Goal: Task Accomplishment & Management: Complete application form

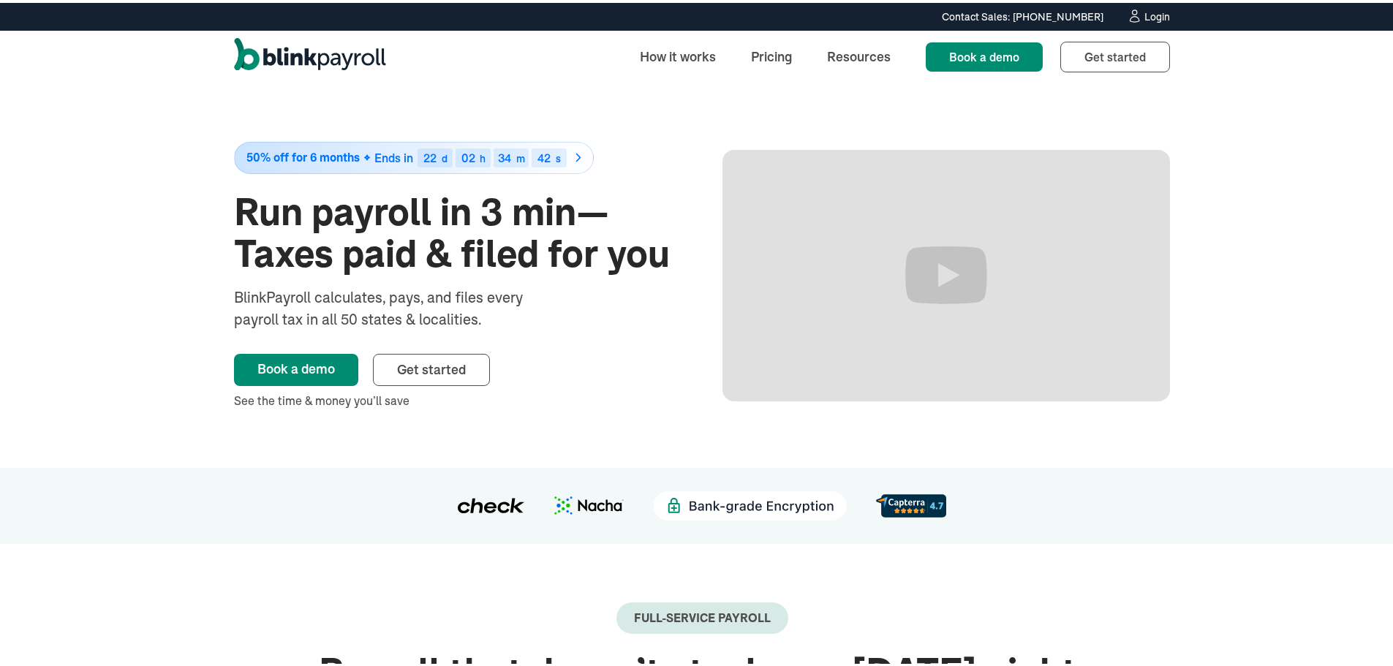
click at [1145, 7] on link "Login" at bounding box center [1148, 14] width 43 height 16
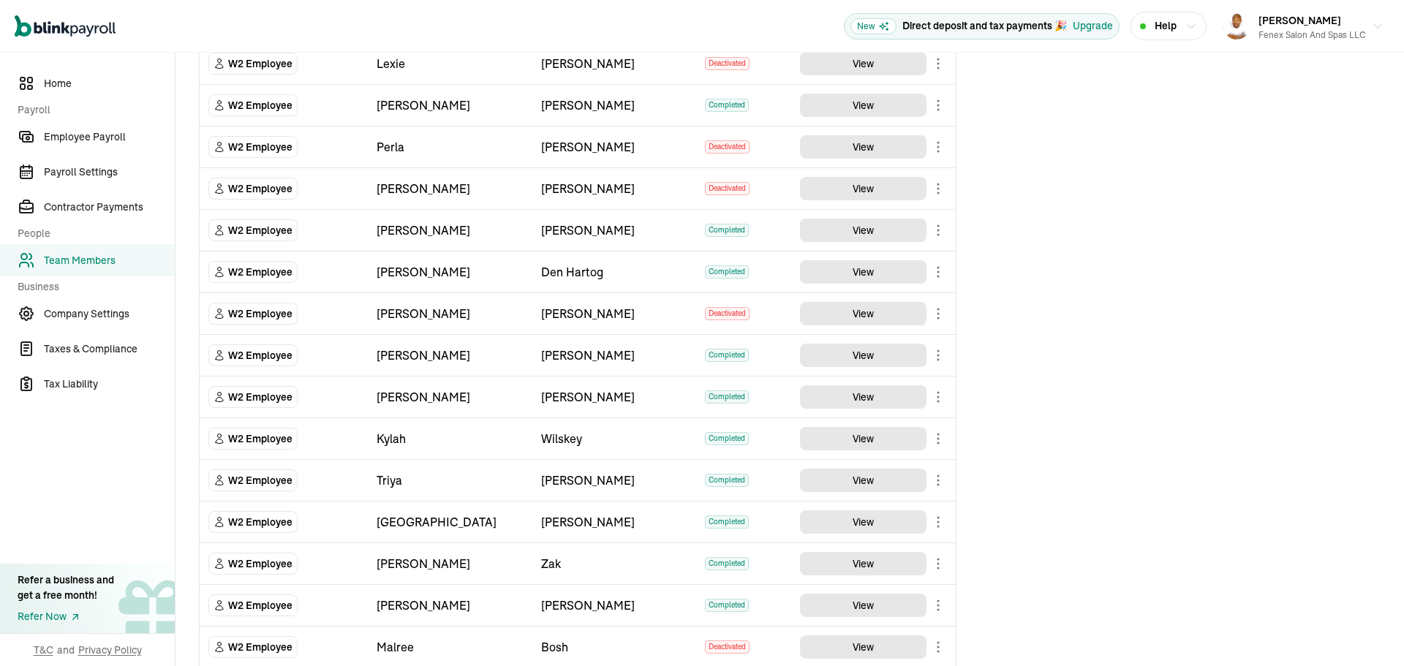
scroll to position [1243, 0]
click at [942, 402] on body "Open main menu New Direct deposit and tax payments 🎉 Upgrade Help Derrick Watso…" at bounding box center [702, 333] width 1404 height 666
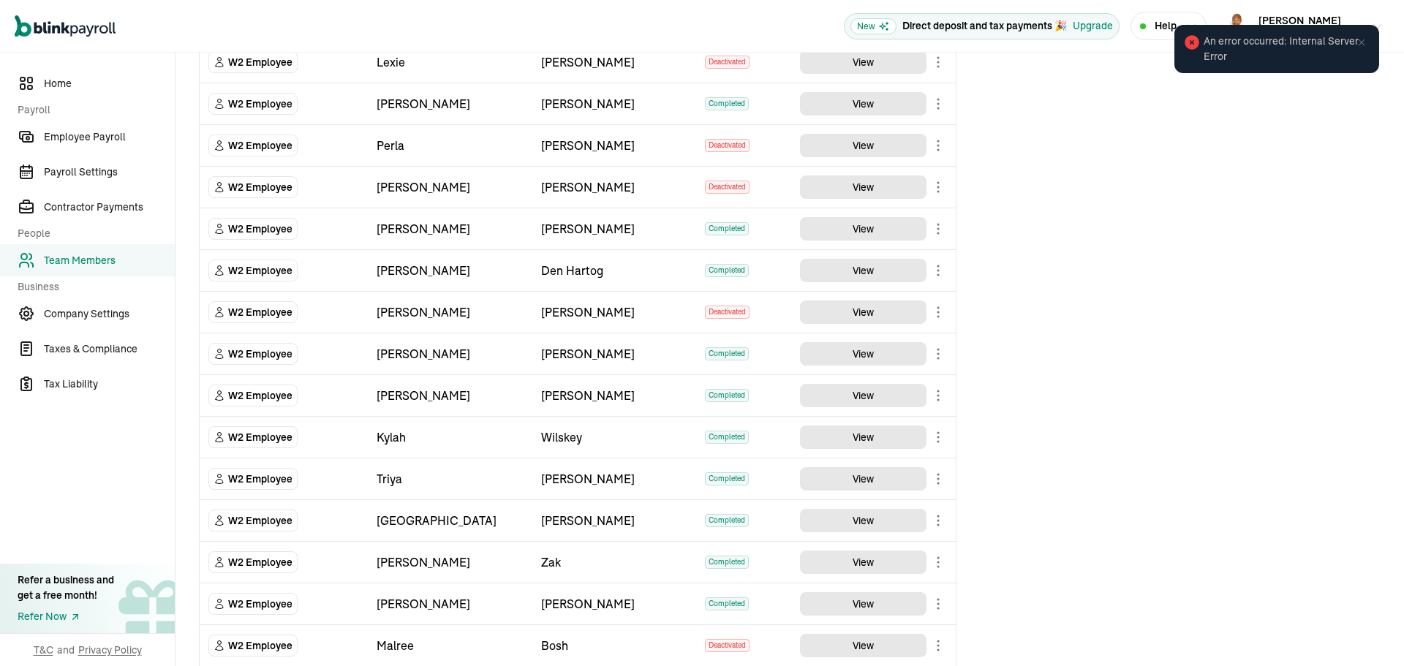
click at [1361, 43] on icon at bounding box center [1361, 43] width 12 height 12
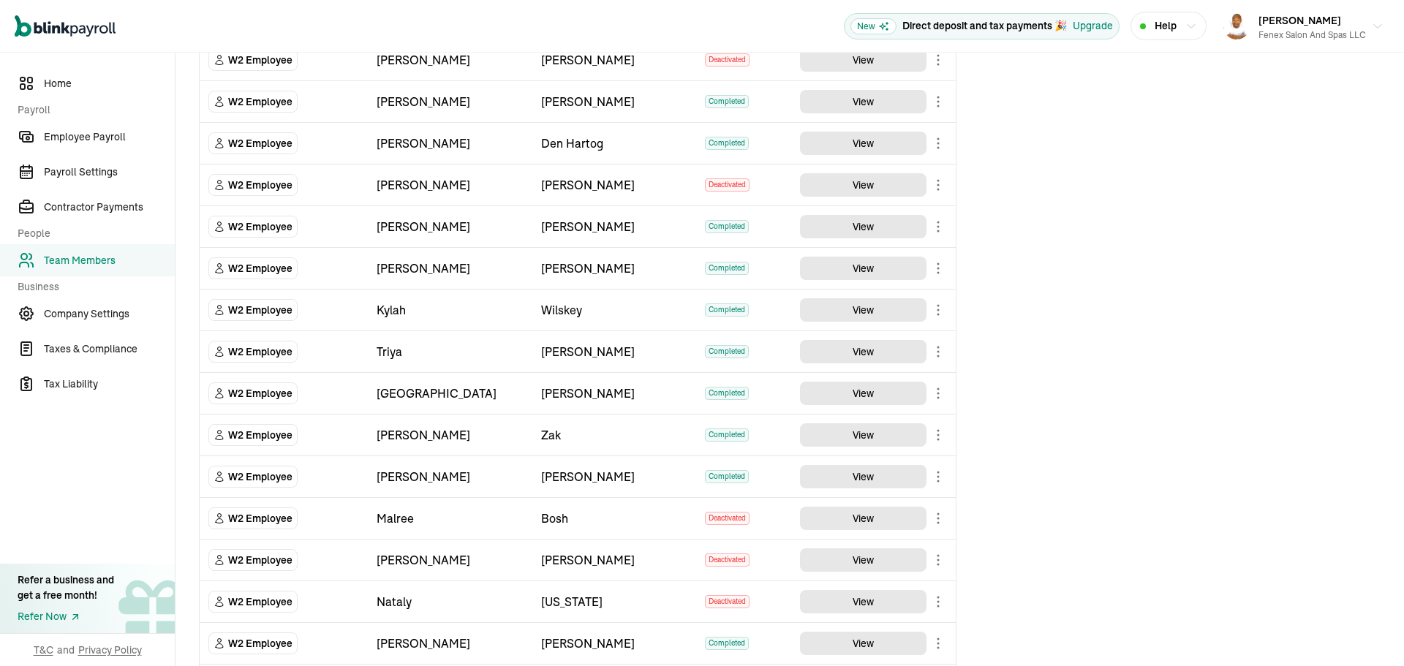
scroll to position [1608, 0]
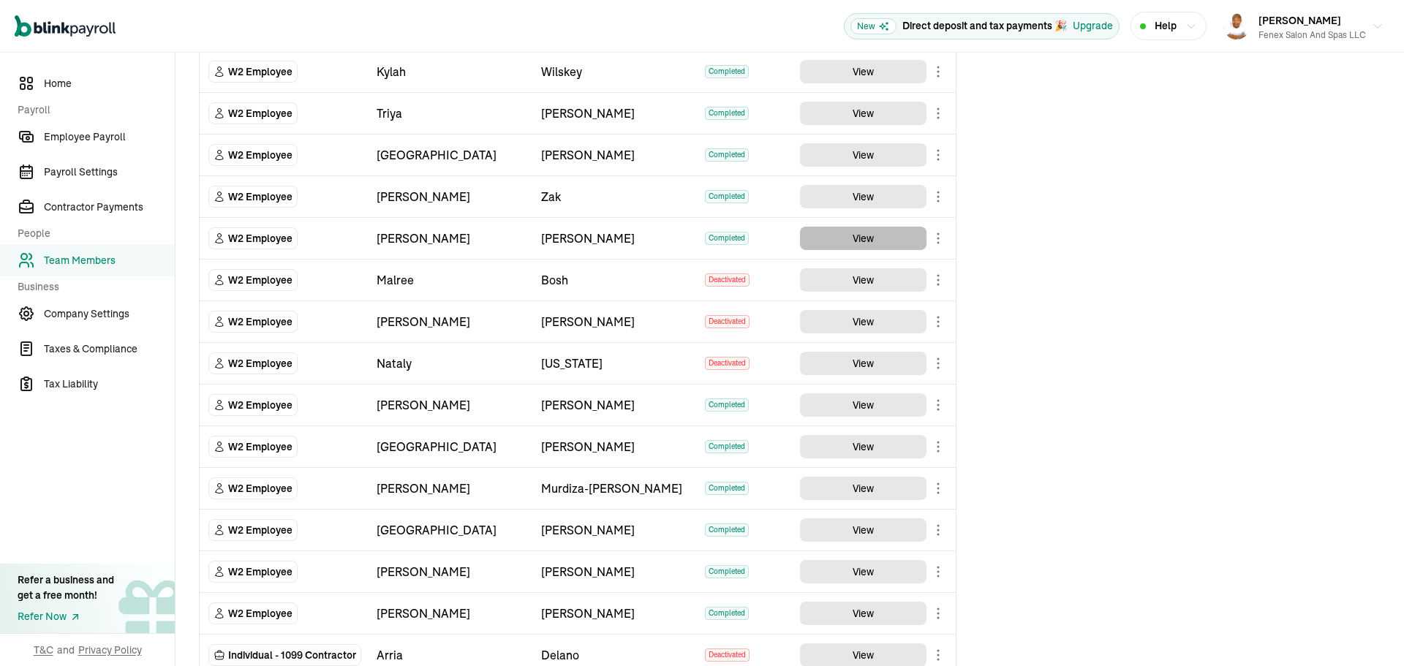
click at [861, 241] on button "View" at bounding box center [863, 238] width 126 height 23
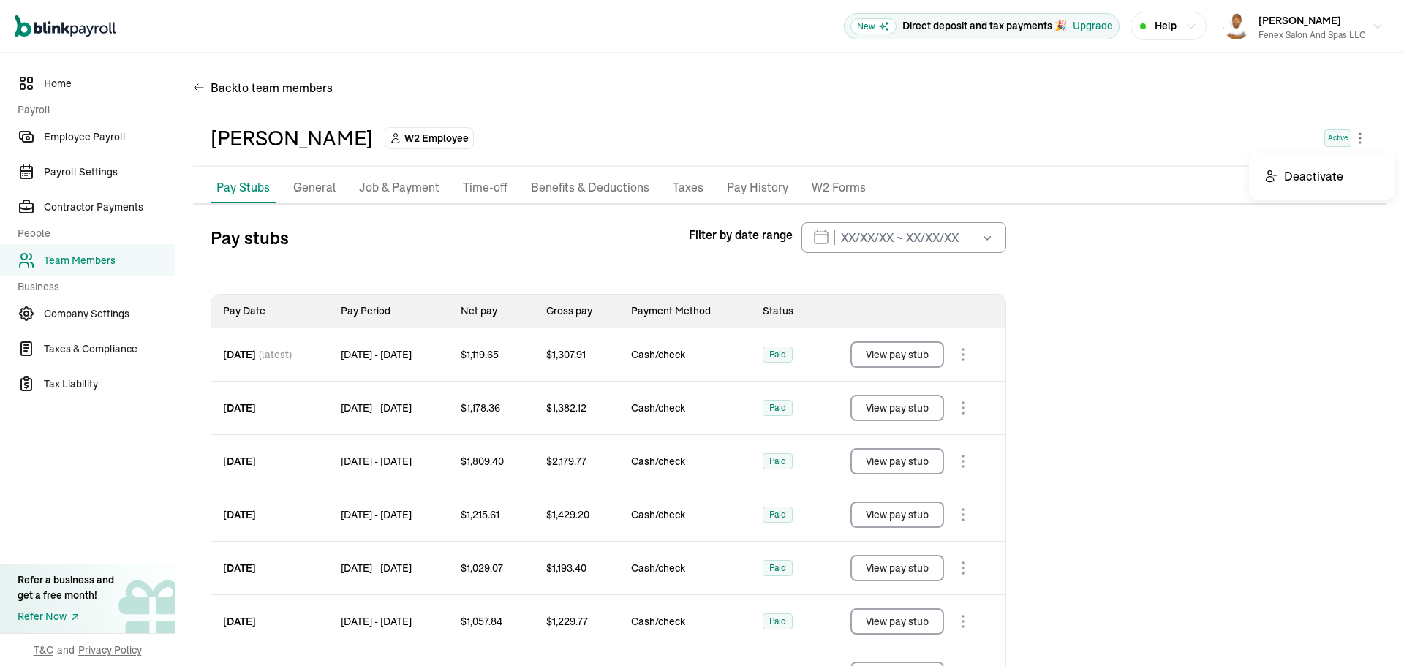
click at [1347, 133] on body "Open main menu New Direct deposit and tax payments 🎉 Upgrade Help Derrick Watso…" at bounding box center [702, 333] width 1404 height 666
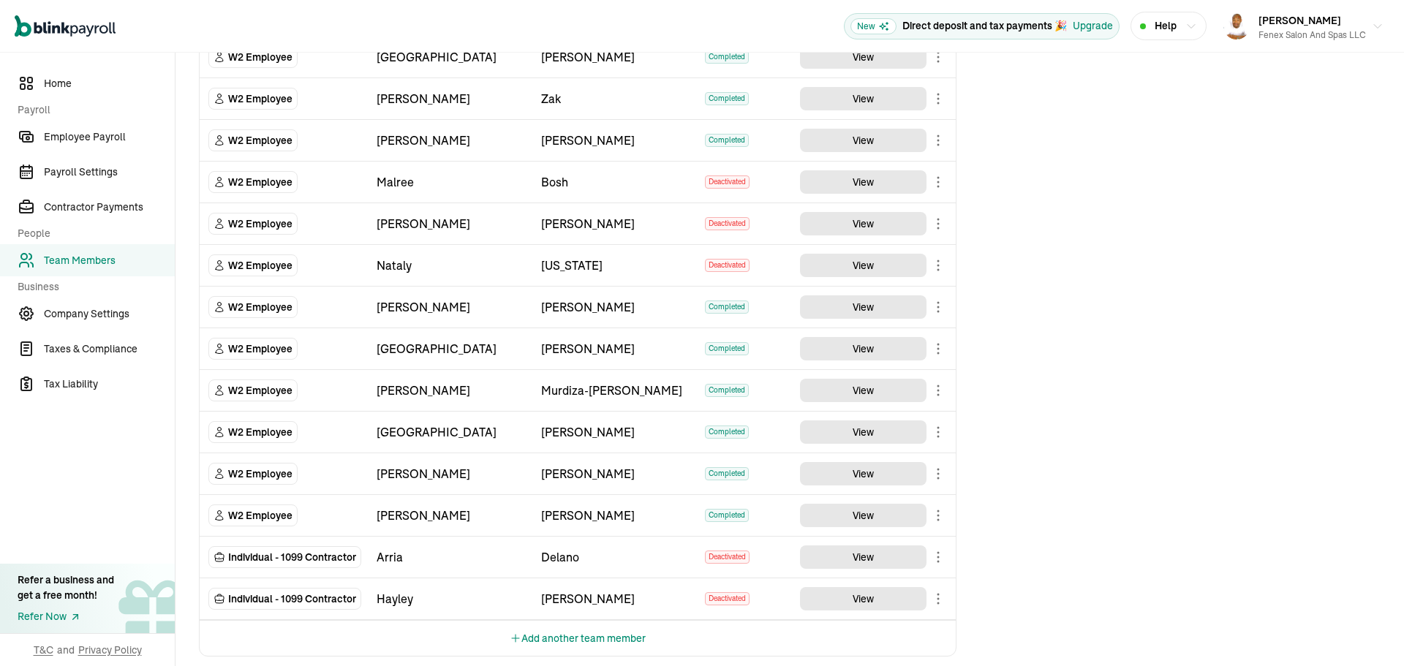
scroll to position [1720, 0]
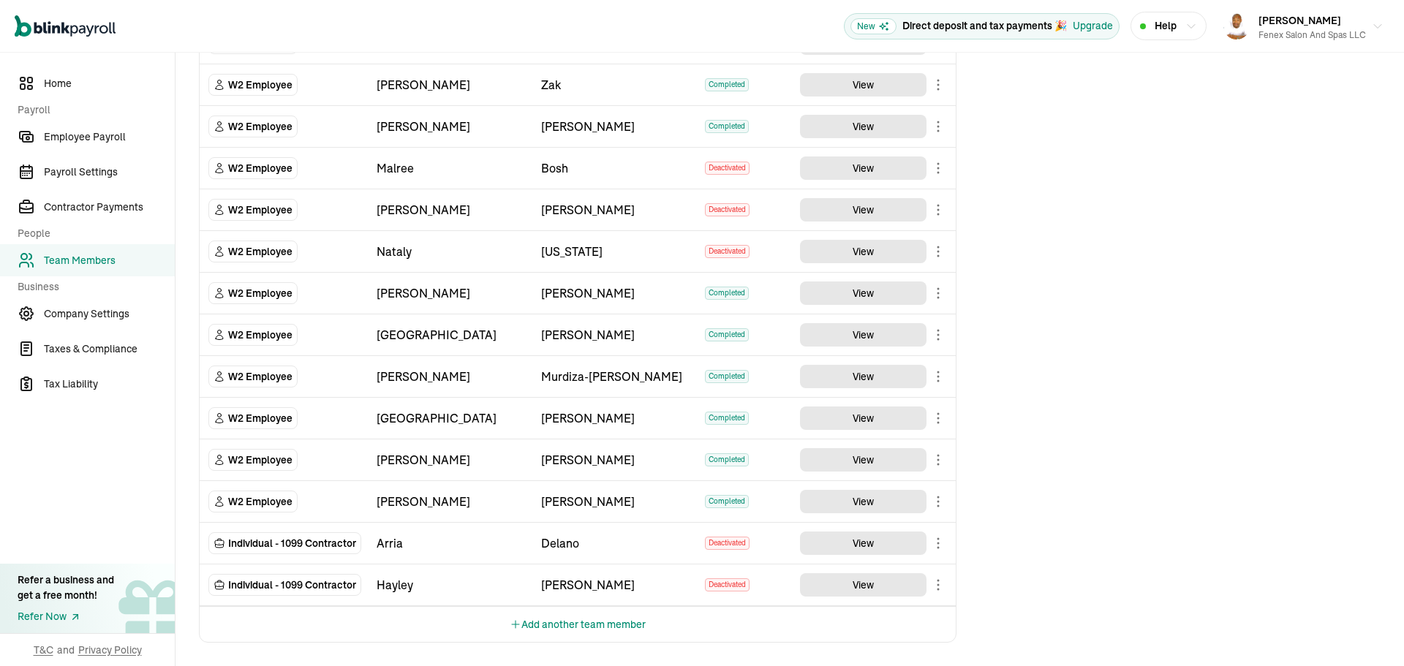
click at [612, 636] on button "Add another team member" at bounding box center [578, 624] width 136 height 35
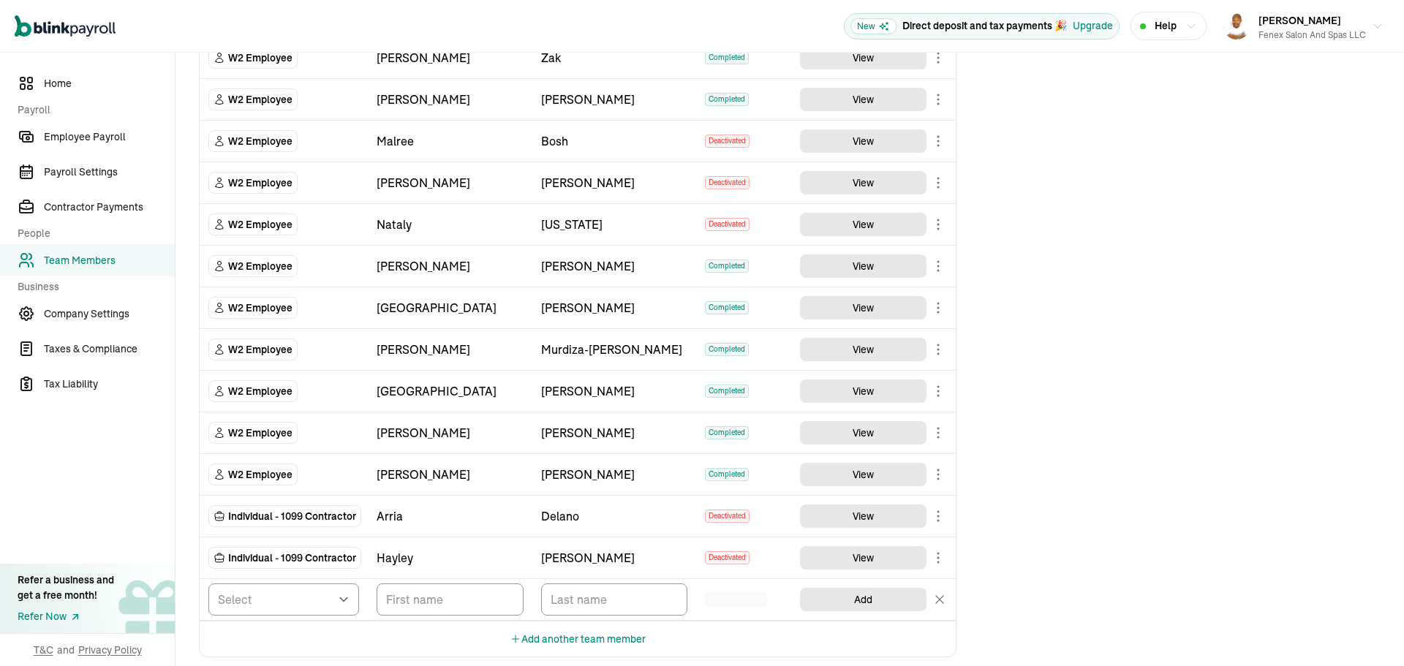
scroll to position [1762, 0]
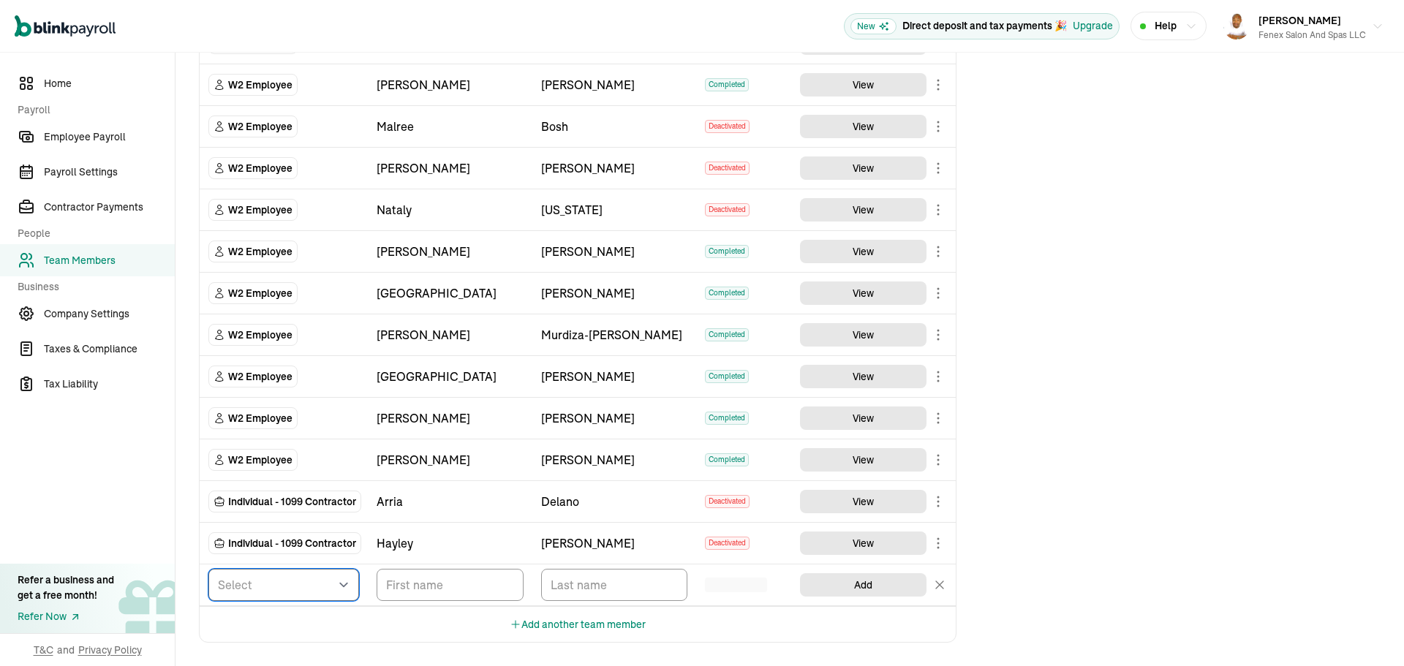
drag, startPoint x: 257, startPoint y: 590, endPoint x: 253, endPoint y: 597, distance: 7.5
click at [257, 590] on select "Select W2 Employee Individual - 1099 Contractor Business - 1099 Contractor" at bounding box center [283, 585] width 151 height 32
select select "employee"
click at [208, 569] on select "Select W2 Employee Individual - 1099 Contractor Business - 1099 Contractor" at bounding box center [283, 585] width 151 height 32
click at [426, 579] on input "TextInput" at bounding box center [450, 585] width 147 height 32
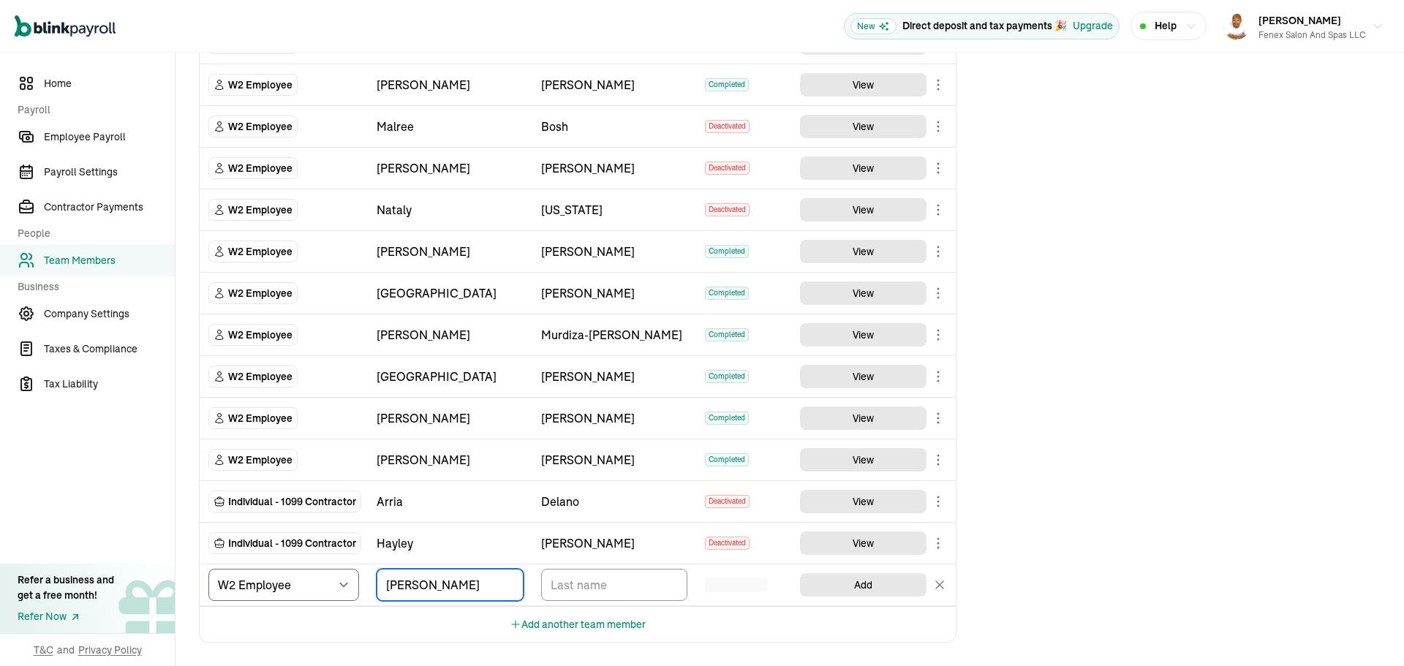
type input "Emma"
click at [589, 581] on input "TextInput" at bounding box center [614, 585] width 147 height 32
type input "Templeton"
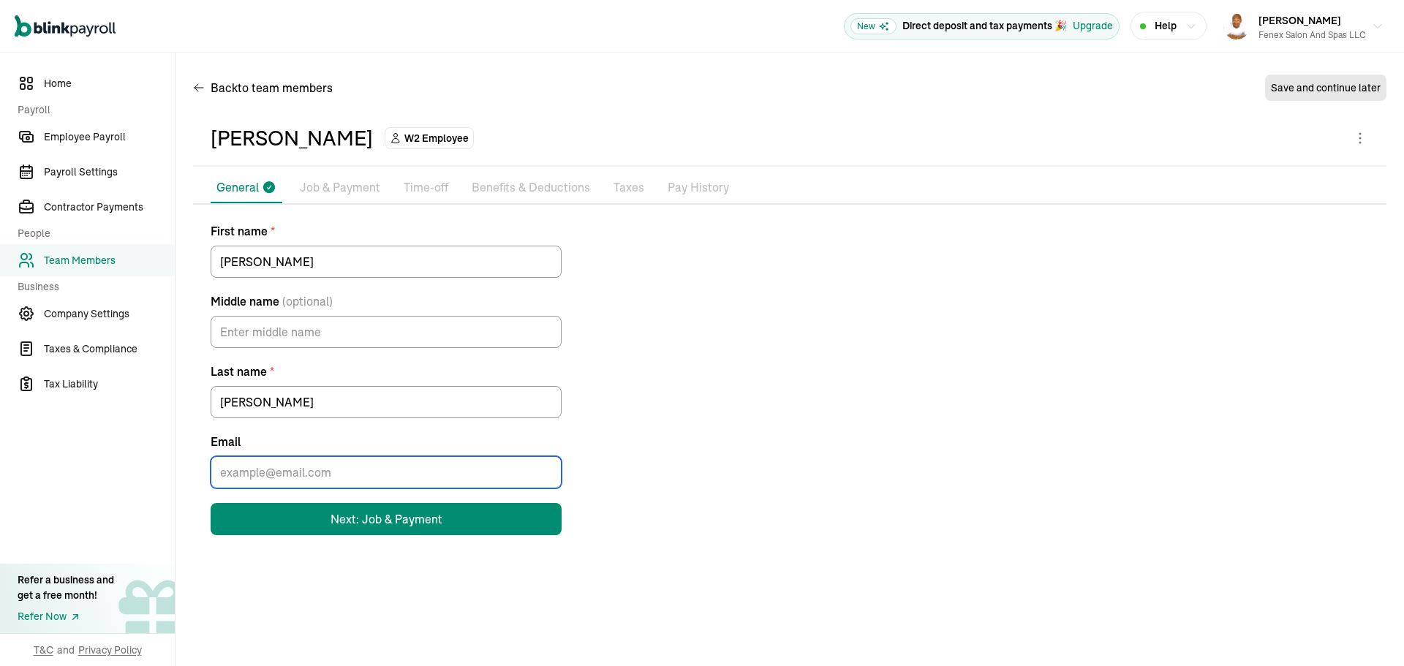
click at [333, 473] on input "Email" at bounding box center [386, 472] width 351 height 32
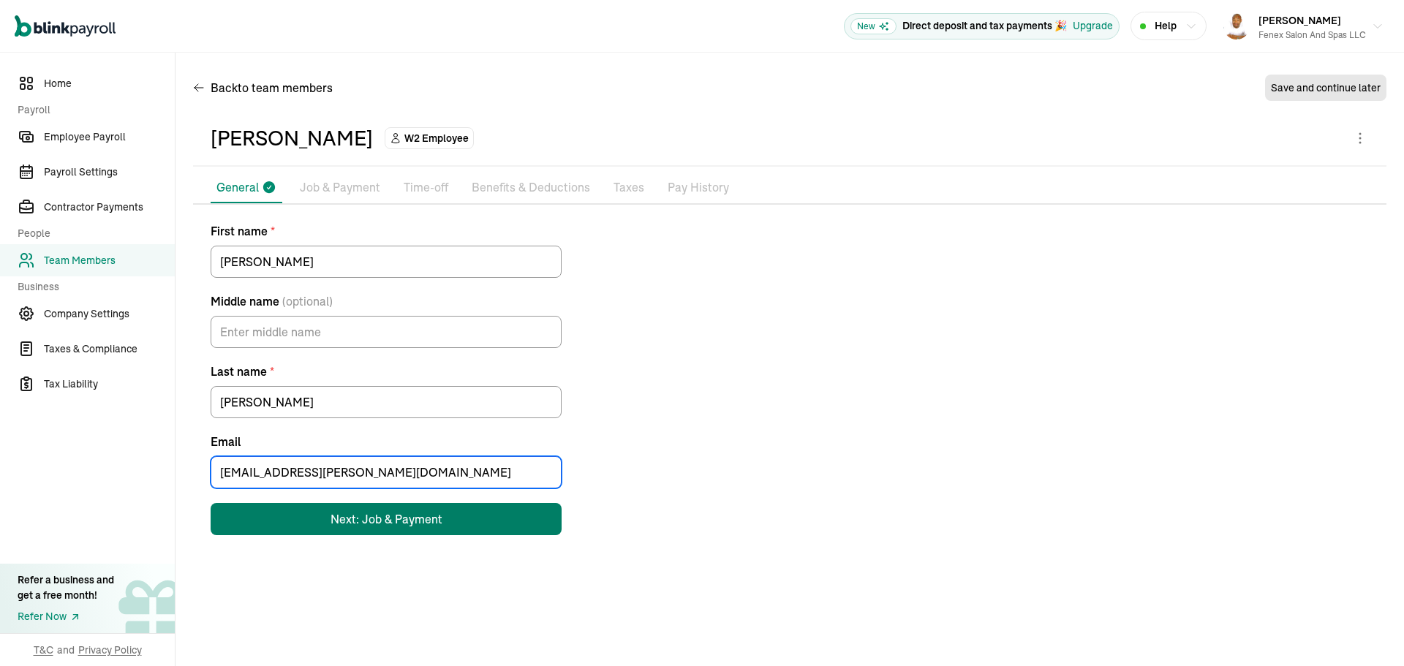
type input "eg.templeton@outlook.com"
click at [341, 530] on button "Next: Job & Payment" at bounding box center [386, 519] width 351 height 32
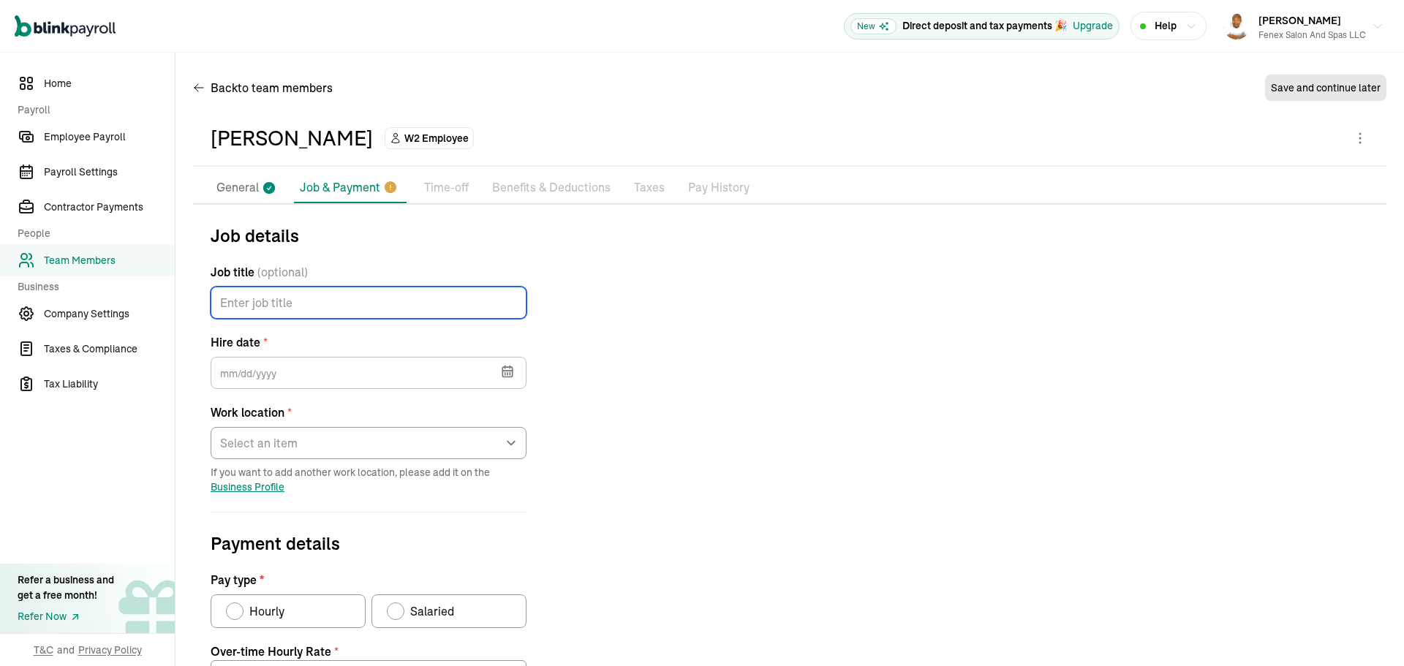
click at [352, 312] on input "Job title (optional)" at bounding box center [369, 303] width 316 height 32
type input "Barista"
click at [496, 366] on button "button" at bounding box center [505, 370] width 41 height 38
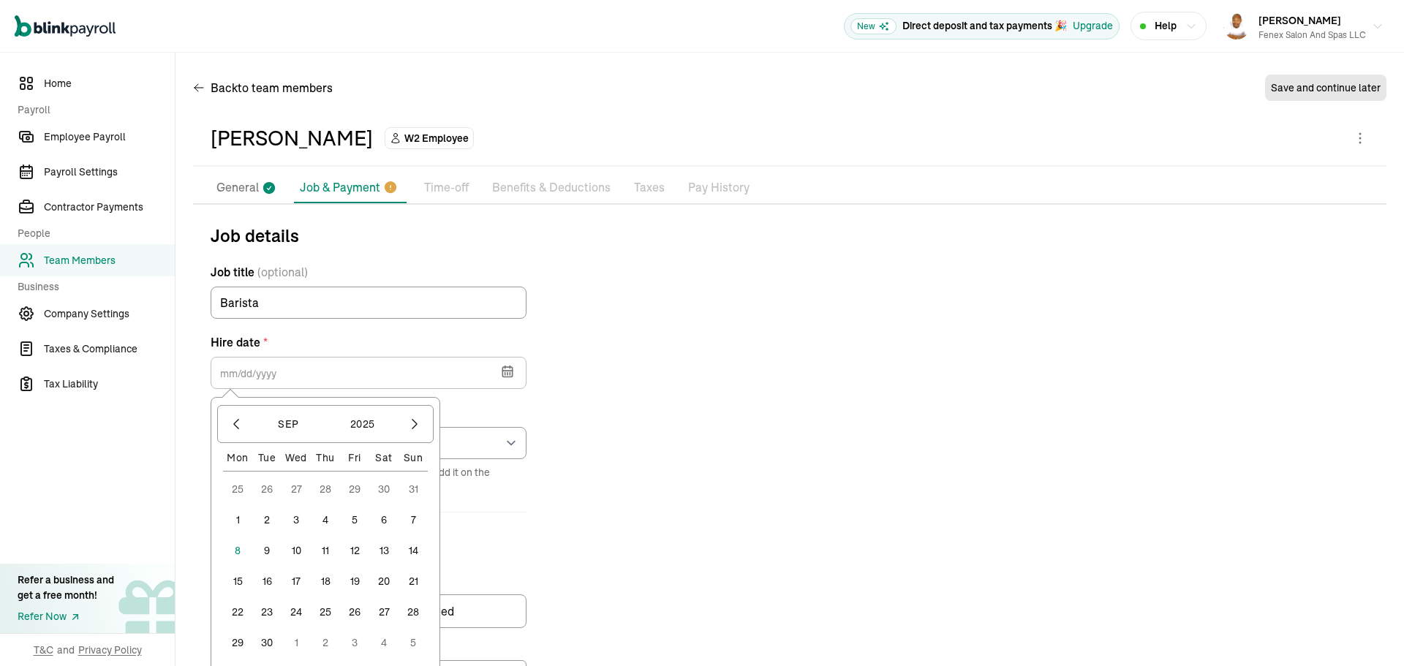
click at [358, 518] on button "5" at bounding box center [354, 519] width 29 height 29
type input "09/05/2025"
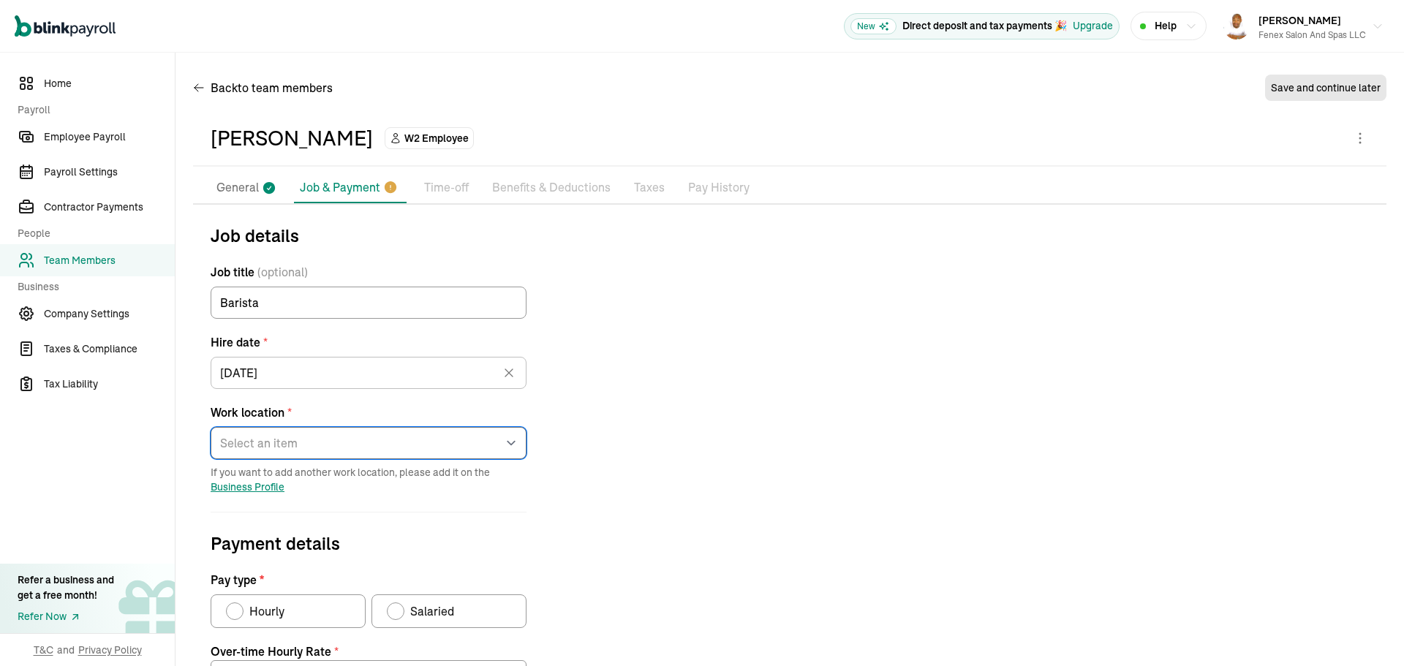
click at [337, 441] on select "Select an item 11 Bellwether Way 1 Bellis Fair Parkway Works from home" at bounding box center [369, 443] width 316 height 32
select select "11 Bellwether Way"
click at [211, 427] on select "Select an item 11 Bellwether Way 1 Bellis Fair Parkway Works from home" at bounding box center [369, 443] width 316 height 32
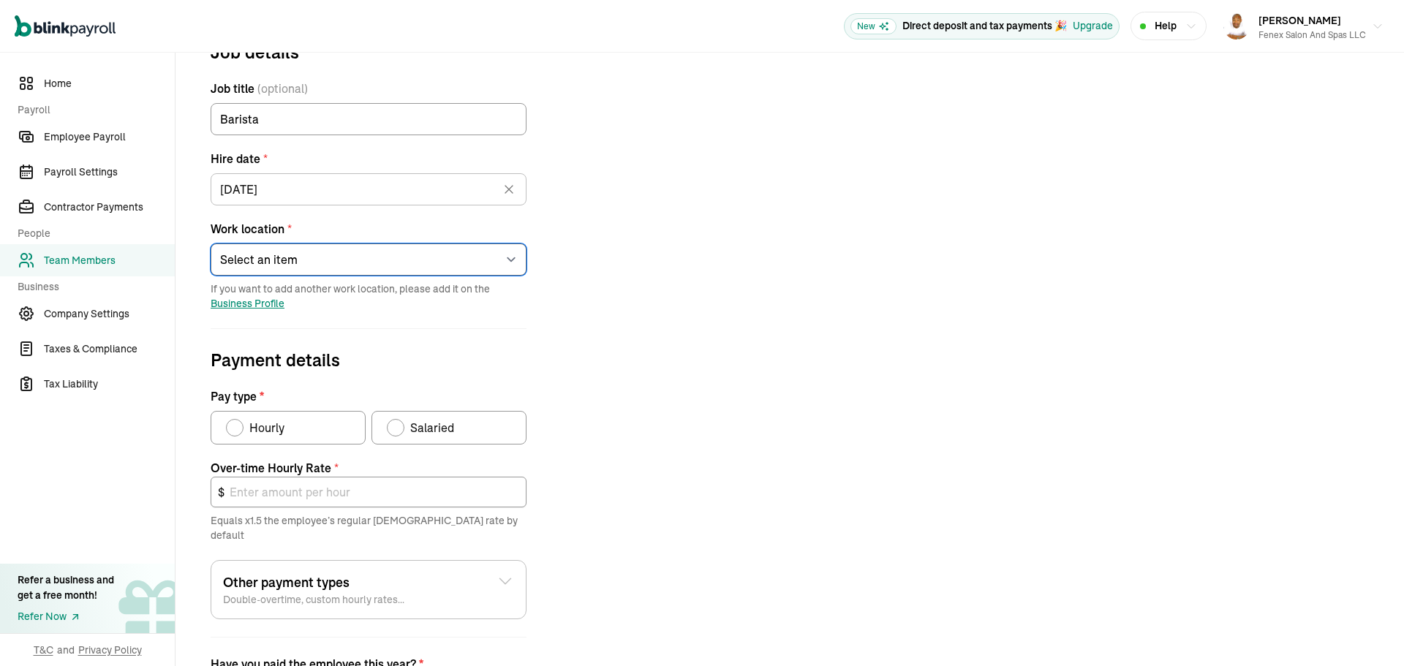
scroll to position [219, 0]
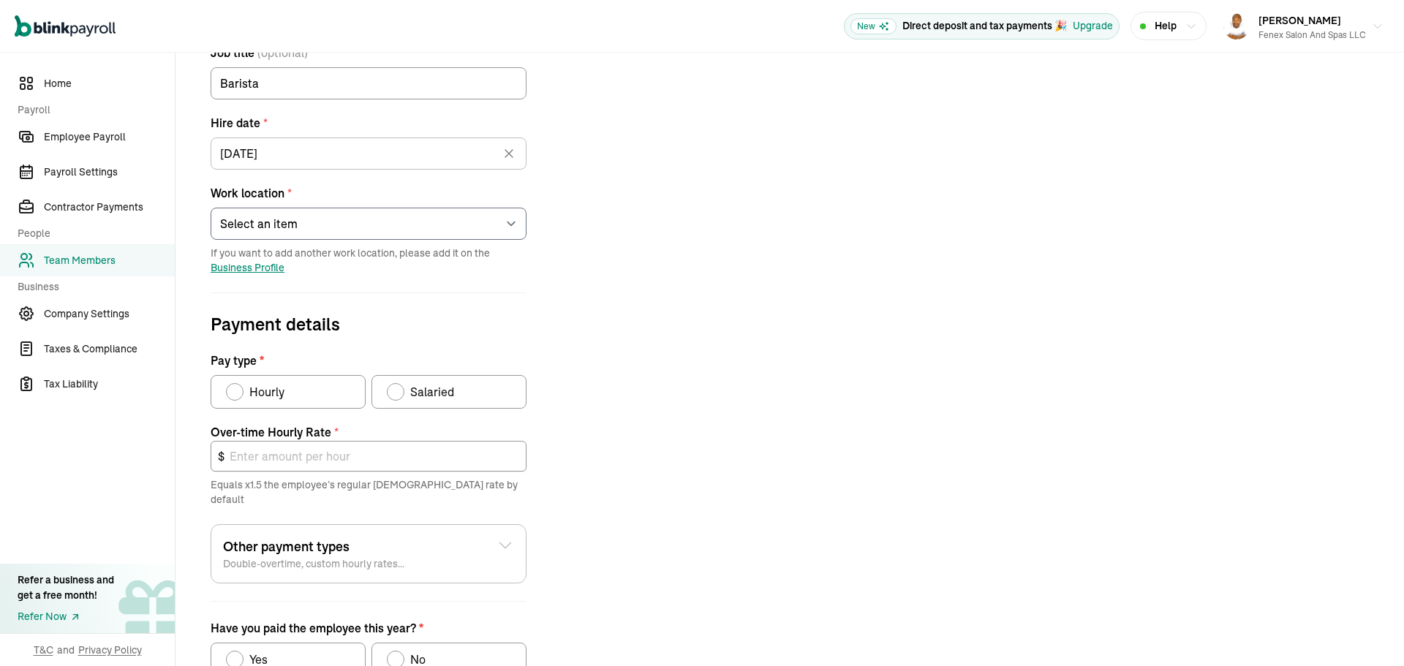
click at [290, 393] on label "Hourly" at bounding box center [288, 392] width 155 height 34
click at [237, 393] on input "Hourly" at bounding box center [231, 388] width 12 height 12
radio input "true"
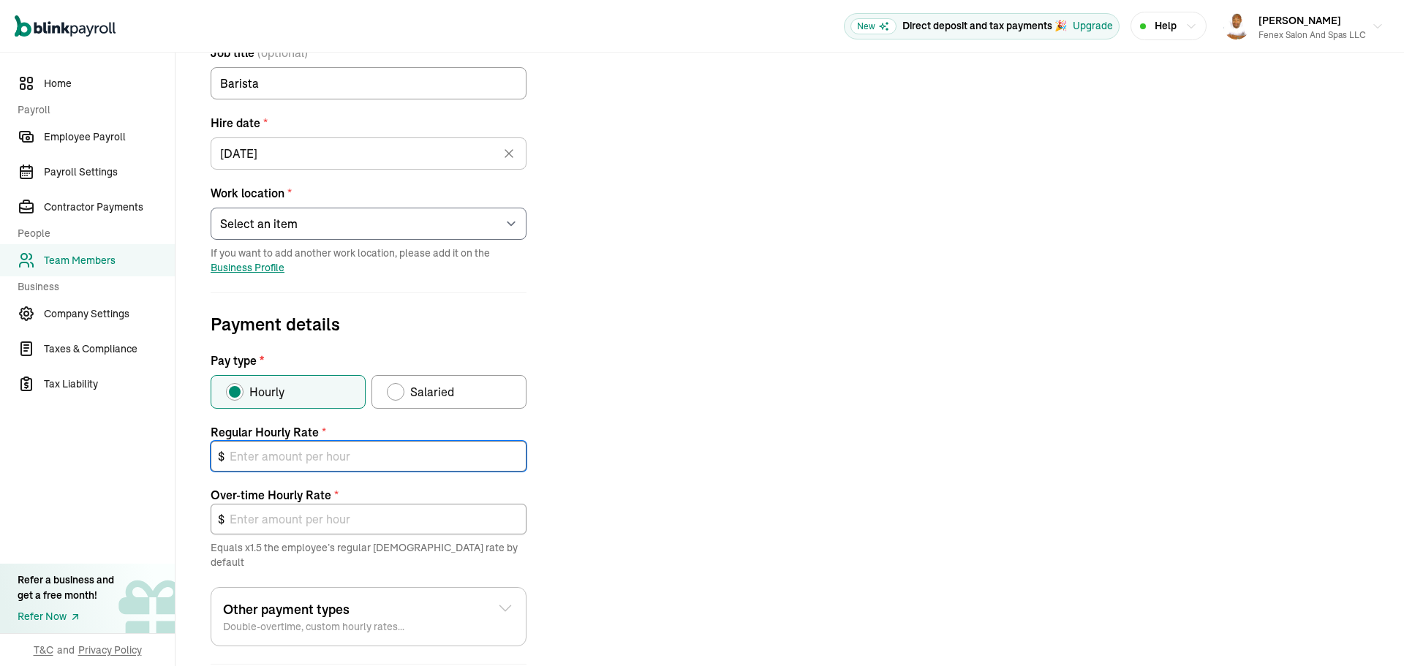
click at [306, 459] on input "text" at bounding box center [369, 456] width 316 height 31
type input "1"
type input "1.50"
type input "18"
type input "27.00"
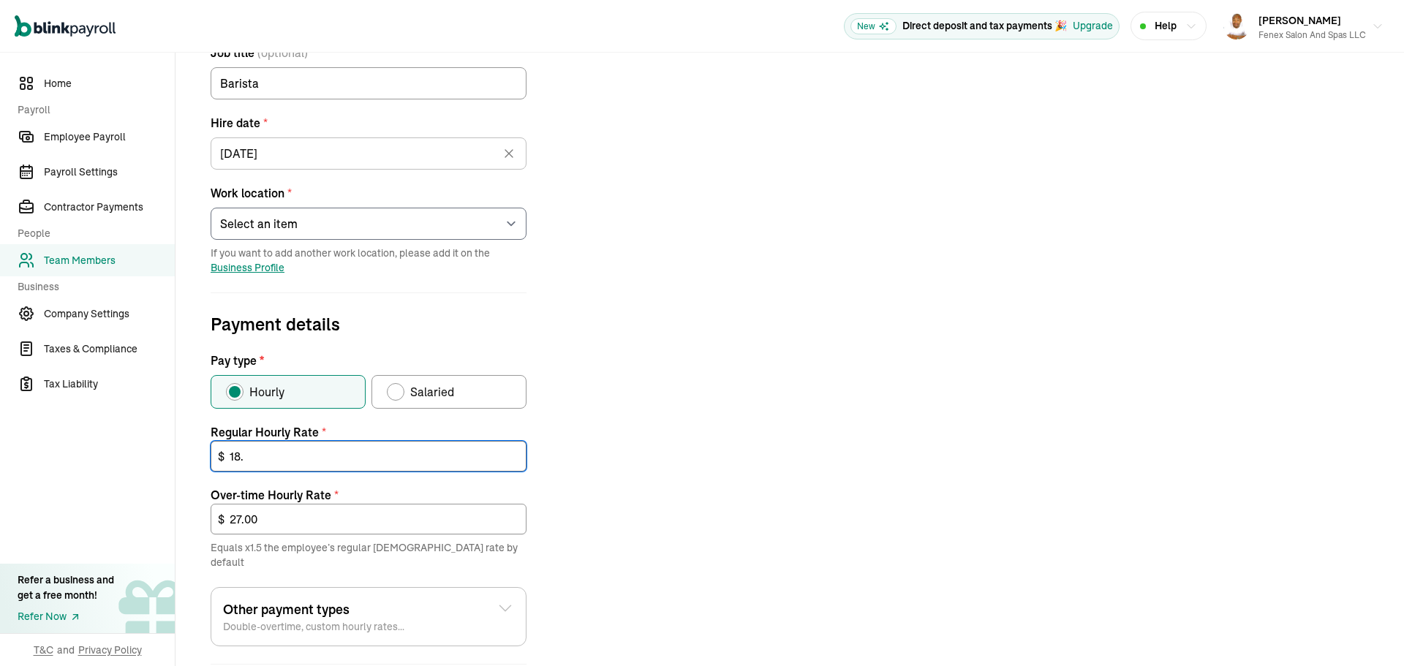
type input "18.6"
type input "27.90"
type input "18.66"
type input "27.99"
type input "18.66"
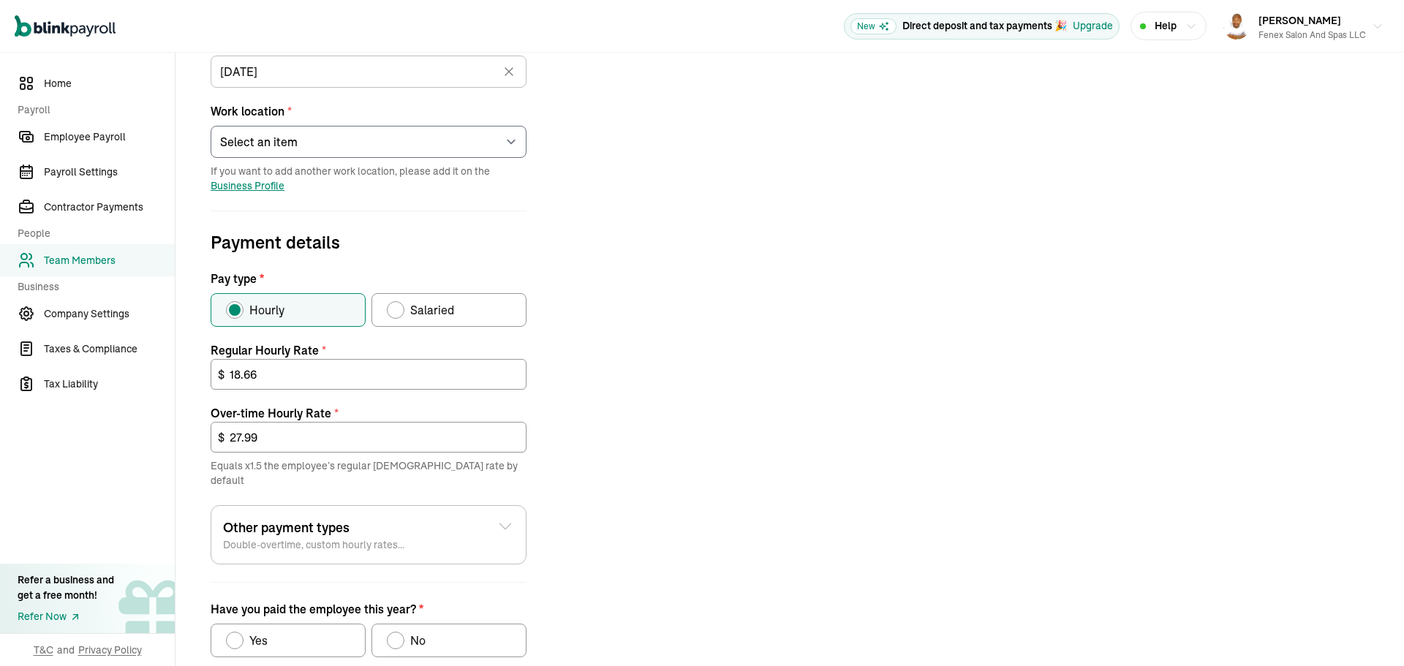
scroll to position [381, 0]
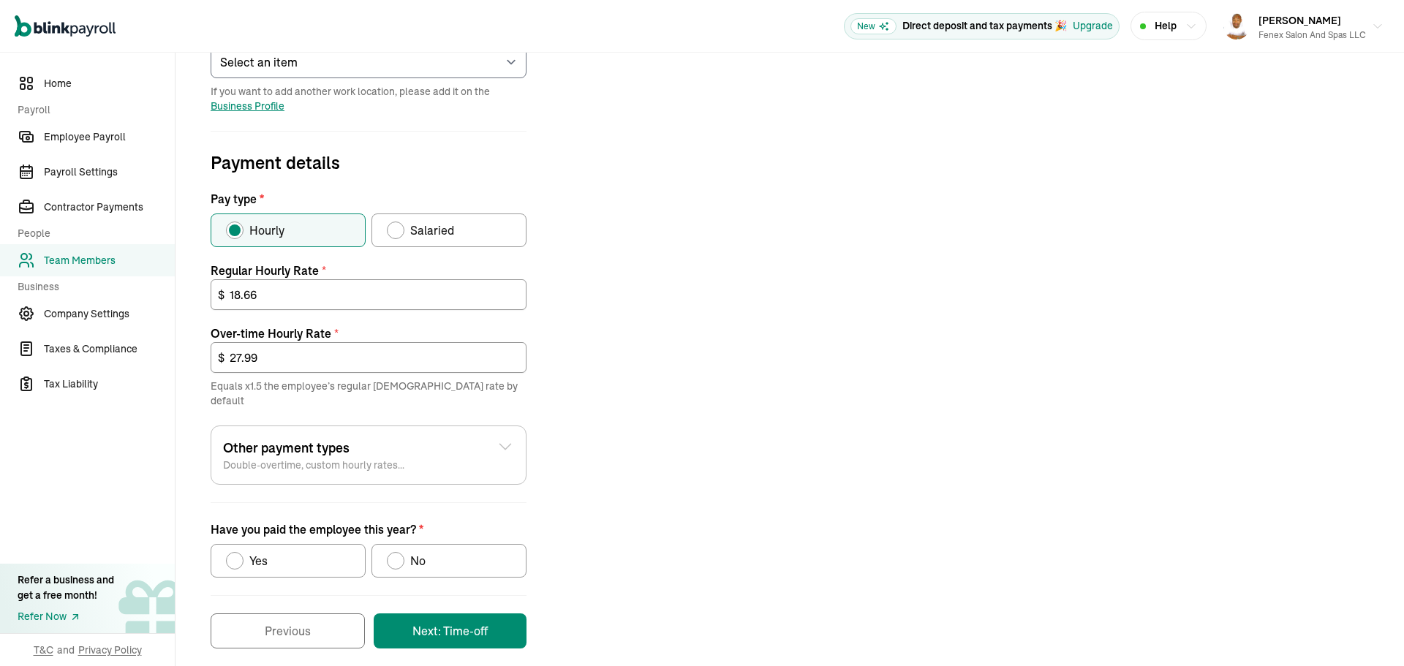
click at [434, 544] on label "No" at bounding box center [448, 561] width 155 height 34
click at [398, 551] on input "No" at bounding box center [392, 557] width 12 height 12
radio input "true"
click at [479, 613] on button "Next: Time-off" at bounding box center [450, 630] width 153 height 35
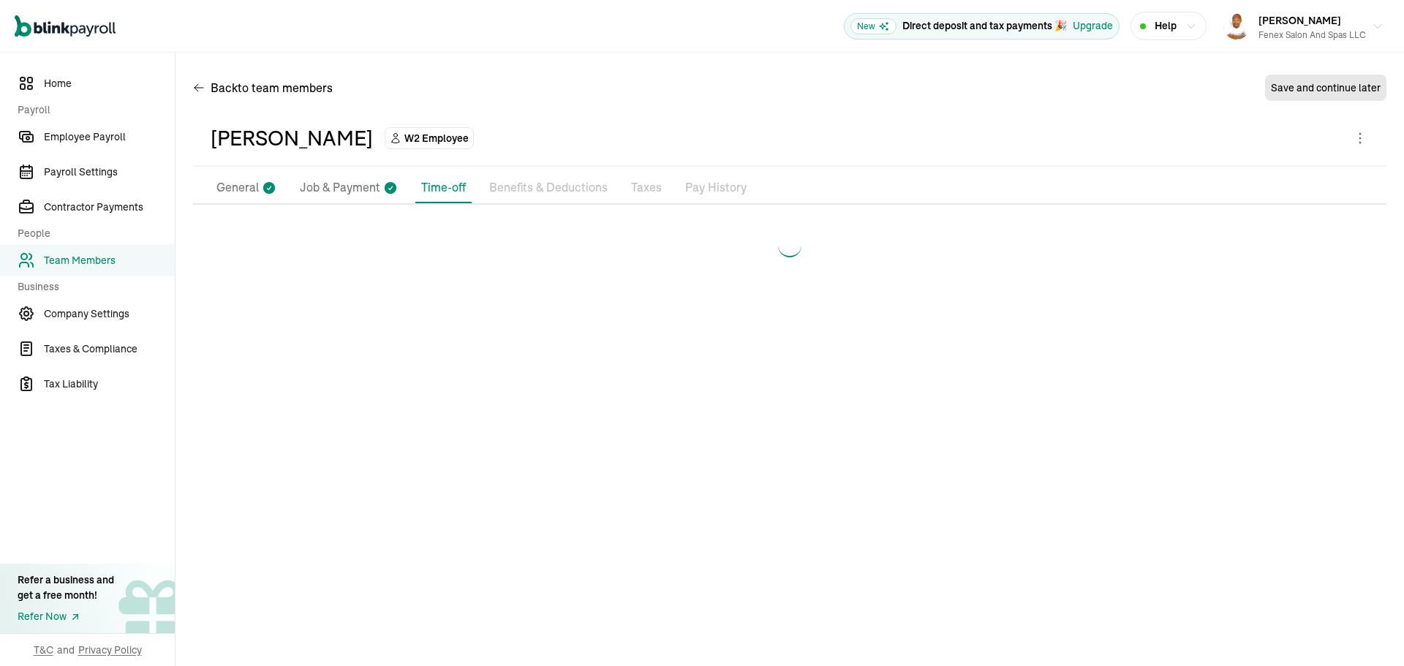
scroll to position [0, 0]
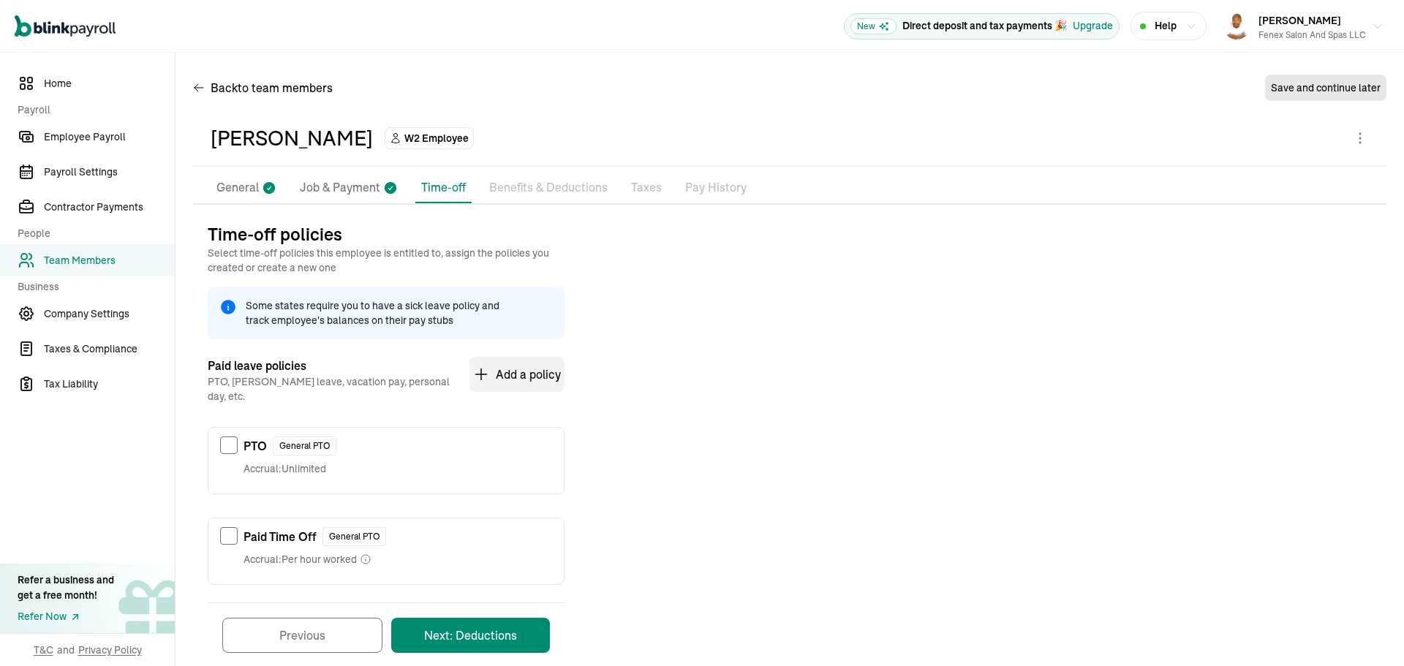
click at [280, 518] on div "Paid Time Off General PTO Accrual: Per hour worked" at bounding box center [385, 546] width 355 height 57
checkbox input "true"
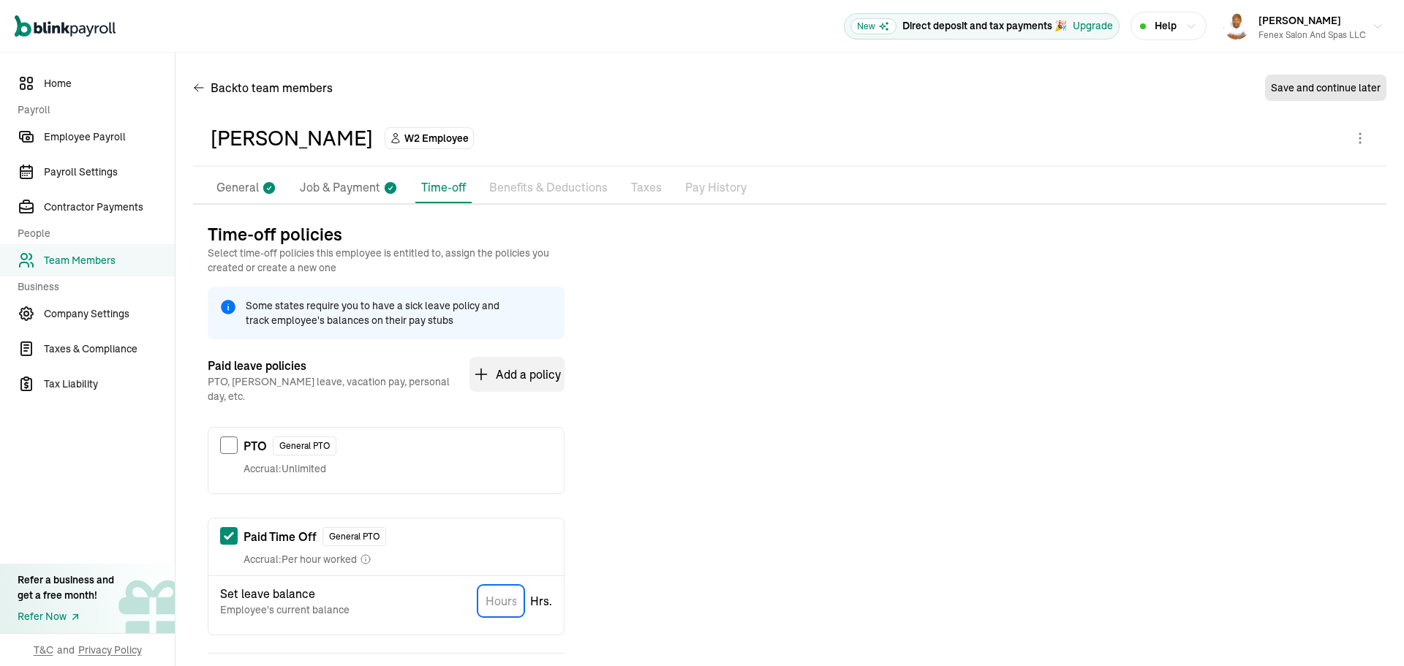
click at [507, 588] on input "TextInput" at bounding box center [500, 601] width 47 height 32
type input "0"
click at [765, 579] on div "Time-off policies Select time-off policies this employee is entitled to, assign…" at bounding box center [789, 470] width 1193 height 496
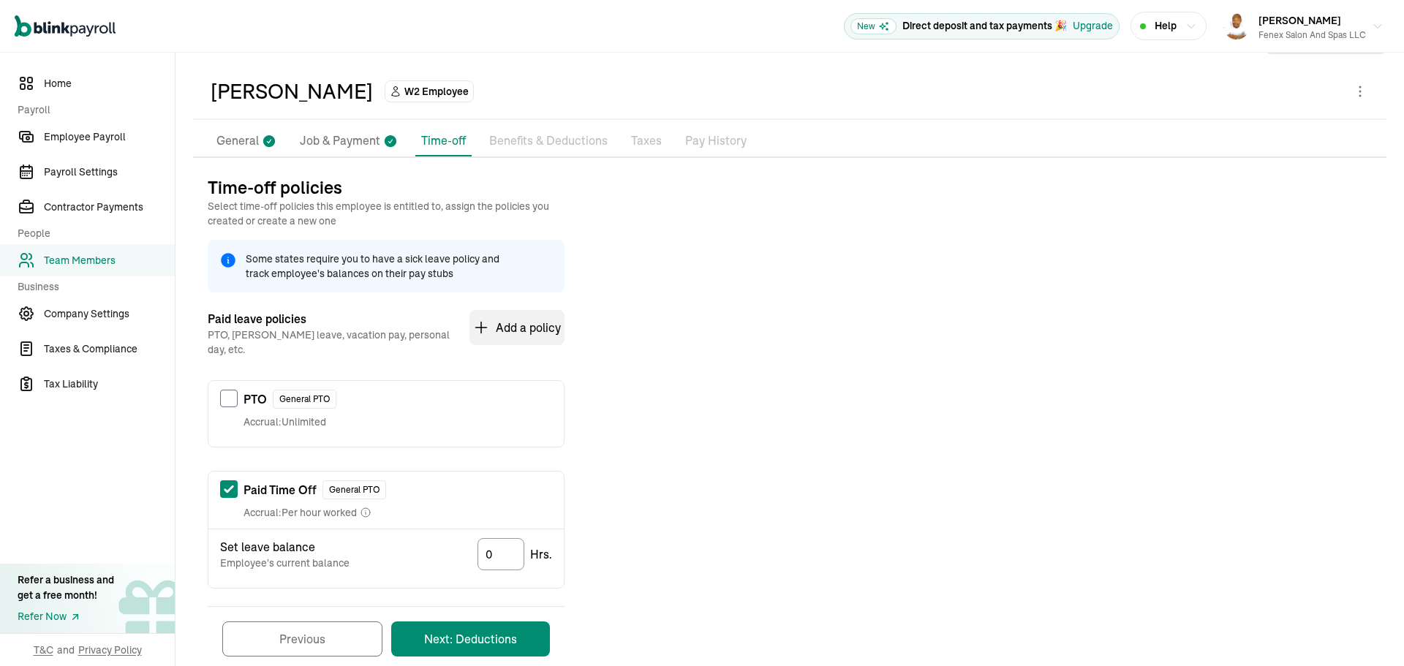
scroll to position [72, 0]
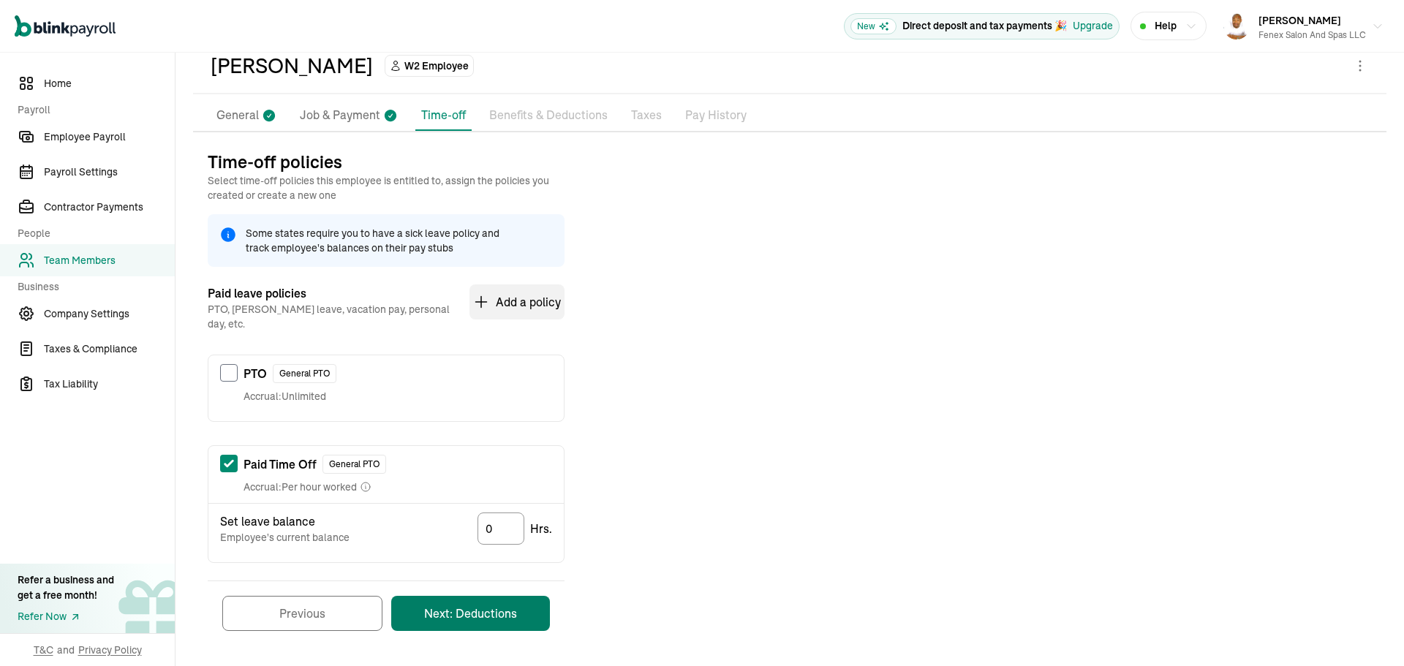
click at [473, 612] on button "Next: Deductions" at bounding box center [470, 613] width 159 height 35
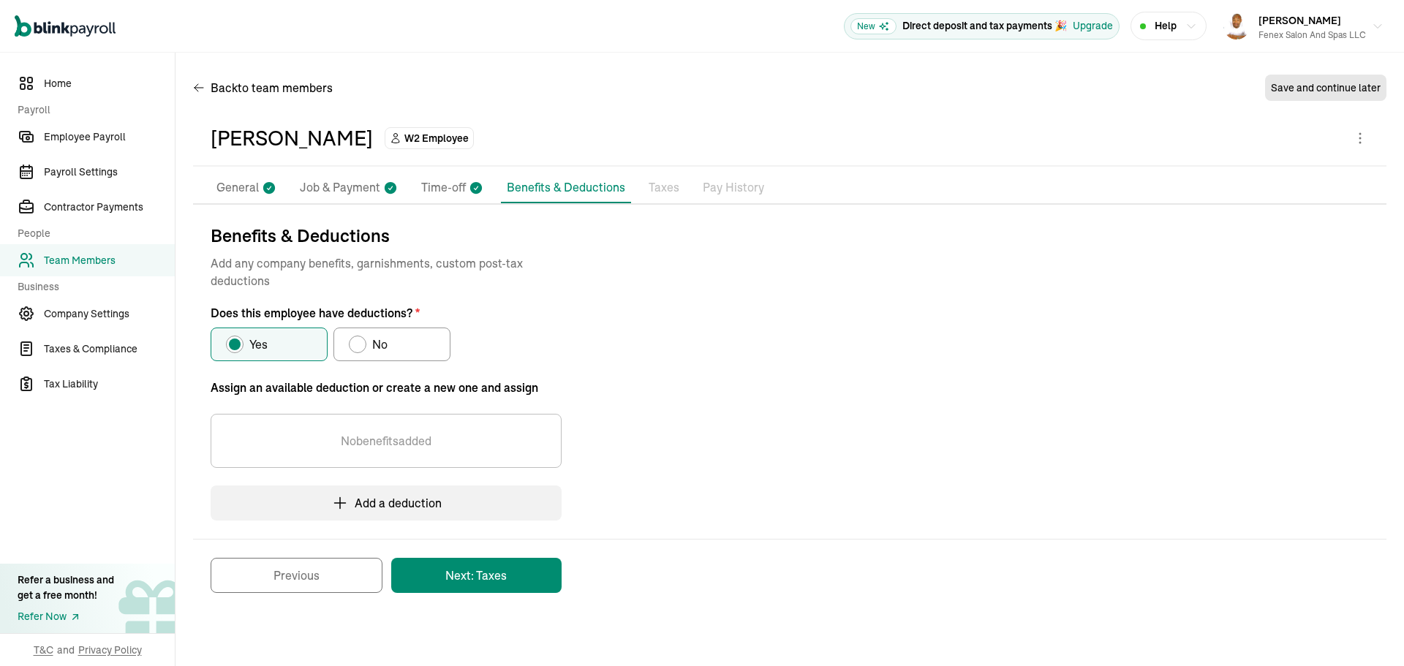
click at [385, 353] on label "No" at bounding box center [391, 345] width 117 height 34
click at [360, 347] on input "No" at bounding box center [354, 341] width 12 height 12
radio input "true"
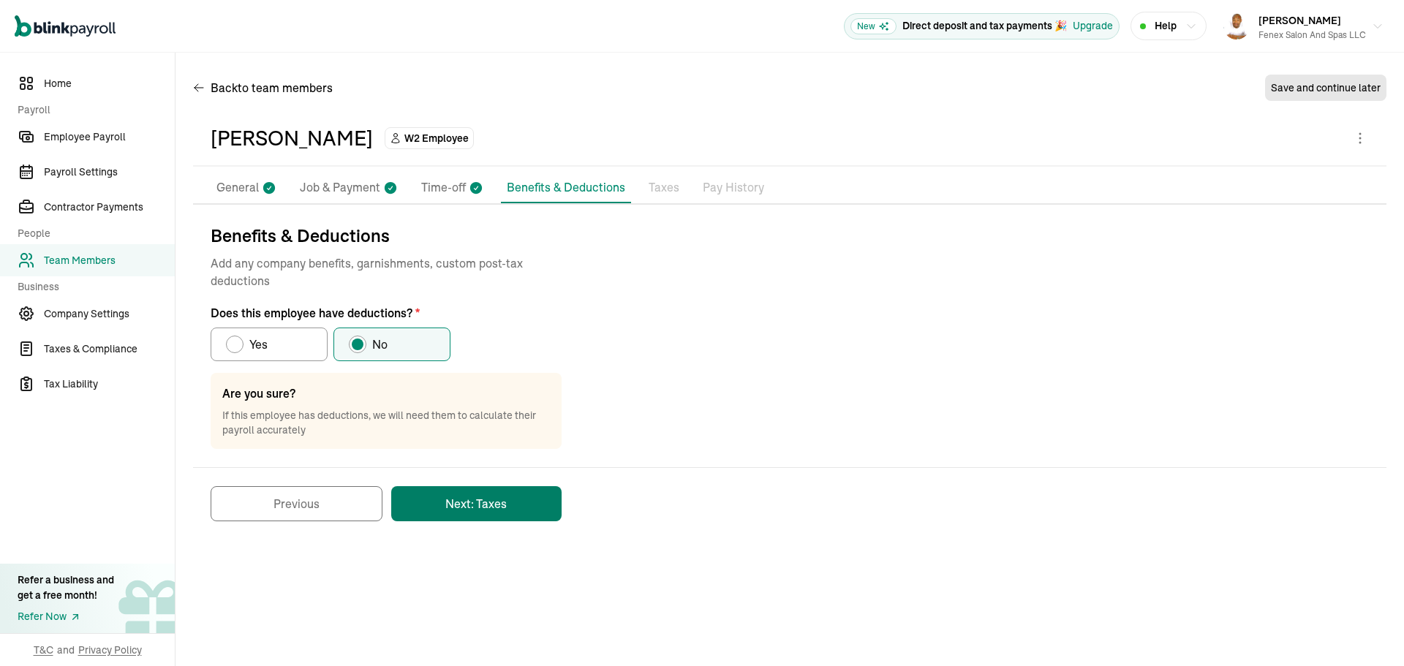
click at [472, 507] on button "Next: Taxes" at bounding box center [476, 503] width 170 height 35
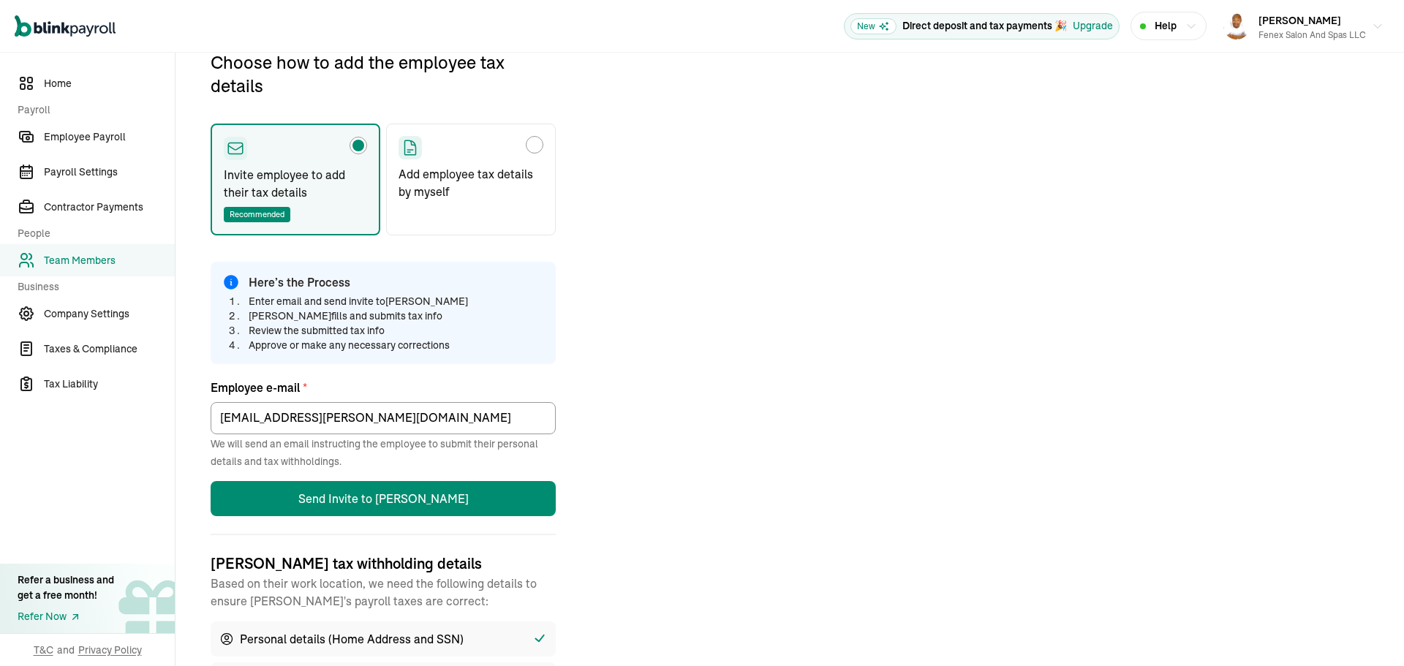
scroll to position [173, 0]
click at [482, 197] on p "Add employee tax details by myself" at bounding box center [470, 181] width 145 height 35
click at [409, 146] on input "Add employee tax details by myself" at bounding box center [404, 141] width 12 height 12
radio input "true"
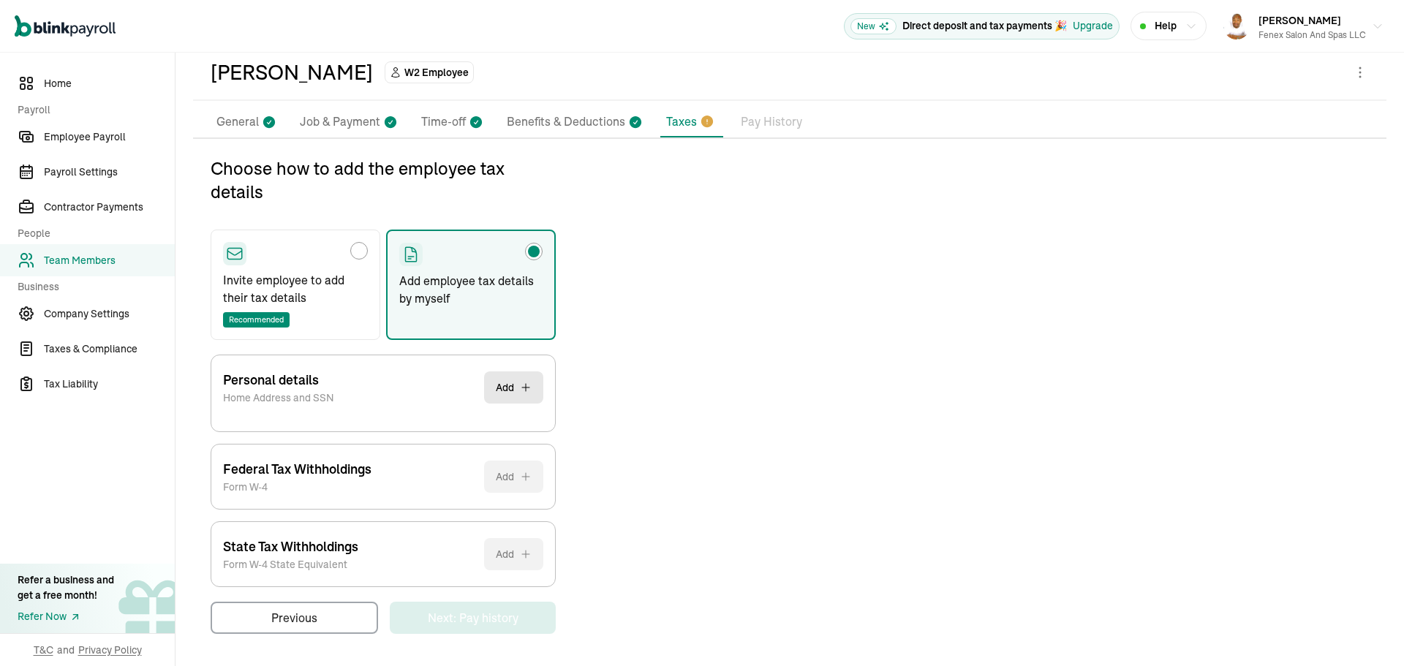
scroll to position [66, 0]
click at [502, 379] on button "Add" at bounding box center [513, 387] width 59 height 32
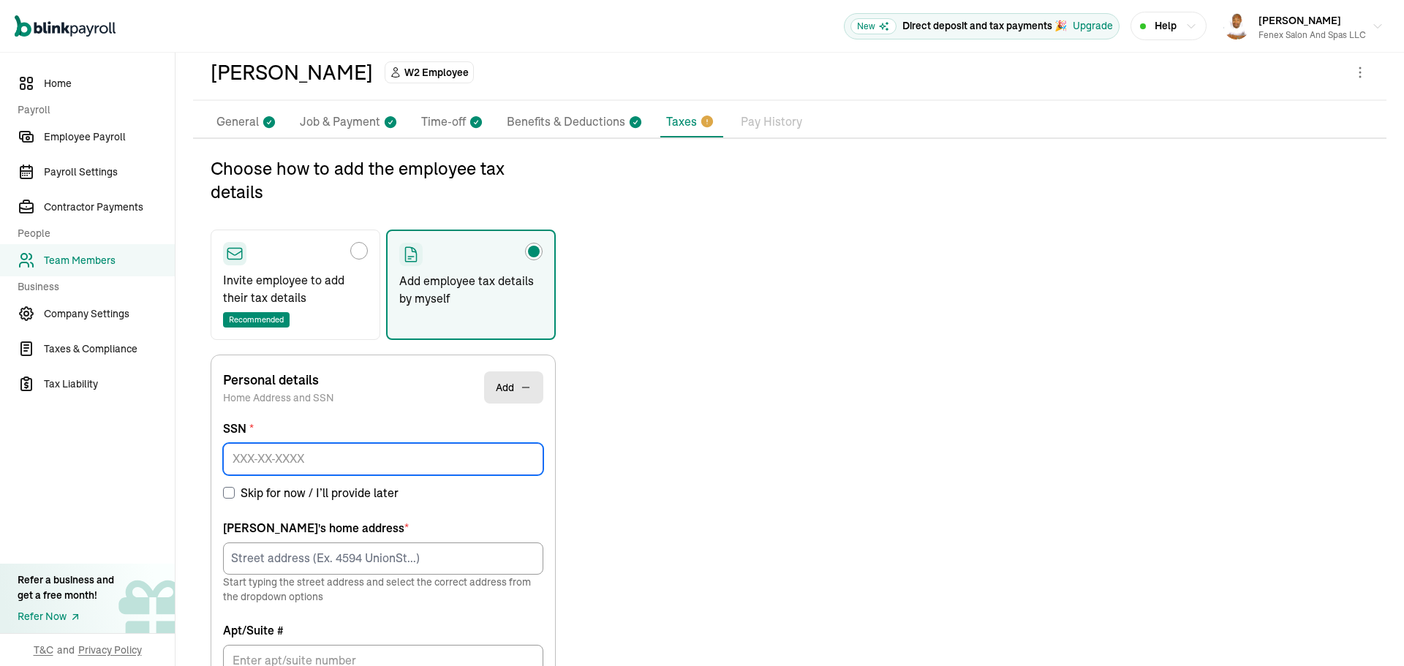
click at [320, 457] on input at bounding box center [383, 459] width 320 height 32
type input "516-37-6537"
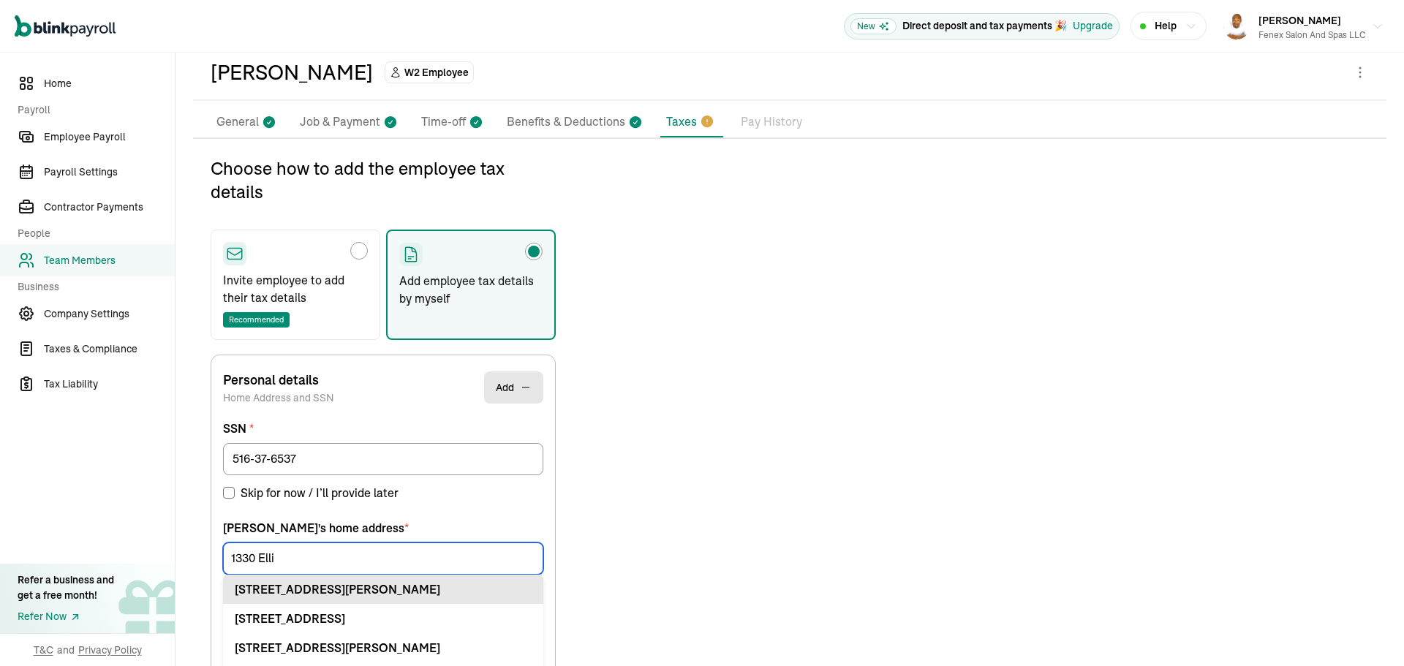
scroll to position [173, 0]
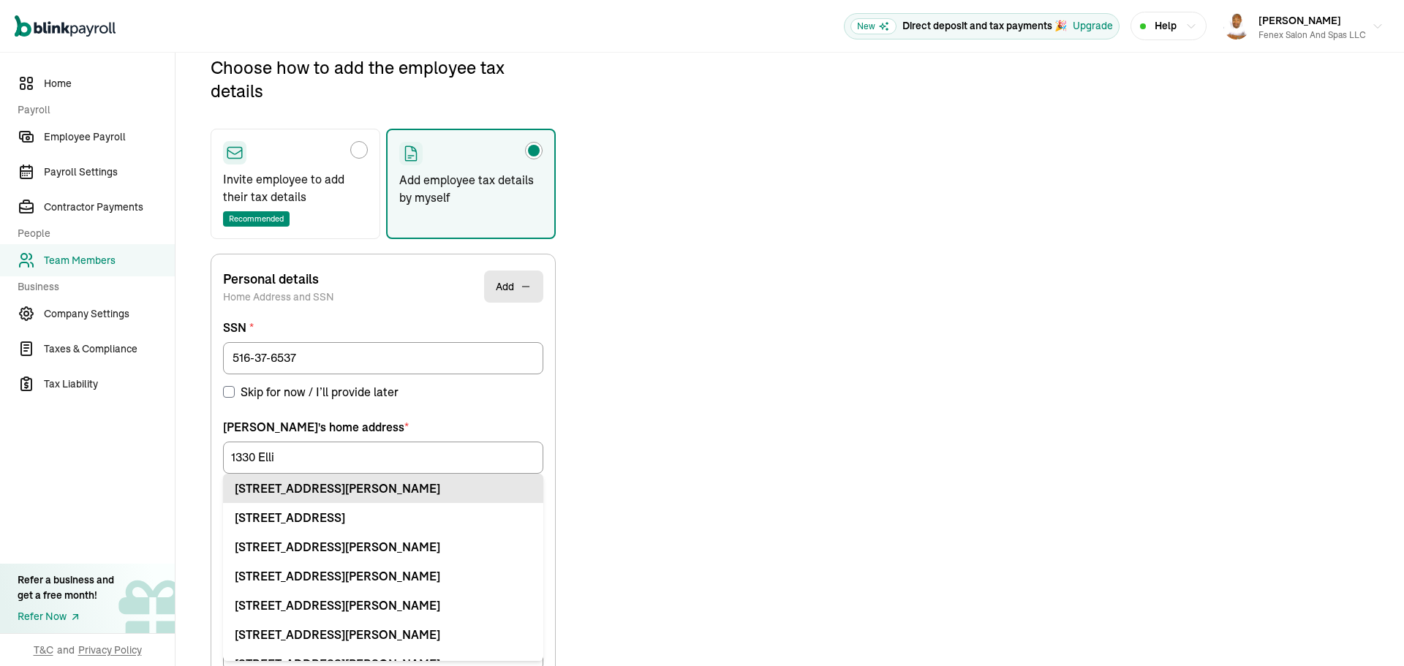
click at [281, 592] on ul "1330 Ellis St Bellingham, WA 98225 1330 Ellicott Ave Churchton, MD 20733 1330 E…" at bounding box center [383, 567] width 320 height 187
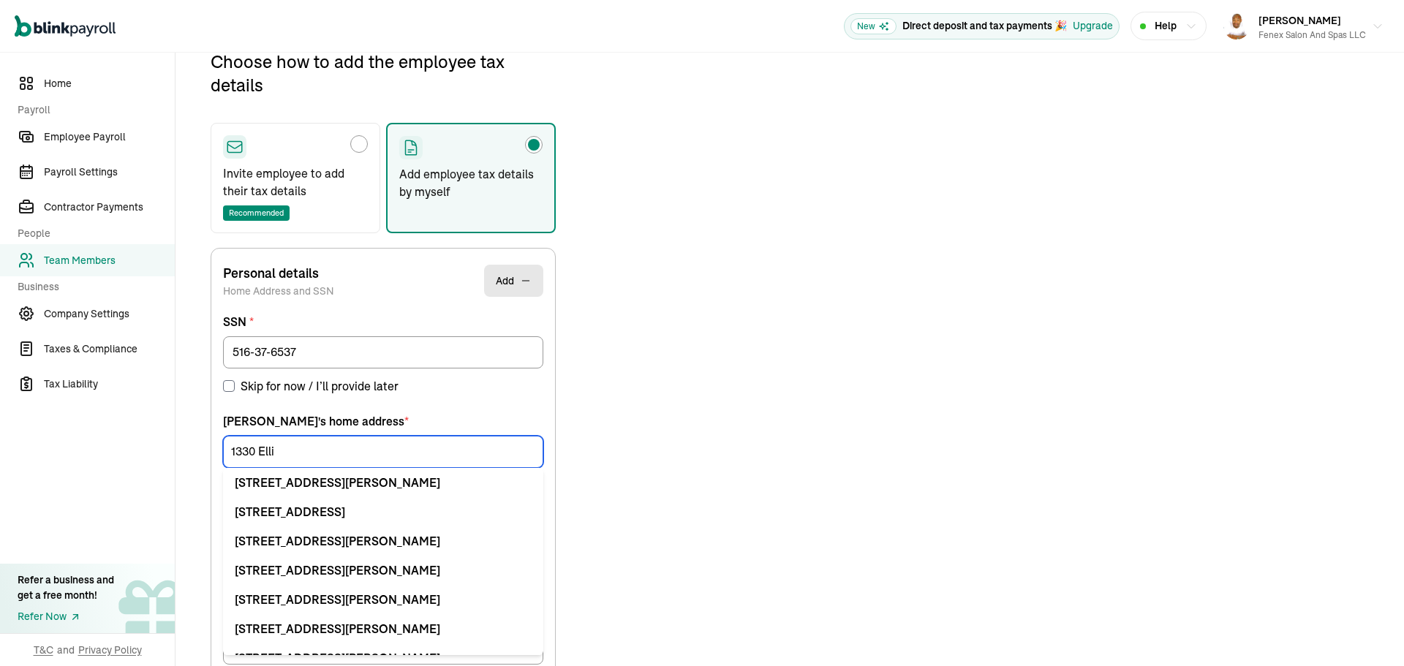
click at [283, 461] on input "1330 Elli" at bounding box center [383, 452] width 320 height 32
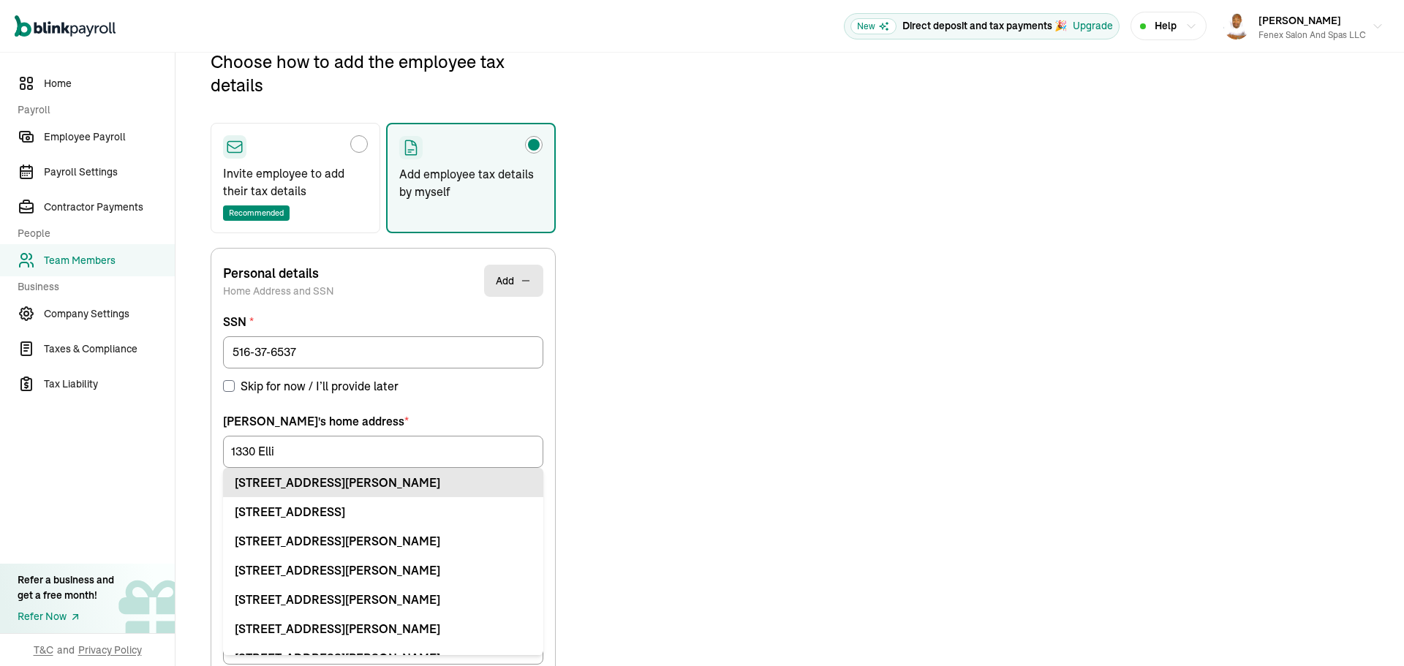
click at [296, 485] on div "1330 Ellis St Bellingham, WA 98225" at bounding box center [383, 483] width 297 height 18
type input "1330 Ellis St"
type input "Bellingham"
type input "WA"
type input "98225"
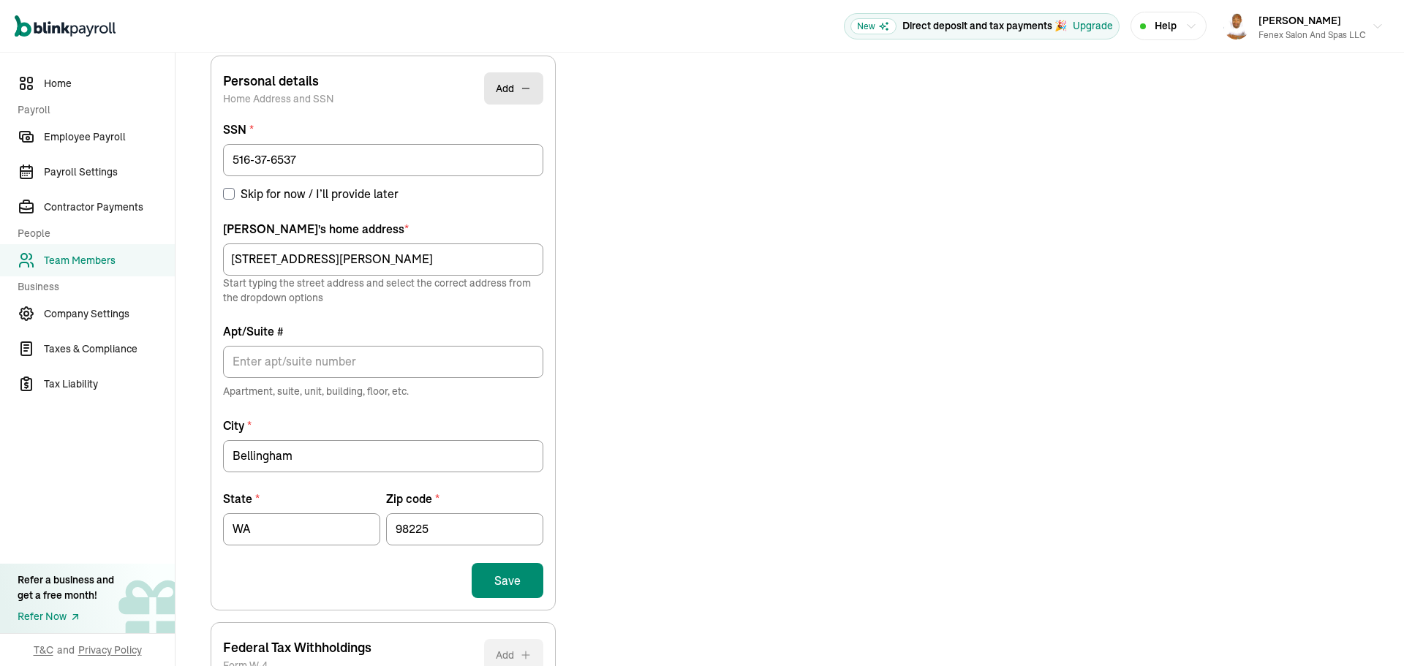
scroll to position [392, 0]
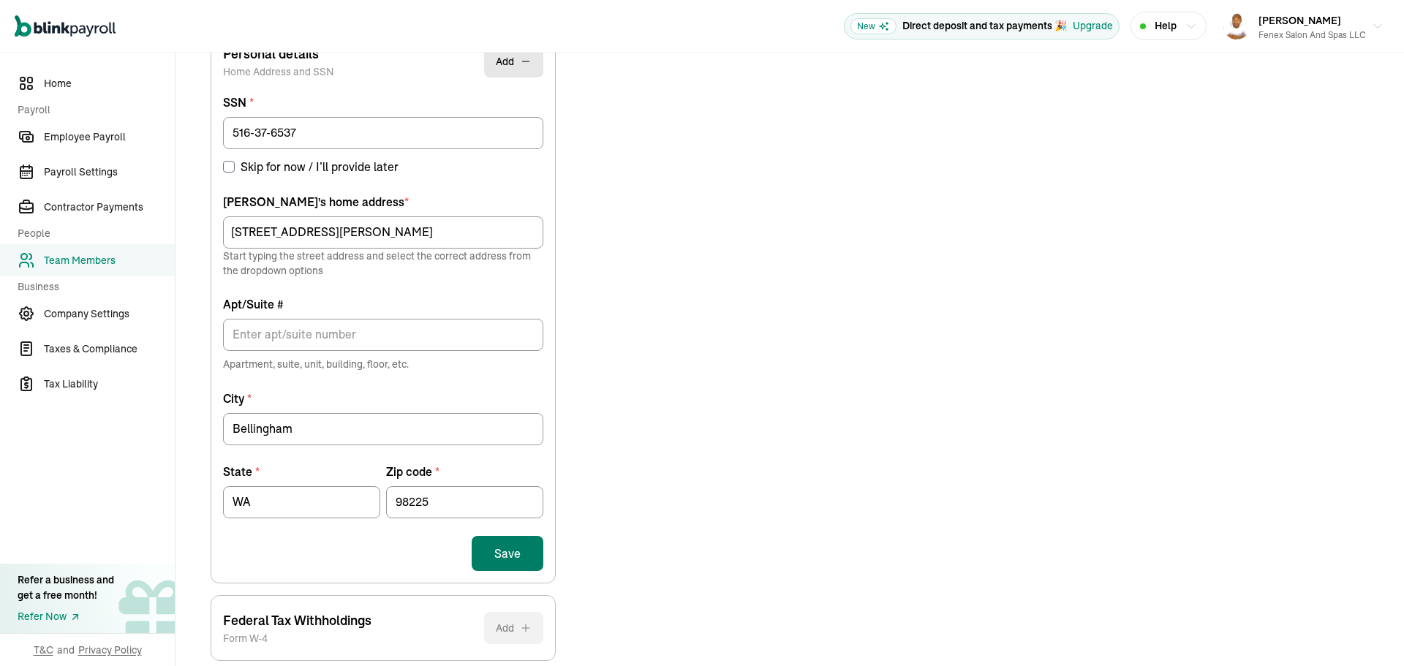
click at [527, 559] on button "Save" at bounding box center [508, 553] width 72 height 35
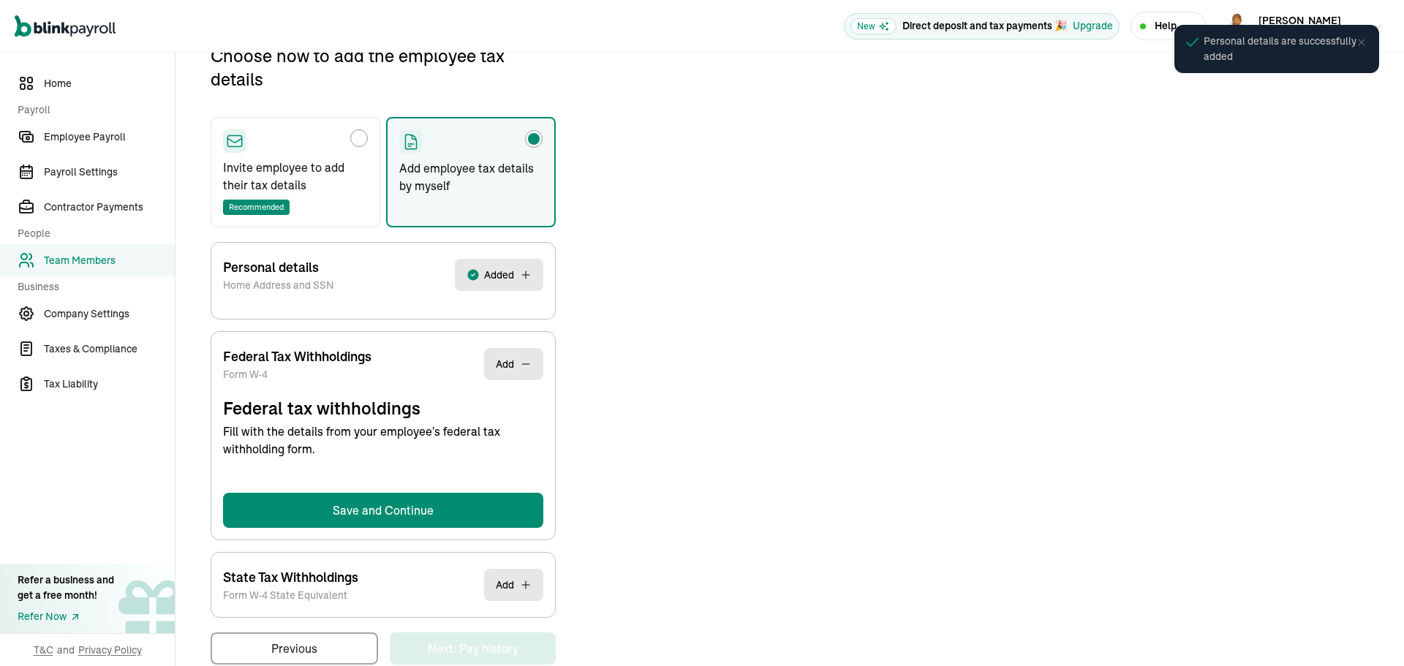
scroll to position [173, 0]
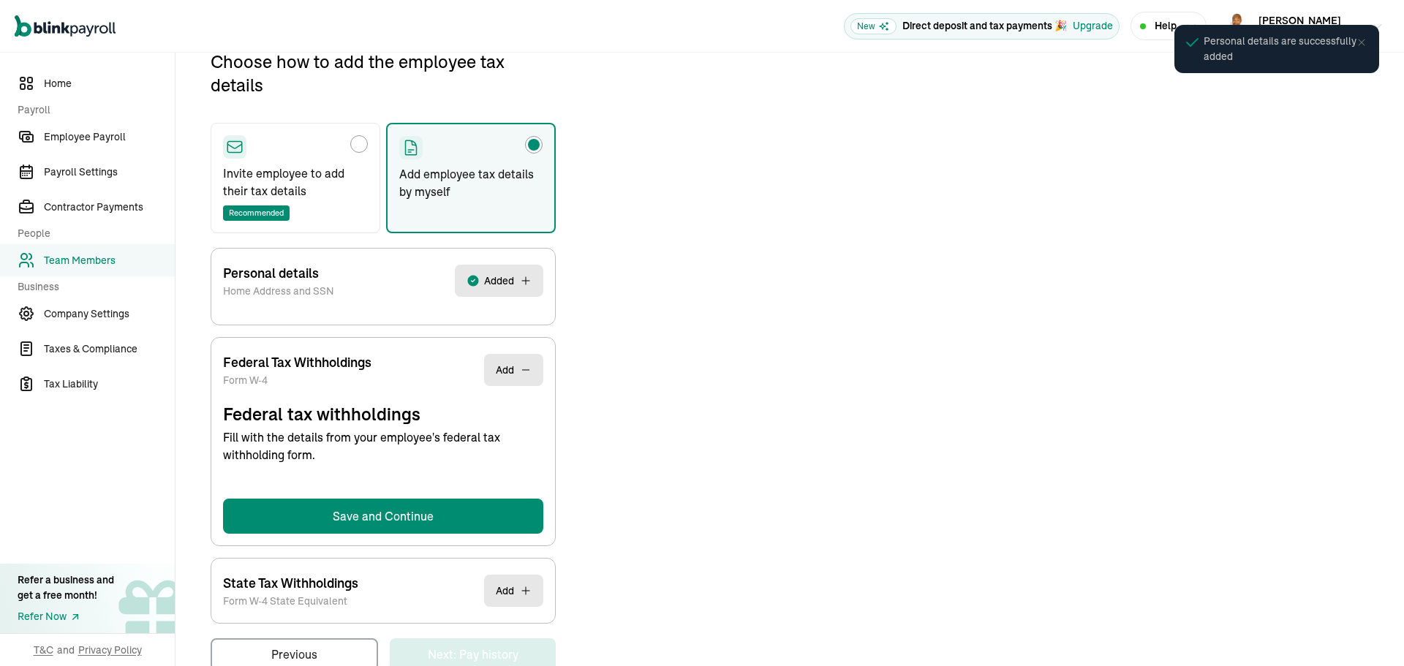
select select "S"
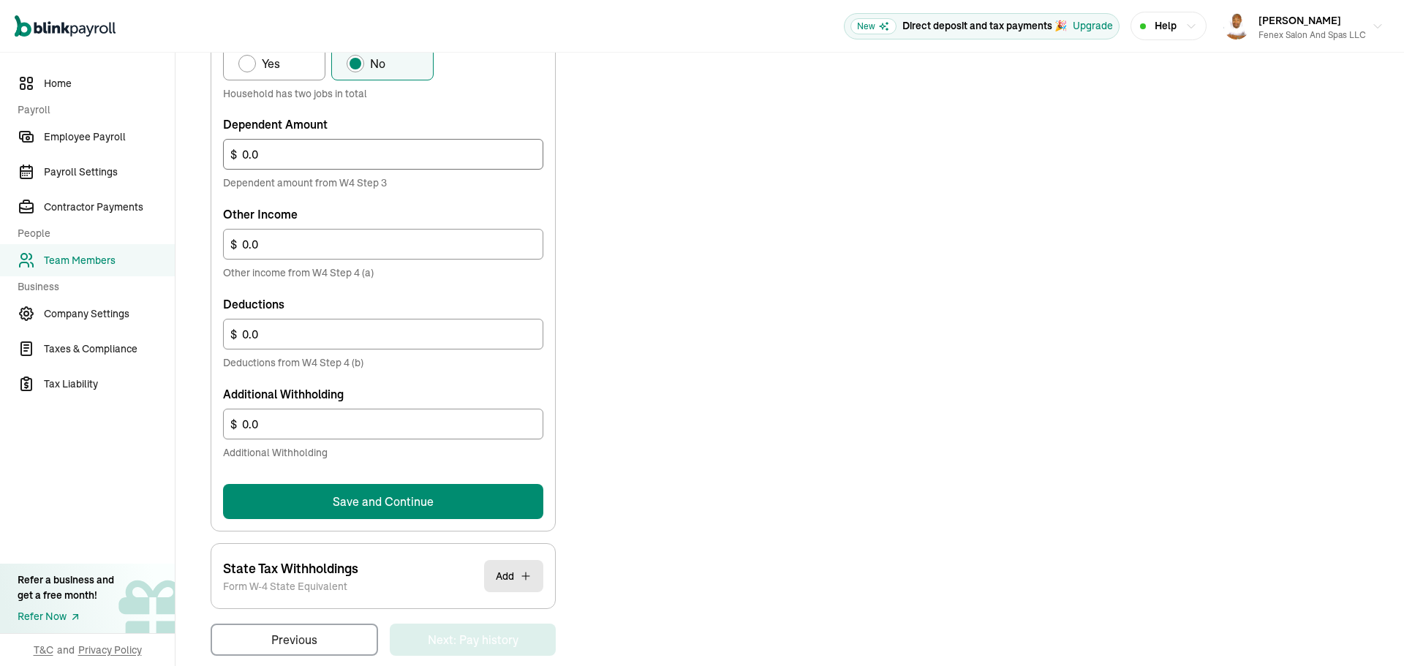
scroll to position [769, 0]
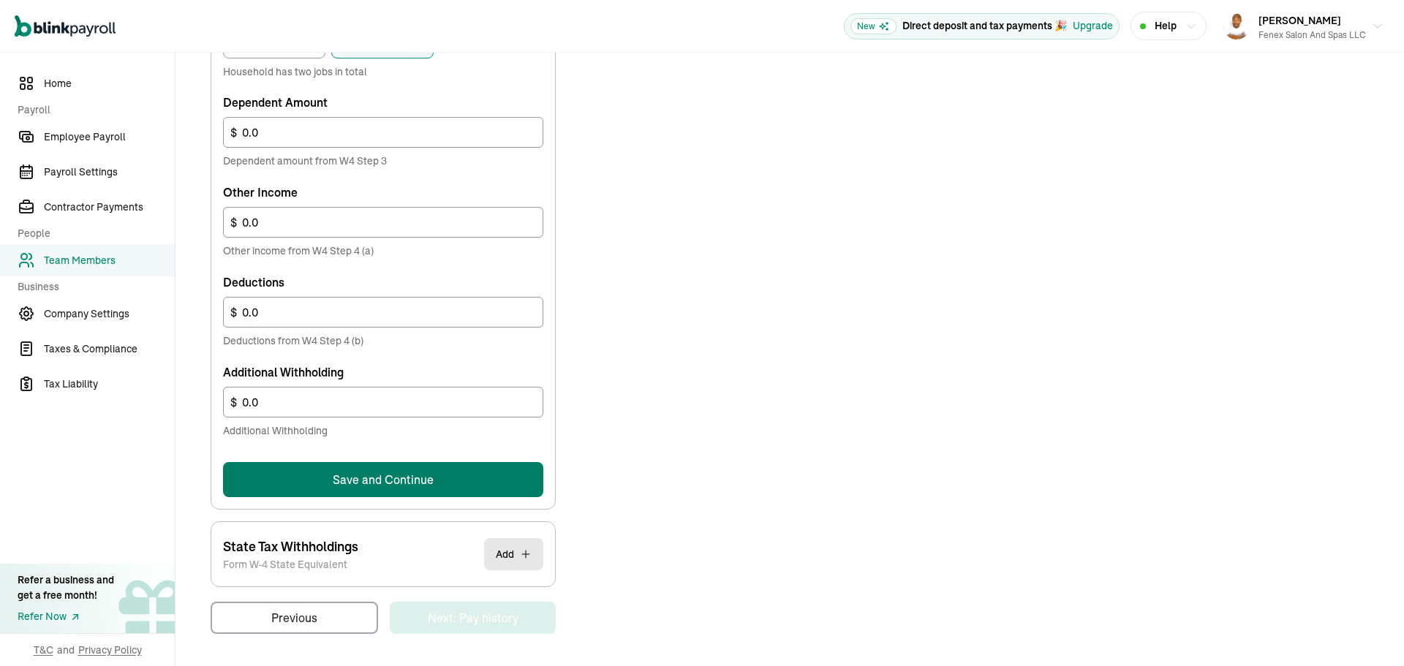
click at [396, 483] on button "Save and Continue" at bounding box center [383, 479] width 320 height 35
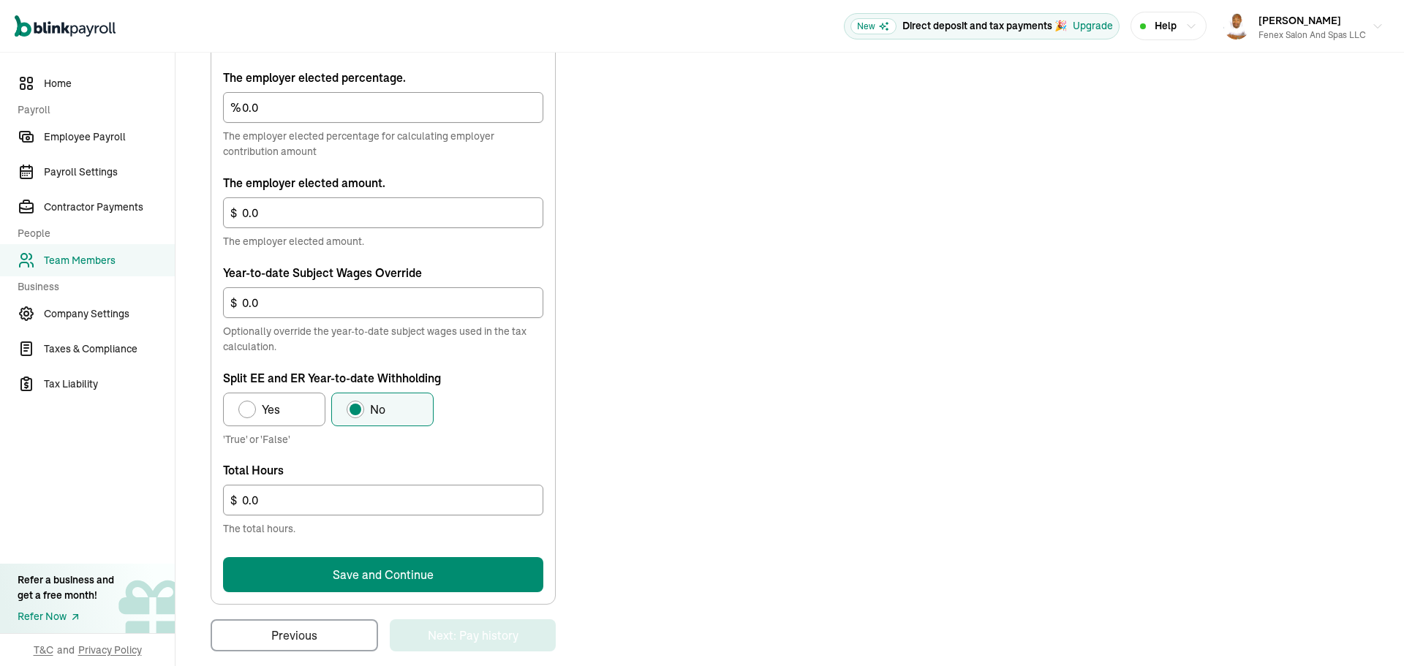
scroll to position [768, 0]
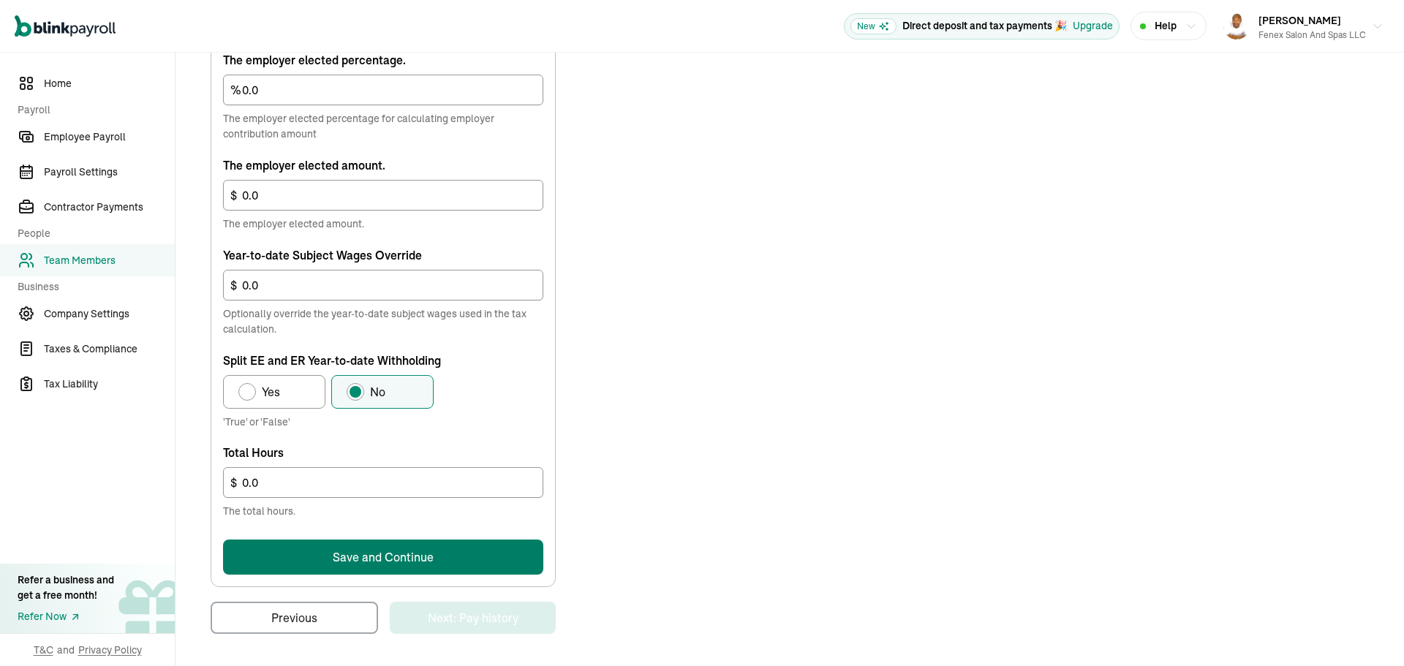
click at [428, 561] on button "Save and Continue" at bounding box center [383, 557] width 320 height 35
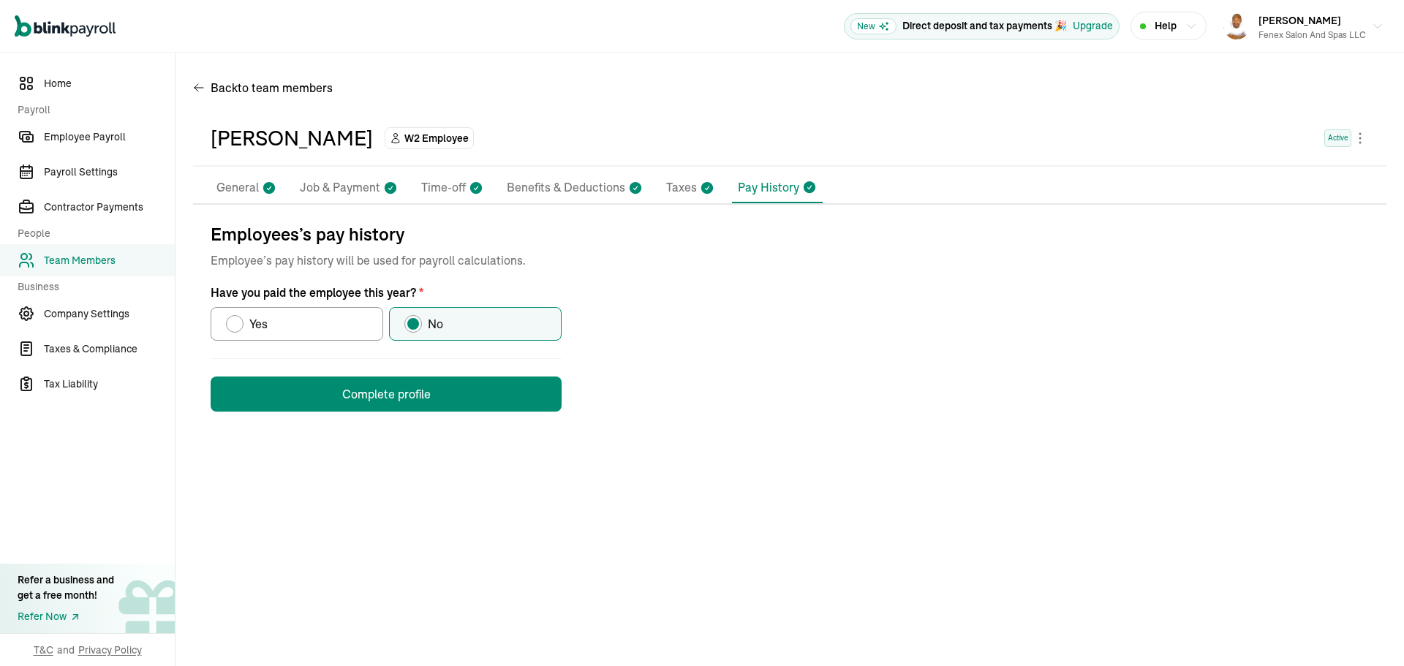
scroll to position [0, 0]
click at [486, 390] on button "Complete profile" at bounding box center [386, 394] width 351 height 35
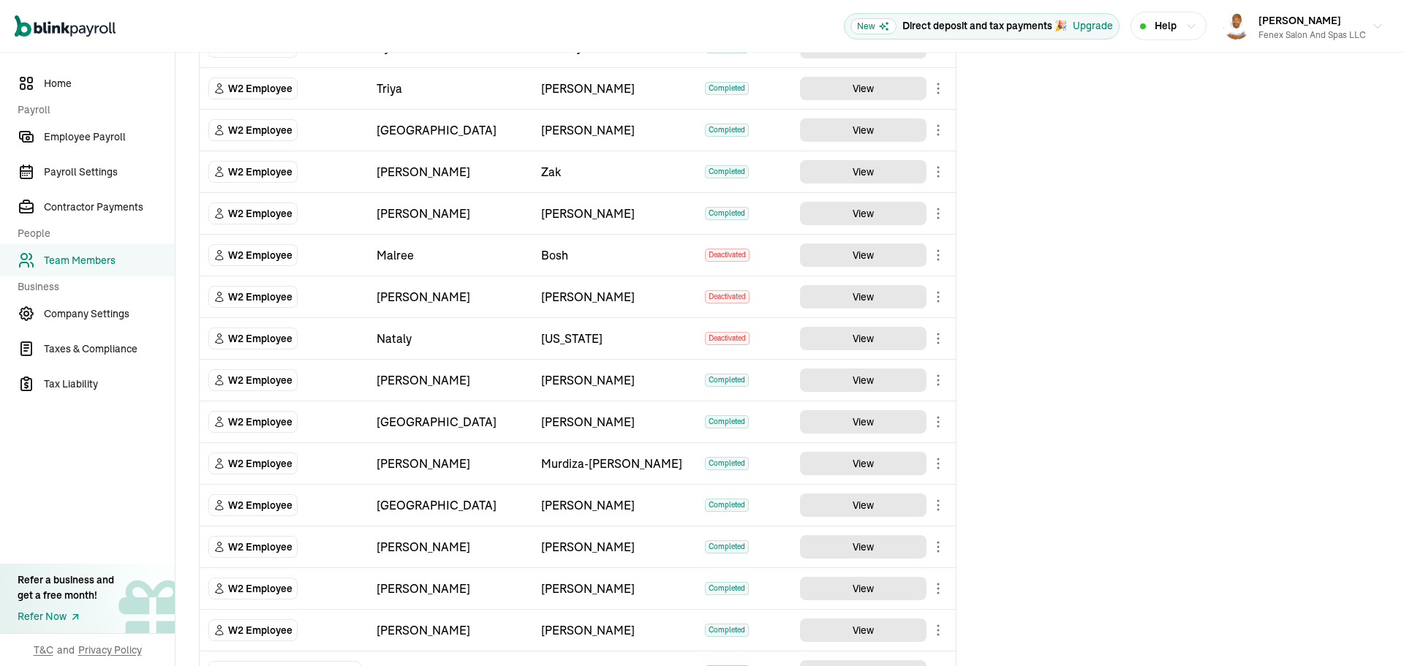
scroll to position [1762, 0]
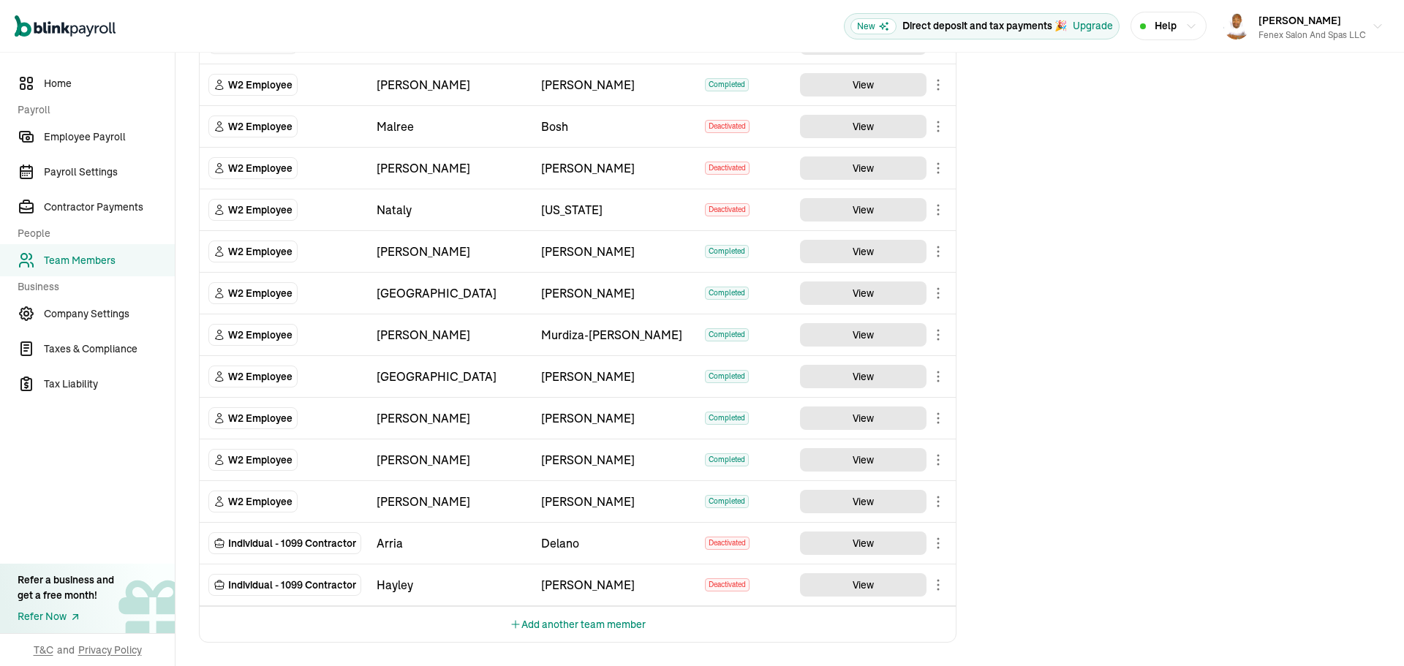
click at [591, 618] on button "Add another team member" at bounding box center [578, 624] width 136 height 35
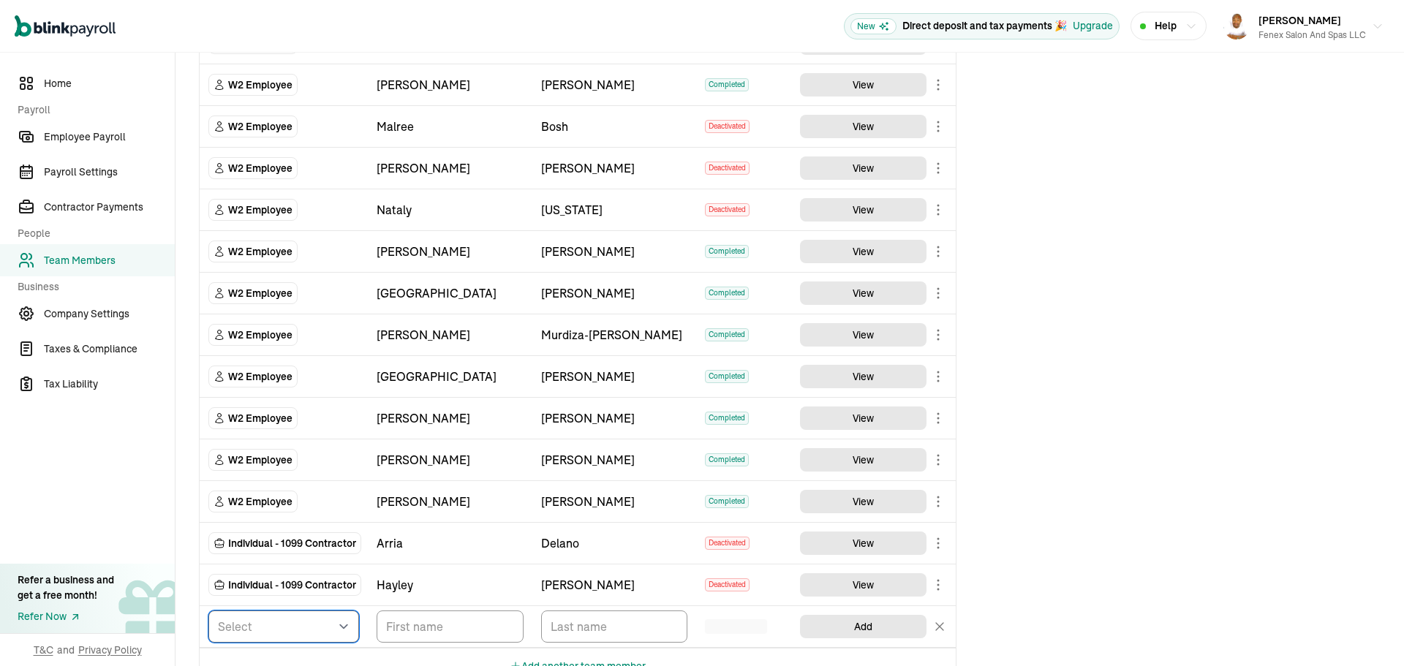
drag, startPoint x: 327, startPoint y: 621, endPoint x: 316, endPoint y: 622, distance: 11.0
click at [327, 621] on select "Select W2 Employee Individual - 1099 Contractor Business - 1099 Contractor" at bounding box center [283, 626] width 151 height 32
select select "employee"
click at [208, 610] on select "Select W2 Employee Individual - 1099 Contractor Business - 1099 Contractor" at bounding box center [283, 626] width 151 height 32
drag, startPoint x: 393, startPoint y: 626, endPoint x: 379, endPoint y: 617, distance: 16.4
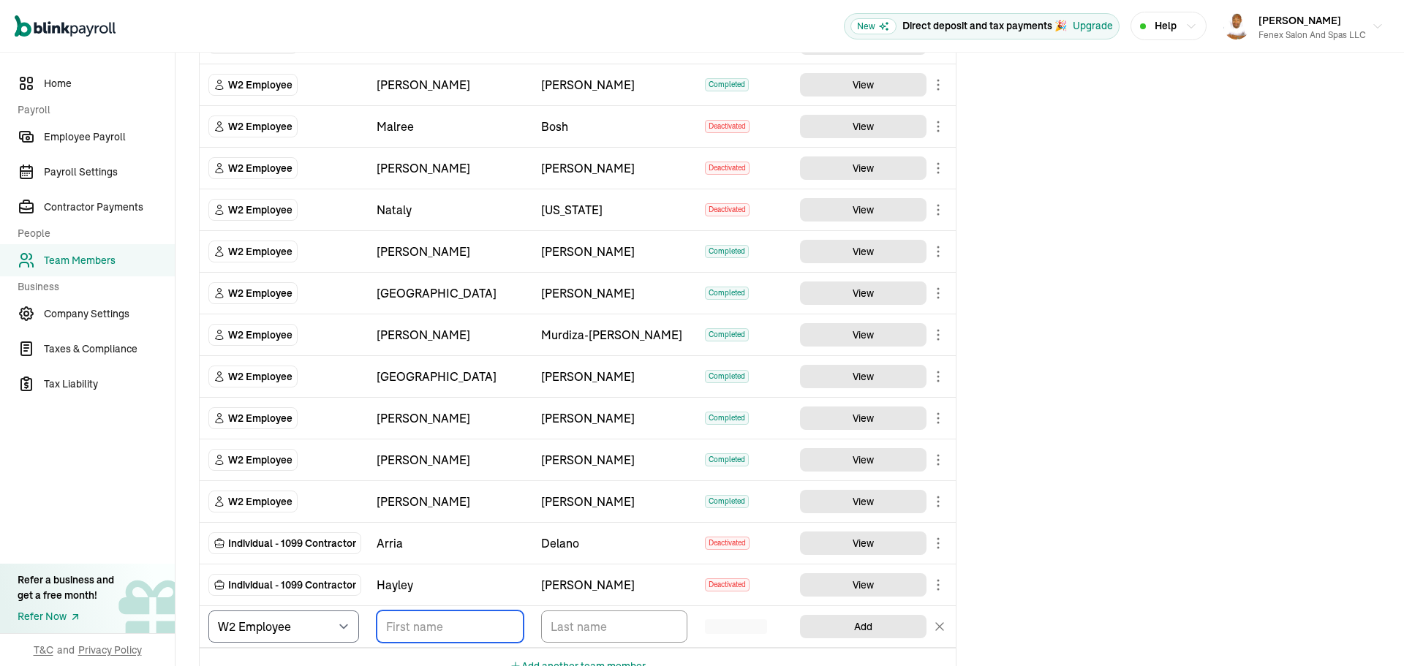
click at [393, 626] on input "TextInput" at bounding box center [450, 626] width 147 height 32
type input "Tamara"
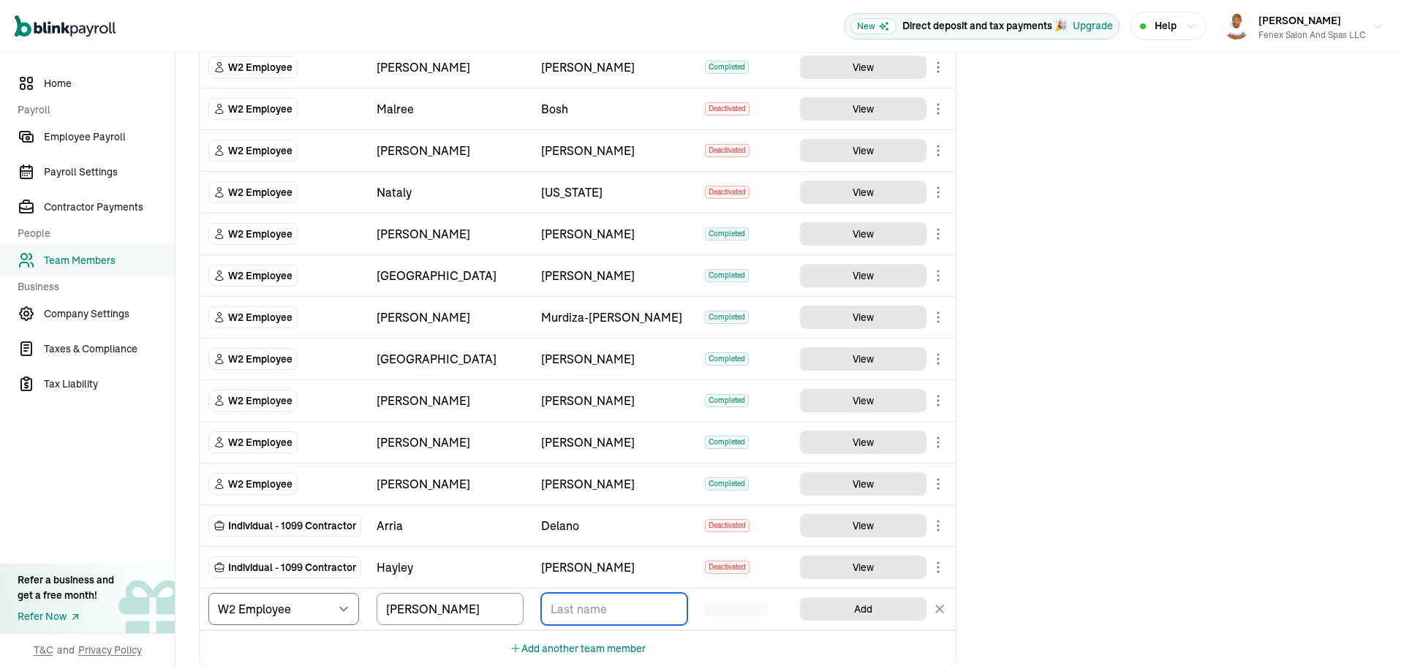
click at [593, 610] on input "TextInput" at bounding box center [614, 609] width 147 height 32
type input "Seid-Graham"
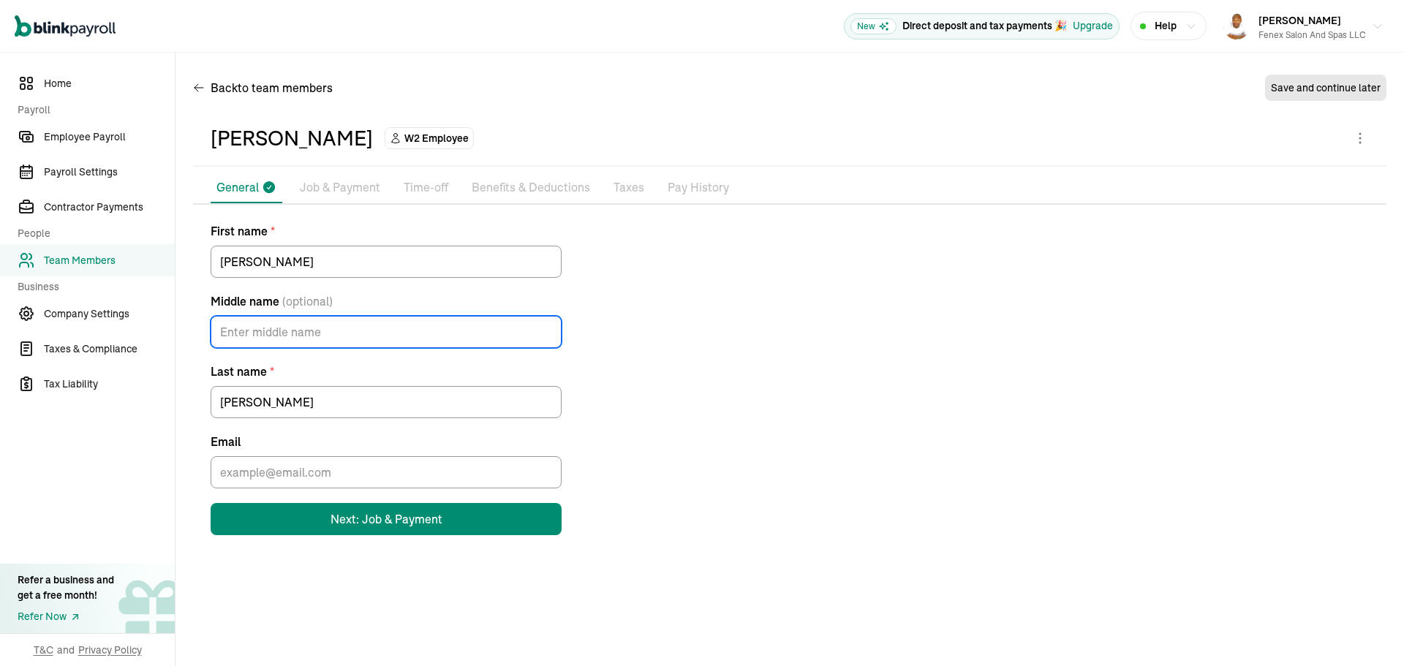
click at [315, 325] on input "Middle name (optional)" at bounding box center [386, 332] width 351 height 32
type input "M"
click at [300, 465] on input "Email" at bounding box center [386, 472] width 351 height 32
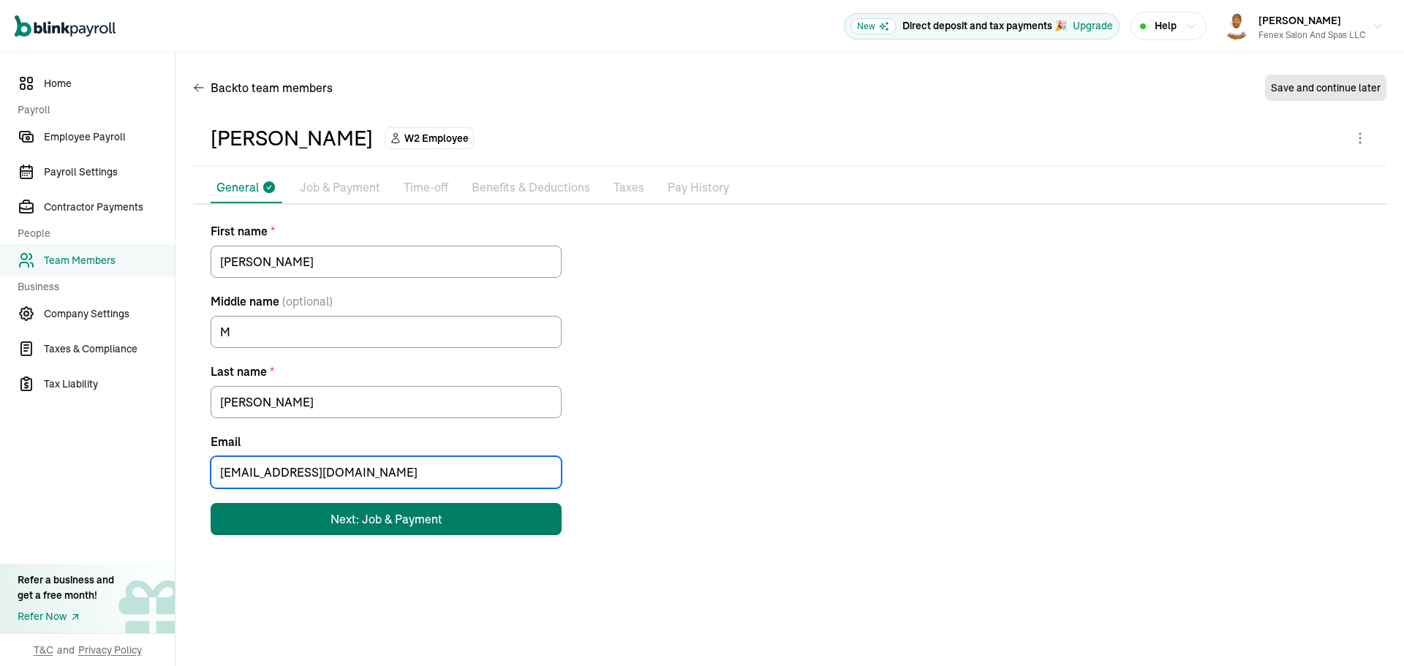
type input "tsgnc33@duck.com"
click at [368, 521] on div "Next: Job & Payment" at bounding box center [386, 519] width 112 height 18
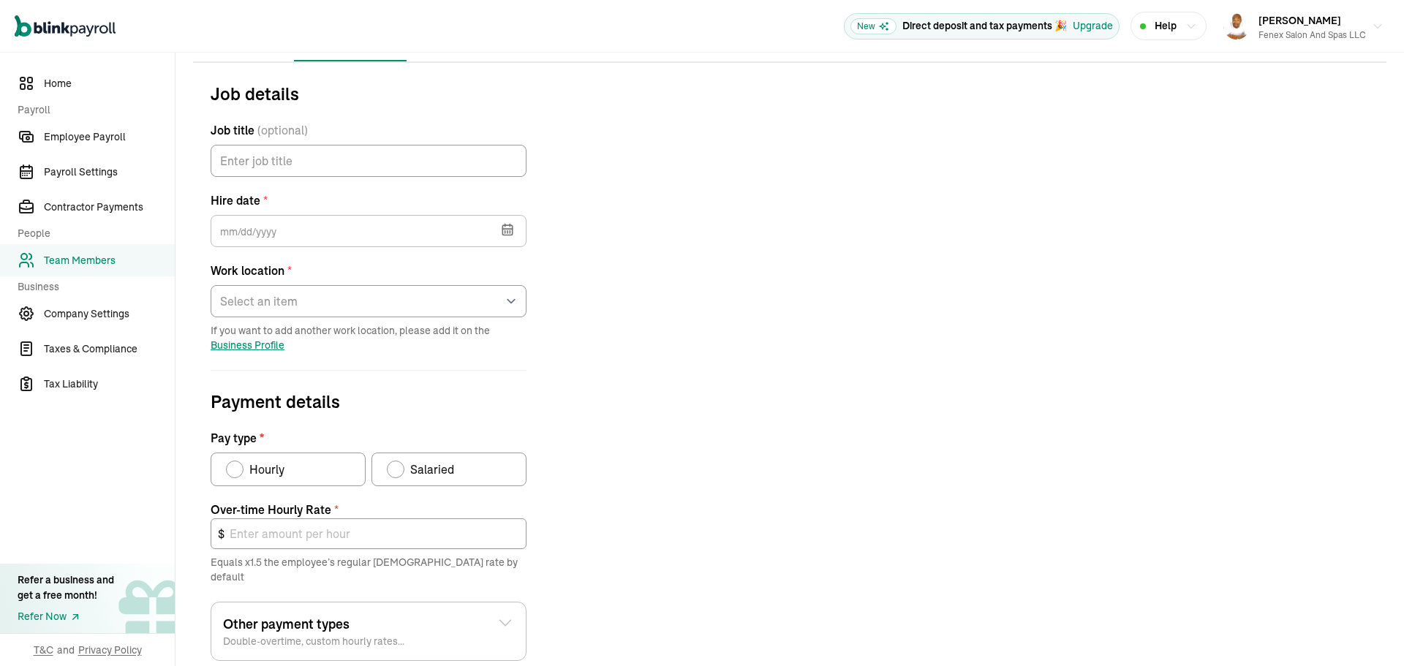
scroll to position [173, 0]
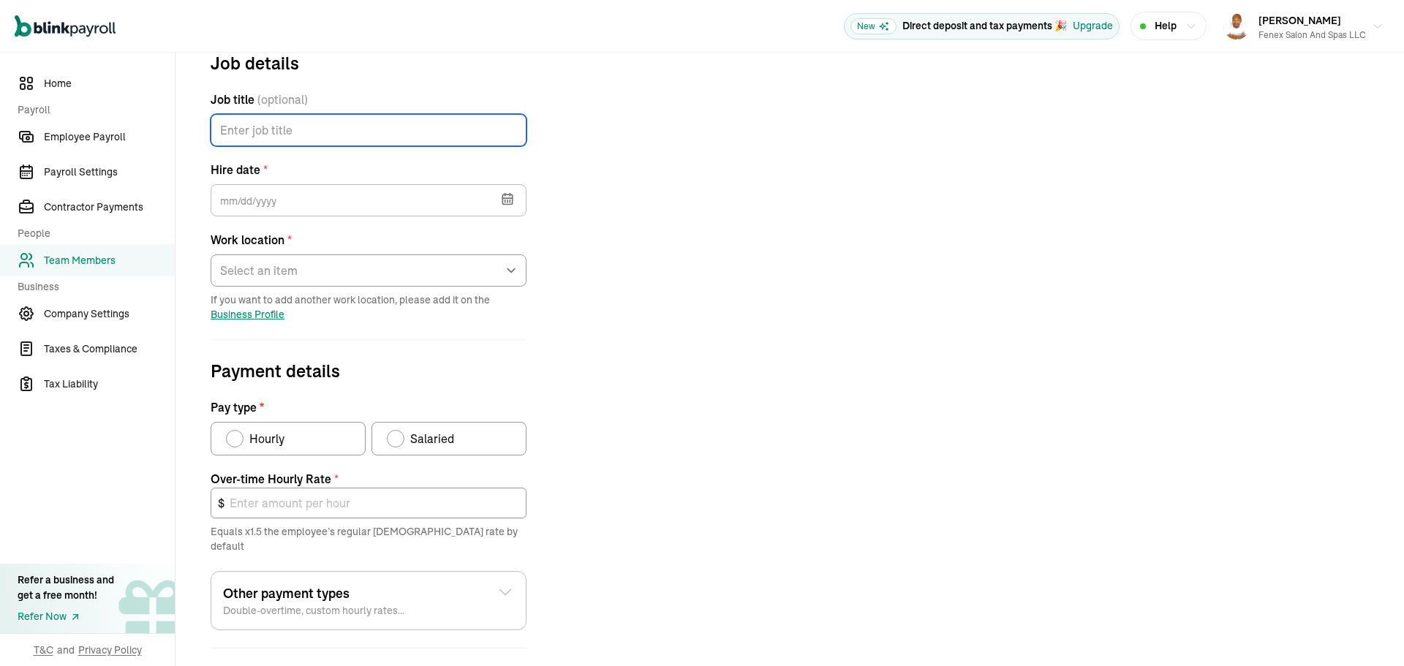
drag, startPoint x: 340, startPoint y: 121, endPoint x: 340, endPoint y: 109, distance: 12.4
click at [341, 118] on input "Job title (optional)" at bounding box center [369, 130] width 316 height 32
type input "Barista"
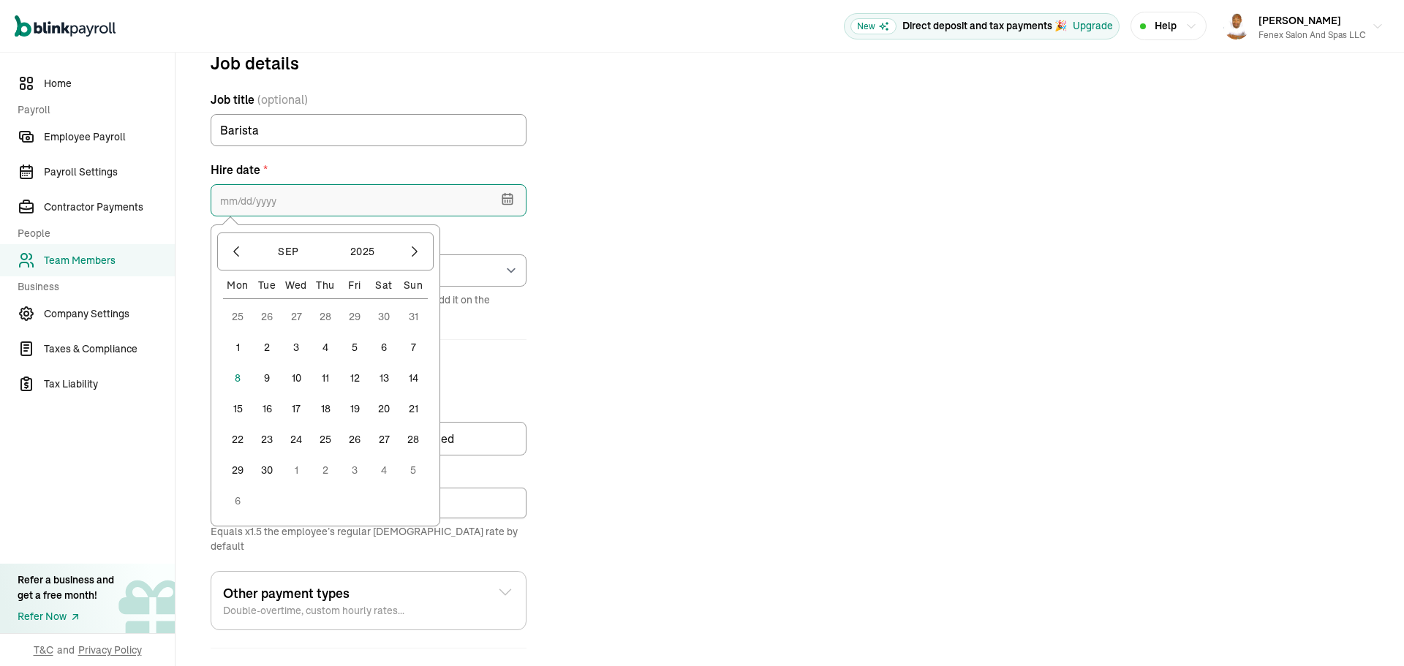
click at [418, 200] on input "text" at bounding box center [369, 200] width 316 height 32
click at [357, 352] on button "5" at bounding box center [354, 347] width 29 height 29
type input "09/05/2025"
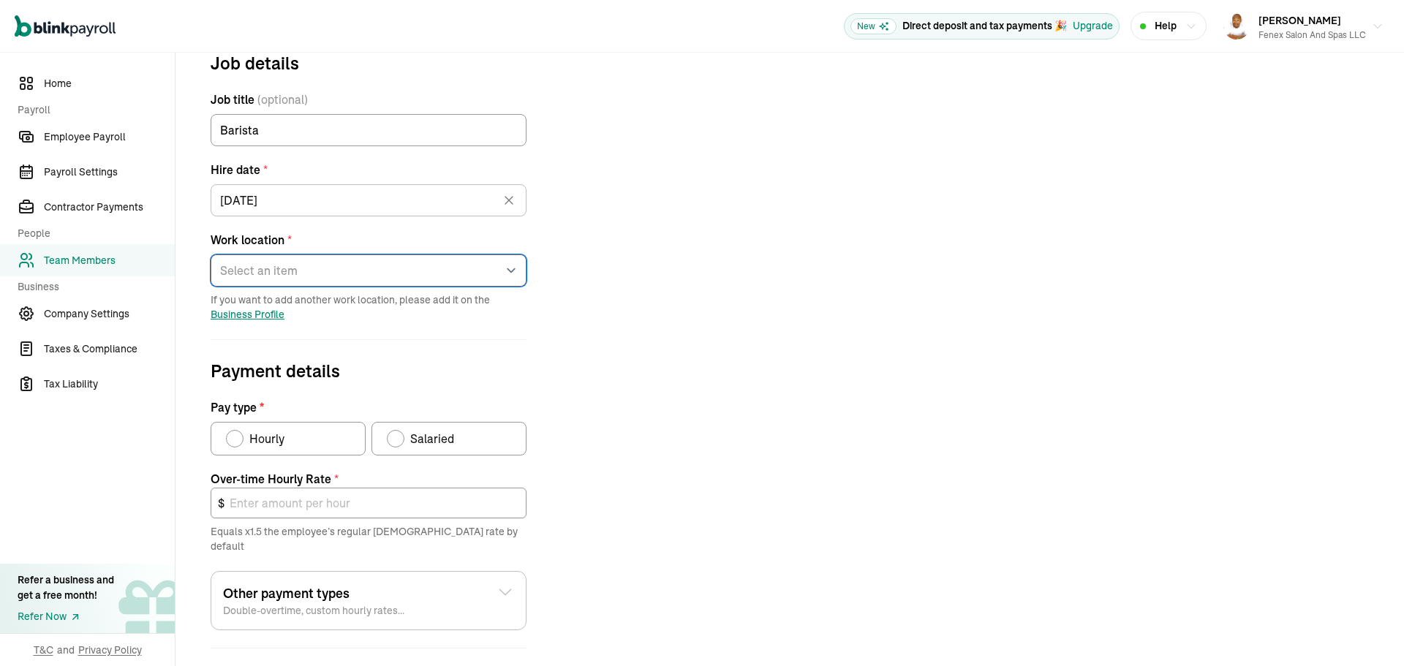
click at [364, 279] on select "Select an item 11 Bellwether Way 1 Bellis Fair Parkway Works from home" at bounding box center [369, 270] width 316 height 32
select select "11 Bellwether Way"
click at [211, 254] on select "Select an item 11 Bellwether Way 1 Bellis Fair Parkway Works from home" at bounding box center [369, 270] width 316 height 32
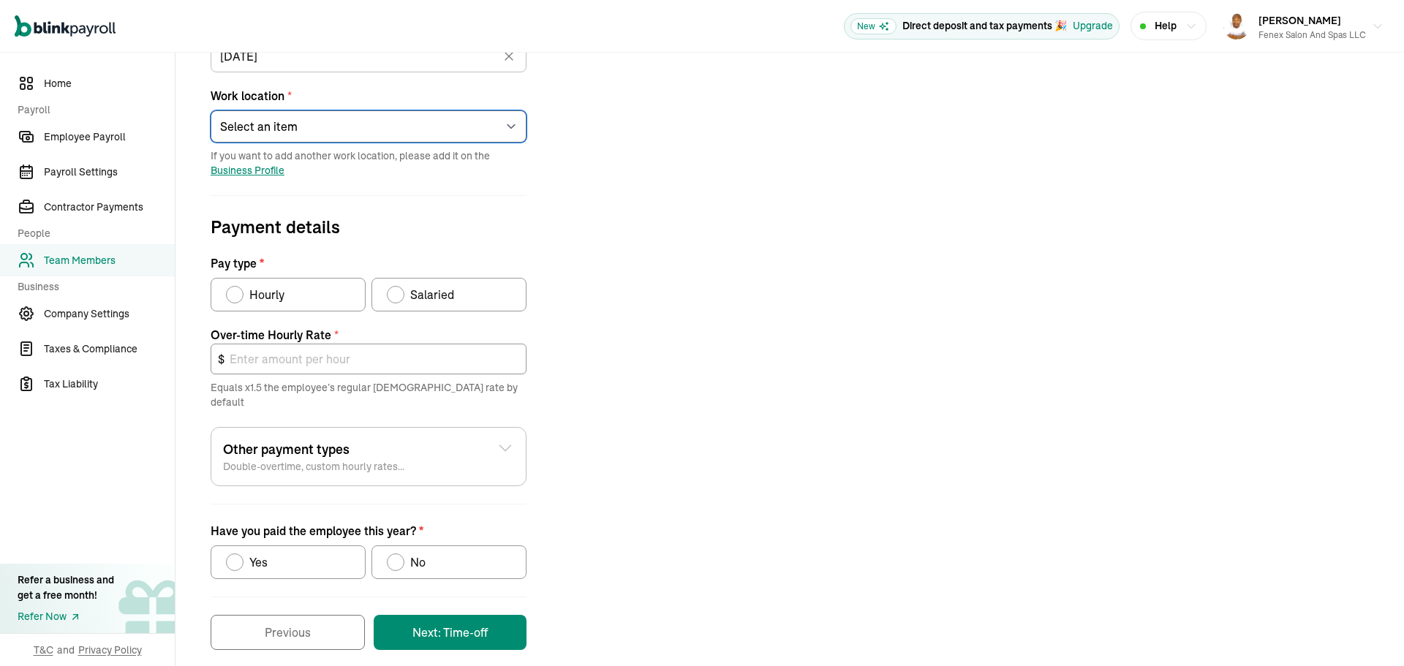
scroll to position [318, 0]
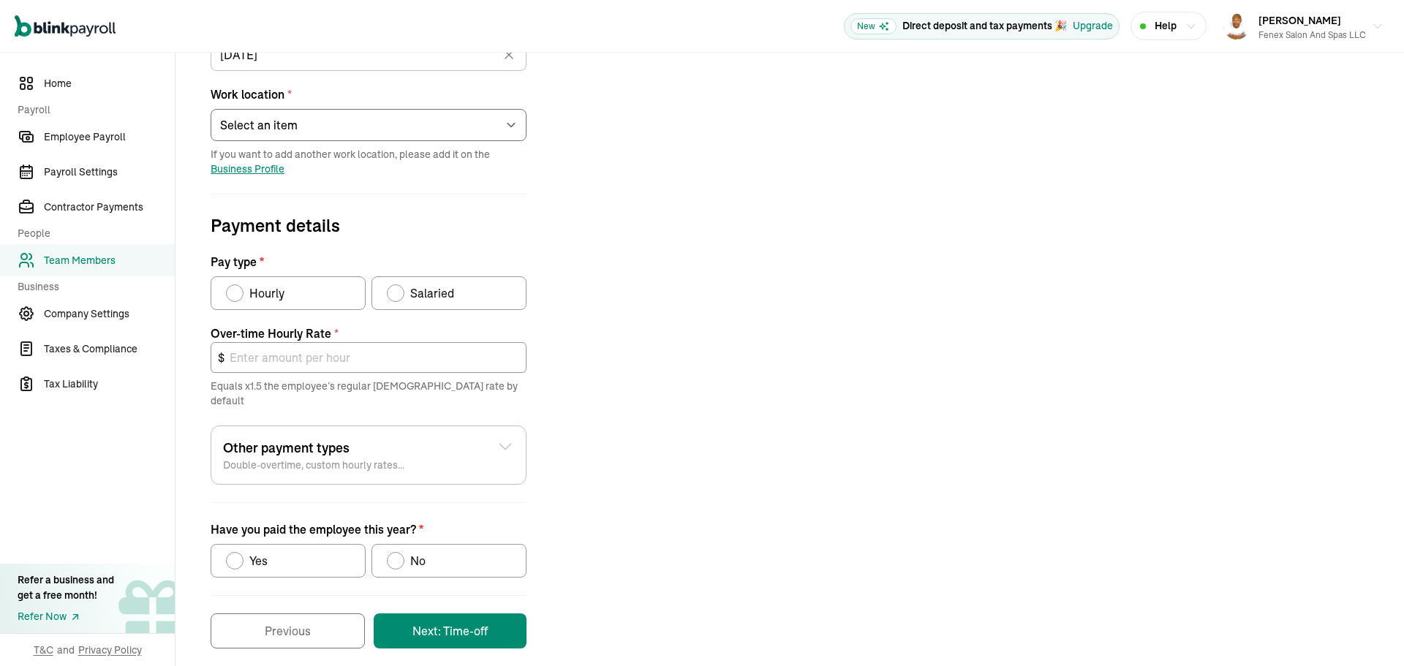
click at [281, 286] on span "Hourly" at bounding box center [266, 293] width 35 height 18
click at [237, 286] on input "Hourly" at bounding box center [231, 290] width 12 height 12
radio input "true"
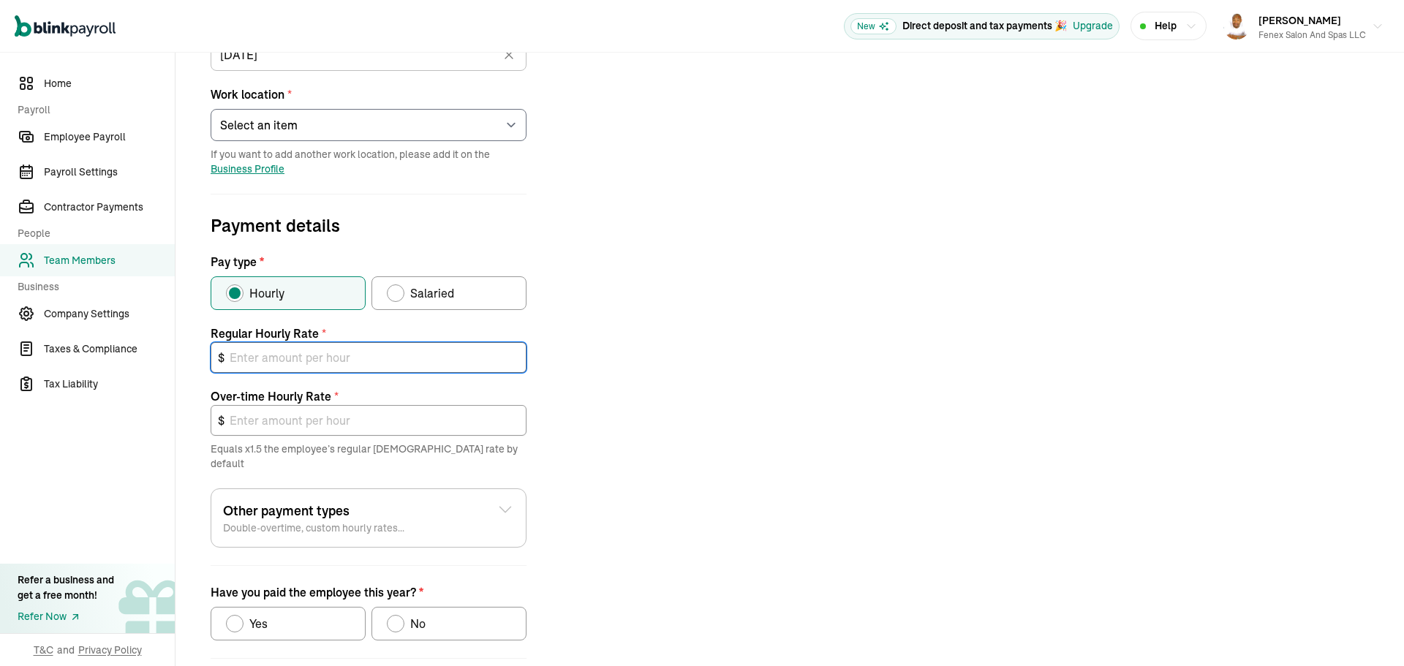
click at [311, 358] on input "text" at bounding box center [369, 357] width 316 height 31
type input "18.66"
type input "27.99"
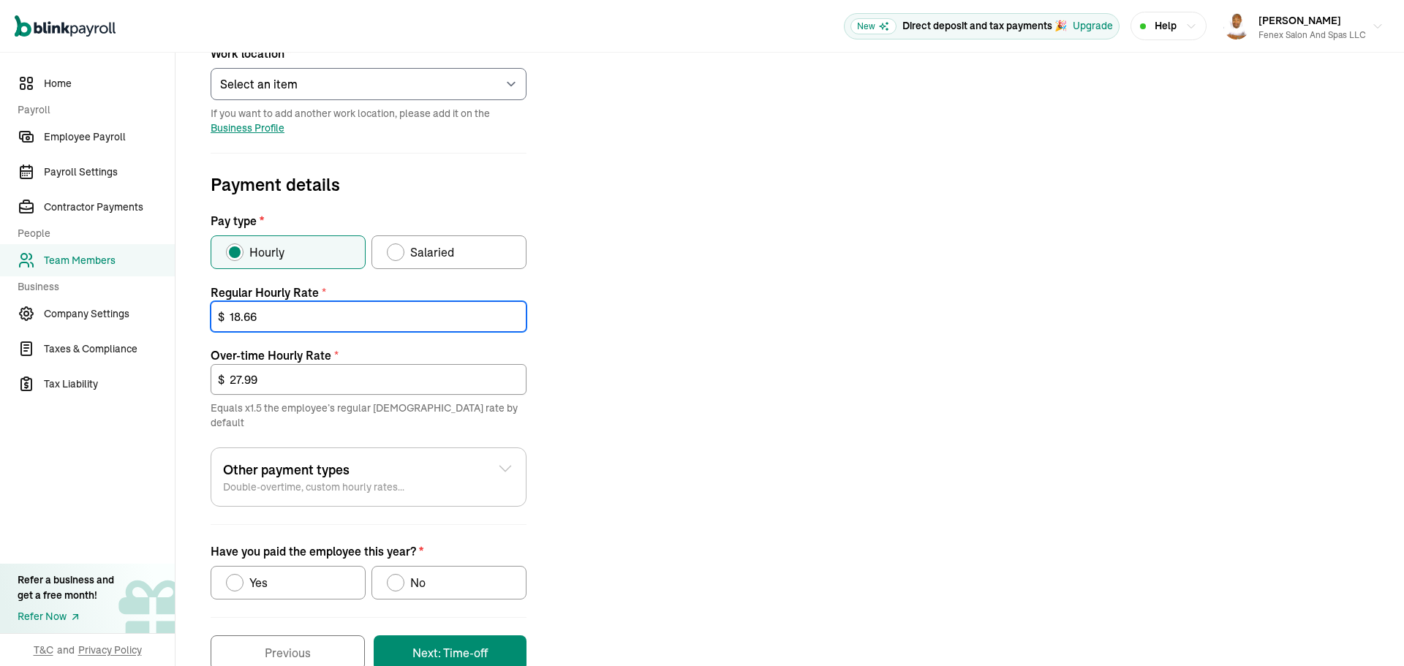
scroll to position [381, 0]
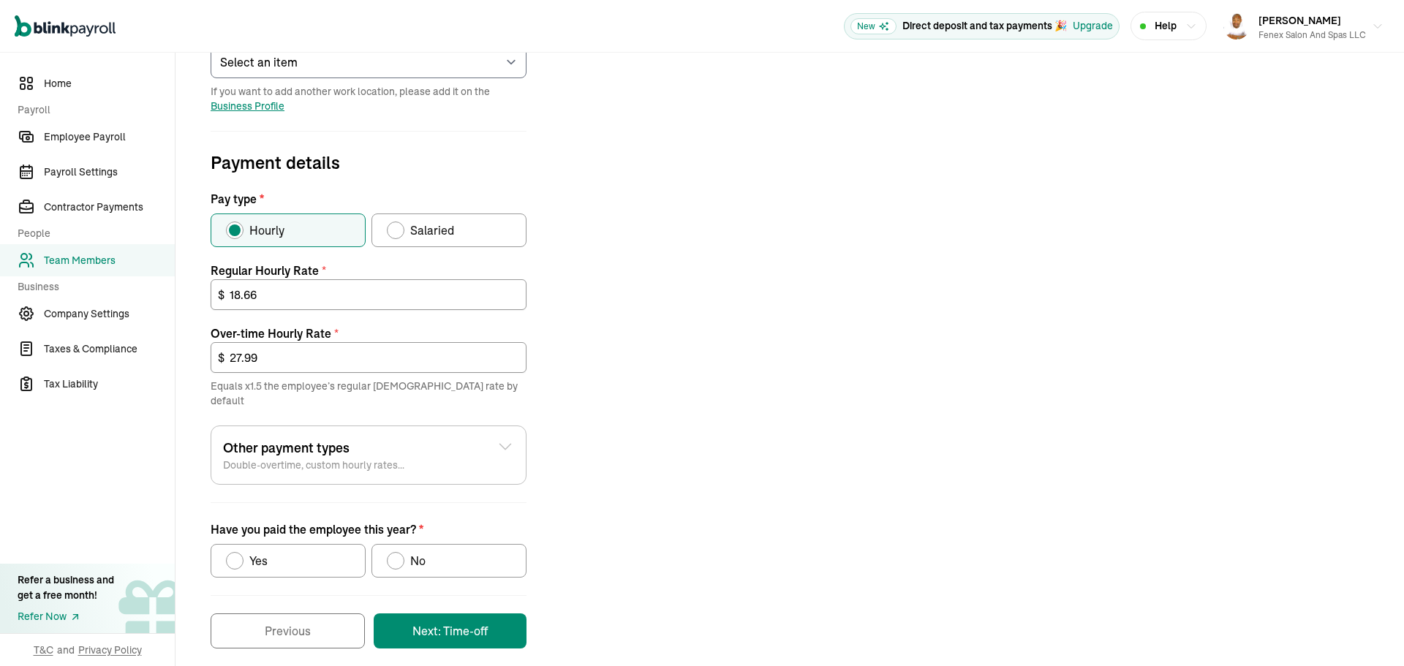
click at [415, 552] on span "No" at bounding box center [417, 561] width 15 height 18
click at [398, 551] on input "No" at bounding box center [392, 557] width 12 height 12
radio input "true"
click at [423, 594] on form "Job details Job title (optional) Barista Hire date * 09/05/2025 Sep 2025 Mon Tu…" at bounding box center [368, 244] width 351 height 807
click at [419, 613] on button "Next: Time-off" at bounding box center [450, 630] width 153 height 35
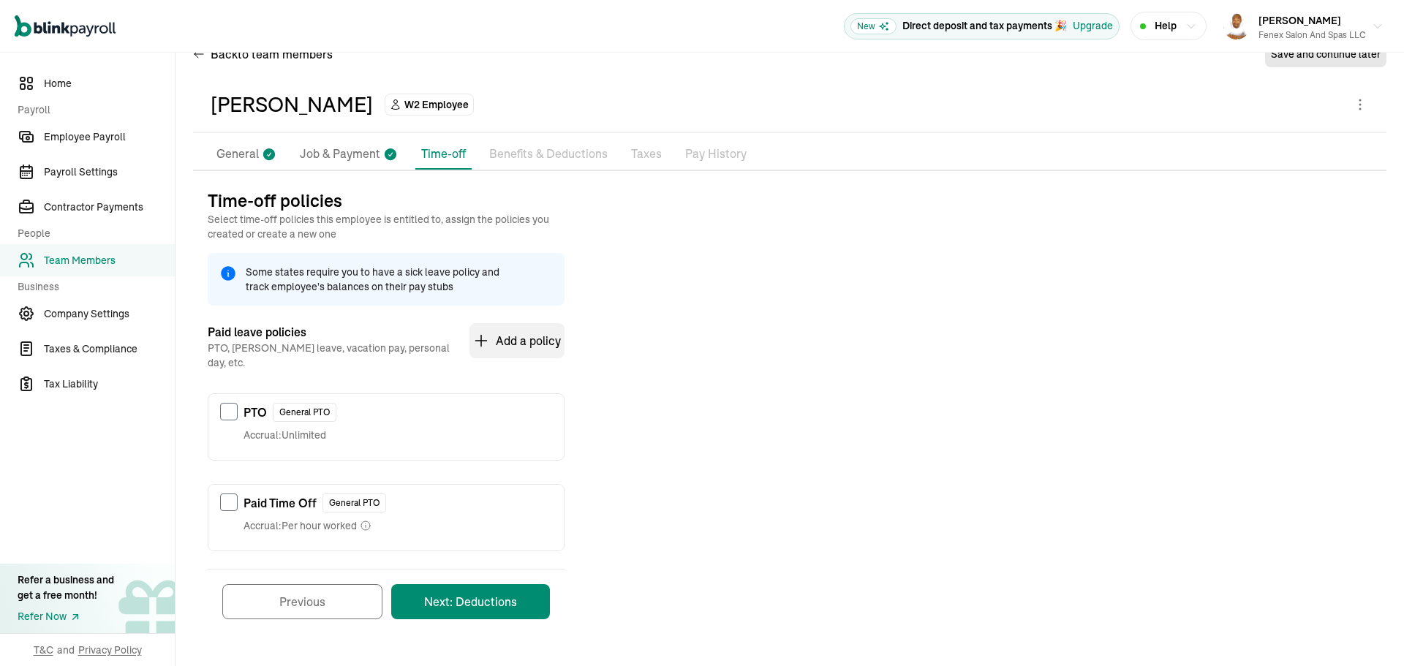
scroll to position [22, 0]
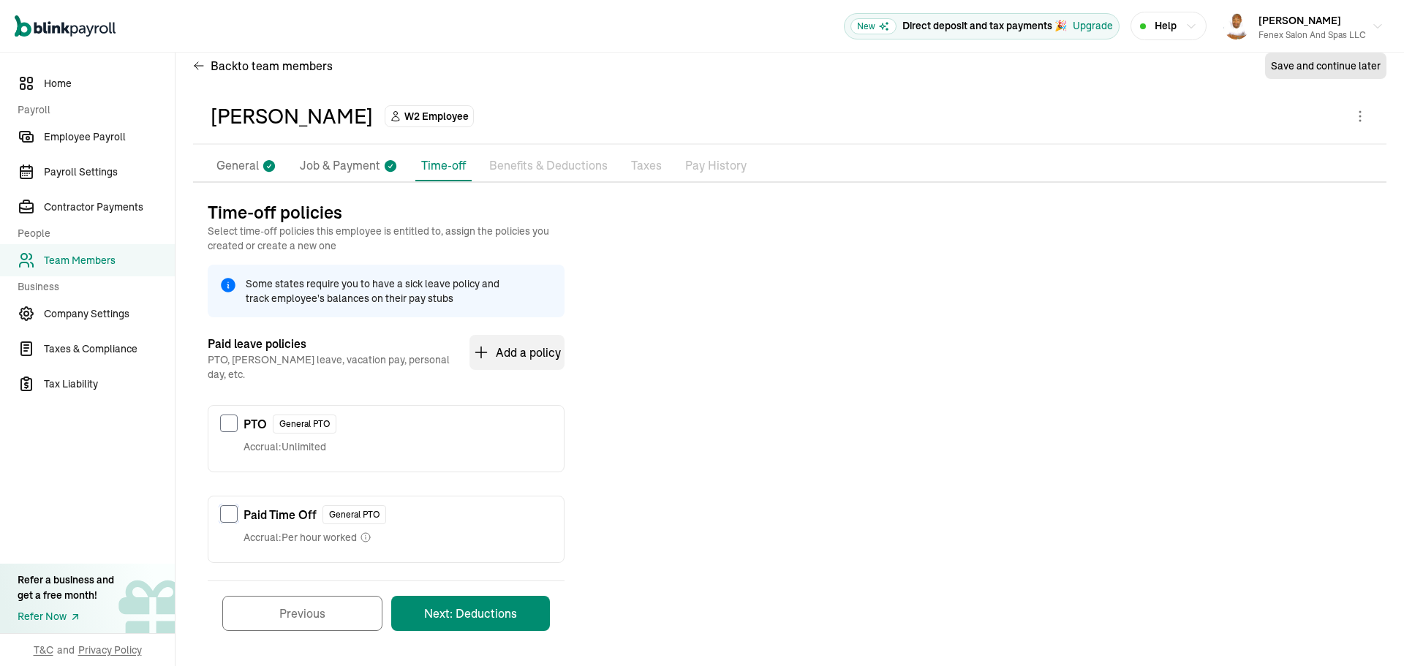
click at [222, 505] on input "checkbox" at bounding box center [229, 514] width 18 height 18
checkbox input "true"
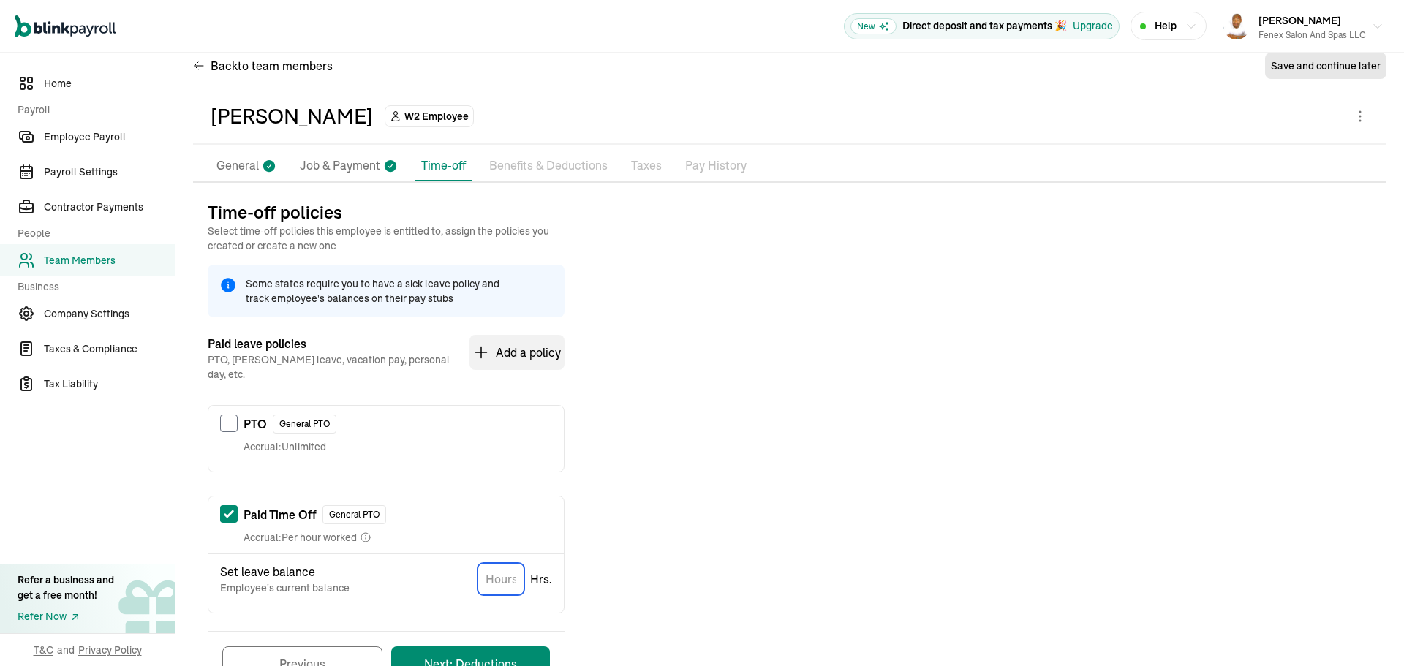
click at [488, 563] on input "TextInput" at bounding box center [500, 579] width 47 height 32
type input "0"
click at [462, 646] on button "Next: Deductions" at bounding box center [470, 663] width 159 height 35
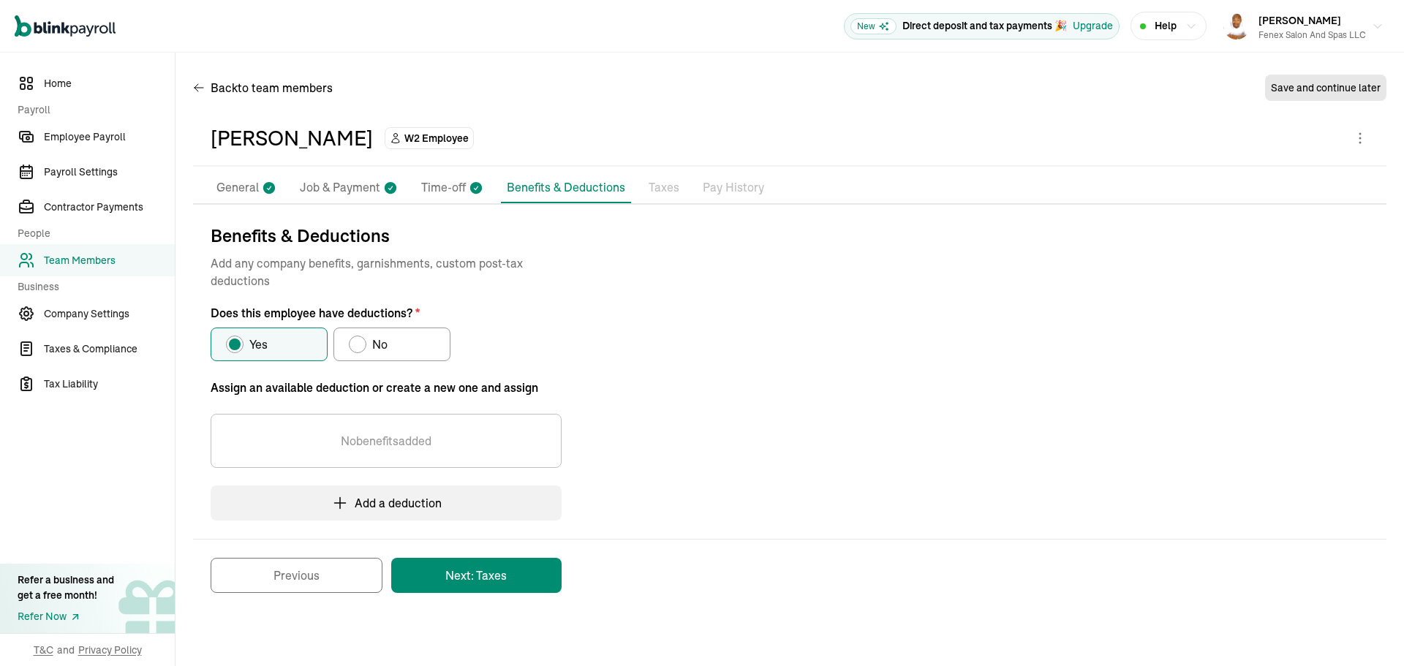
scroll to position [0, 0]
click at [398, 348] on label "No" at bounding box center [391, 345] width 117 height 34
click at [360, 347] on input "No" at bounding box center [354, 341] width 12 height 12
radio input "true"
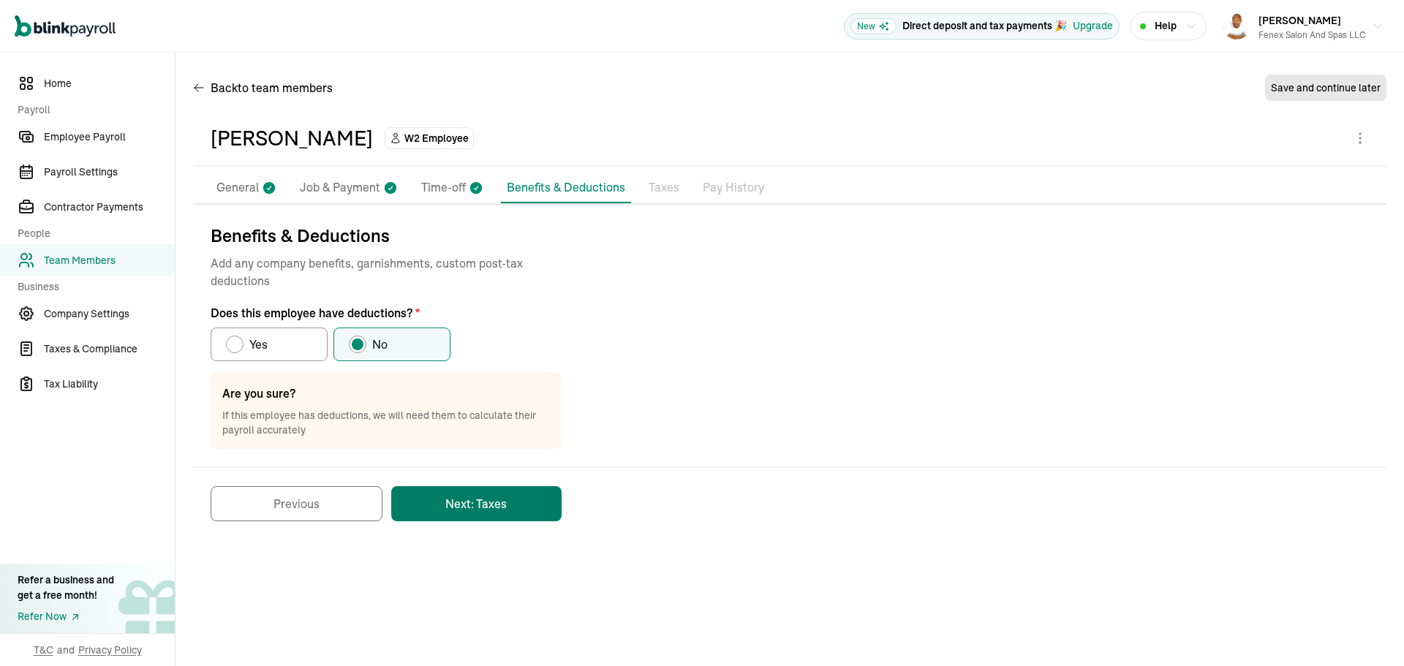
click at [458, 510] on button "Next: Taxes" at bounding box center [476, 503] width 170 height 35
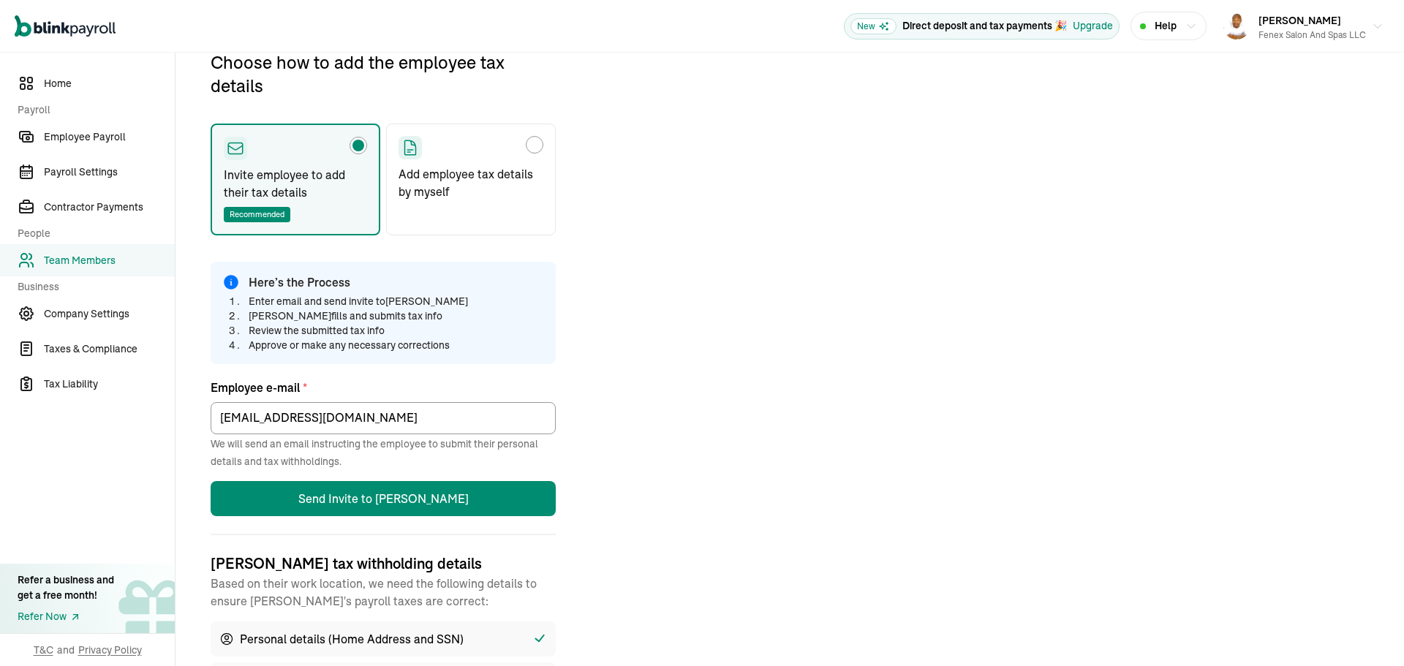
scroll to position [173, 0]
click at [483, 168] on p "Add employee tax details by myself" at bounding box center [470, 181] width 145 height 35
click at [409, 146] on input "Add employee tax details by myself" at bounding box center [404, 141] width 12 height 12
radio input "true"
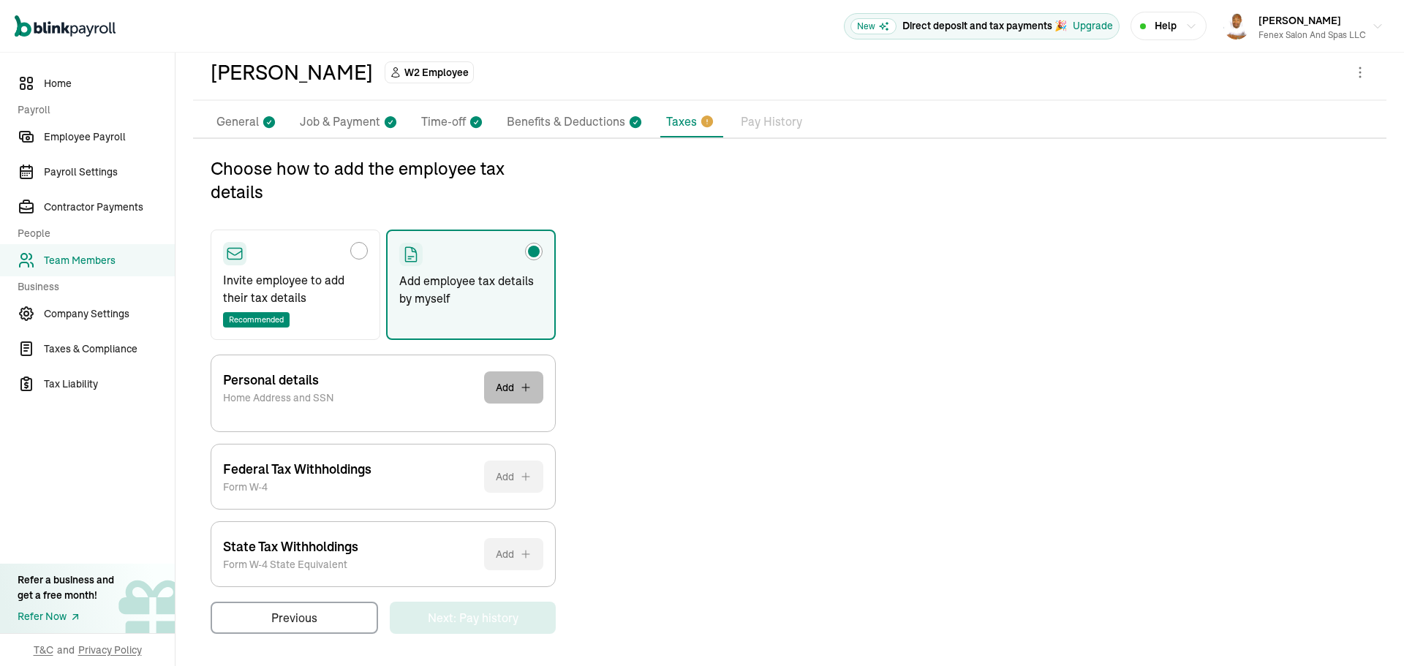
click at [507, 392] on button "Add" at bounding box center [513, 387] width 59 height 32
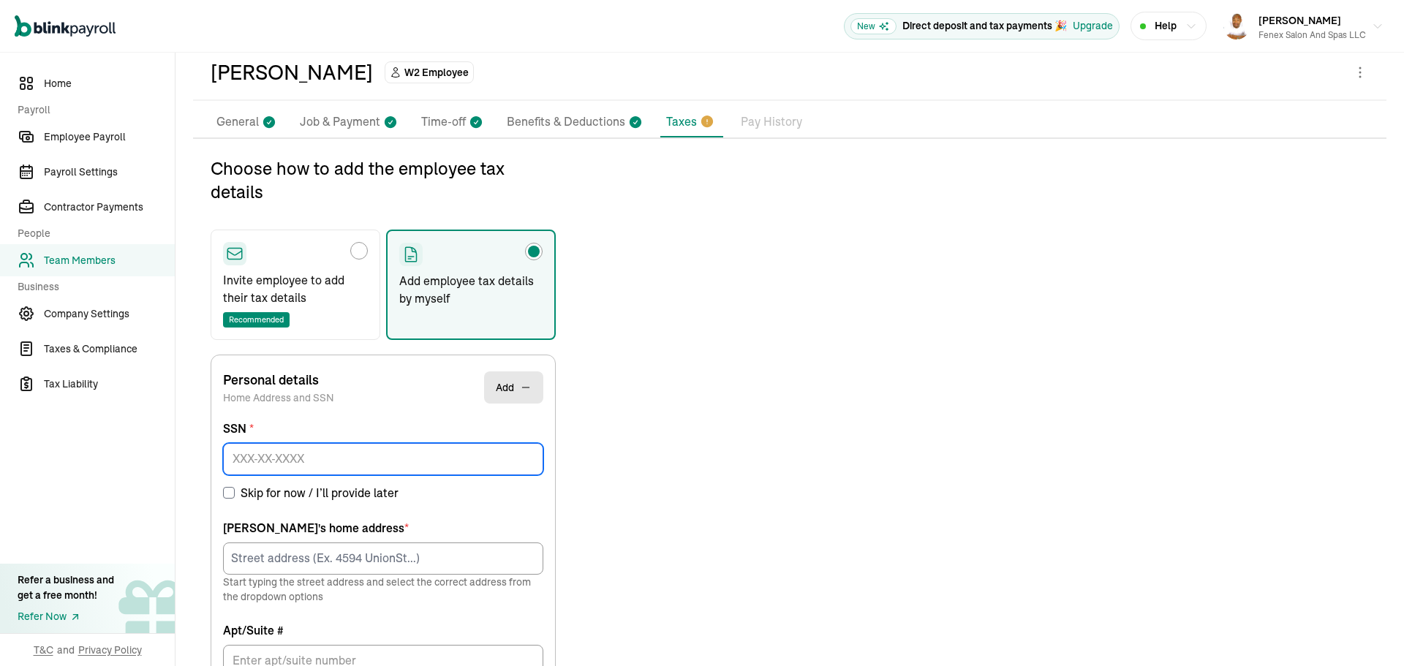
click at [396, 467] on input at bounding box center [383, 459] width 320 height 32
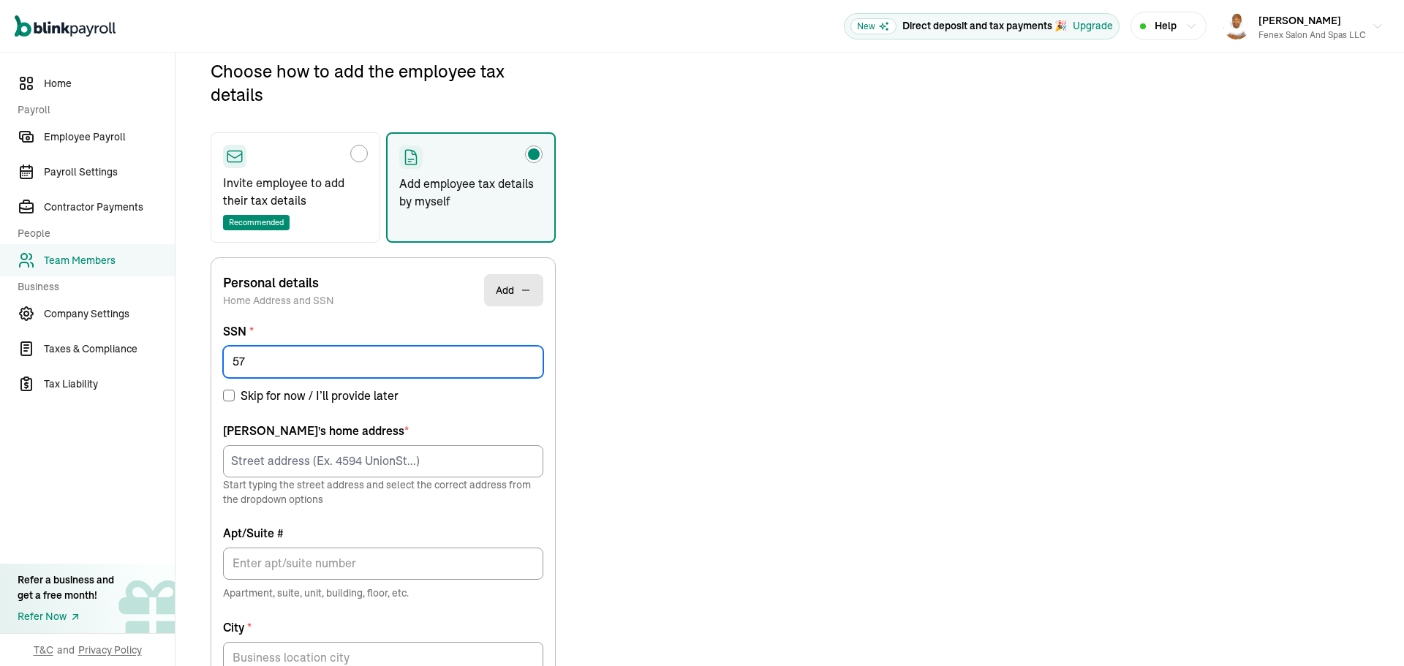
scroll to position [170, 0]
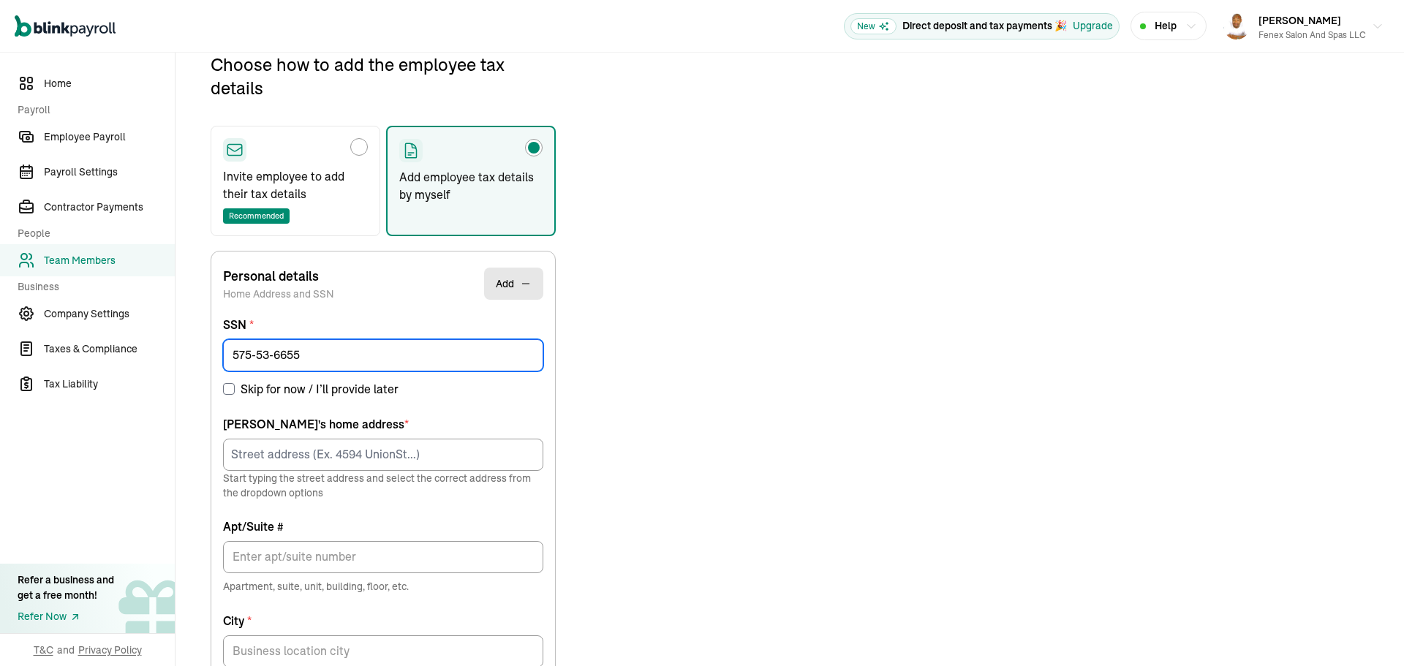
type input "575-53-6655"
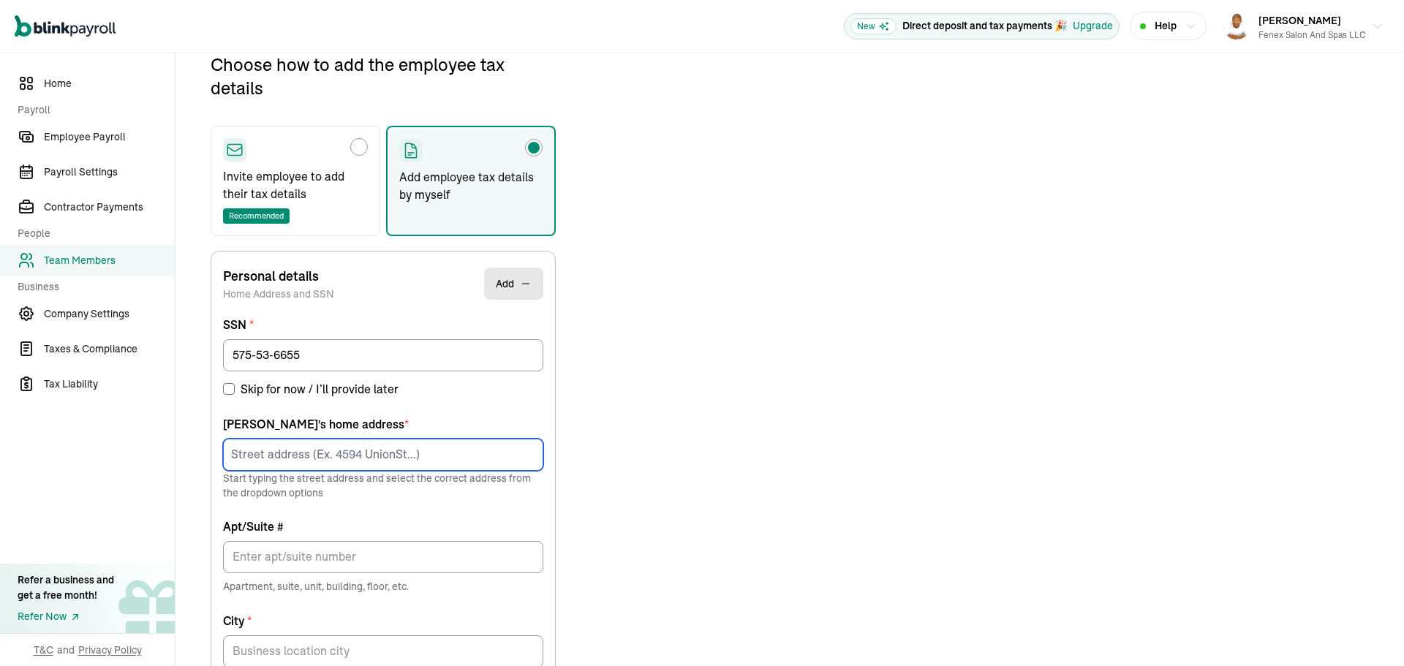
click at [360, 458] on input at bounding box center [383, 455] width 320 height 32
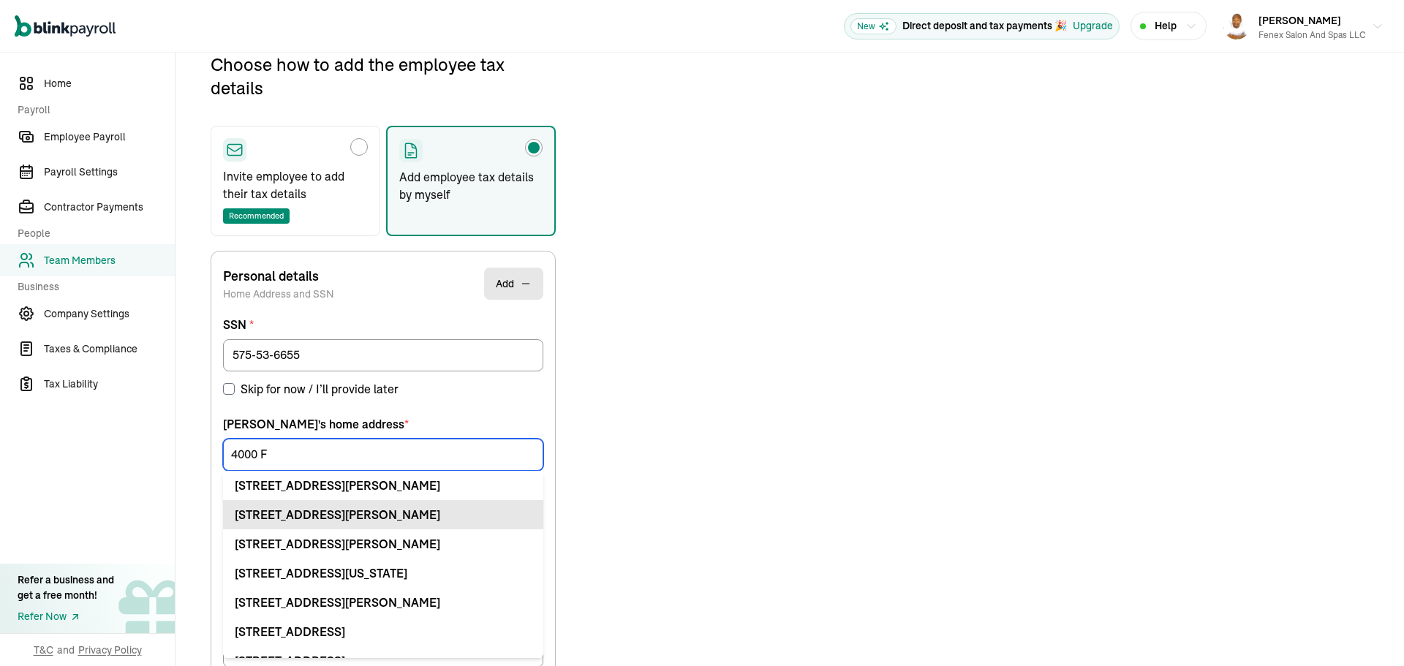
scroll to position [173, 0]
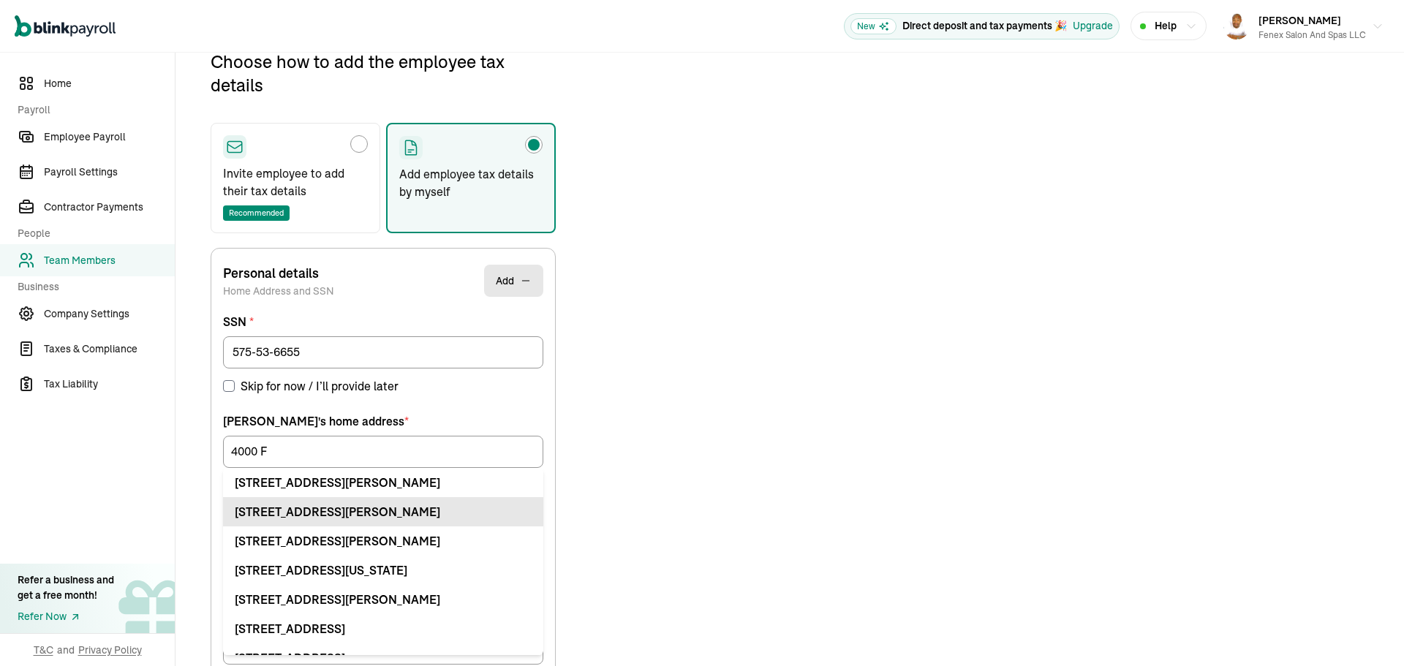
click at [329, 508] on div "4000 Flynn St Spc Bellingham, WA 98229" at bounding box center [383, 512] width 297 height 18
type input "4000 Flynn St"
type input "Spc"
type input "Bellingham"
type input "WA"
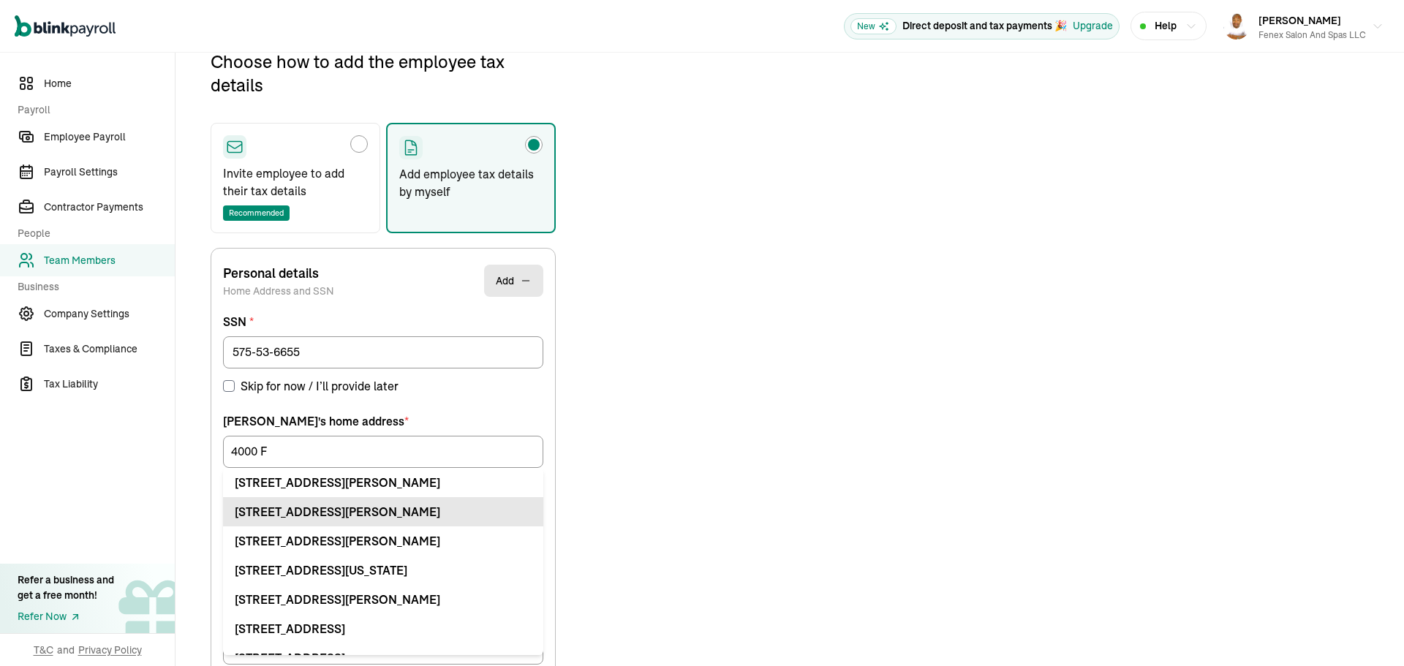
type input "98229"
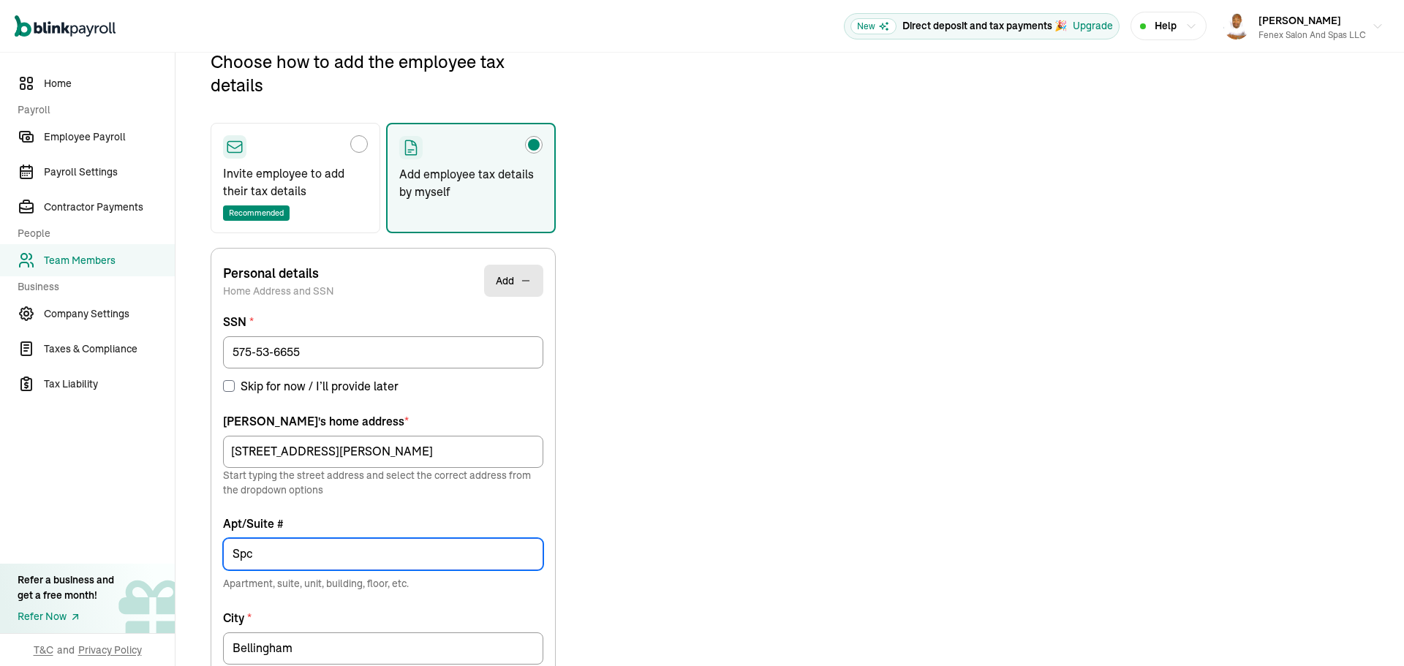
click at [333, 553] on input "Spc" at bounding box center [383, 554] width 320 height 32
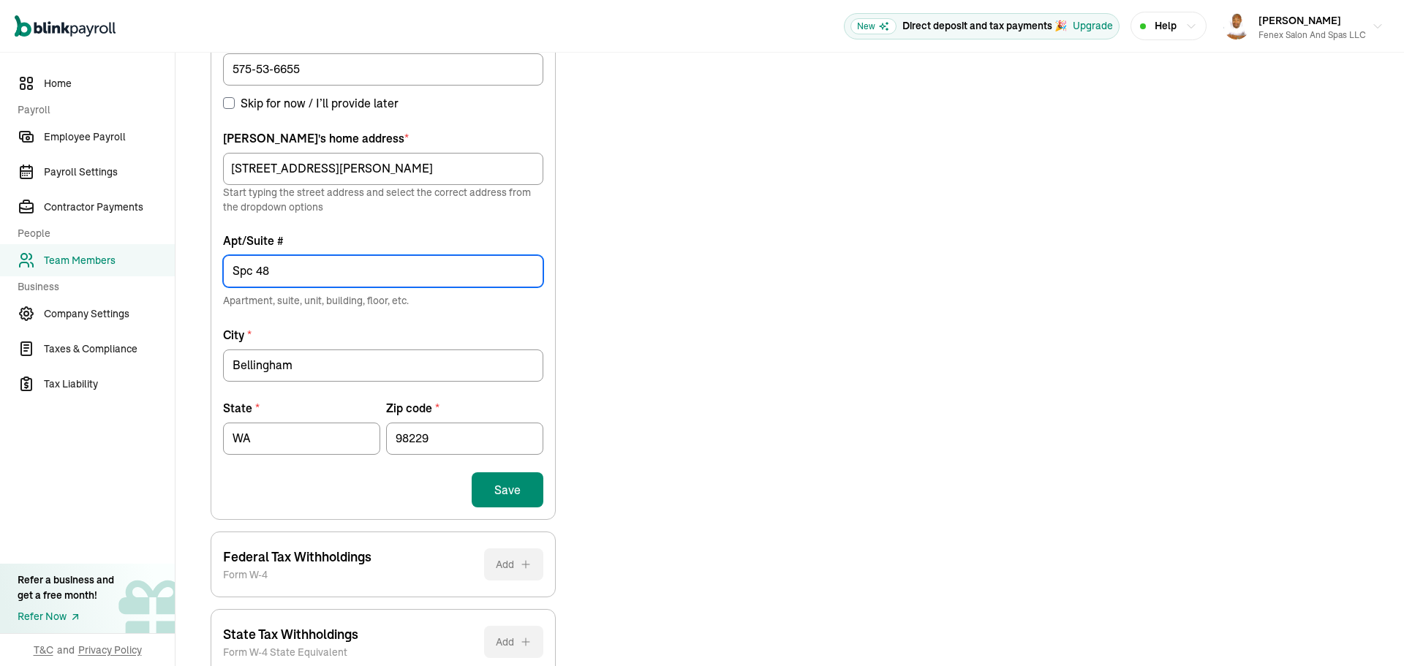
scroll to position [465, 0]
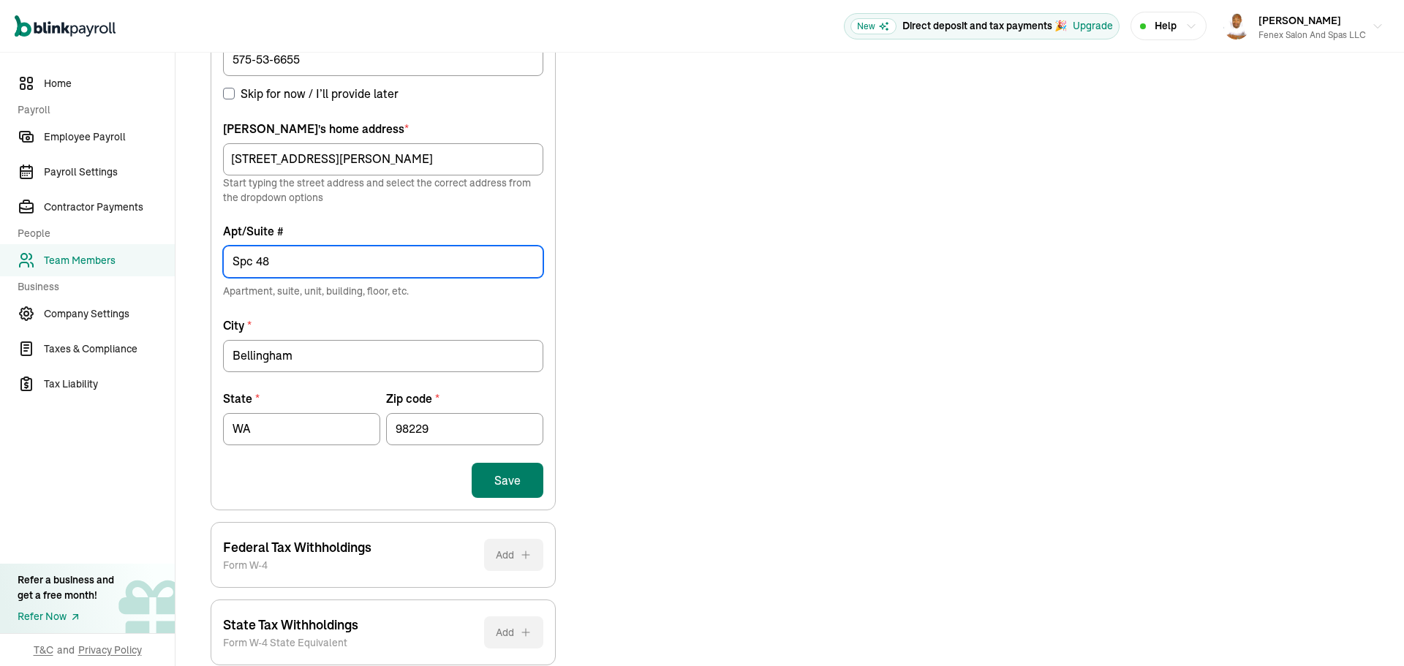
type input "Spc 48"
click at [534, 492] on button "Save" at bounding box center [508, 480] width 72 height 35
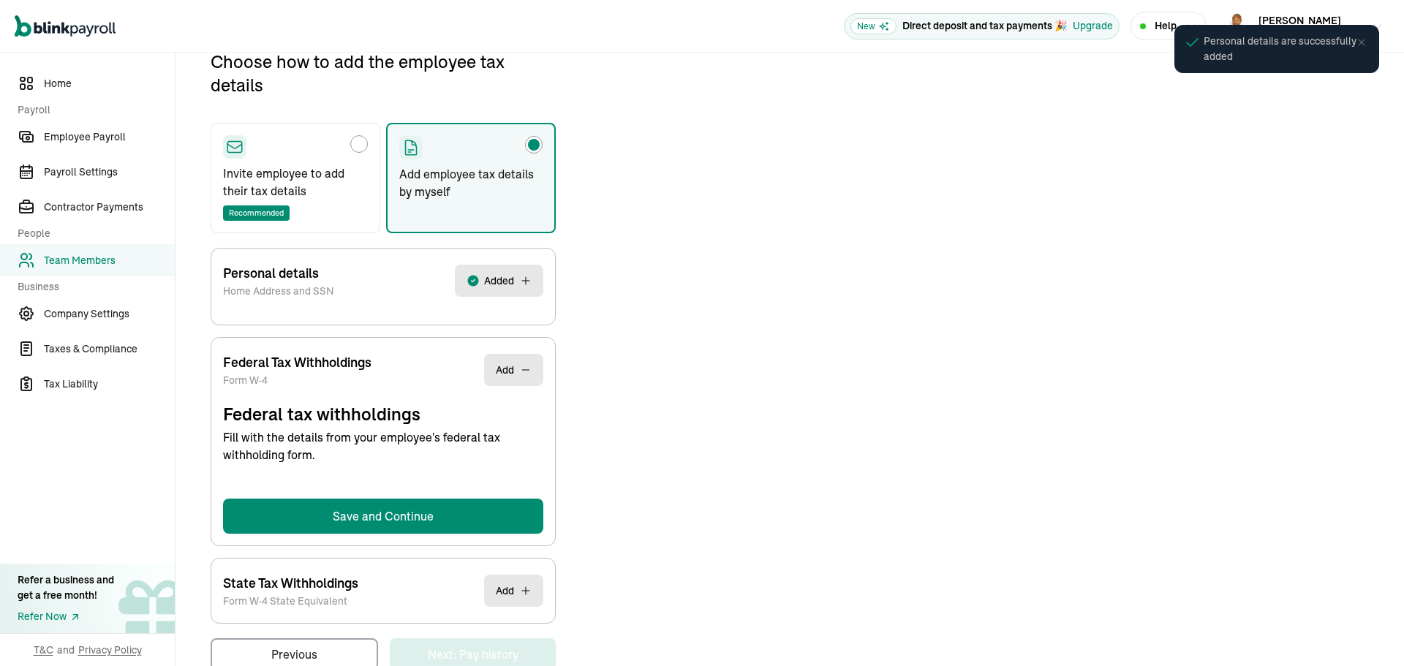
select select "S"
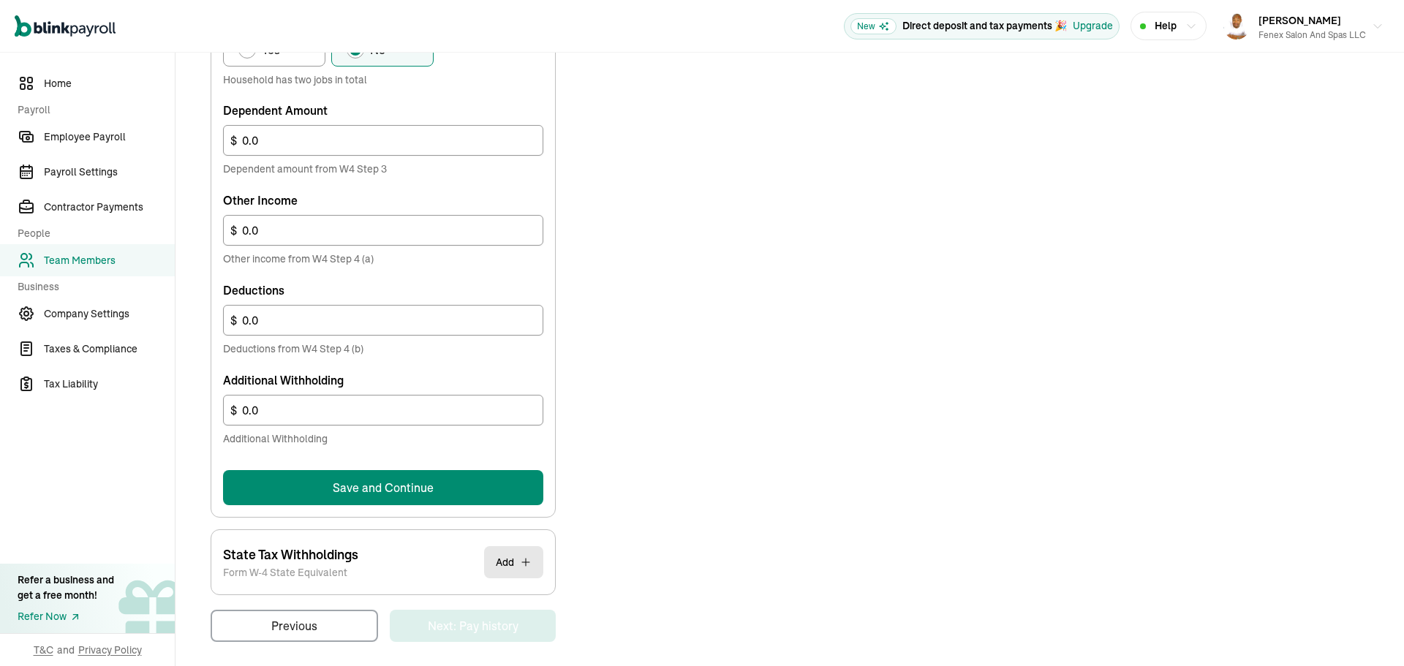
scroll to position [769, 0]
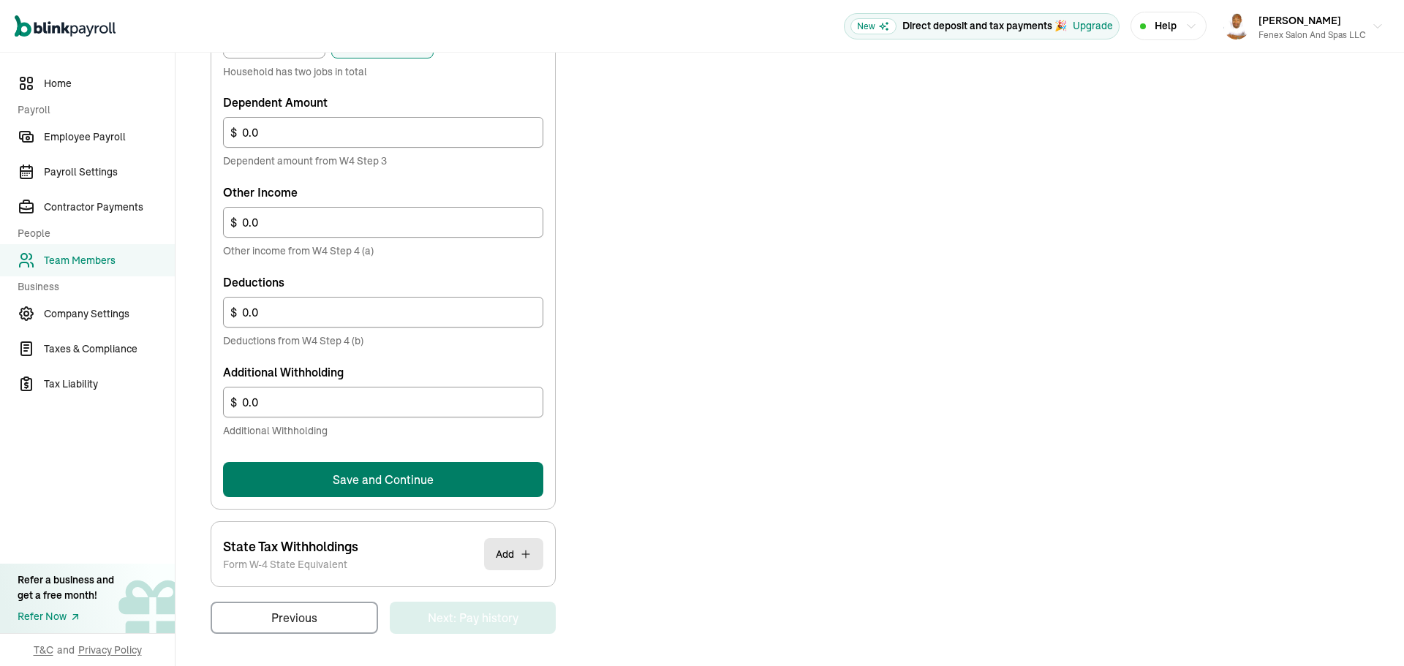
click at [424, 474] on button "Save and Continue" at bounding box center [383, 479] width 320 height 35
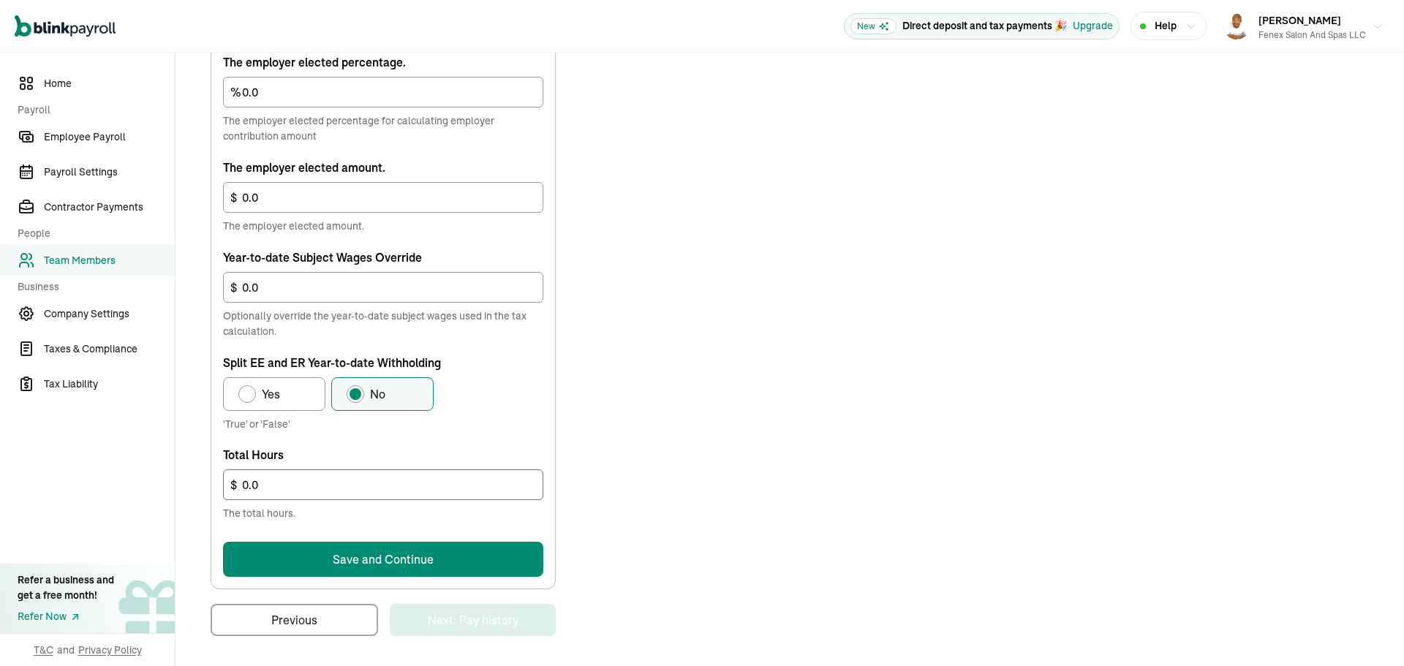
scroll to position [768, 0]
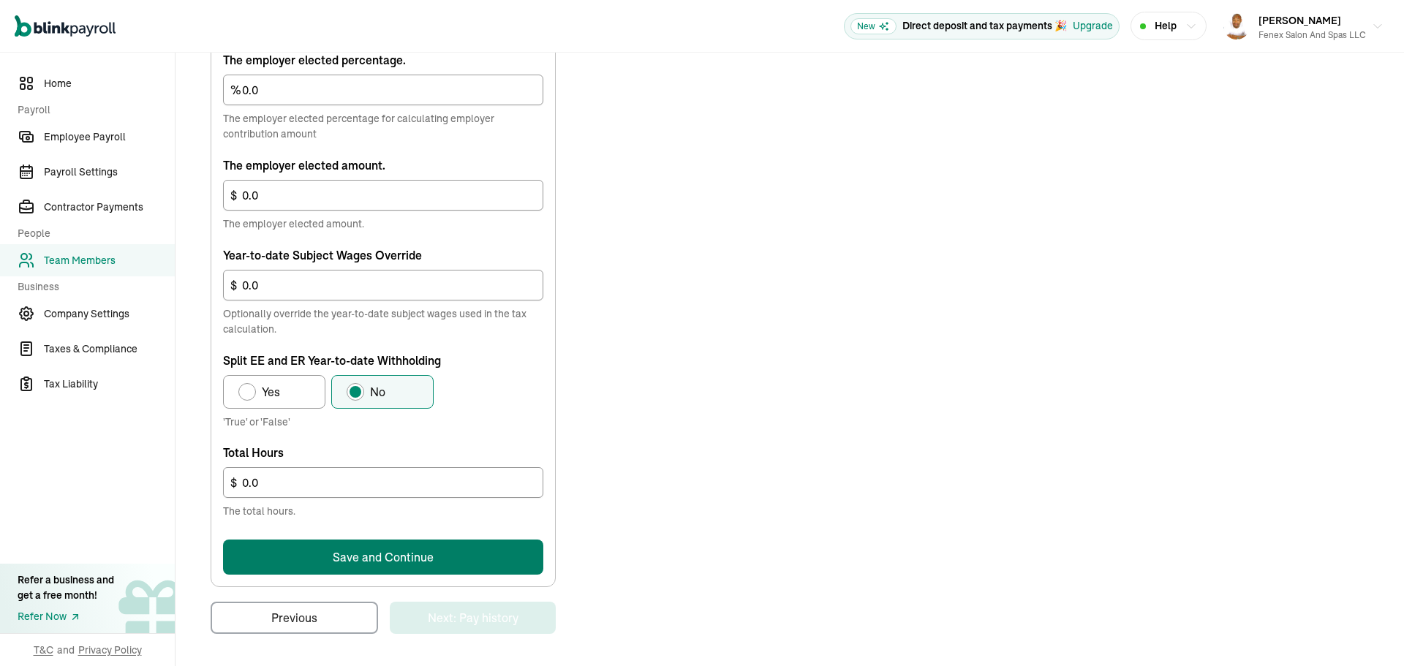
click at [416, 564] on button "Save and Continue" at bounding box center [383, 557] width 320 height 35
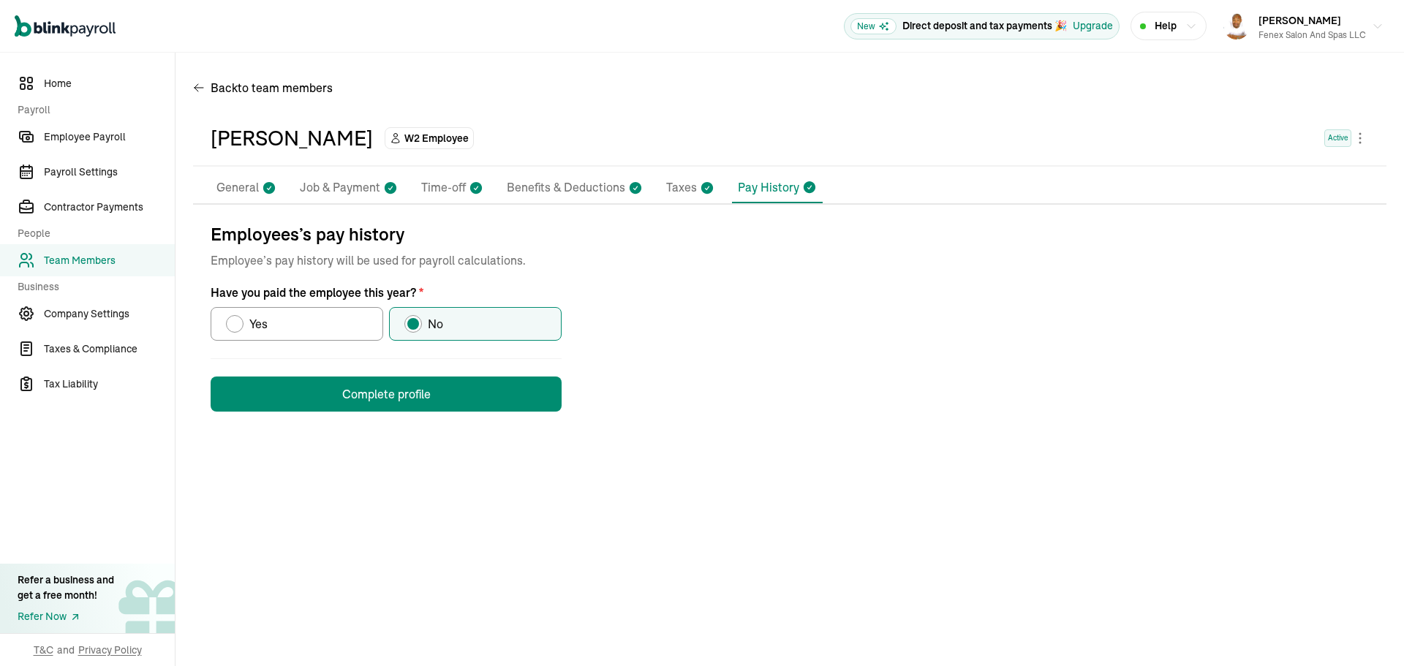
scroll to position [0, 0]
click at [428, 409] on button "Complete profile" at bounding box center [386, 394] width 351 height 35
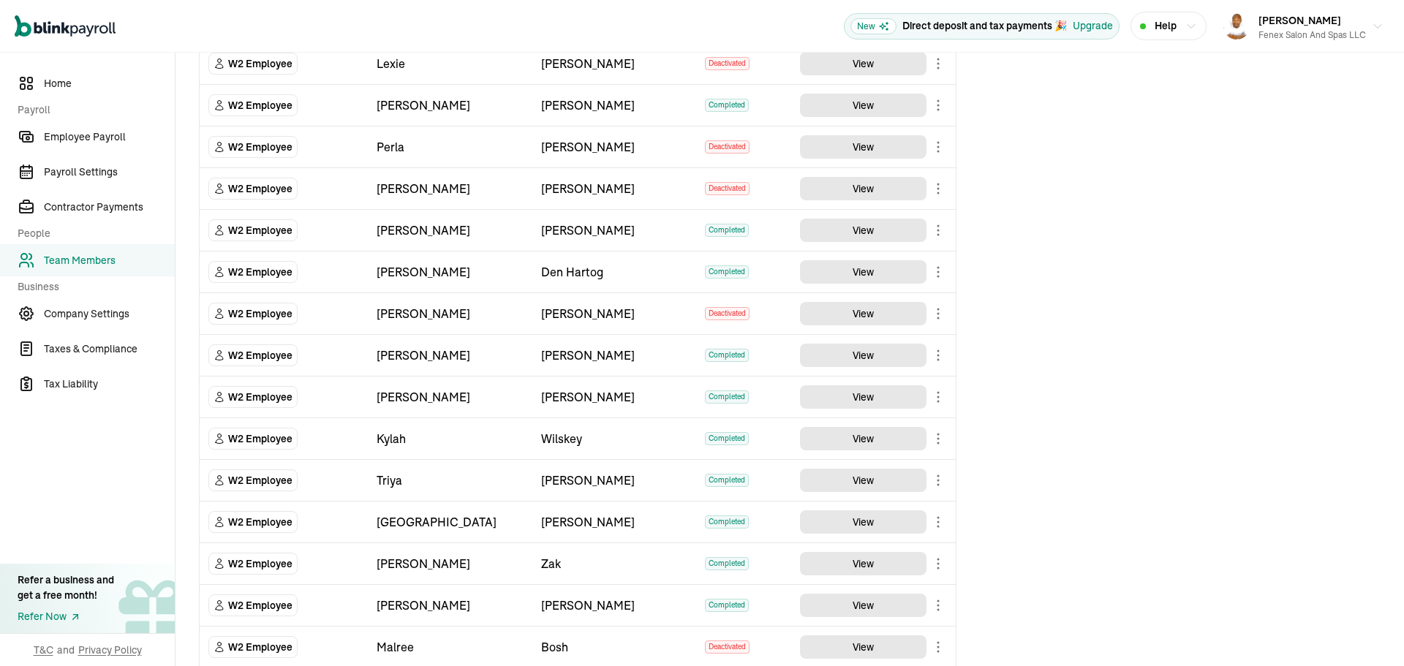
scroll to position [1243, 0]
click at [942, 402] on body "Open main menu New Direct deposit and tax payments 🎉 Upgrade Help Derrick Watso…" at bounding box center [702, 333] width 1404 height 666
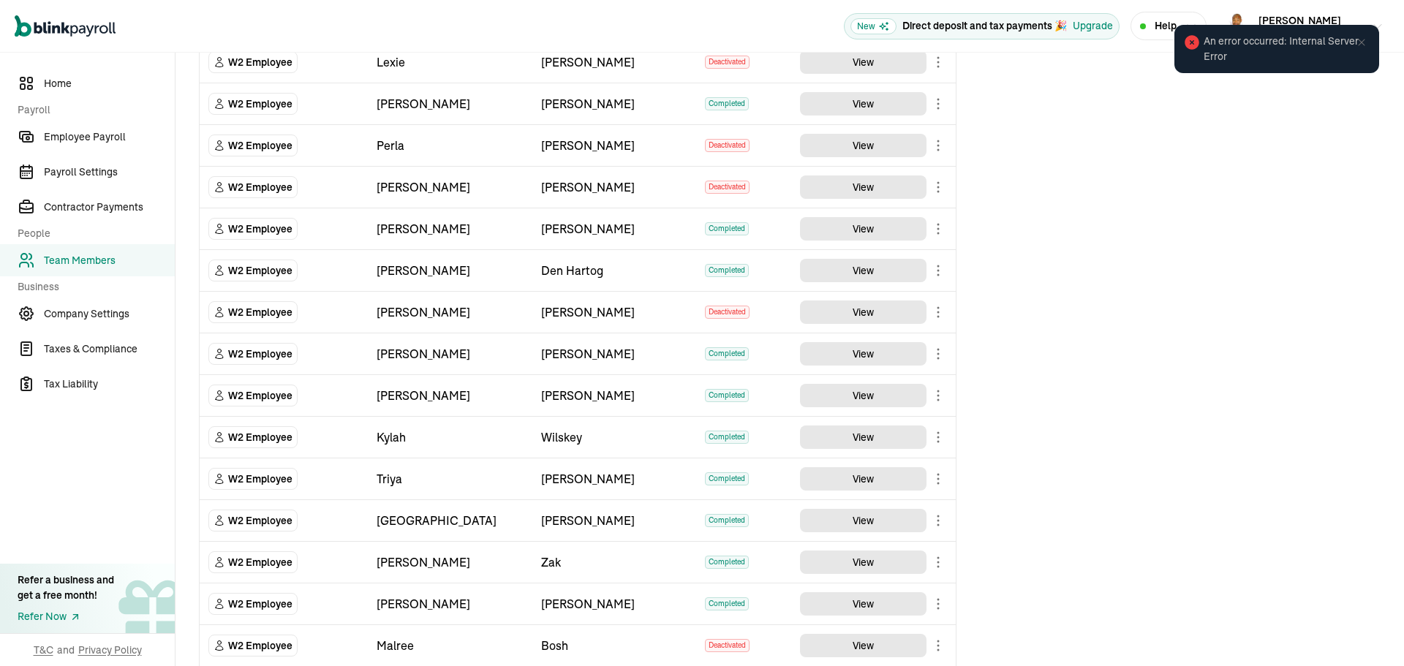
click at [1361, 43] on icon at bounding box center [1361, 43] width 12 height 12
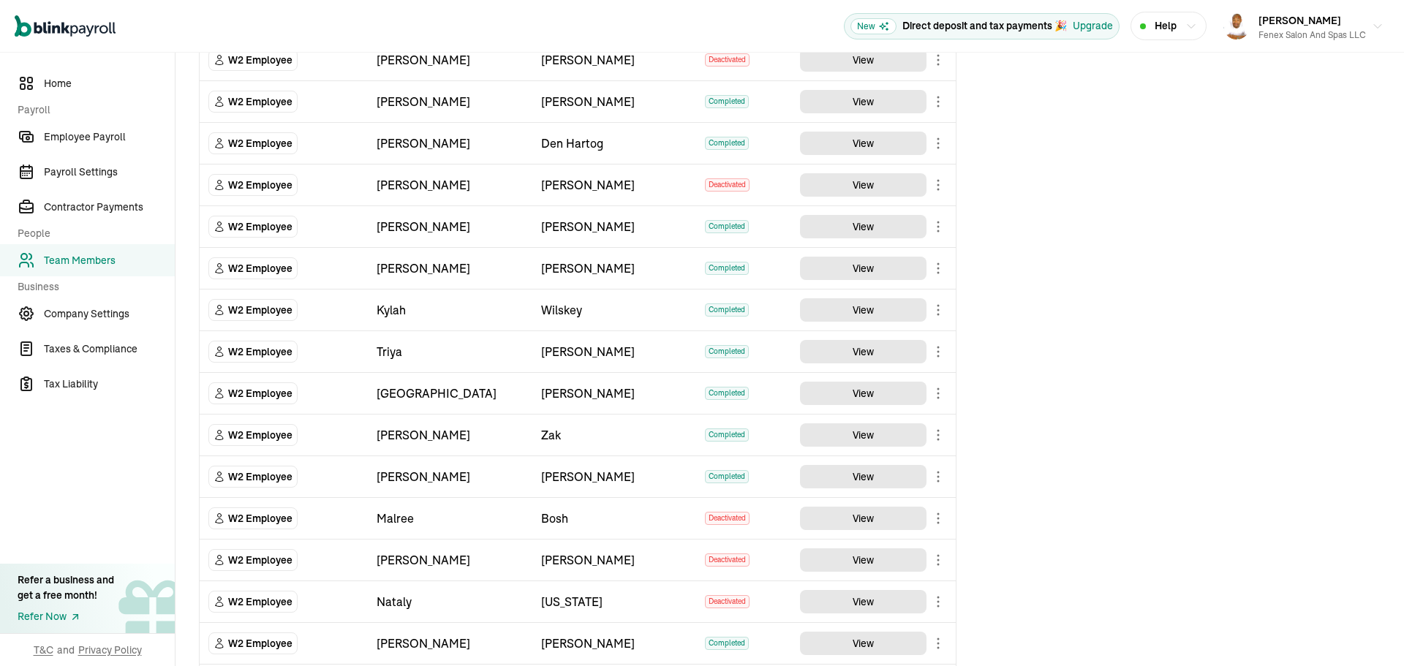
scroll to position [1608, 0]
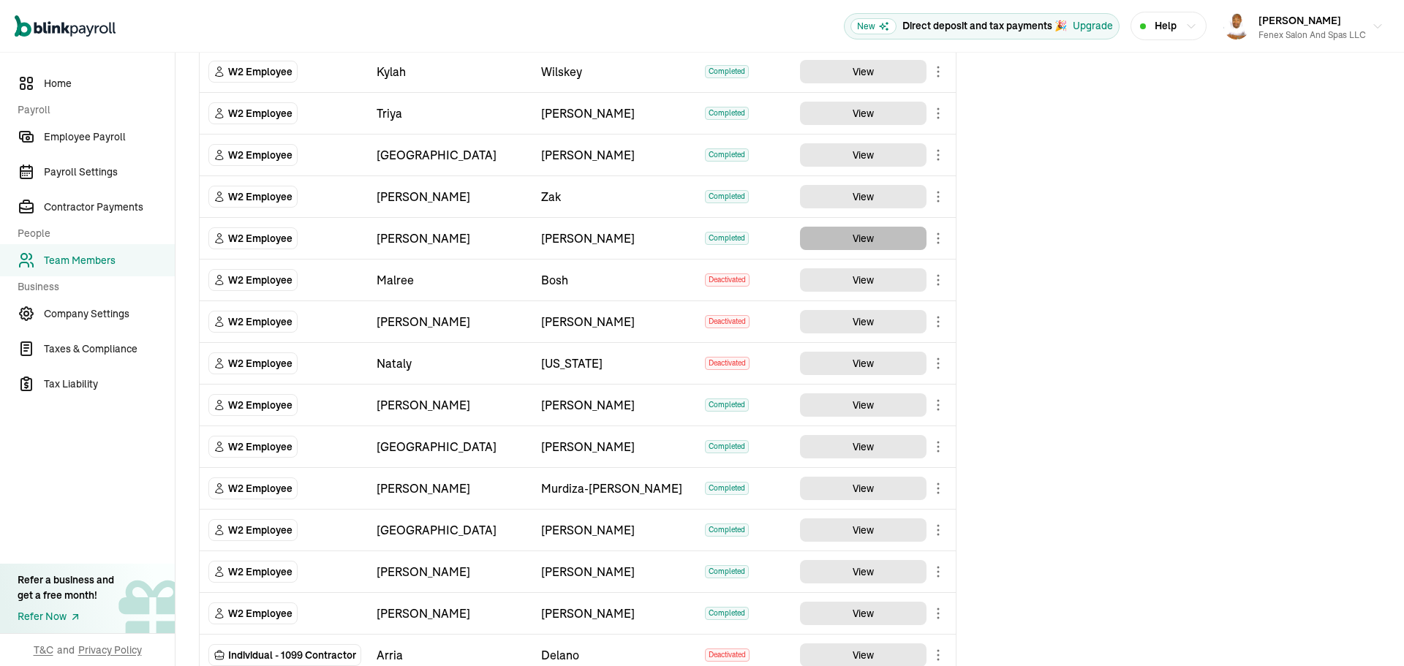
click at [861, 241] on button "View" at bounding box center [863, 238] width 126 height 23
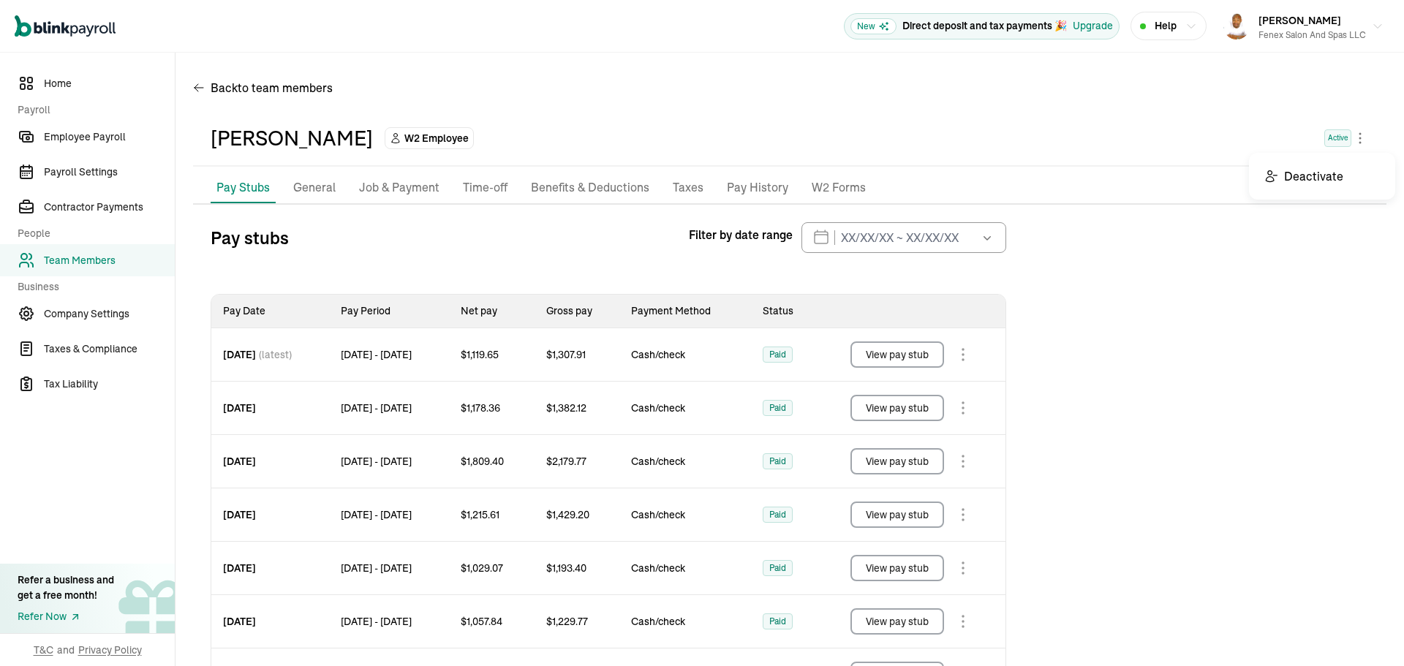
click at [1347, 133] on body "Open main menu New Direct deposit and tax payments 🎉 Upgrade Help Derrick Watso…" at bounding box center [702, 333] width 1404 height 666
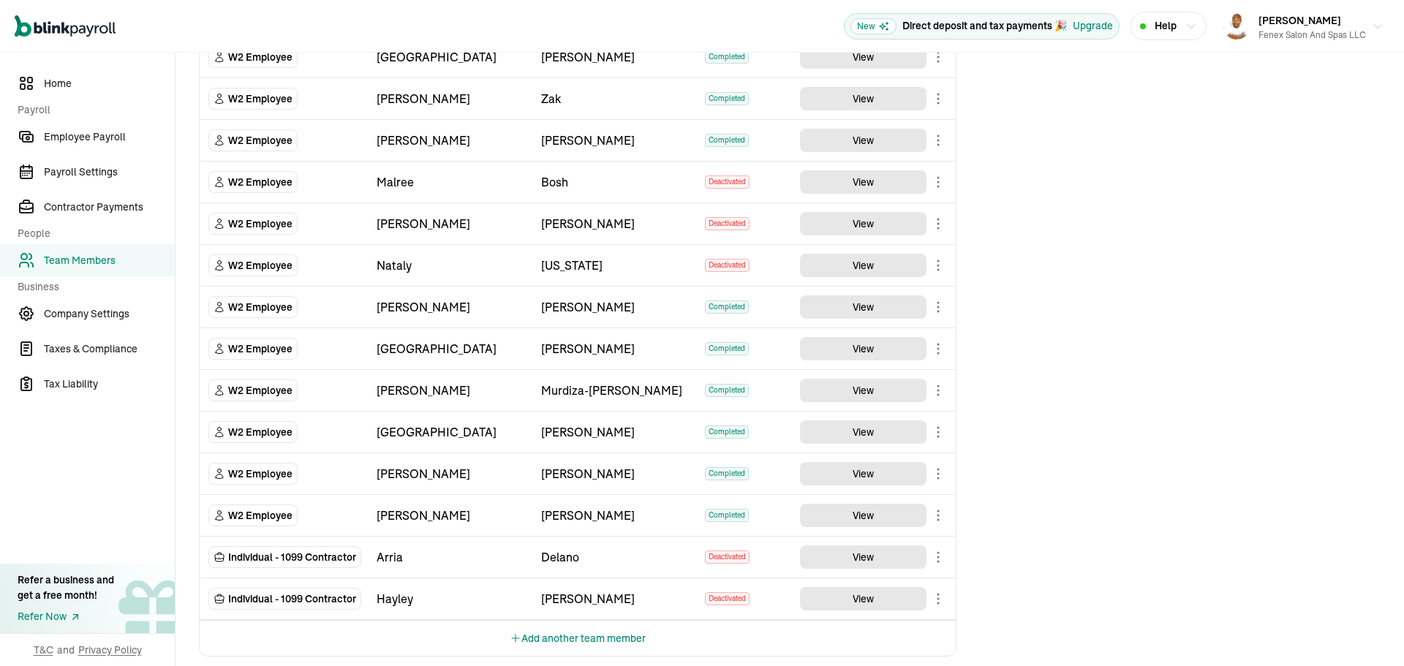
scroll to position [1720, 0]
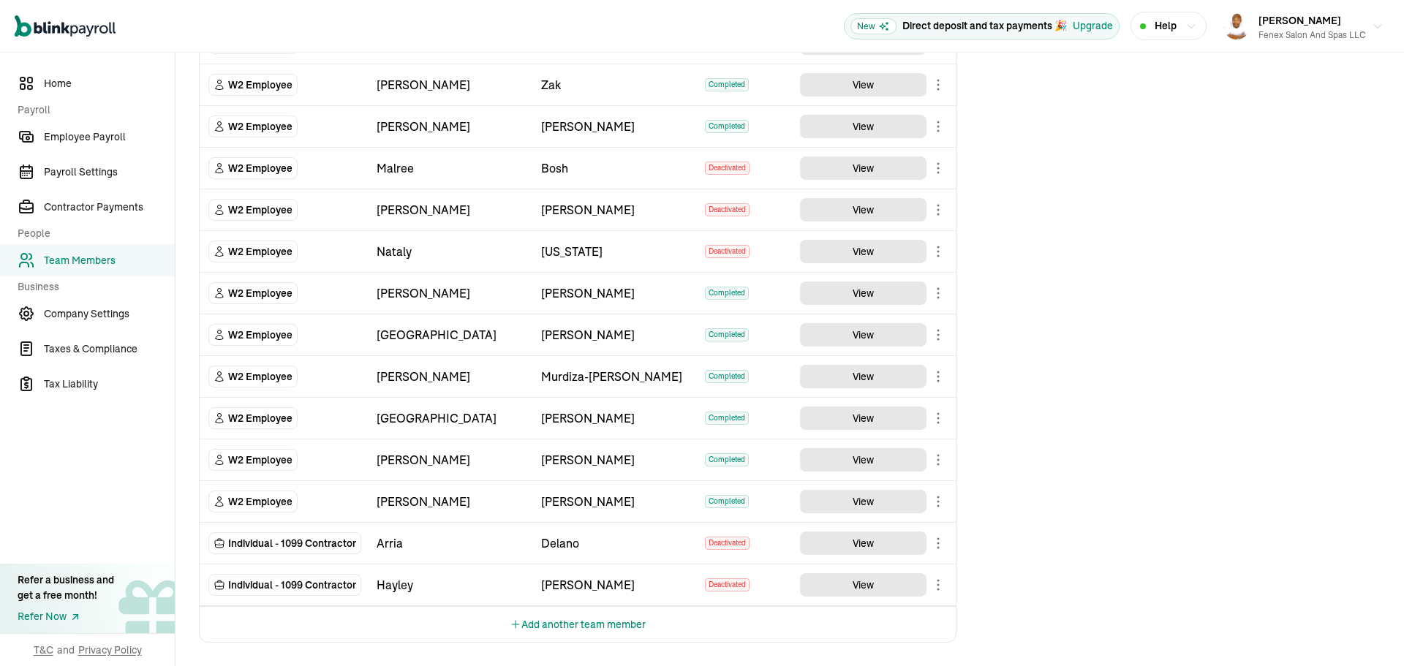
click at [612, 636] on button "Add another team member" at bounding box center [578, 624] width 136 height 35
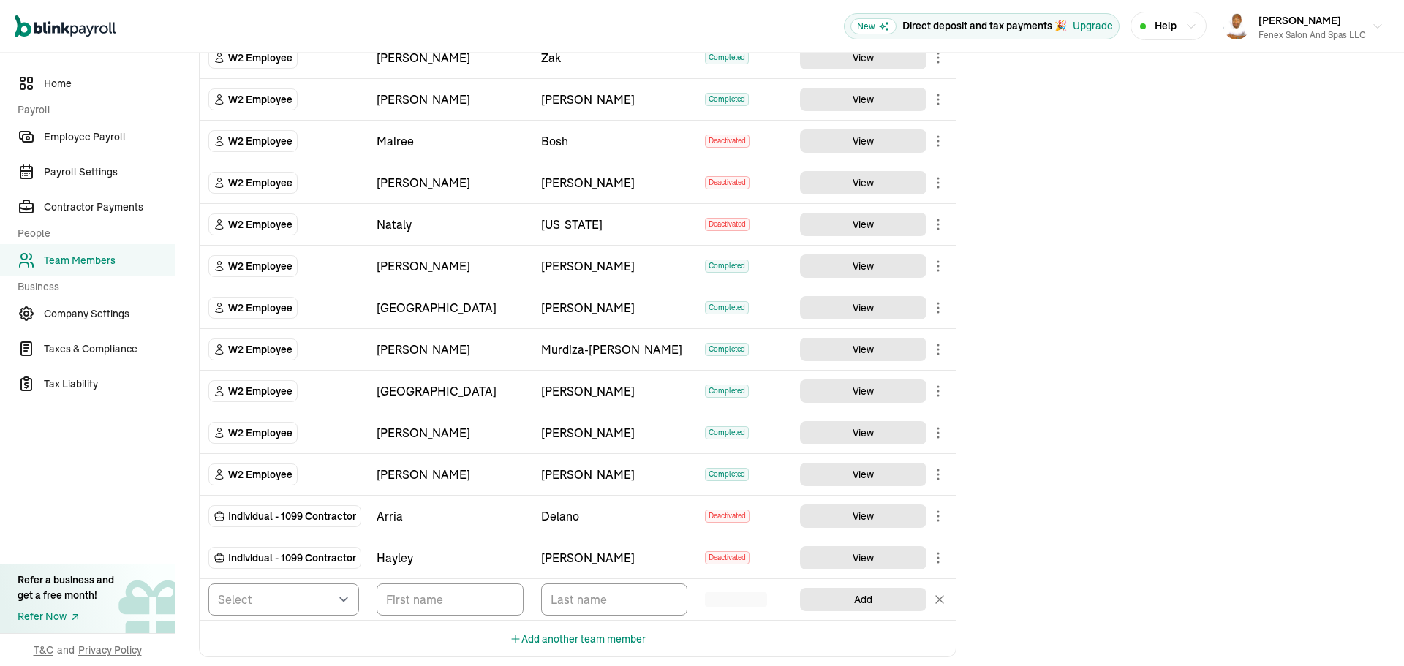
scroll to position [1762, 0]
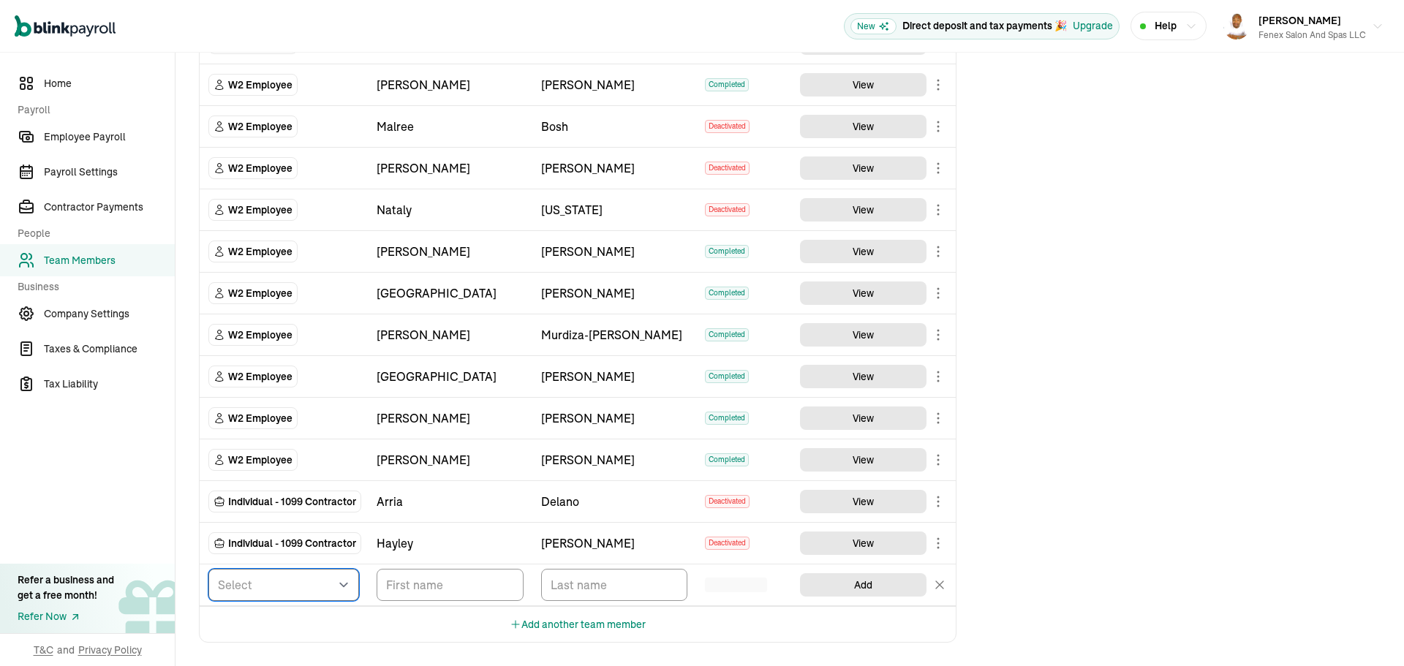
drag, startPoint x: 257, startPoint y: 590, endPoint x: 253, endPoint y: 597, distance: 7.5
click at [257, 590] on select "Select W2 Employee Individual - 1099 Contractor Business - 1099 Contractor" at bounding box center [283, 585] width 151 height 32
select select "employee"
click at [208, 569] on select "Select W2 Employee Individual - 1099 Contractor Business - 1099 Contractor" at bounding box center [283, 585] width 151 height 32
click at [426, 579] on input "TextInput" at bounding box center [450, 585] width 147 height 32
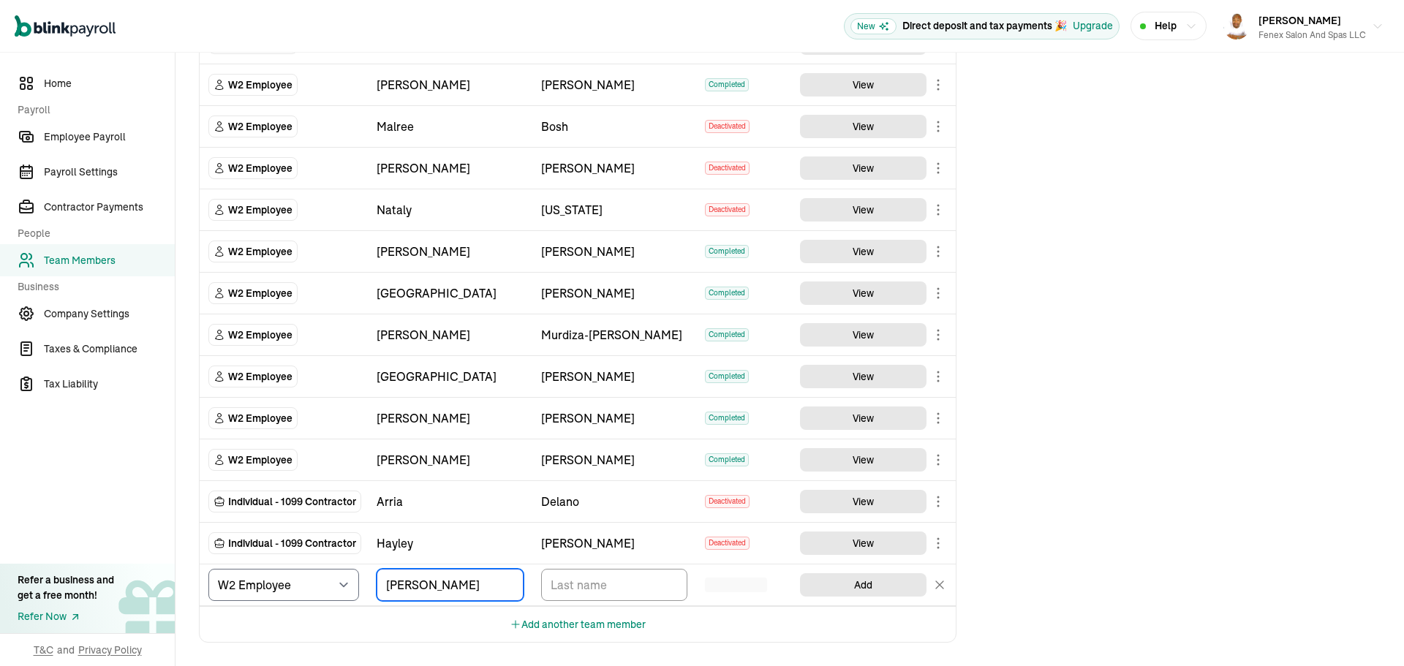
type input "Emma"
click at [589, 581] on input "TextInput" at bounding box center [614, 585] width 147 height 32
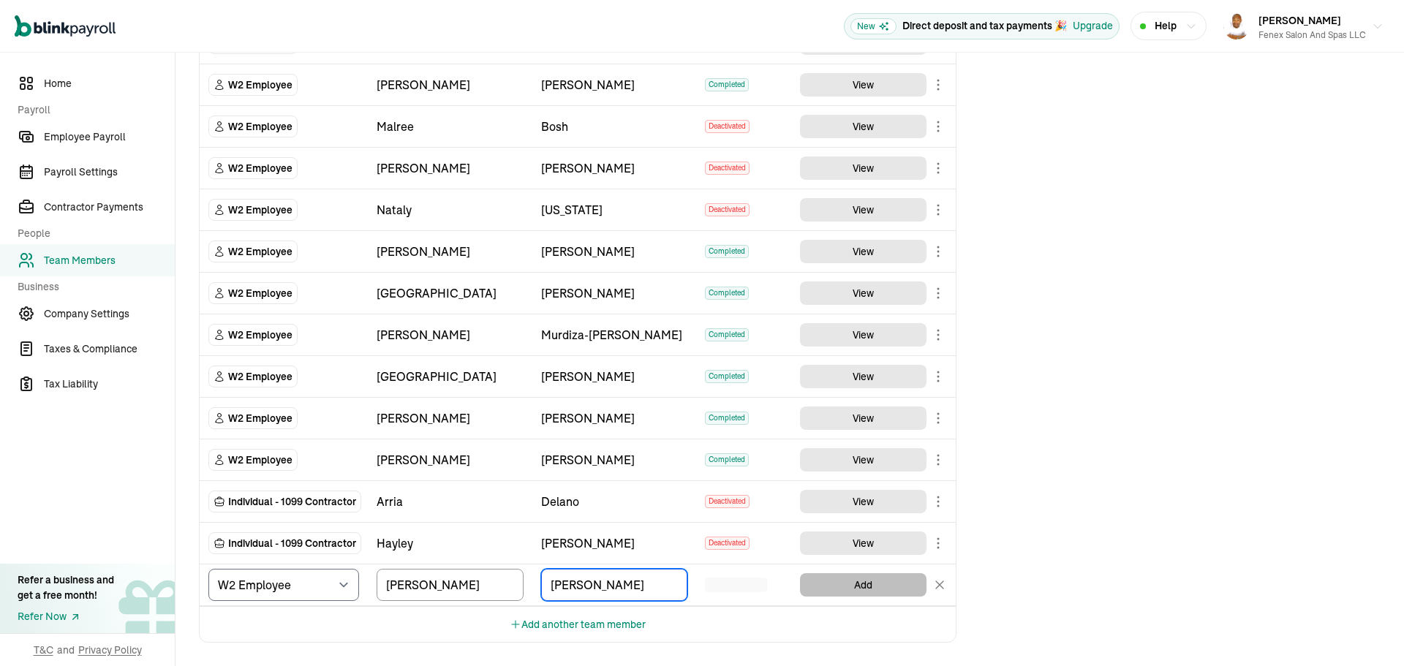
type input "Templeton"
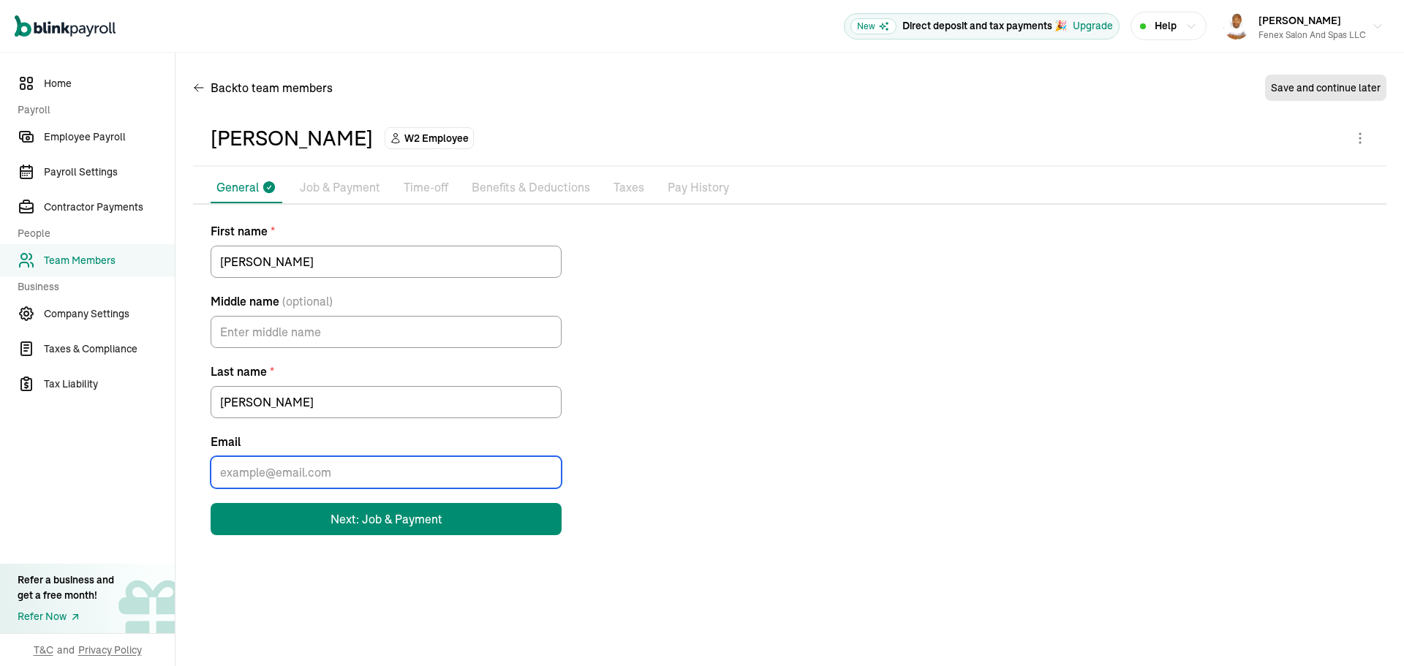
click at [333, 473] on input "Email" at bounding box center [386, 472] width 351 height 32
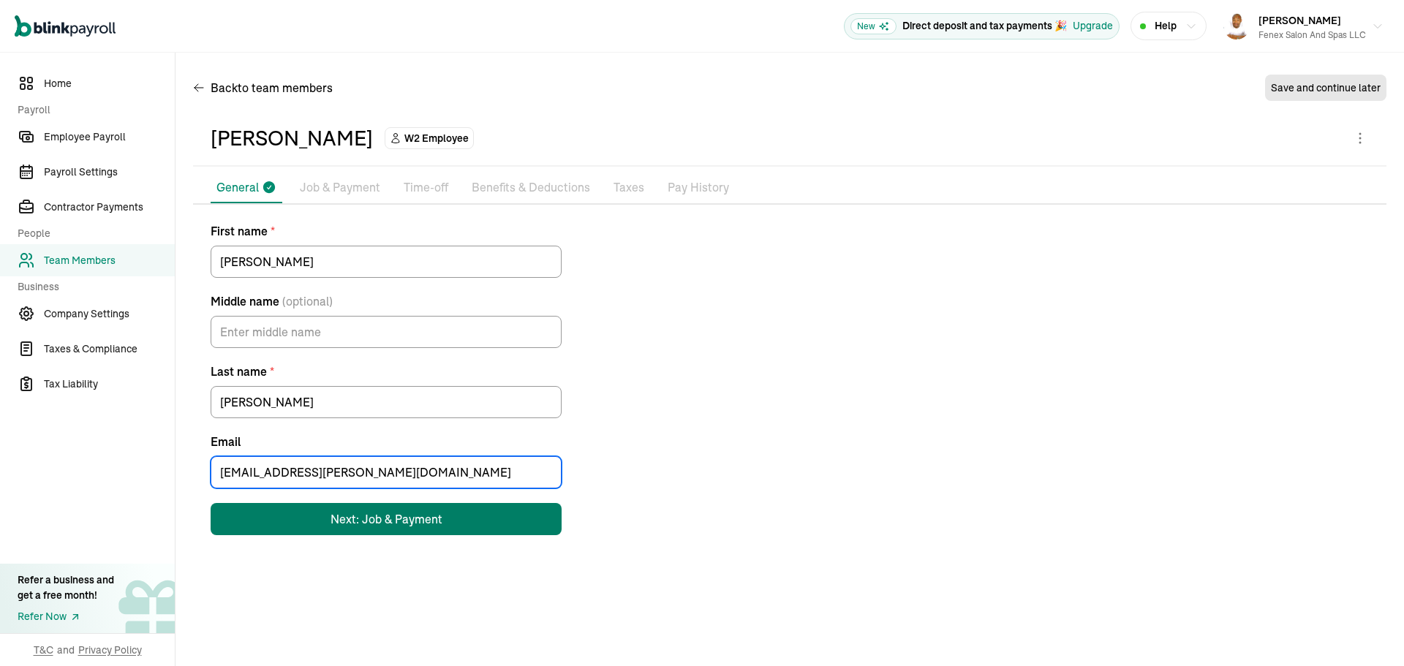
type input "eg.templeton@outlook.com"
click at [341, 530] on button "Next: Job & Payment" at bounding box center [386, 519] width 351 height 32
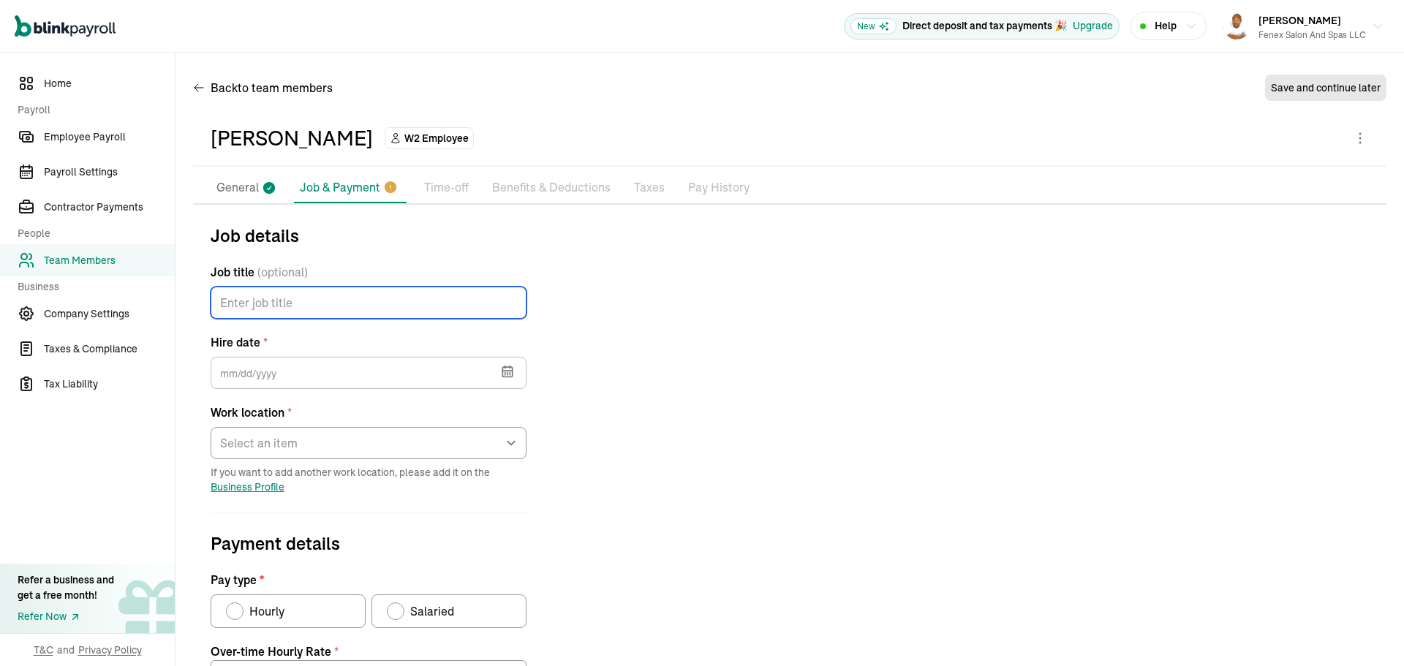
click at [352, 312] on input "Job title (optional)" at bounding box center [369, 303] width 316 height 32
type input "Barista"
click at [496, 366] on button "button" at bounding box center [505, 370] width 41 height 38
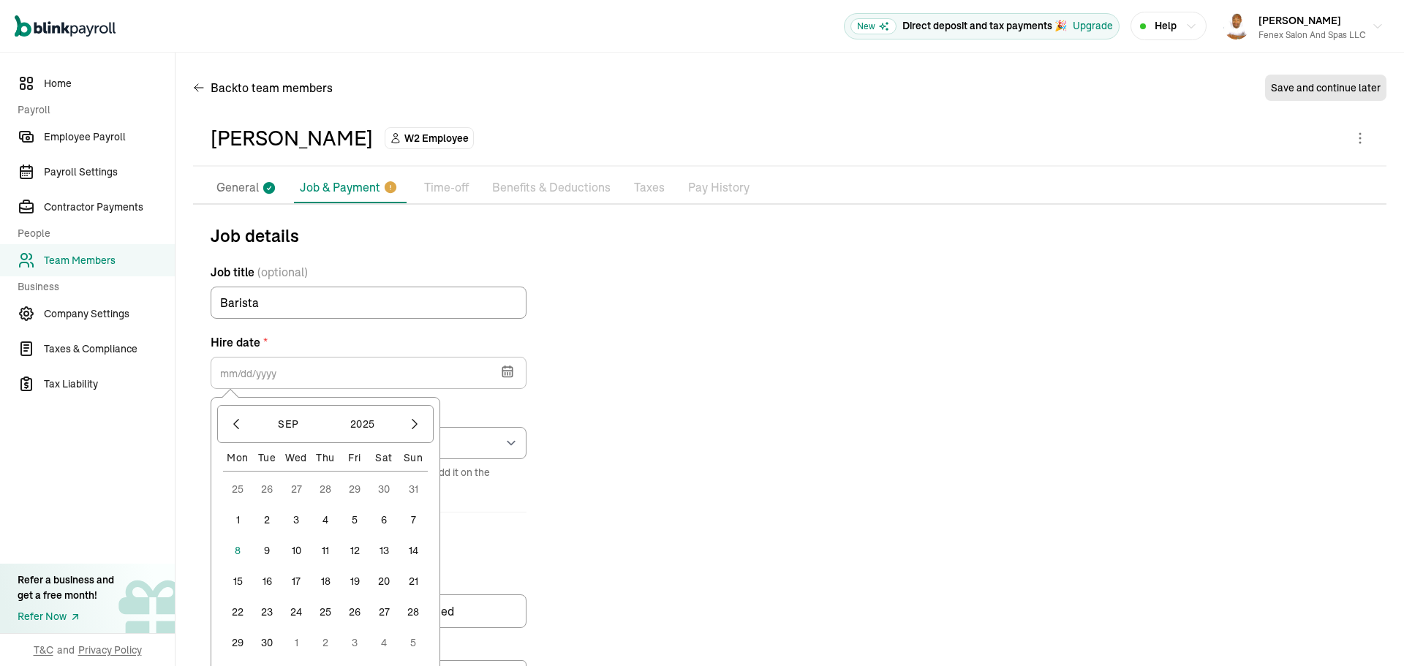
click at [358, 518] on button "5" at bounding box center [354, 519] width 29 height 29
type input "09/05/2025"
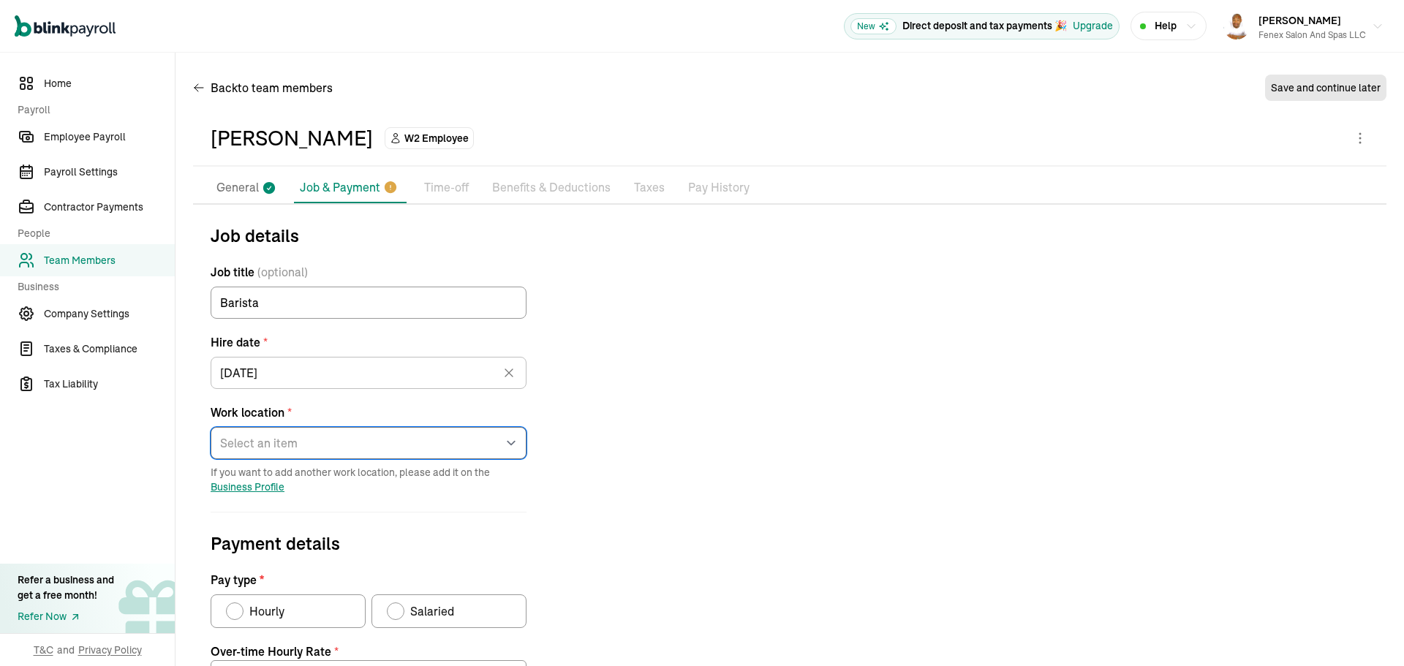
click at [337, 441] on select "Select an item 11 Bellwether Way 1 Bellis Fair Parkway Works from home" at bounding box center [369, 443] width 316 height 32
select select "11 Bellwether Way"
click at [211, 427] on select "Select an item 11 Bellwether Way 1 Bellis Fair Parkway Works from home" at bounding box center [369, 443] width 316 height 32
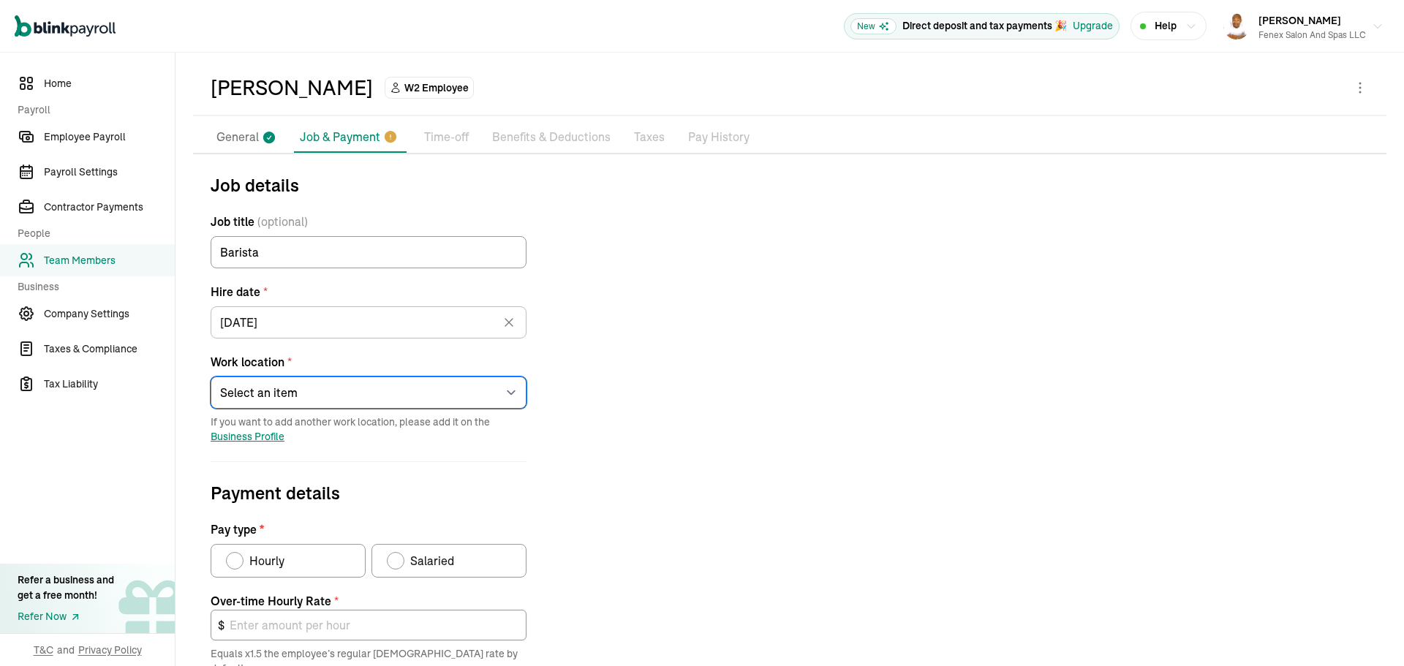
scroll to position [219, 0]
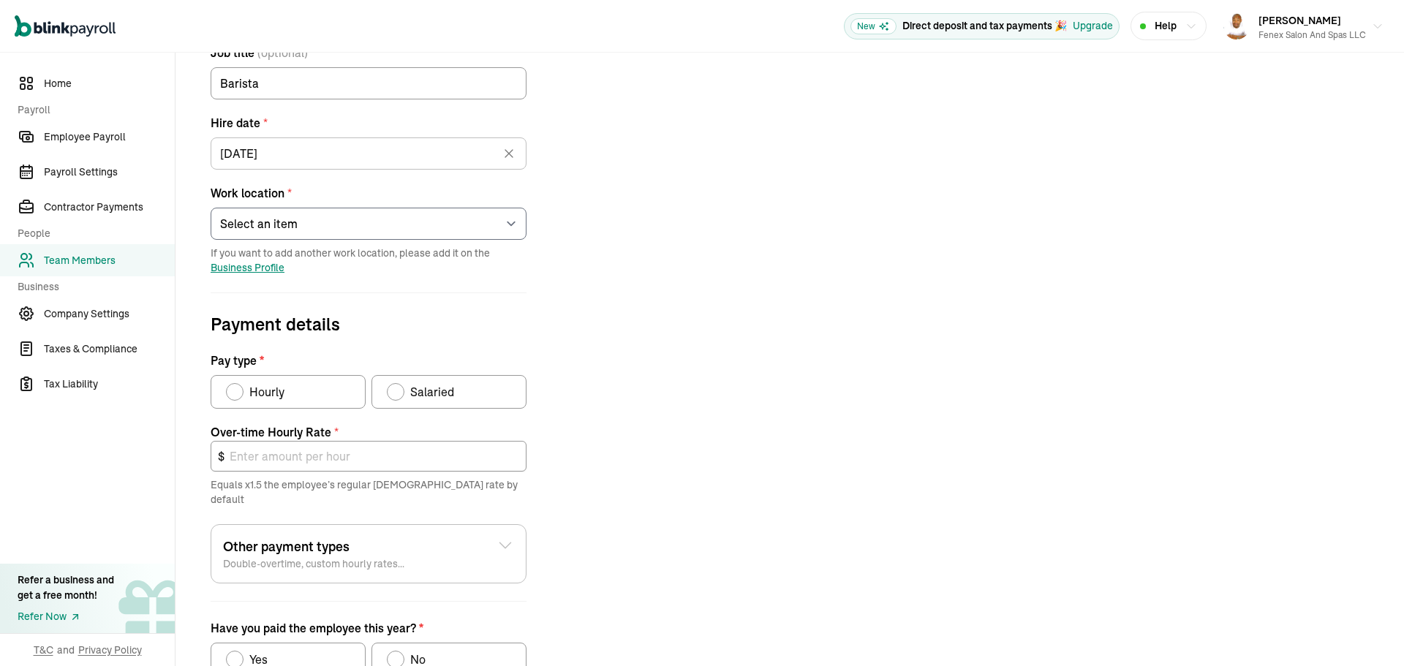
click at [290, 393] on label "Hourly" at bounding box center [288, 392] width 155 height 34
click at [237, 393] on input "Hourly" at bounding box center [231, 388] width 12 height 12
radio input "true"
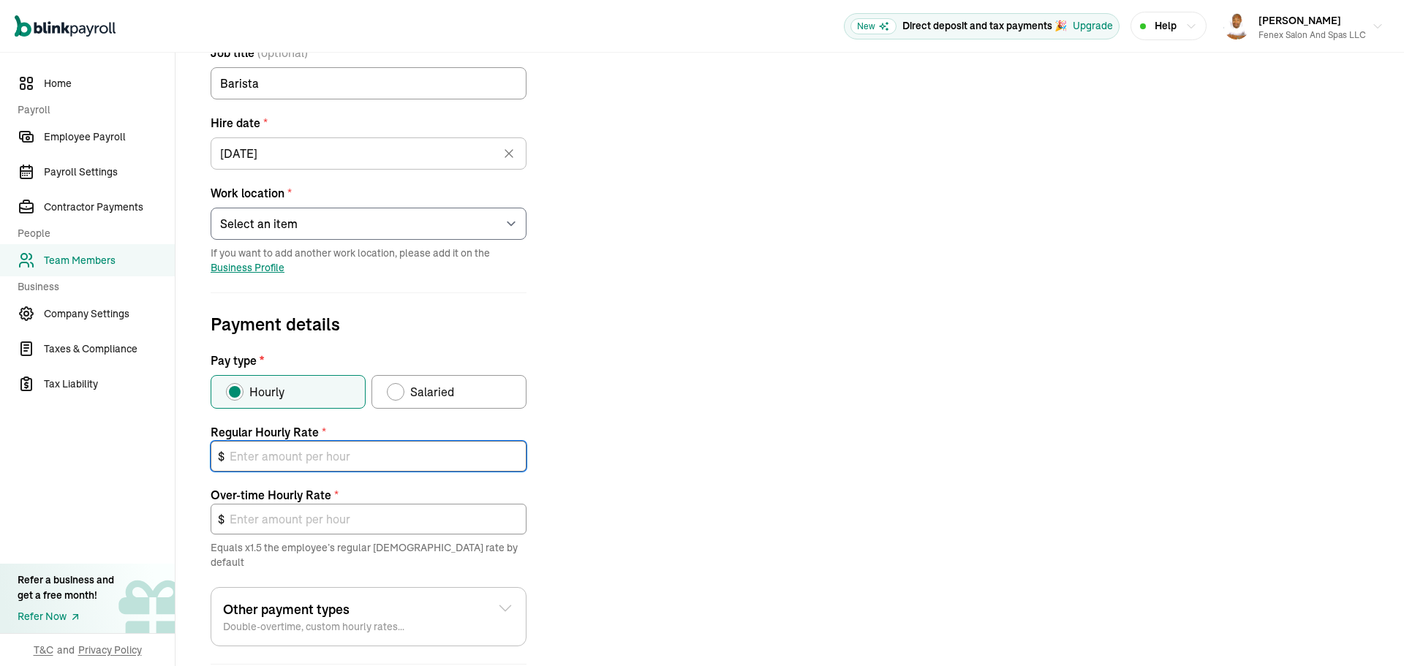
click at [306, 459] on input "text" at bounding box center [369, 456] width 316 height 31
type input "1"
type input "1.50"
type input "18"
type input "27.00"
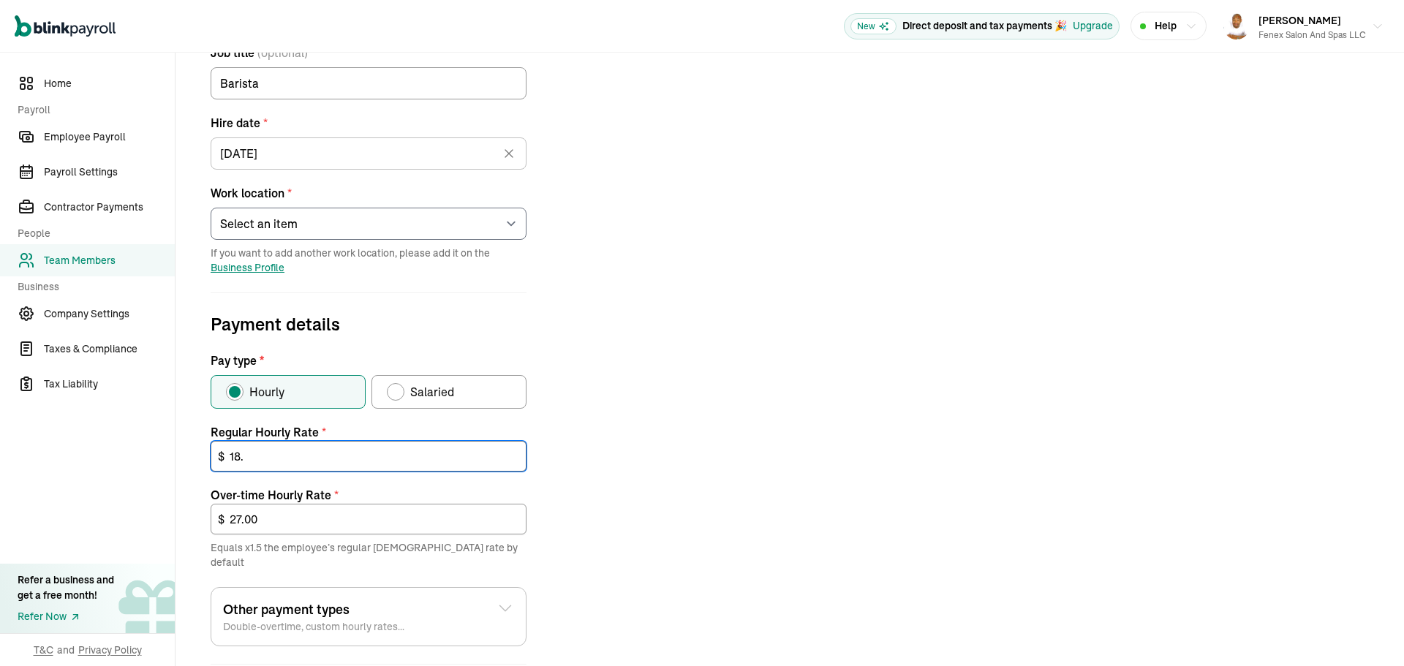
type input "18.6"
type input "27.90"
type input "18.66"
type input "27.99"
type input "18.66"
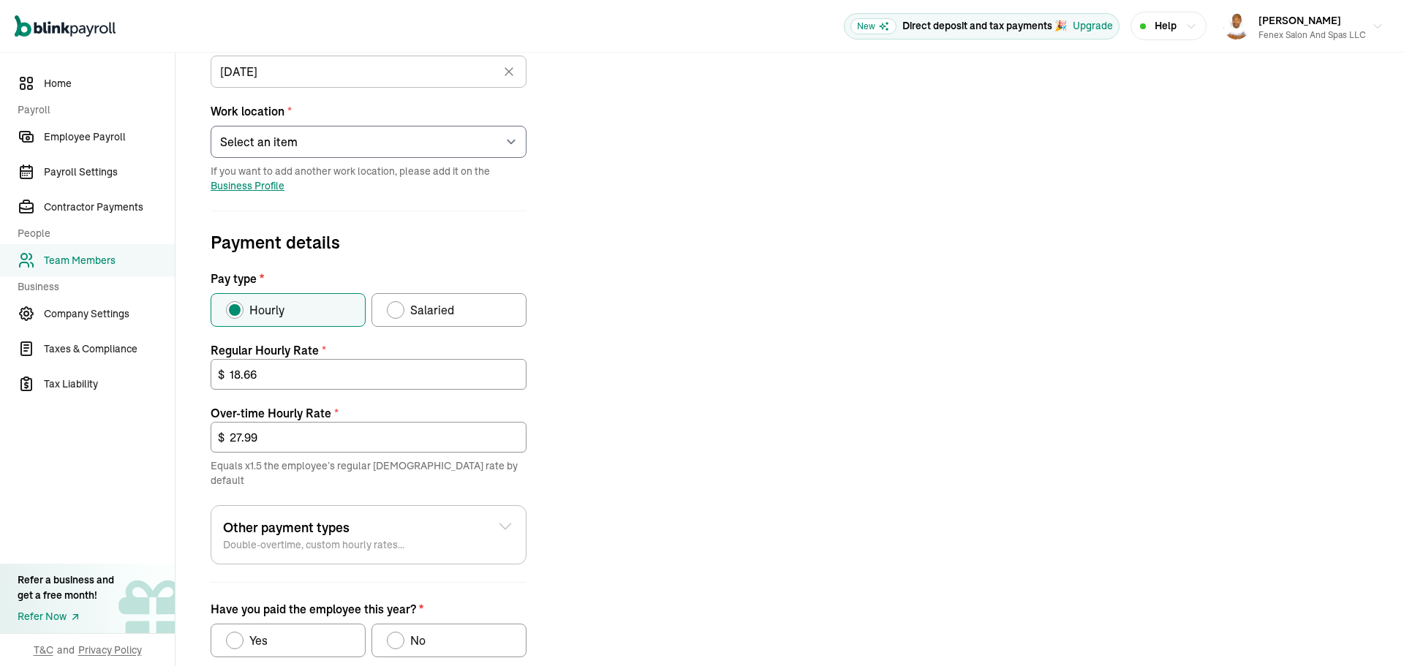
scroll to position [381, 0]
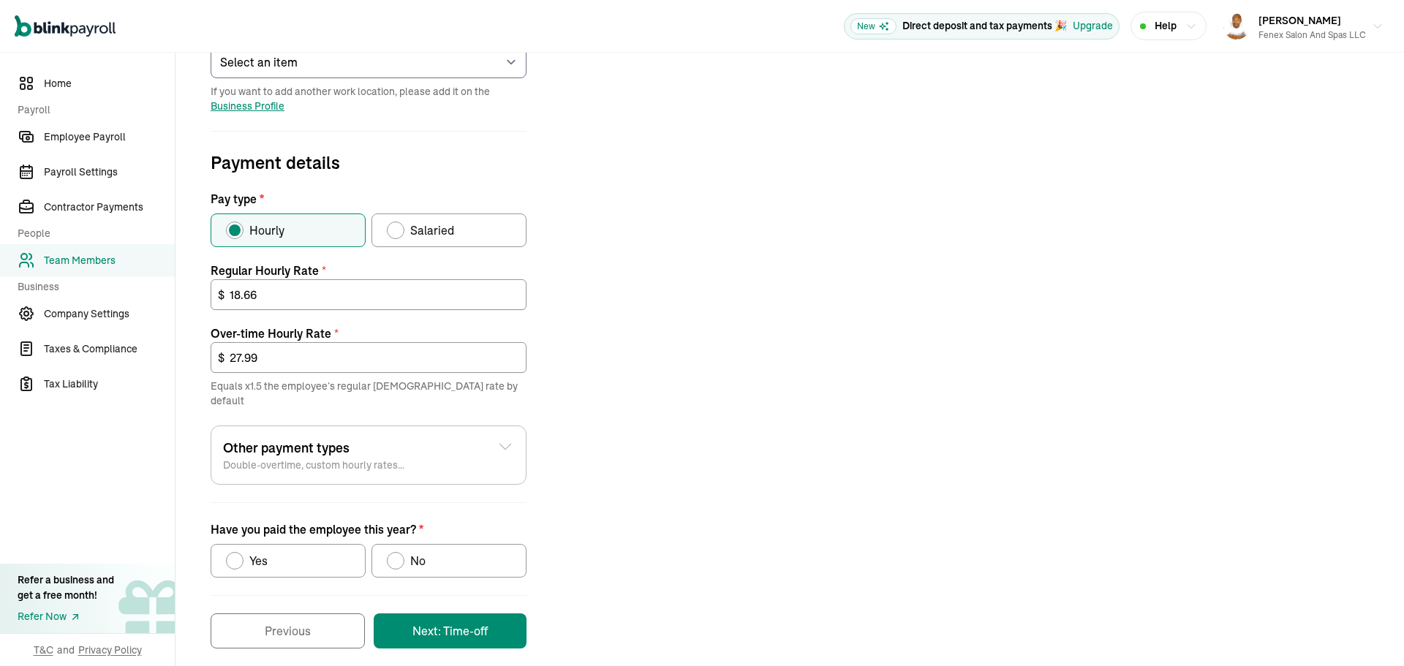
click at [434, 544] on label "No" at bounding box center [448, 561] width 155 height 34
click at [398, 551] on input "No" at bounding box center [392, 557] width 12 height 12
radio input "true"
click at [479, 613] on button "Next: Time-off" at bounding box center [450, 630] width 153 height 35
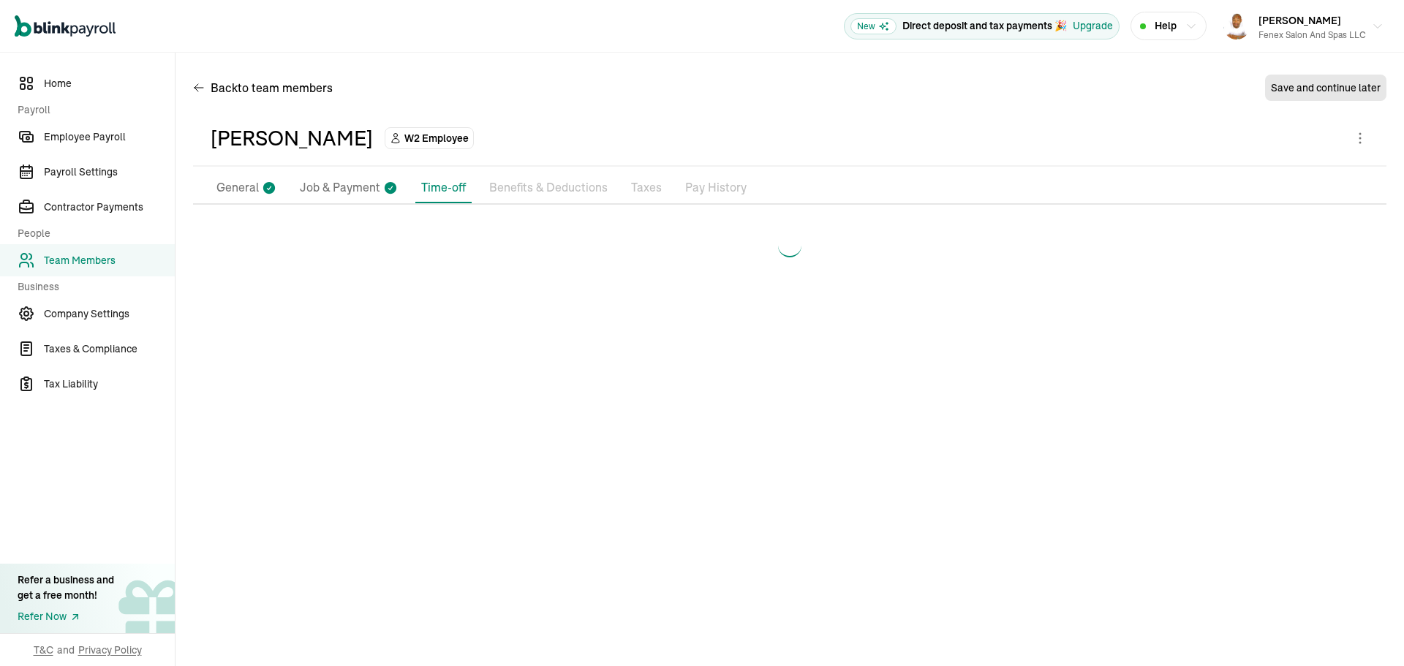
scroll to position [0, 0]
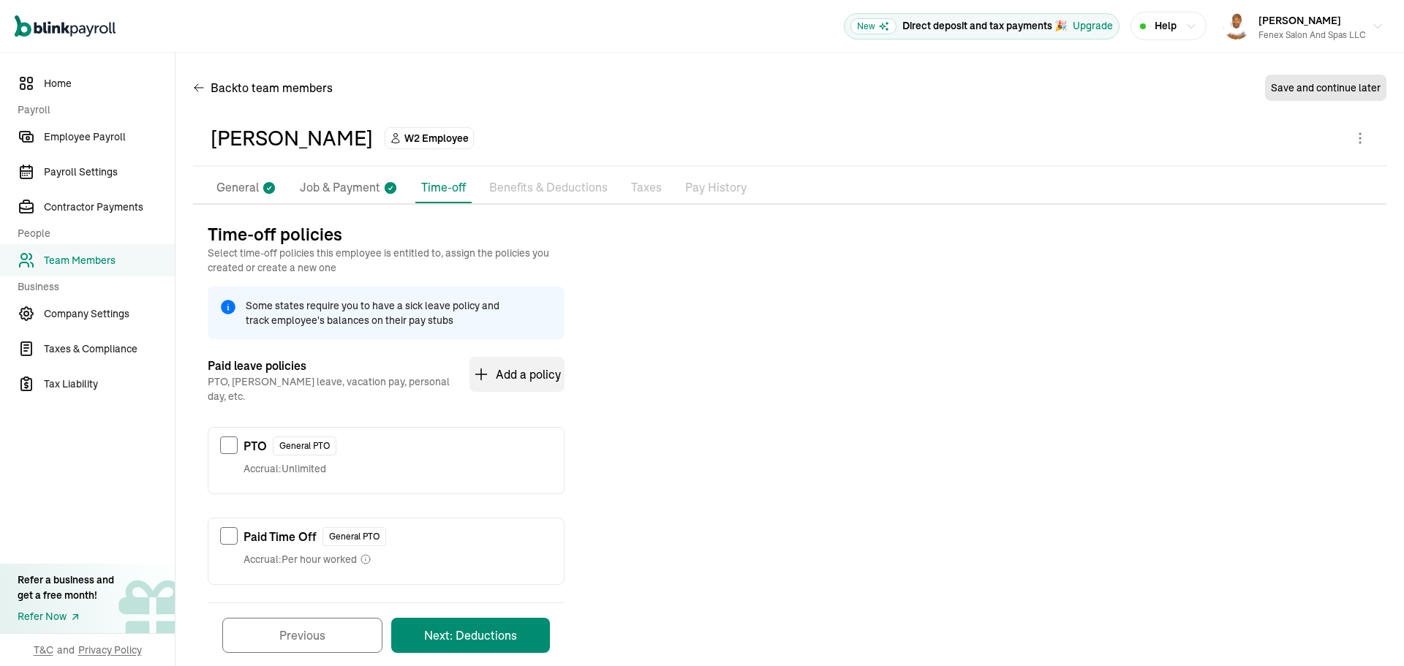
click at [280, 518] on div "Paid Time Off General PTO Accrual: Per hour worked" at bounding box center [385, 546] width 355 height 57
checkbox input "true"
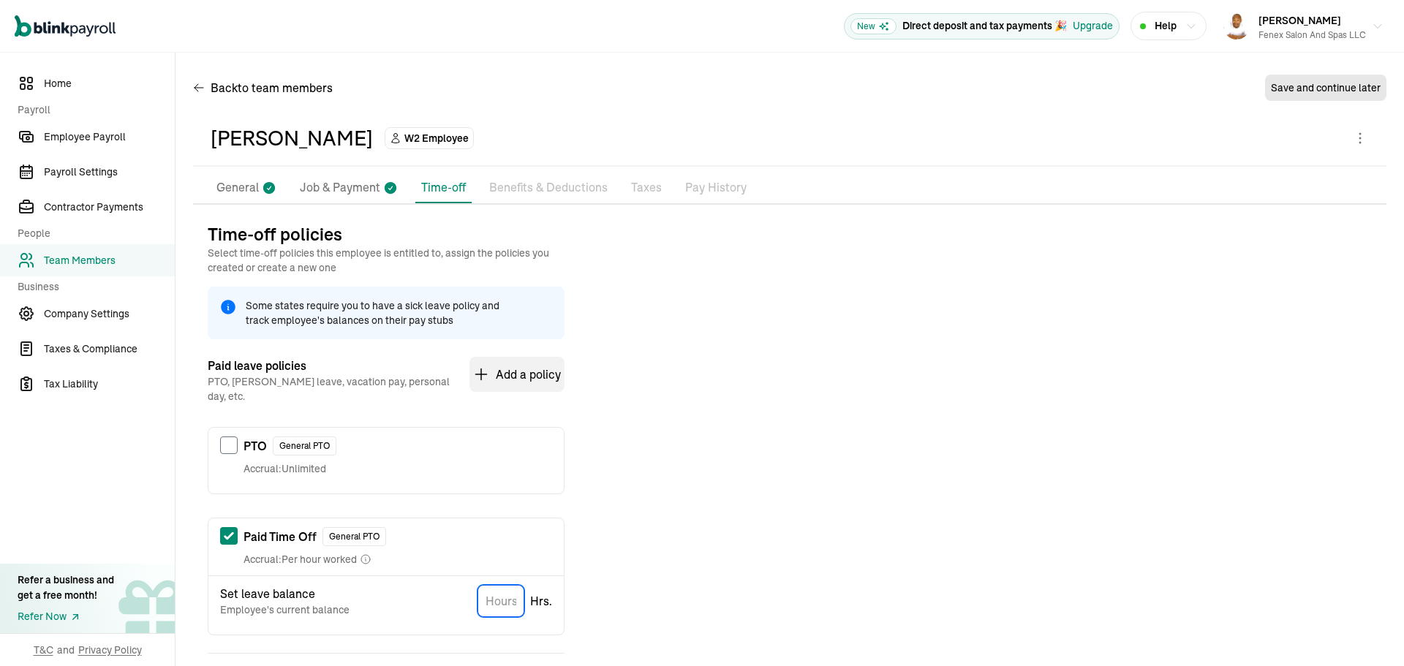
click at [507, 588] on input "TextInput" at bounding box center [500, 601] width 47 height 32
type input "0"
click at [765, 579] on div "Time-off policies Select time-off policies this employee is entitled to, assign…" at bounding box center [789, 470] width 1193 height 496
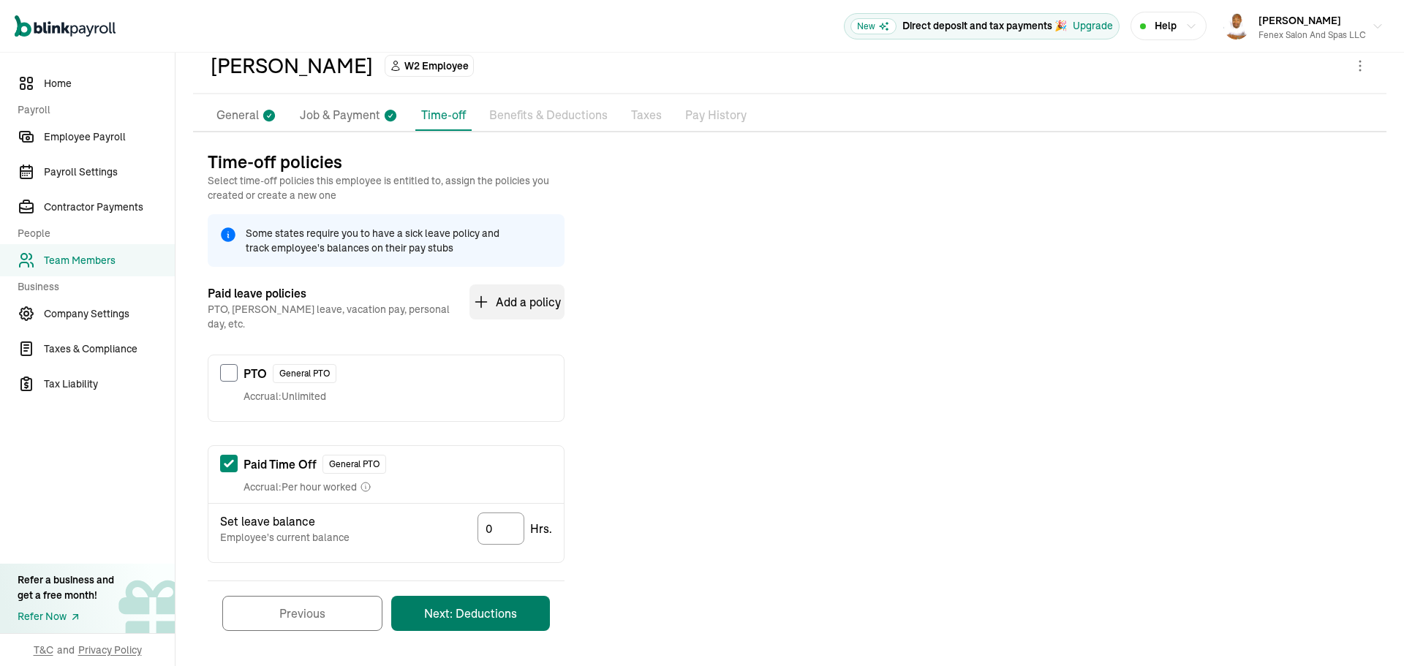
click at [473, 612] on button "Next: Deductions" at bounding box center [470, 613] width 159 height 35
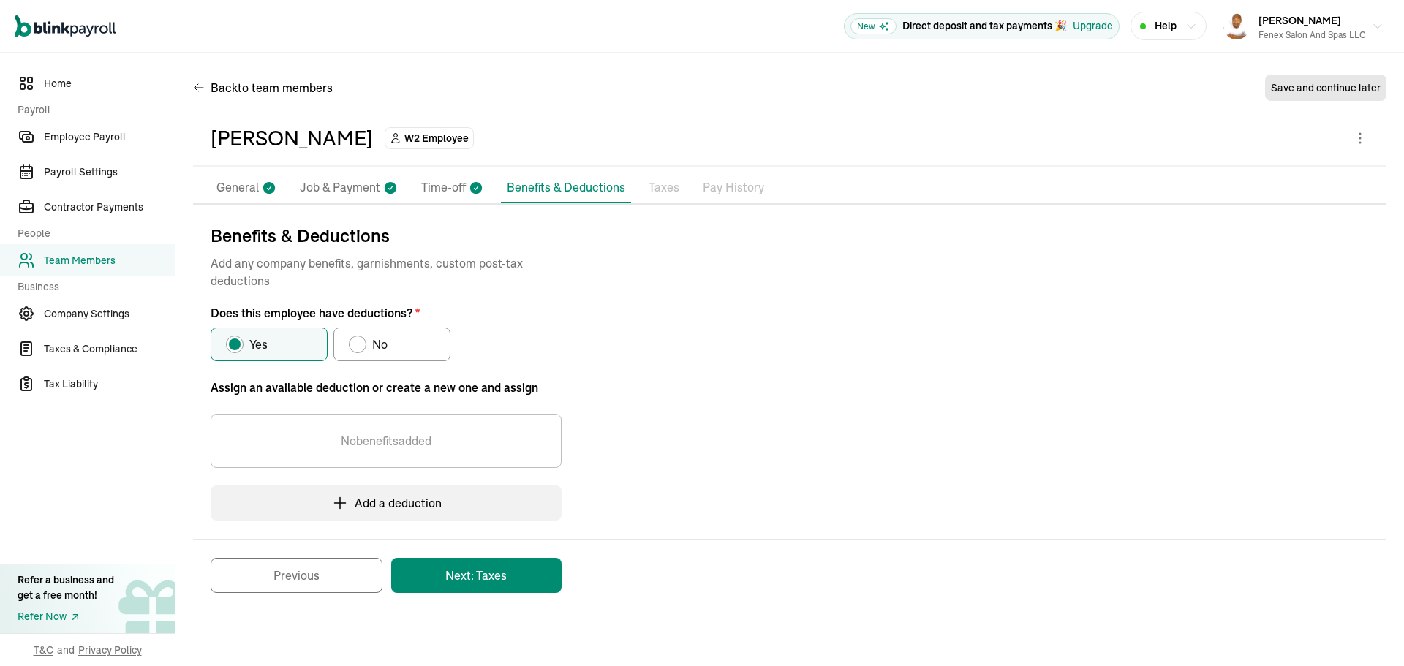
click at [385, 353] on label "No" at bounding box center [391, 345] width 117 height 34
click at [360, 347] on input "No" at bounding box center [354, 341] width 12 height 12
radio input "true"
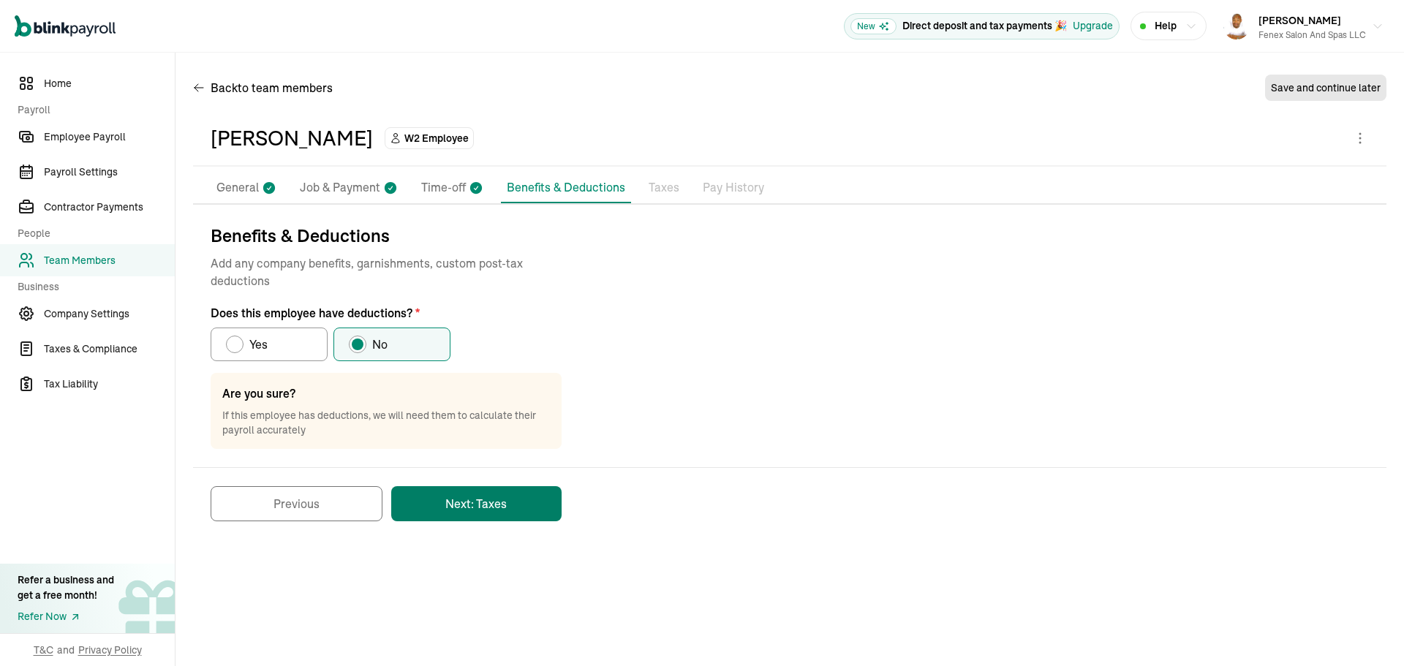
click at [472, 507] on button "Next: Taxes" at bounding box center [476, 503] width 170 height 35
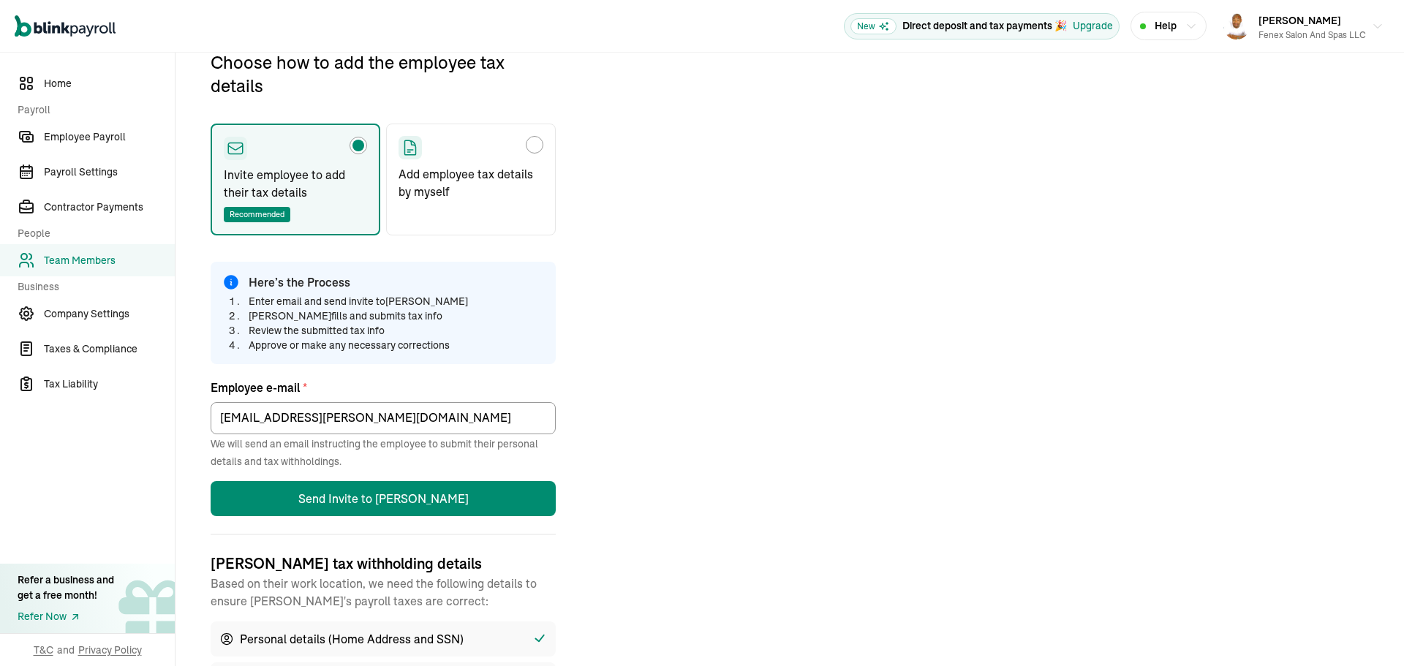
scroll to position [173, 0]
click at [482, 197] on p "Add employee tax details by myself" at bounding box center [470, 181] width 145 height 35
click at [409, 146] on input "Add employee tax details by myself" at bounding box center [404, 141] width 12 height 12
radio input "true"
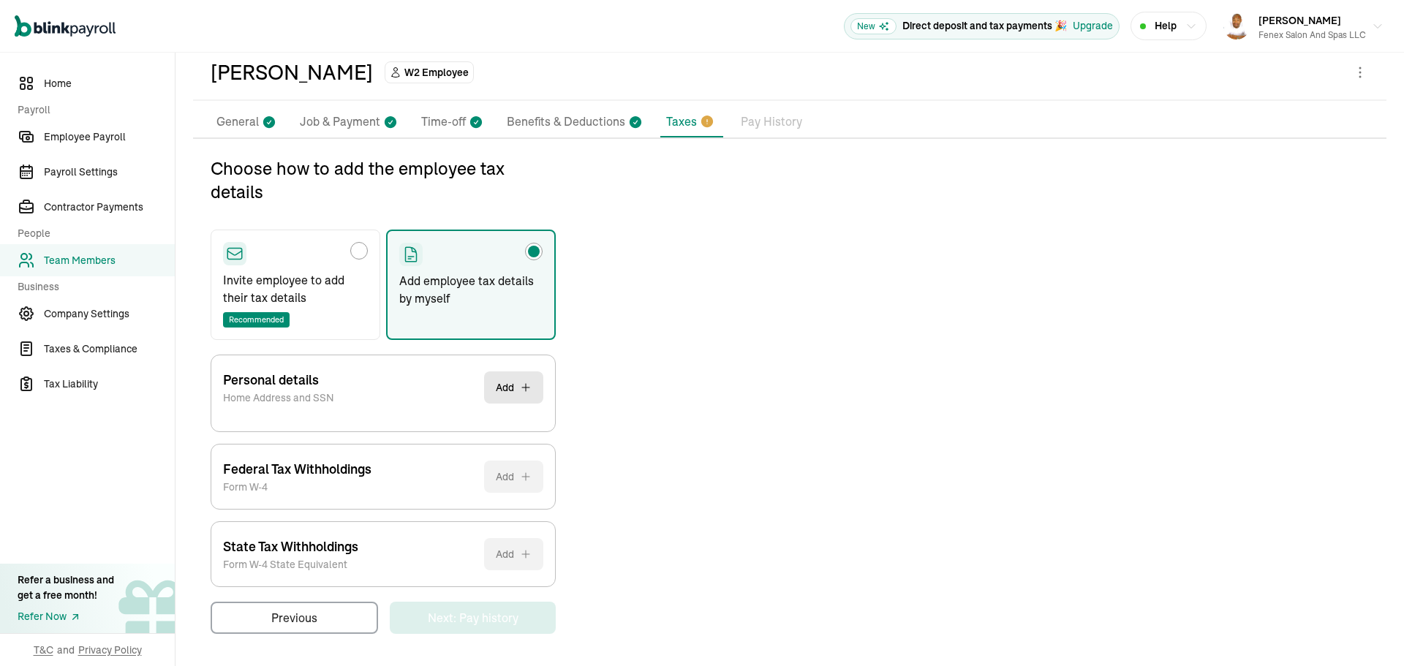
scroll to position [66, 0]
click at [502, 379] on button "Add" at bounding box center [513, 387] width 59 height 32
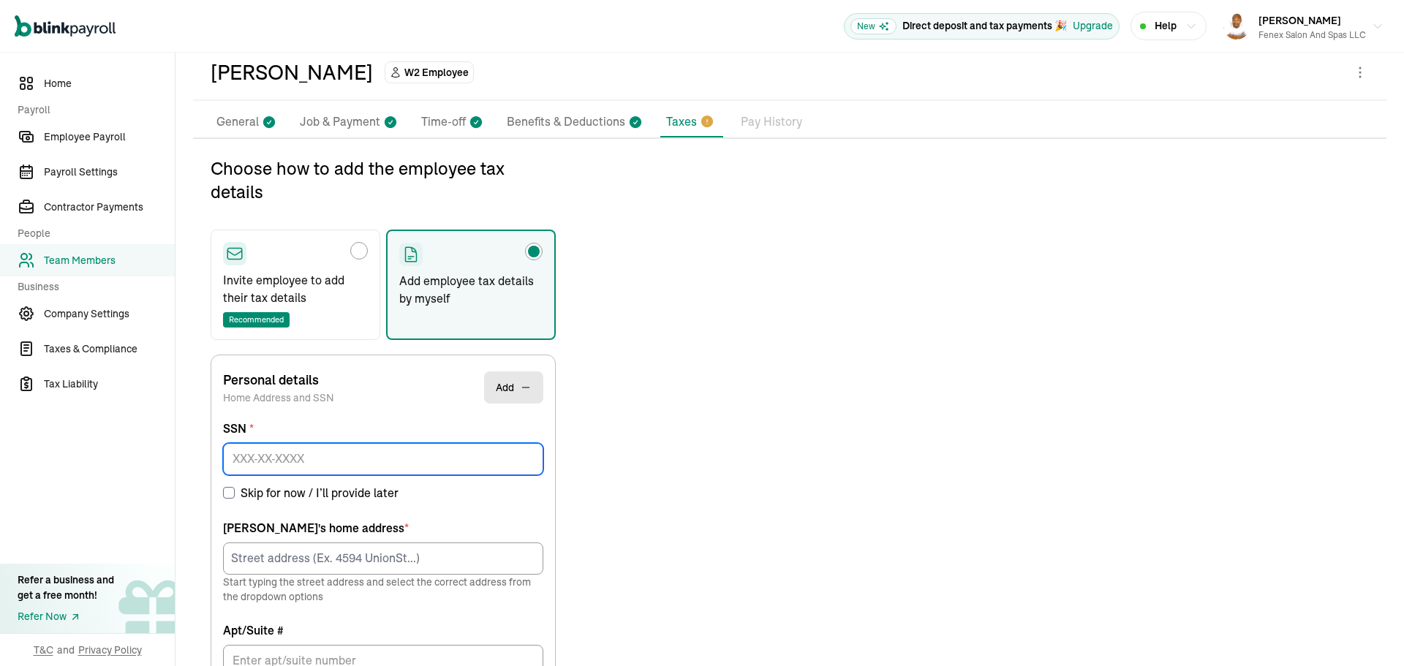
click at [320, 457] on input at bounding box center [383, 459] width 320 height 32
type input "516-37-6537"
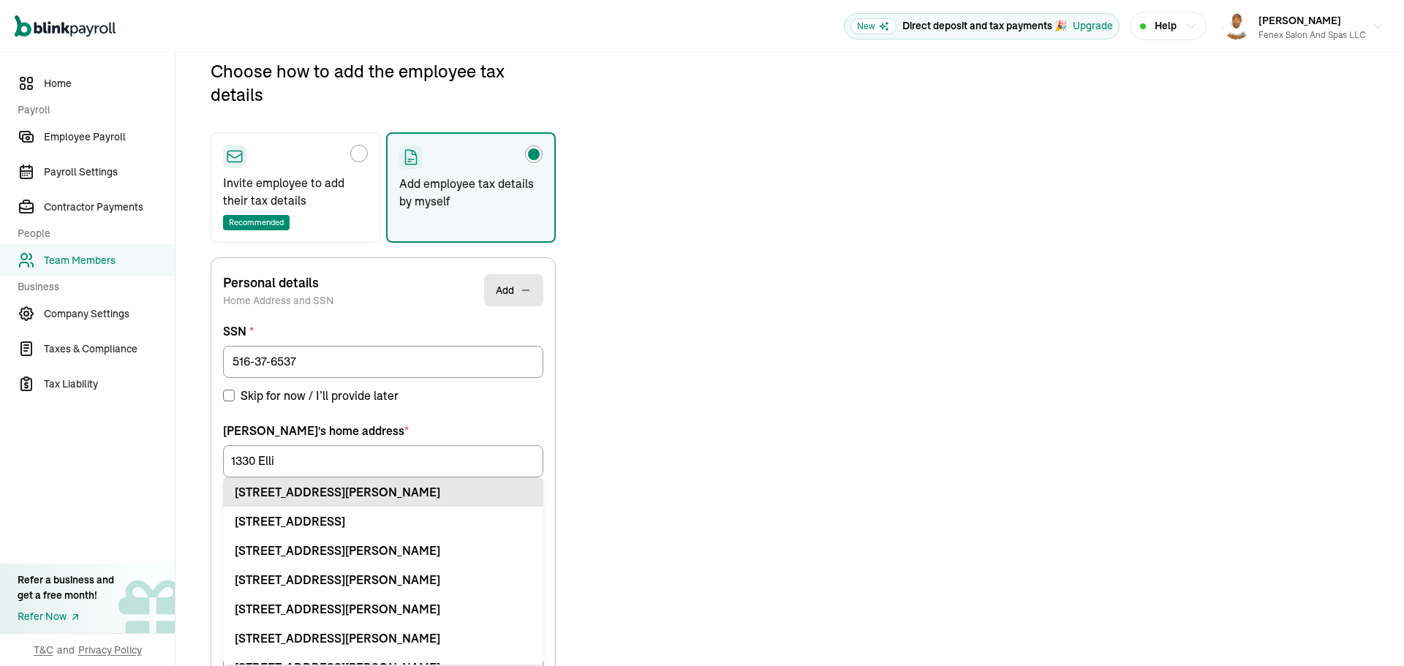
click at [281, 592] on ul "1330 Ellis St Bellingham, WA 98225 1330 Ellicott Ave Churchton, MD 20733 1330 E…" at bounding box center [383, 570] width 320 height 187
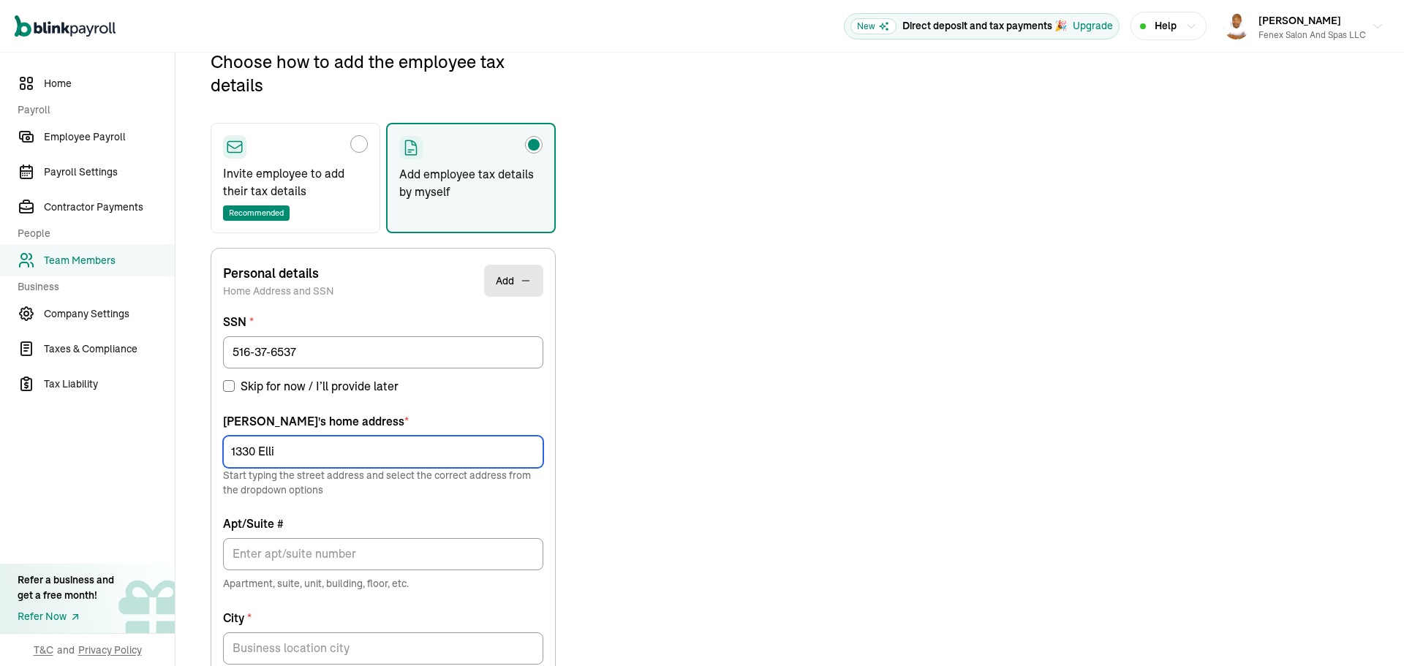
click at [283, 461] on input "1330 Elli" at bounding box center [383, 452] width 320 height 32
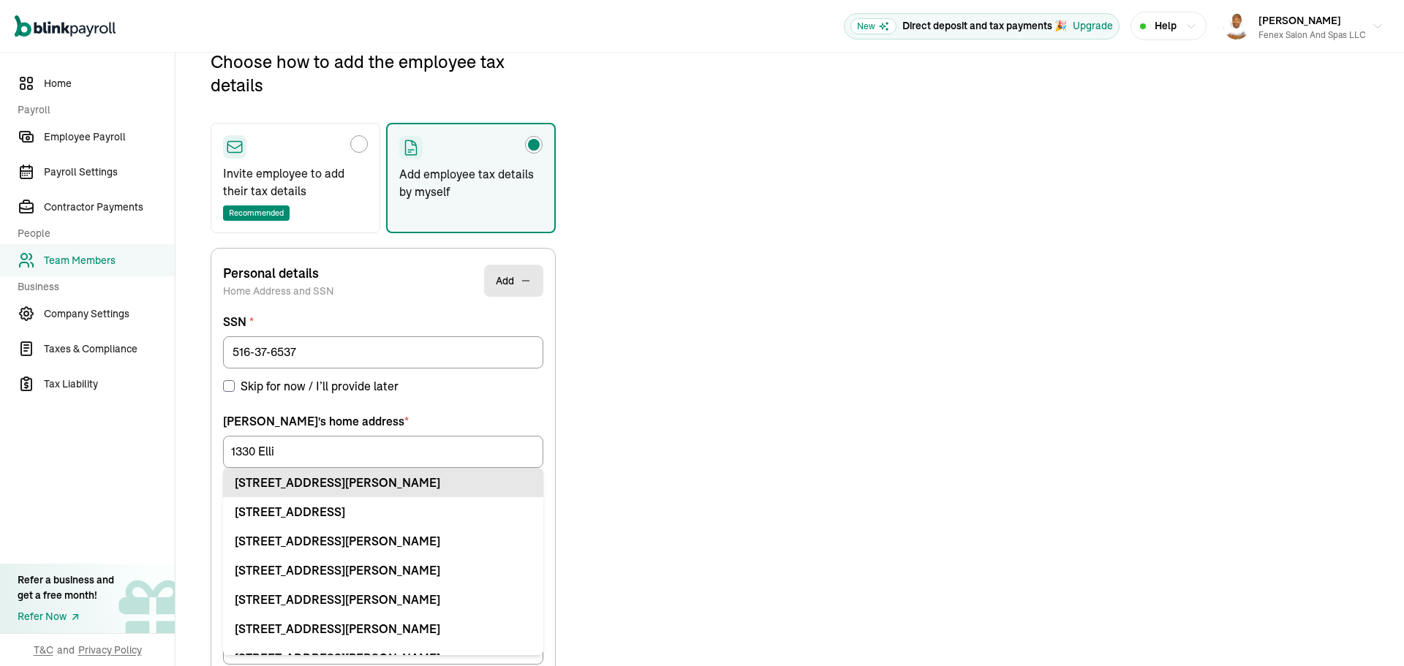
click at [296, 485] on div "1330 Ellis St Bellingham, WA 98225" at bounding box center [383, 483] width 297 height 18
type input "1330 Ellis St"
type input "Bellingham"
type input "WA"
type input "98225"
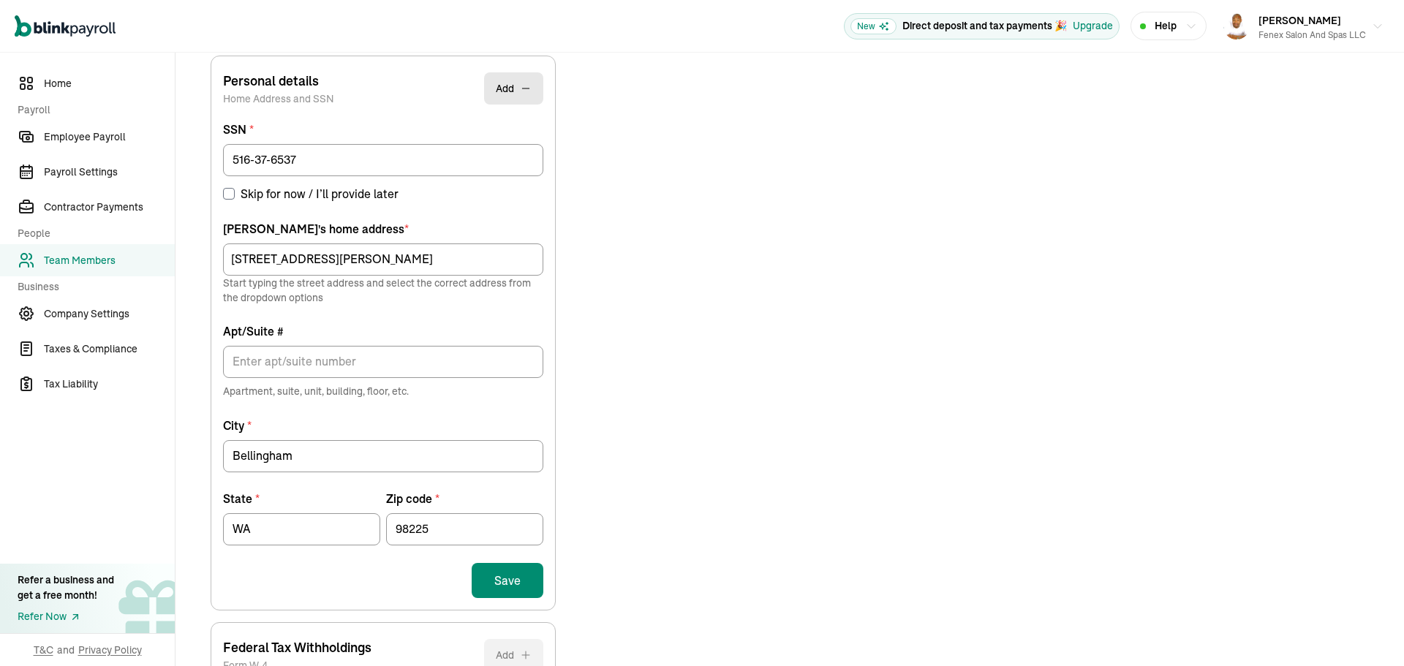
scroll to position [392, 0]
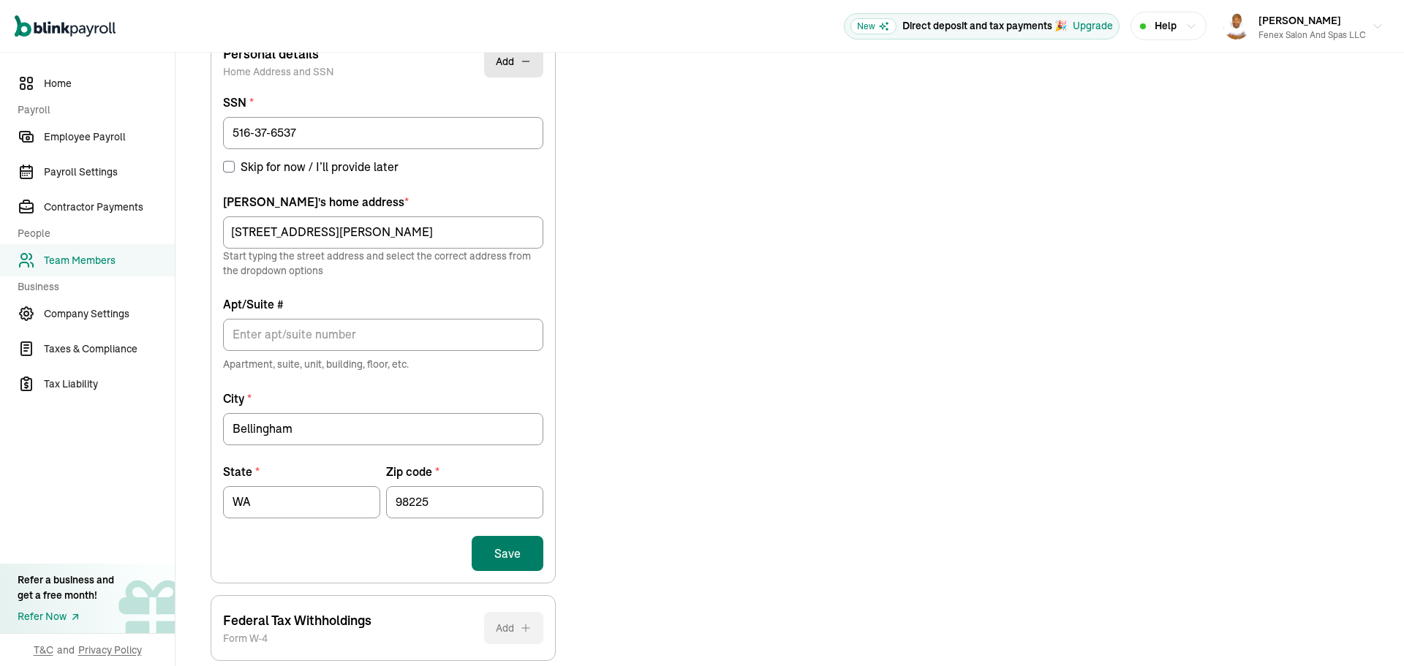
click at [527, 559] on button "Save" at bounding box center [508, 553] width 72 height 35
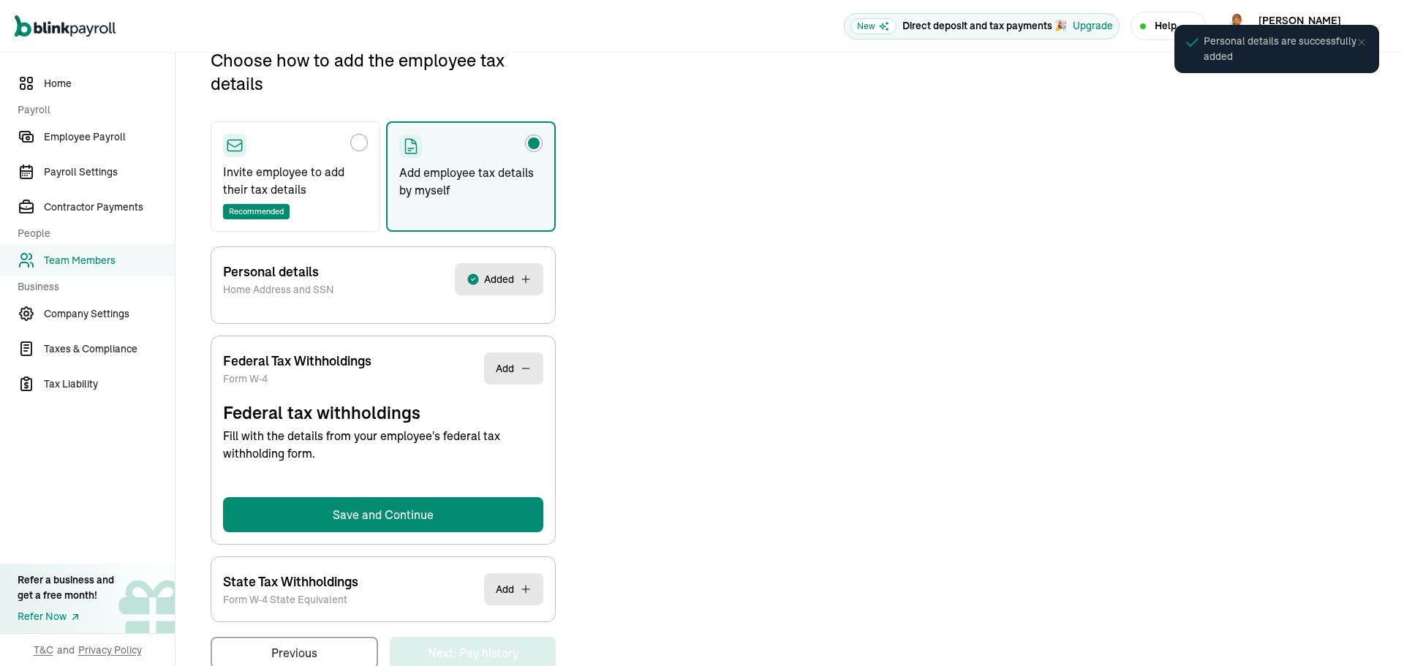
scroll to position [173, 0]
select select "S"
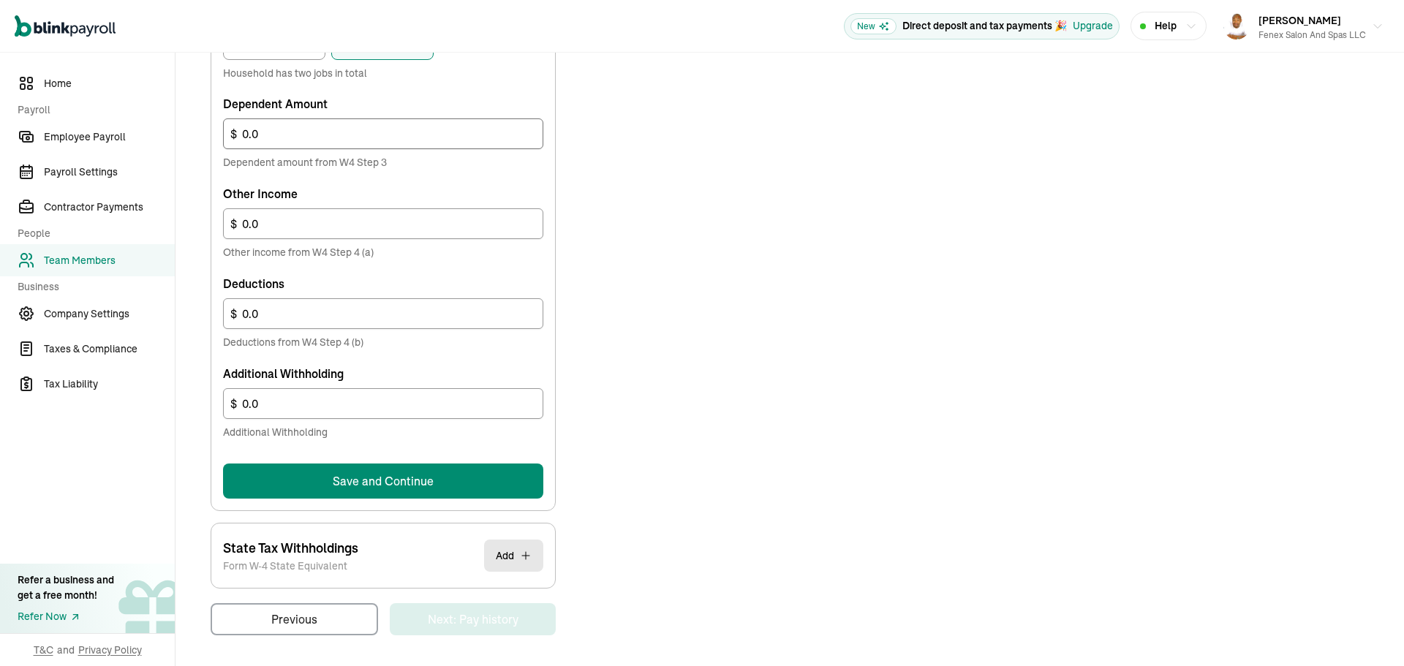
scroll to position [769, 0]
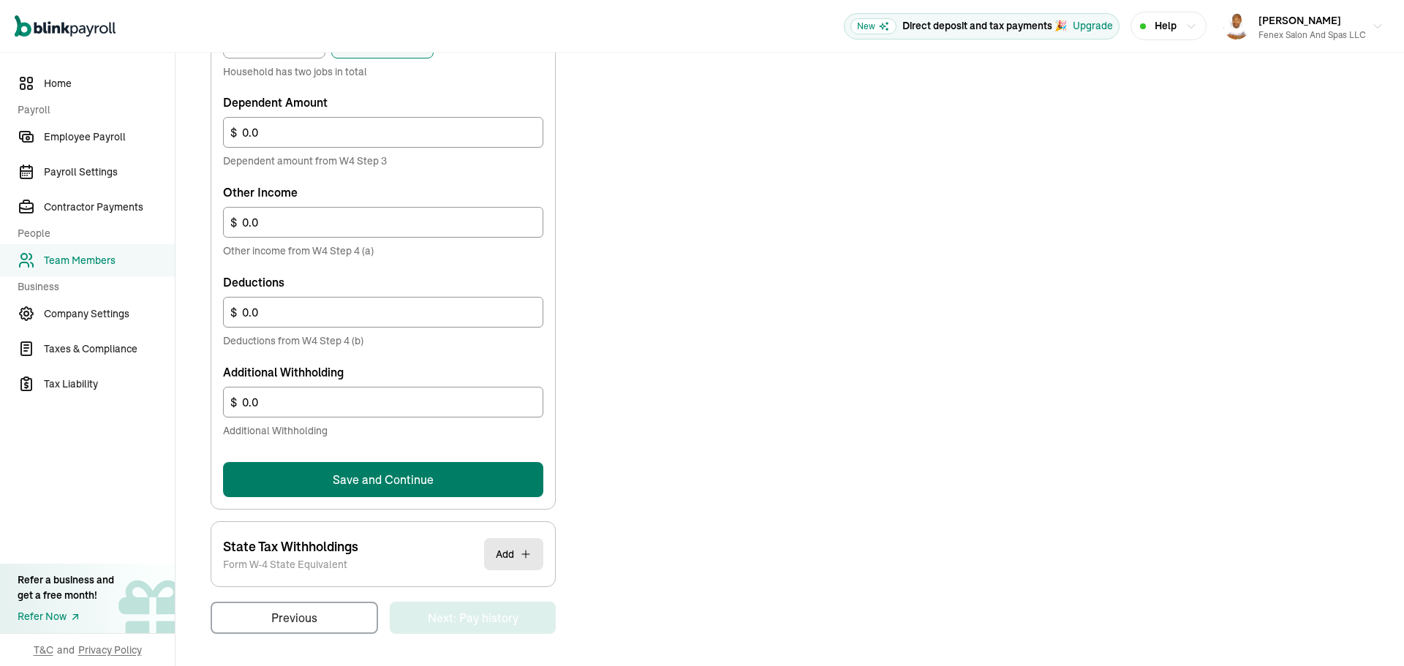
click at [396, 483] on button "Save and Continue" at bounding box center [383, 479] width 320 height 35
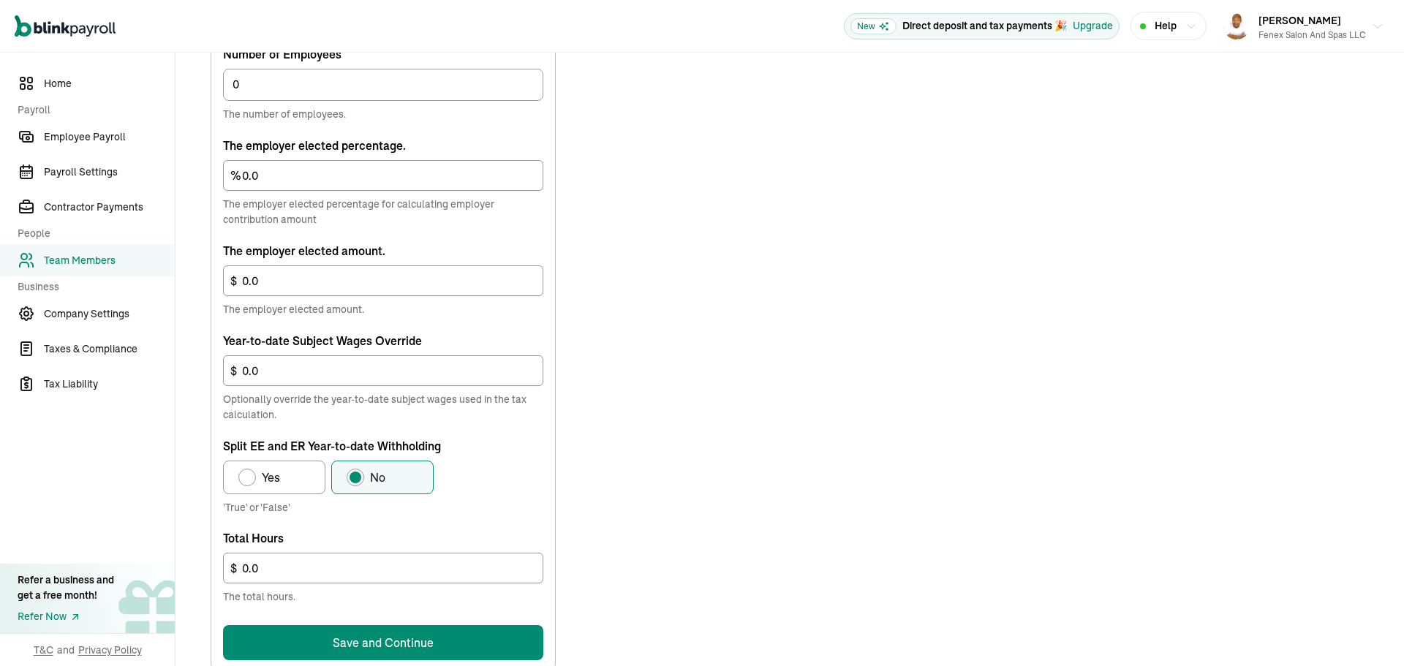
scroll to position [768, 0]
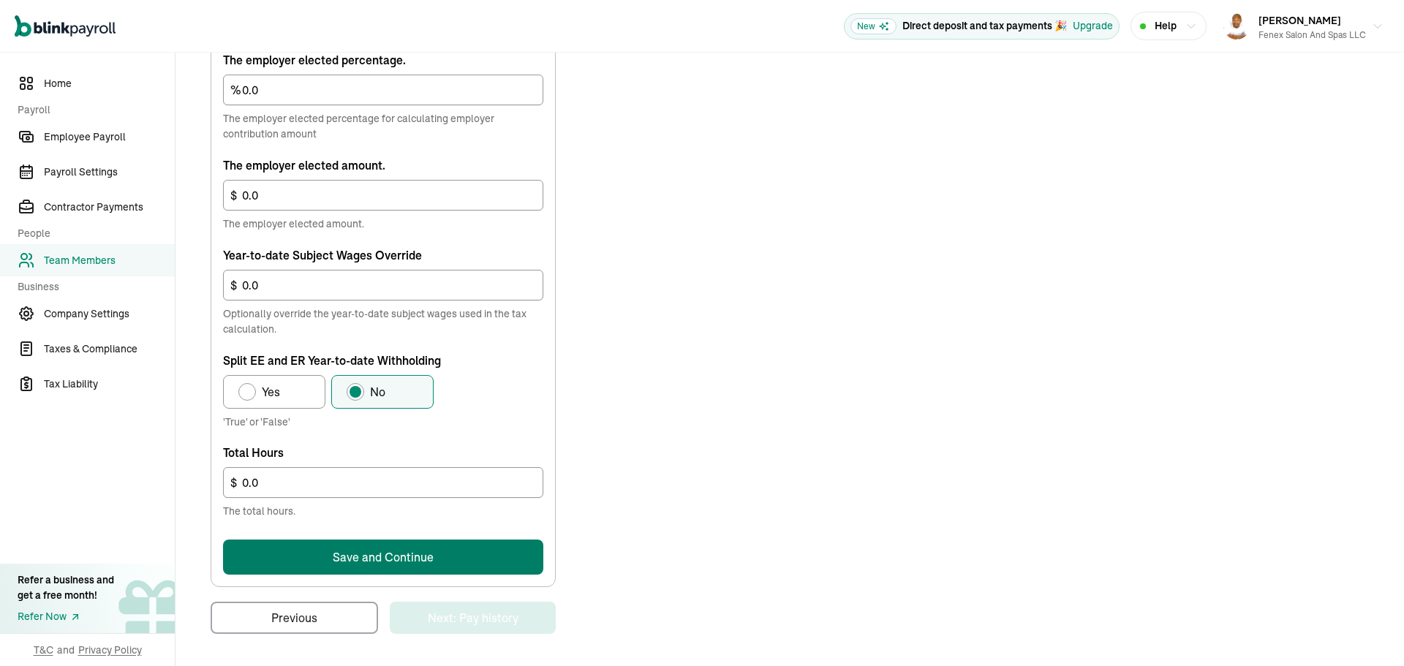
click at [428, 561] on button "Save and Continue" at bounding box center [383, 557] width 320 height 35
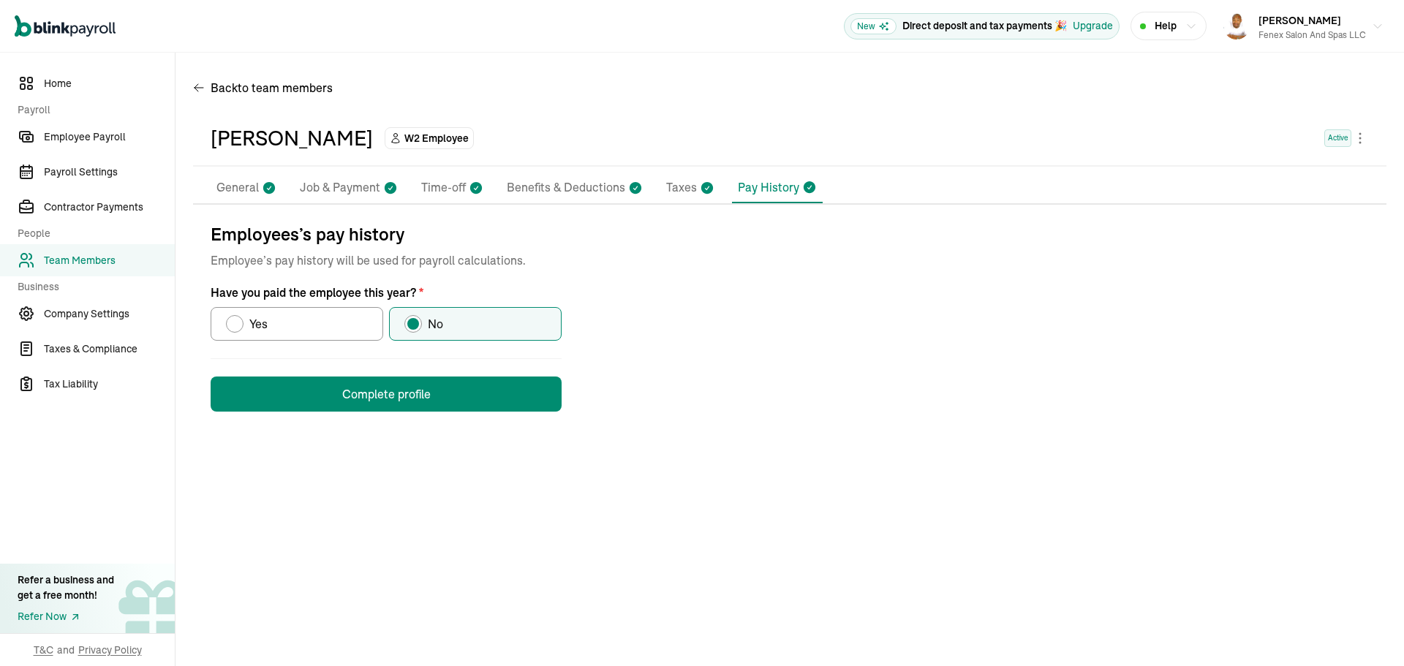
scroll to position [0, 0]
click at [486, 390] on button "Complete profile" at bounding box center [386, 394] width 351 height 35
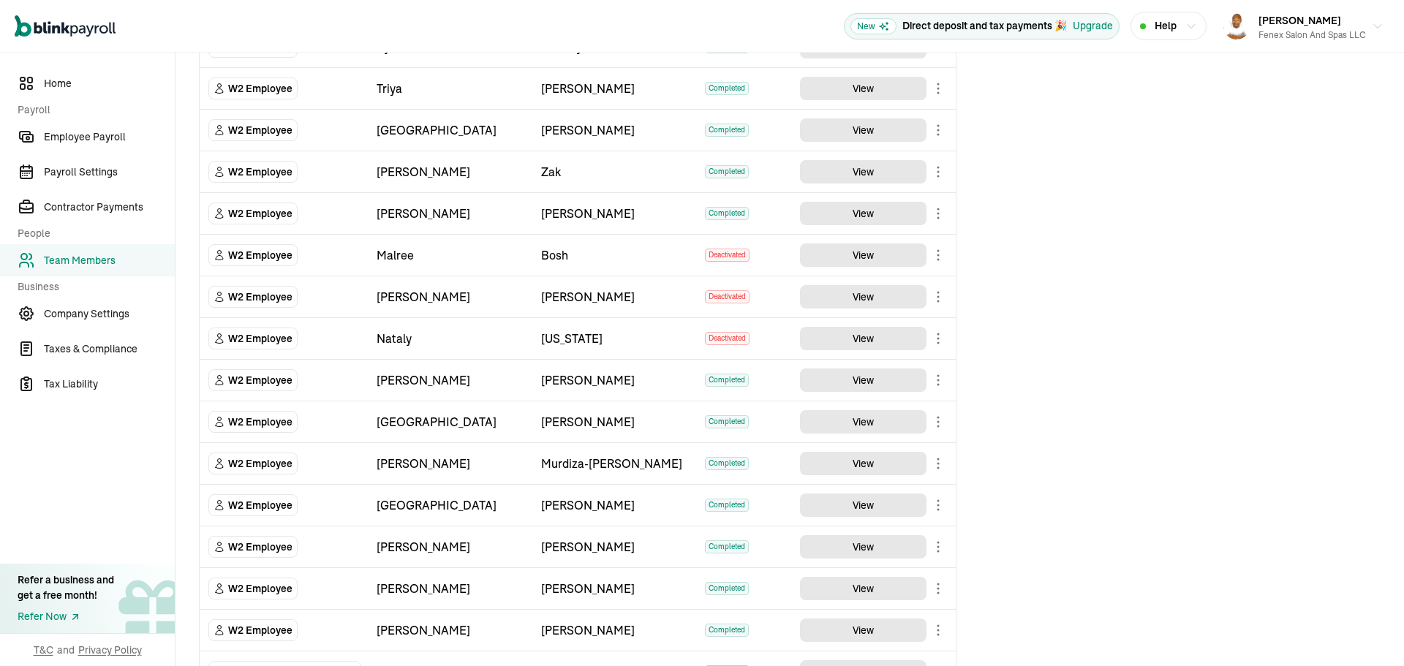
scroll to position [1762, 0]
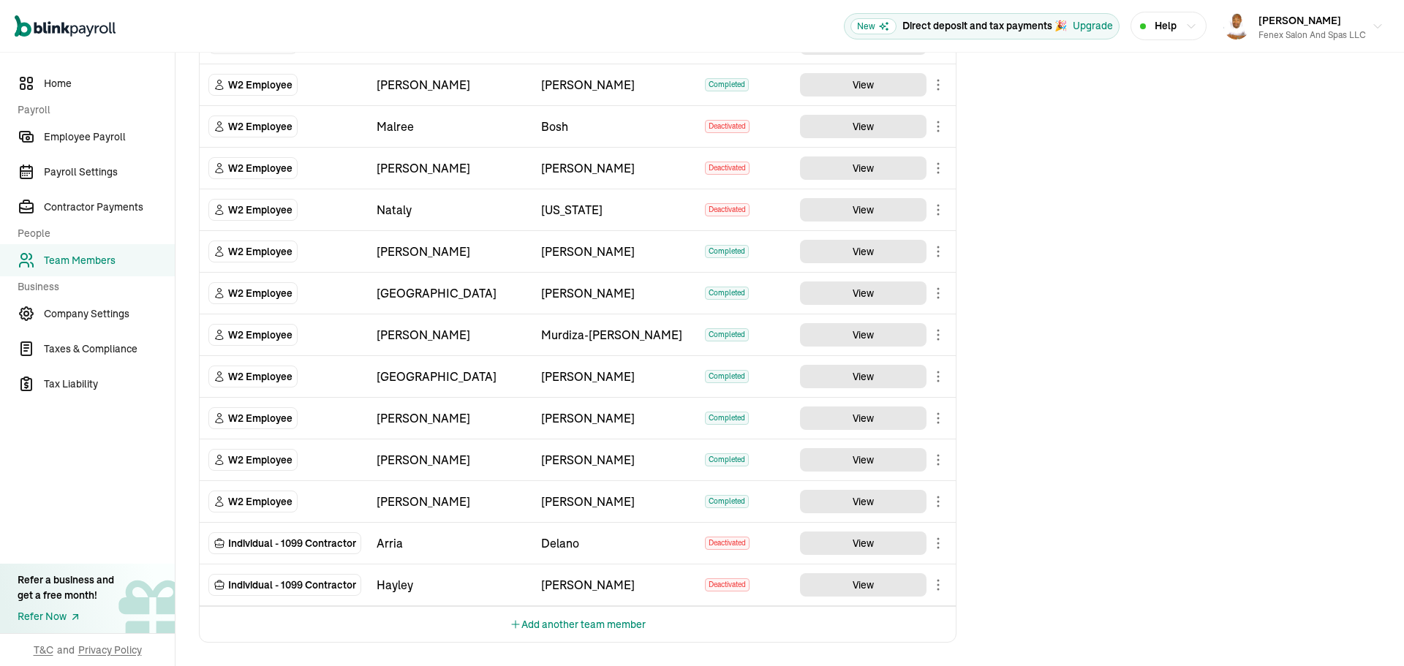
click at [591, 618] on button "Add another team member" at bounding box center [578, 624] width 136 height 35
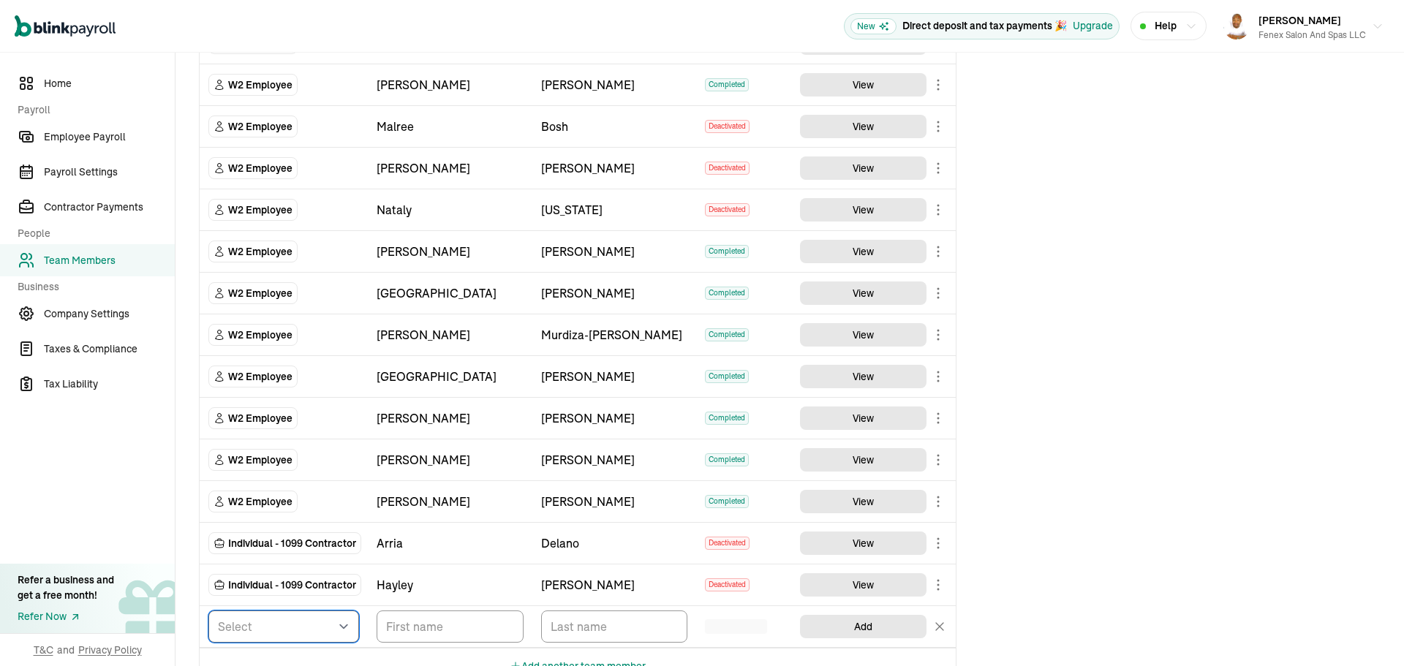
drag, startPoint x: 327, startPoint y: 621, endPoint x: 308, endPoint y: 618, distance: 19.4
click at [327, 621] on select "Select W2 Employee Individual - 1099 Contractor Business - 1099 Contractor" at bounding box center [283, 626] width 151 height 32
select select "employee"
click at [208, 610] on select "Select W2 Employee Individual - 1099 Contractor Business - 1099 Contractor" at bounding box center [283, 626] width 151 height 32
drag, startPoint x: 393, startPoint y: 626, endPoint x: 379, endPoint y: 617, distance: 16.4
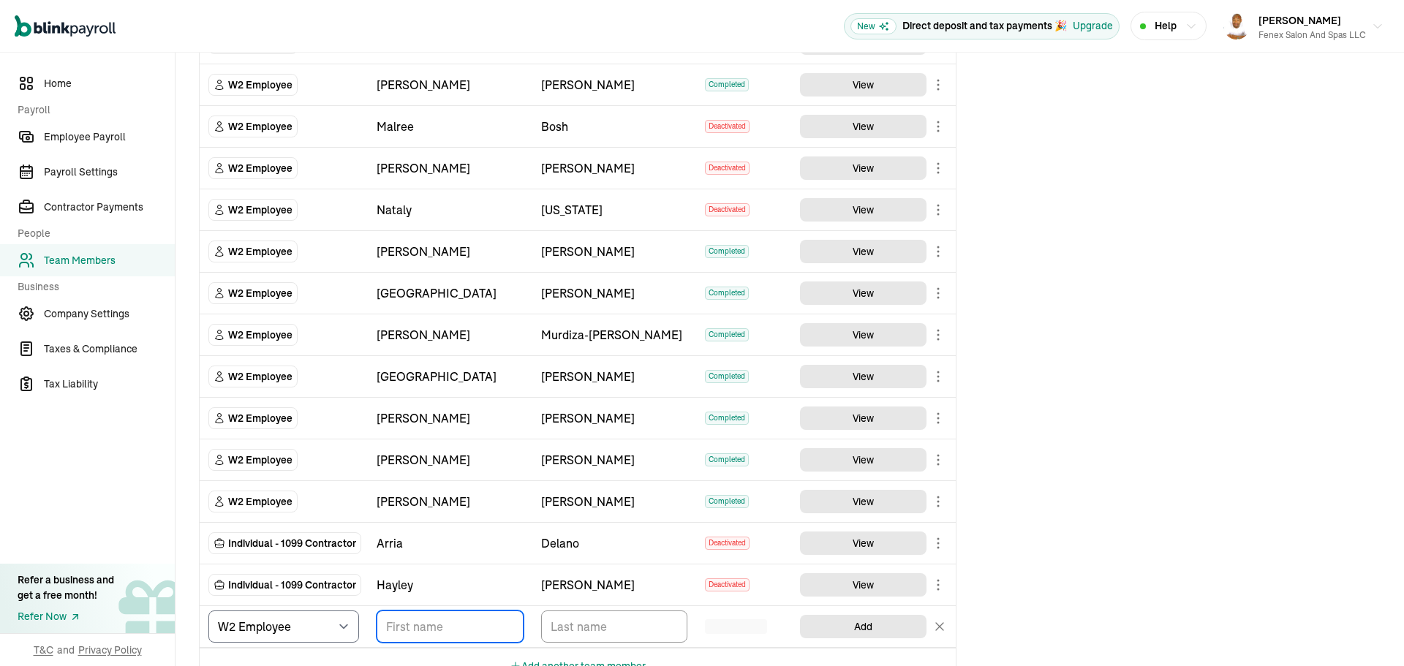
click at [393, 626] on input "TextInput" at bounding box center [450, 626] width 147 height 32
type input "Tamara"
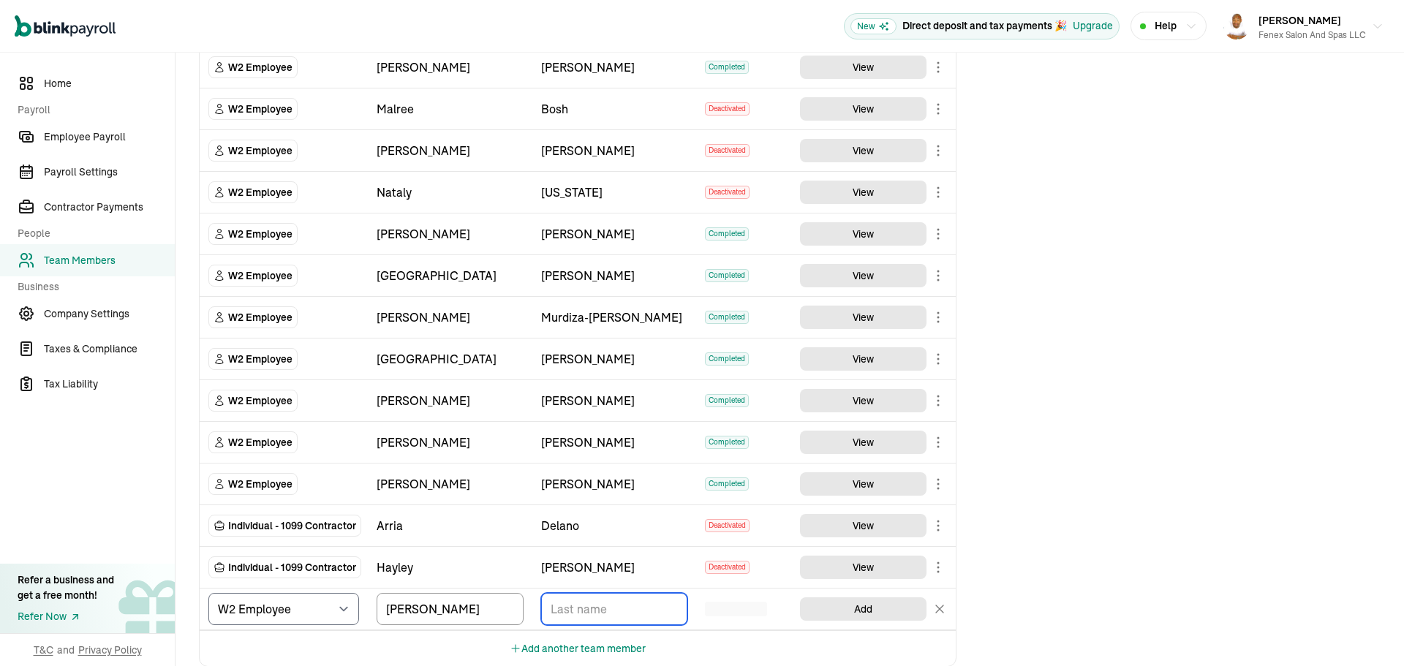
click at [593, 610] on input "TextInput" at bounding box center [614, 609] width 147 height 32
type input "Seid-Graham"
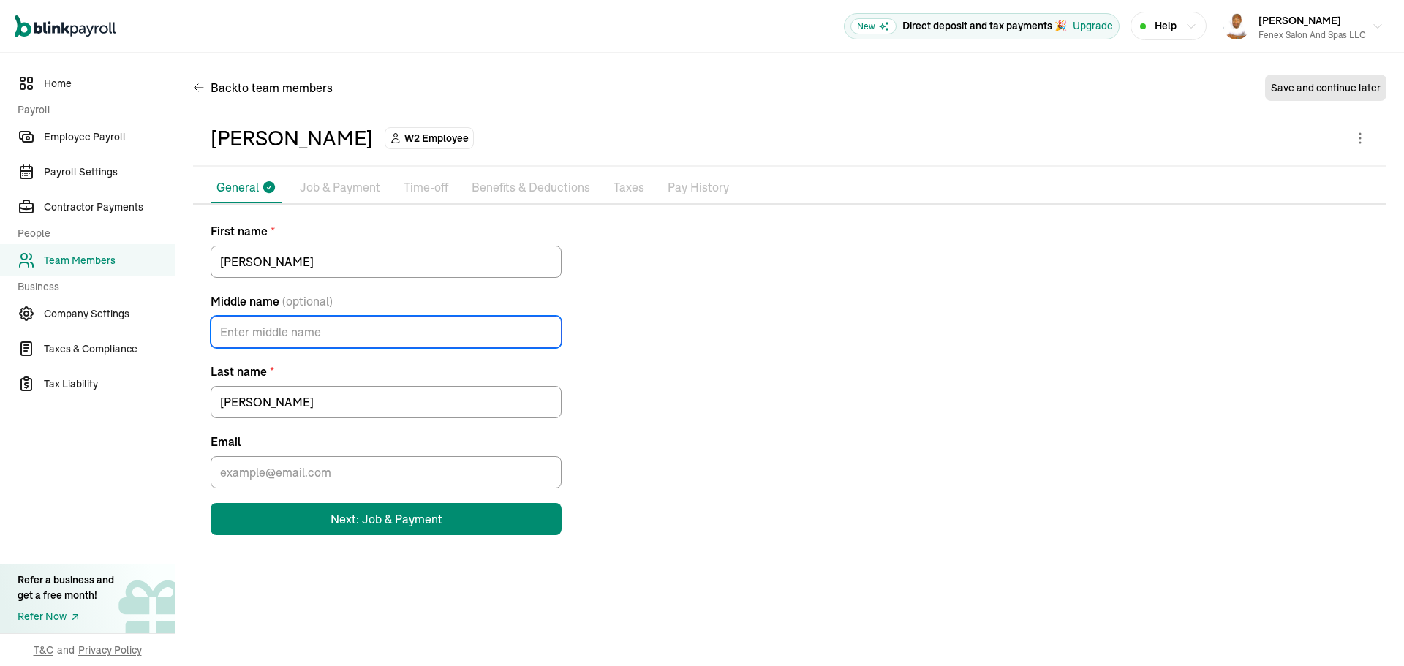
click at [315, 325] on input "Middle name (optional)" at bounding box center [386, 332] width 351 height 32
type input "M"
click at [300, 465] on input "Email" at bounding box center [386, 472] width 351 height 32
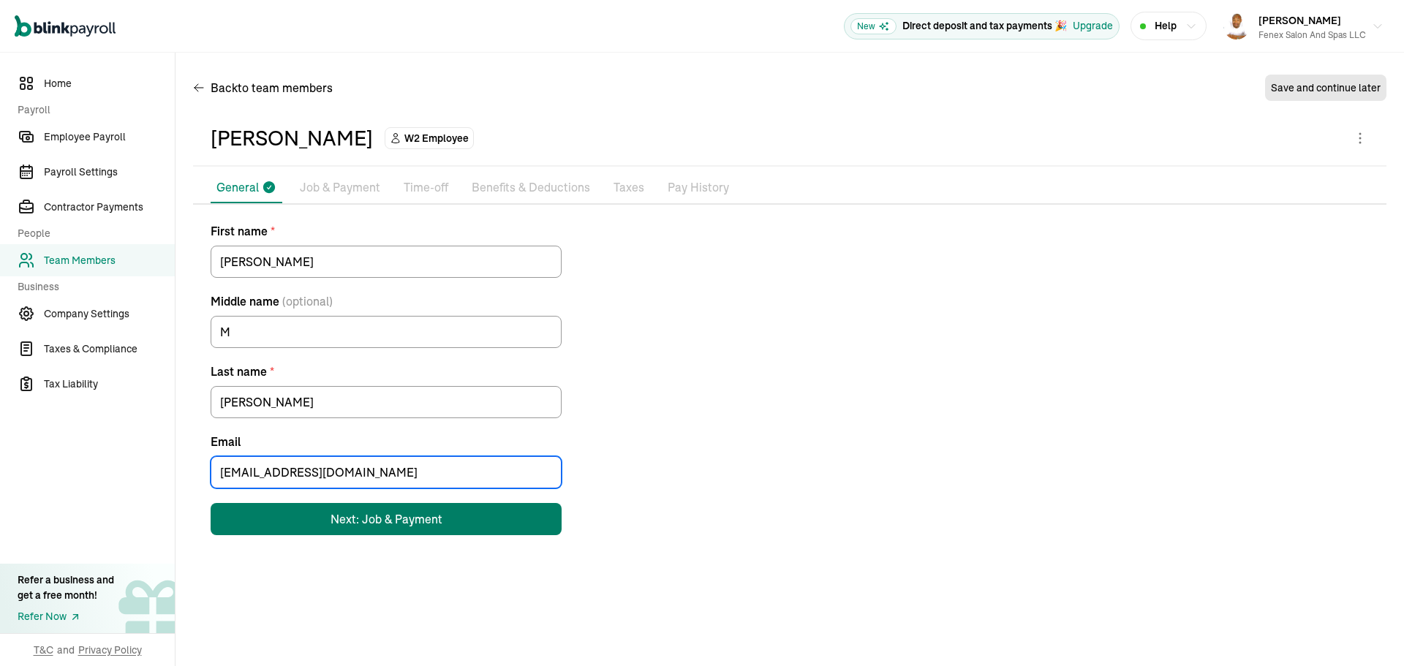
type input "tsgnc33@duck.com"
click at [368, 521] on div "Next: Job & Payment" at bounding box center [386, 519] width 112 height 18
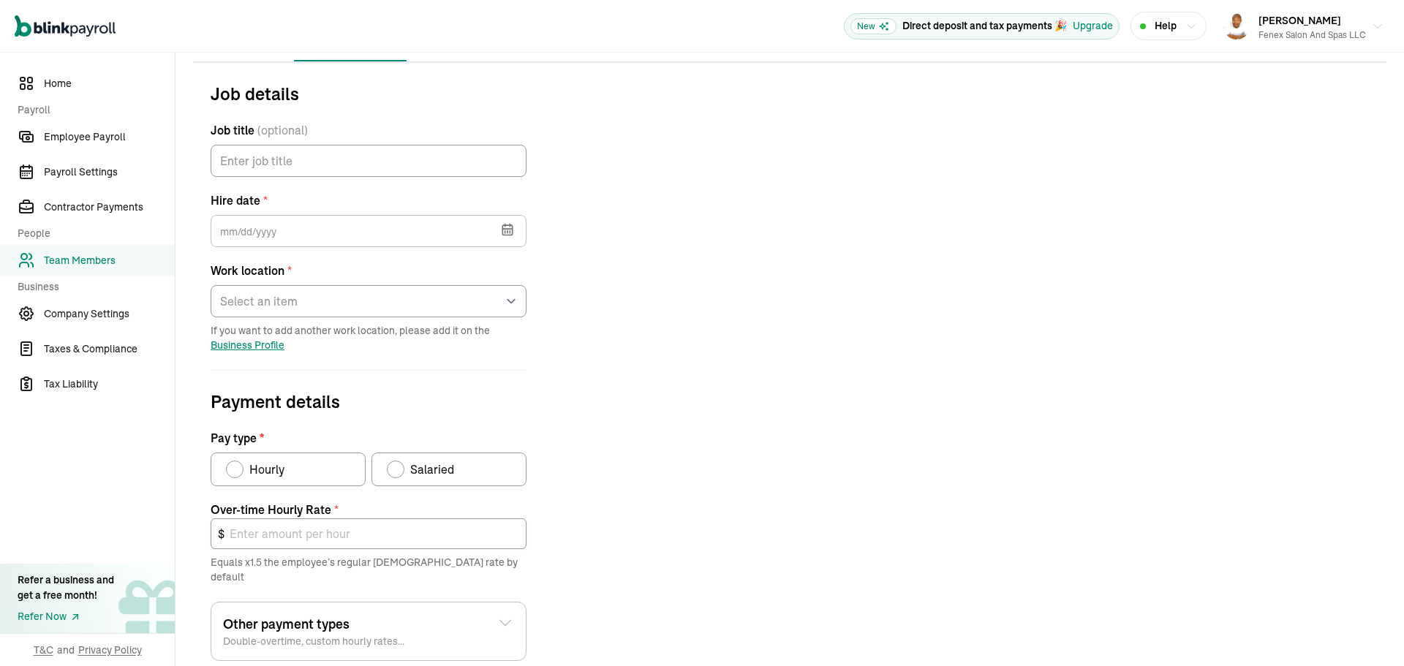
scroll to position [173, 0]
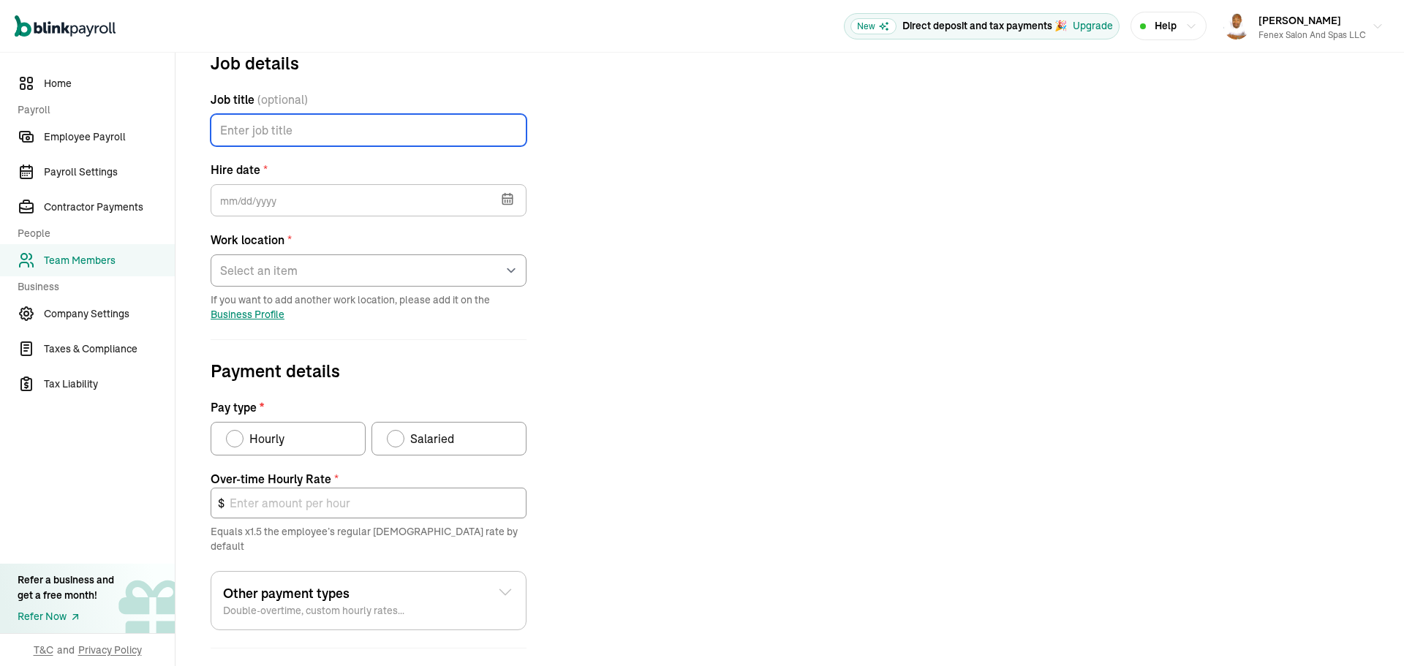
drag, startPoint x: 340, startPoint y: 121, endPoint x: 340, endPoint y: 109, distance: 12.4
click at [341, 118] on input "Job title (optional)" at bounding box center [369, 130] width 316 height 32
type input "Barista"
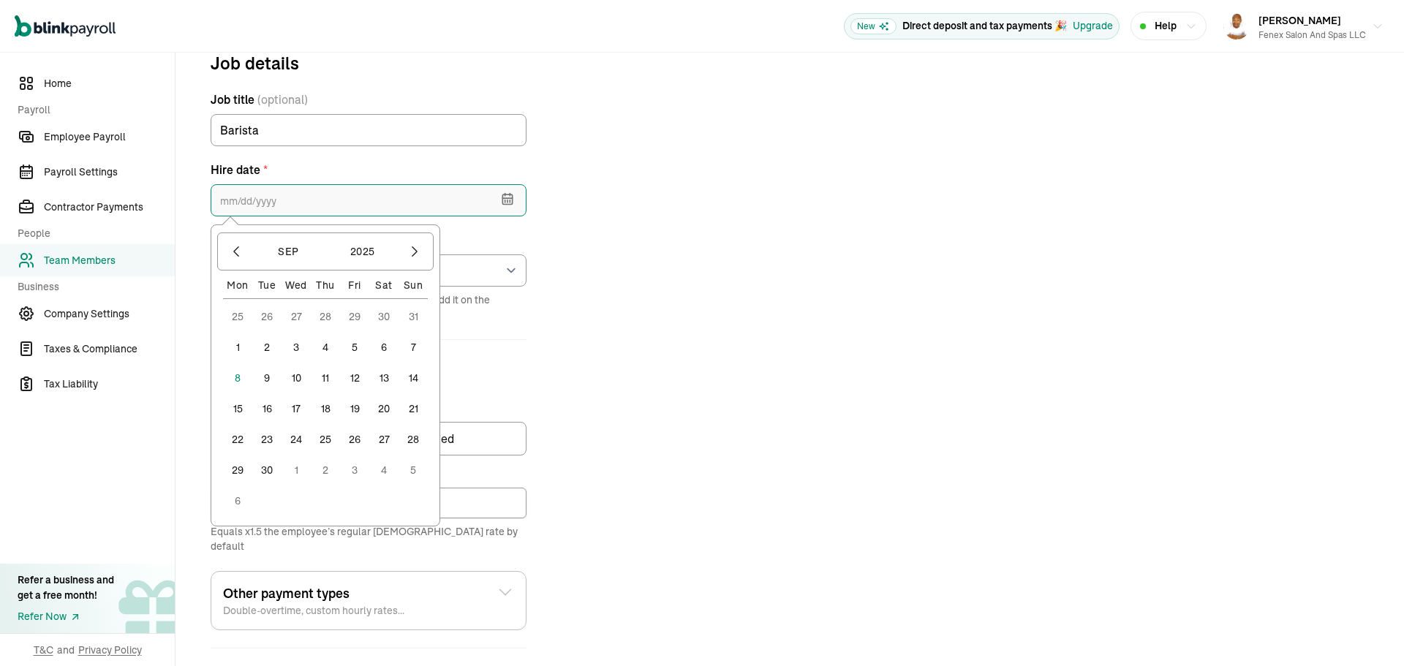
click at [418, 200] on input "text" at bounding box center [369, 200] width 316 height 32
click at [357, 352] on button "5" at bounding box center [354, 347] width 29 height 29
type input "09/05/2025"
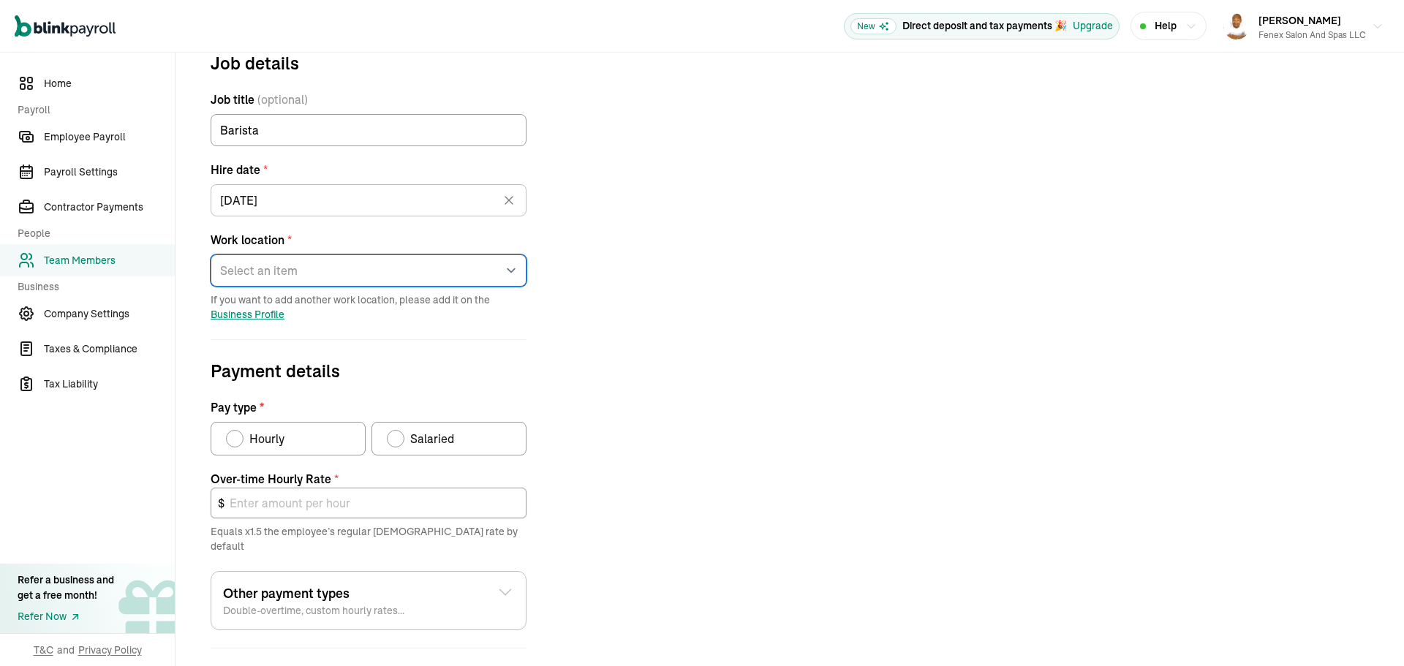
click at [364, 279] on select "Select an item 11 Bellwether Way 1 Bellis Fair Parkway Works from home" at bounding box center [369, 270] width 316 height 32
select select "11 Bellwether Way"
click at [211, 254] on select "Select an item 11 Bellwether Way 1 Bellis Fair Parkway Works from home" at bounding box center [369, 270] width 316 height 32
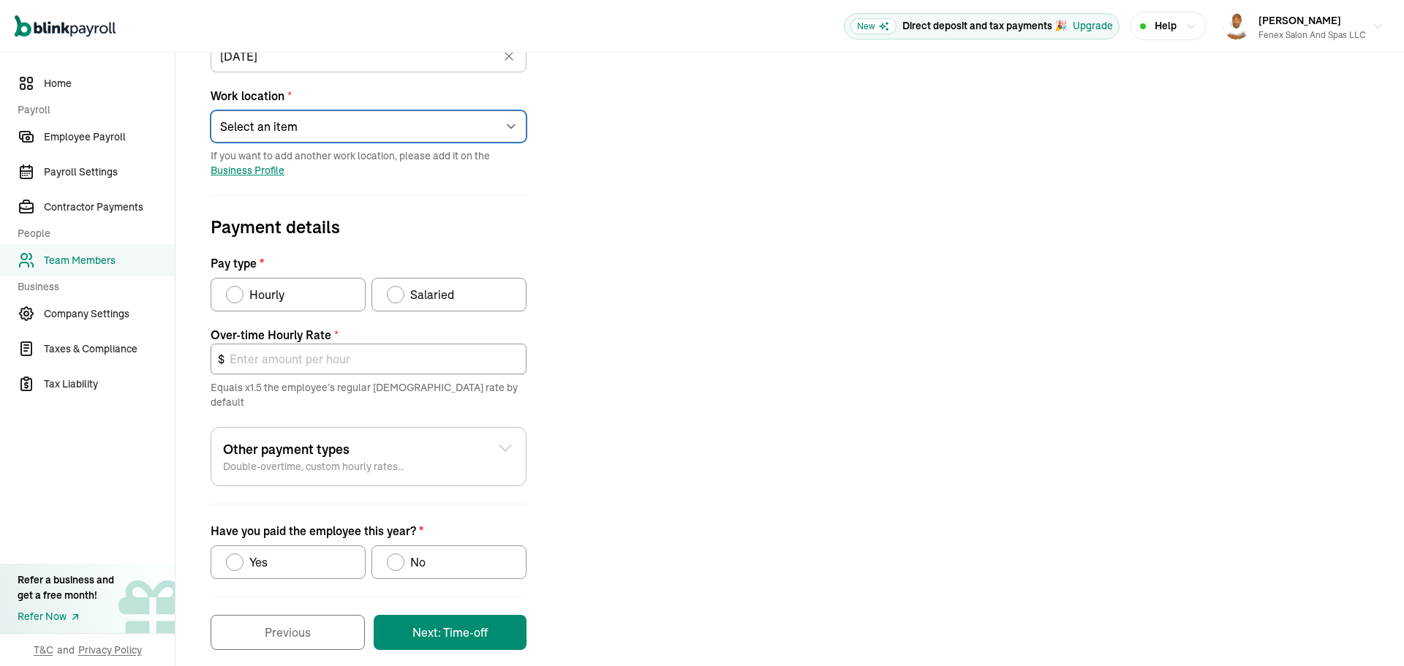
scroll to position [318, 0]
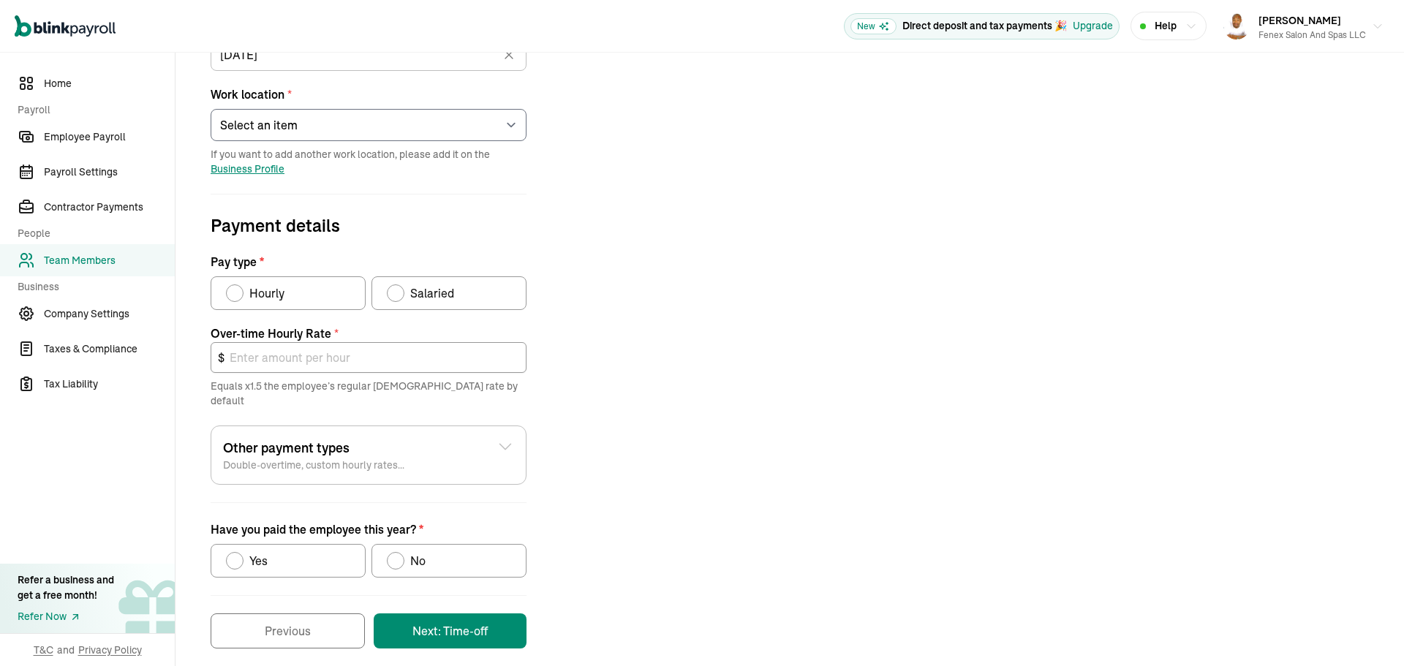
click at [281, 286] on span "Hourly" at bounding box center [266, 293] width 35 height 18
click at [237, 286] on input "Hourly" at bounding box center [231, 290] width 12 height 12
radio input "true"
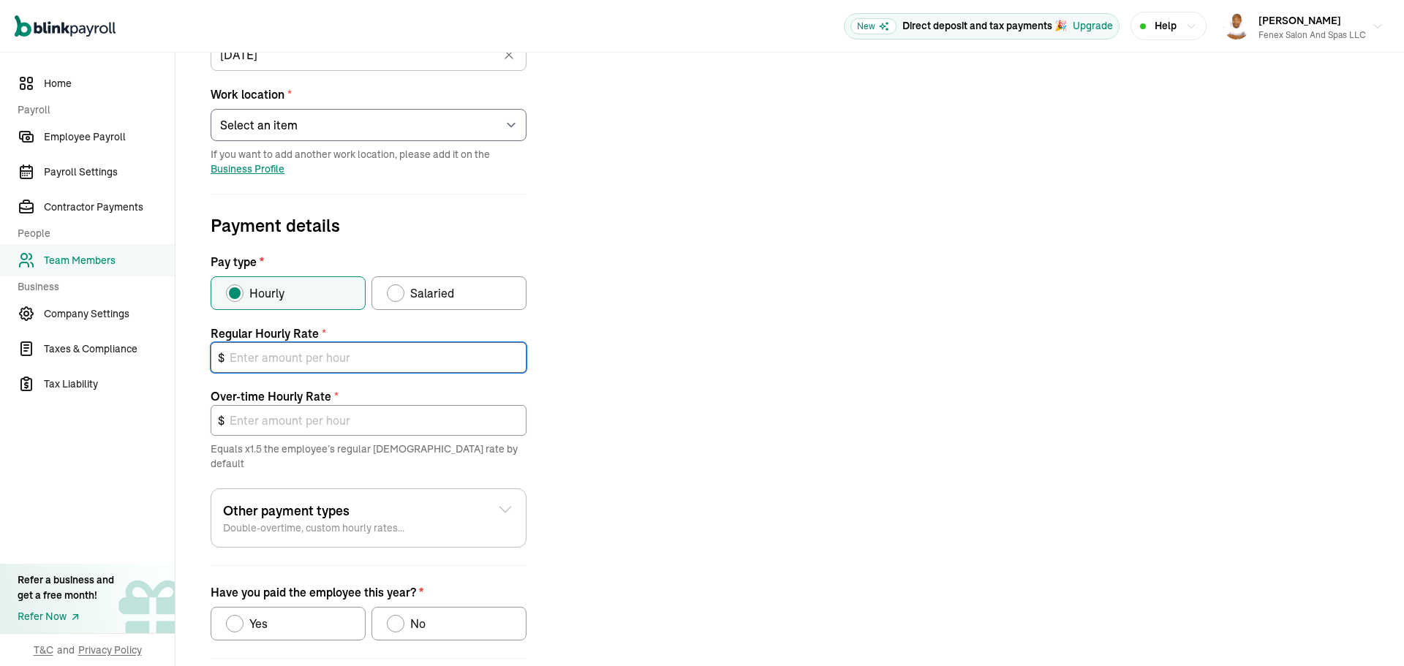
click at [311, 358] on input "text" at bounding box center [369, 357] width 316 height 31
type input "18.66"
type input "27.99"
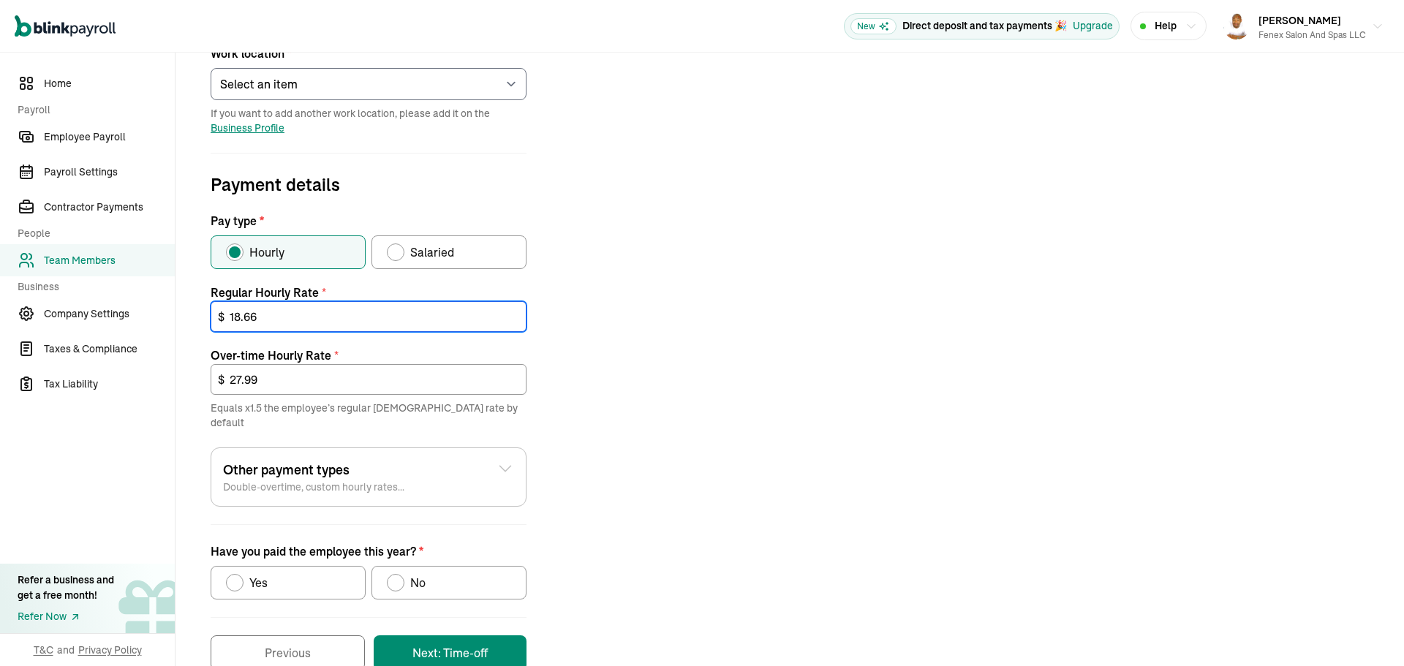
scroll to position [381, 0]
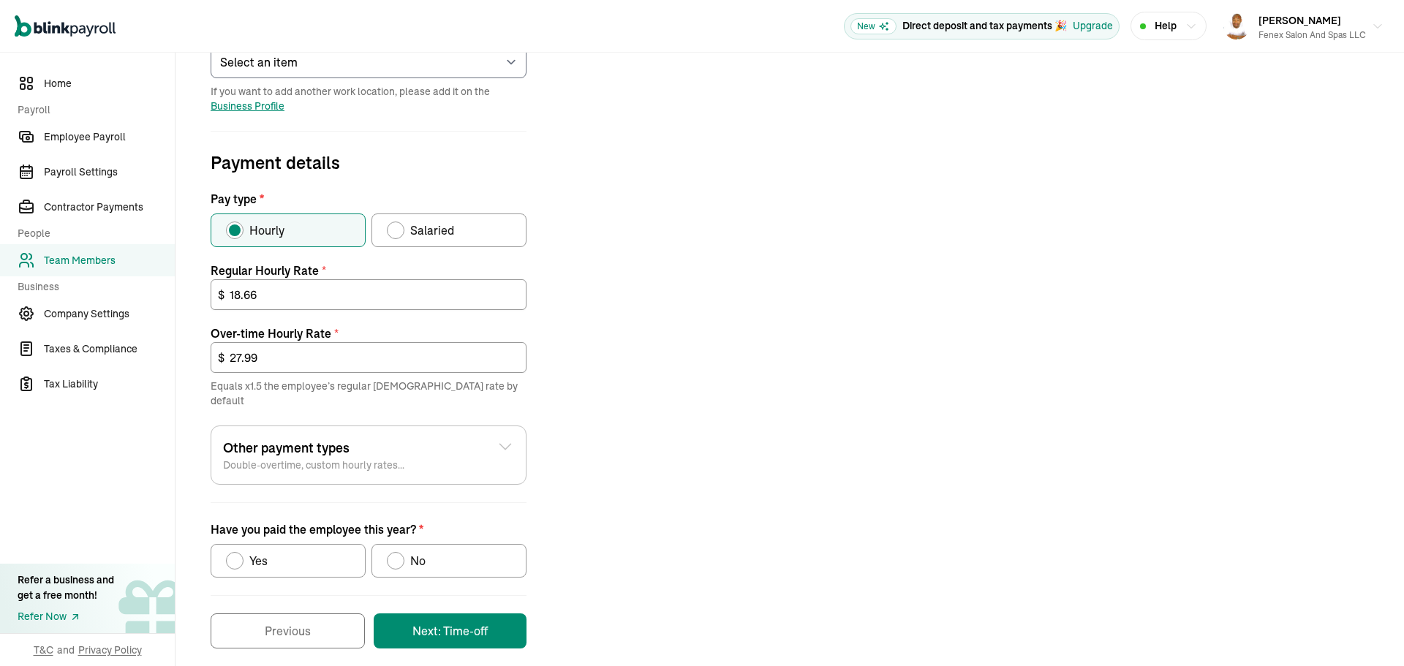
click at [415, 552] on span "No" at bounding box center [417, 561] width 15 height 18
click at [398, 551] on input "No" at bounding box center [392, 557] width 12 height 12
radio input "true"
click at [423, 594] on form "Job details Job title (optional) Barista Hire date * 09/05/2025 Sep 2025 Mon Tu…" at bounding box center [368, 244] width 351 height 807
click at [419, 613] on button "Next: Time-off" at bounding box center [450, 630] width 153 height 35
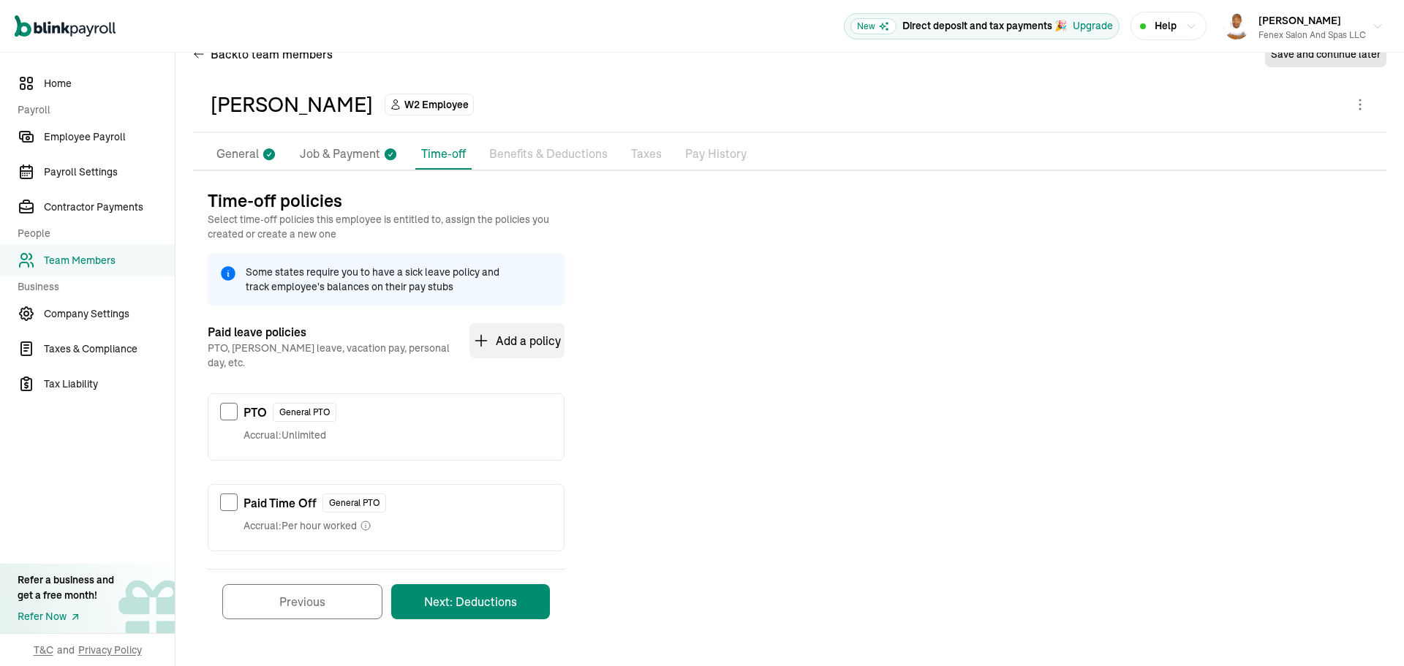
scroll to position [22, 0]
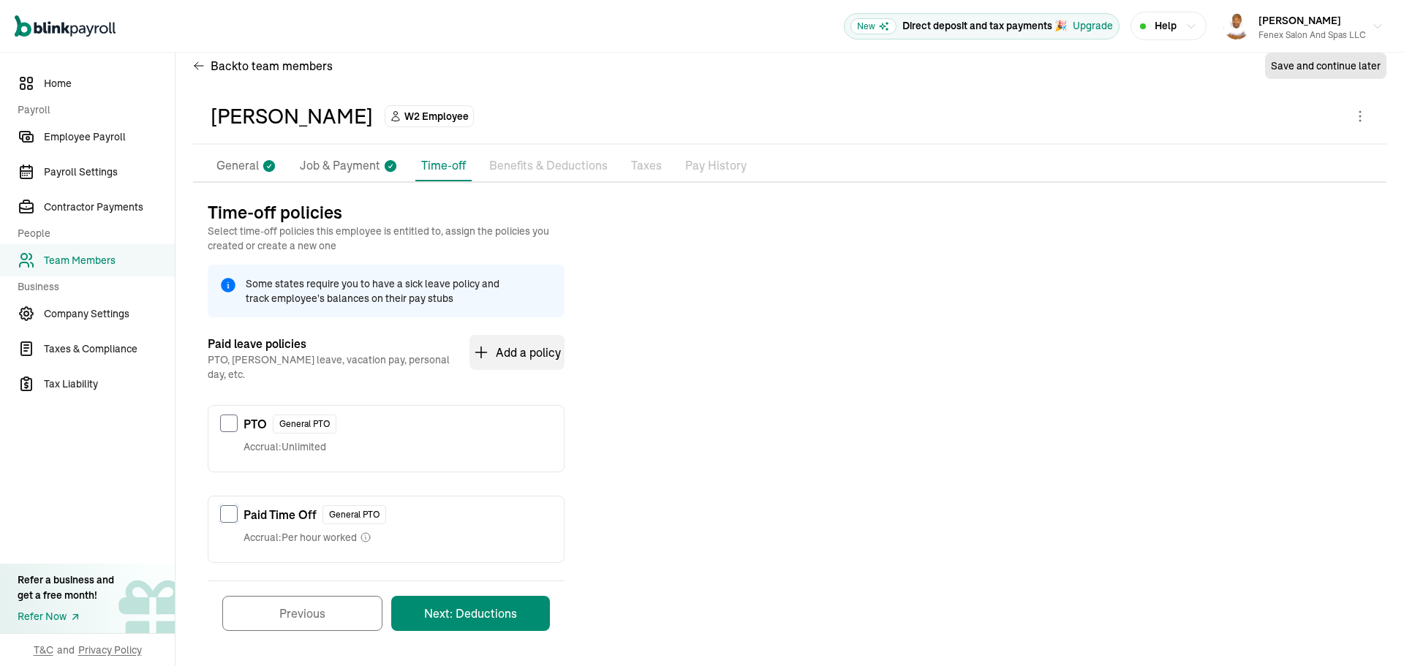
click at [222, 505] on input "checkbox" at bounding box center [229, 514] width 18 height 18
checkbox input "true"
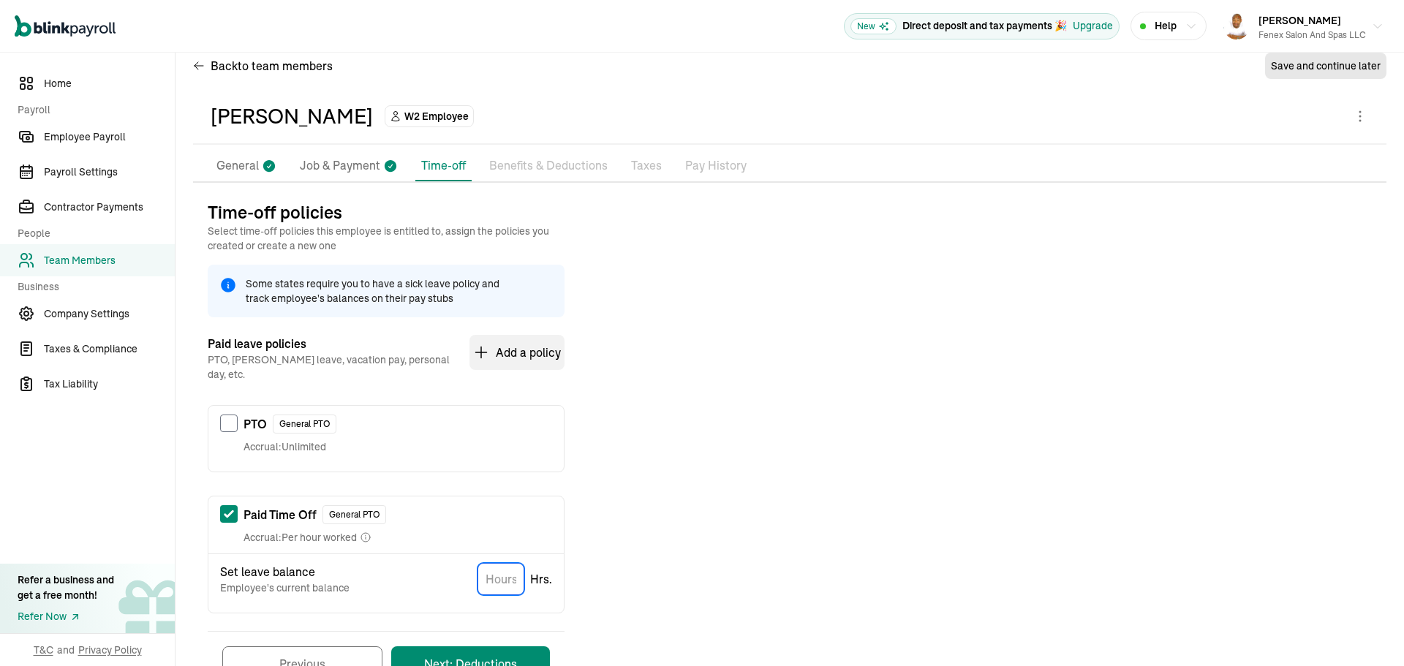
click at [488, 563] on input "TextInput" at bounding box center [500, 579] width 47 height 32
type input "0"
click at [462, 646] on button "Next: Deductions" at bounding box center [470, 663] width 159 height 35
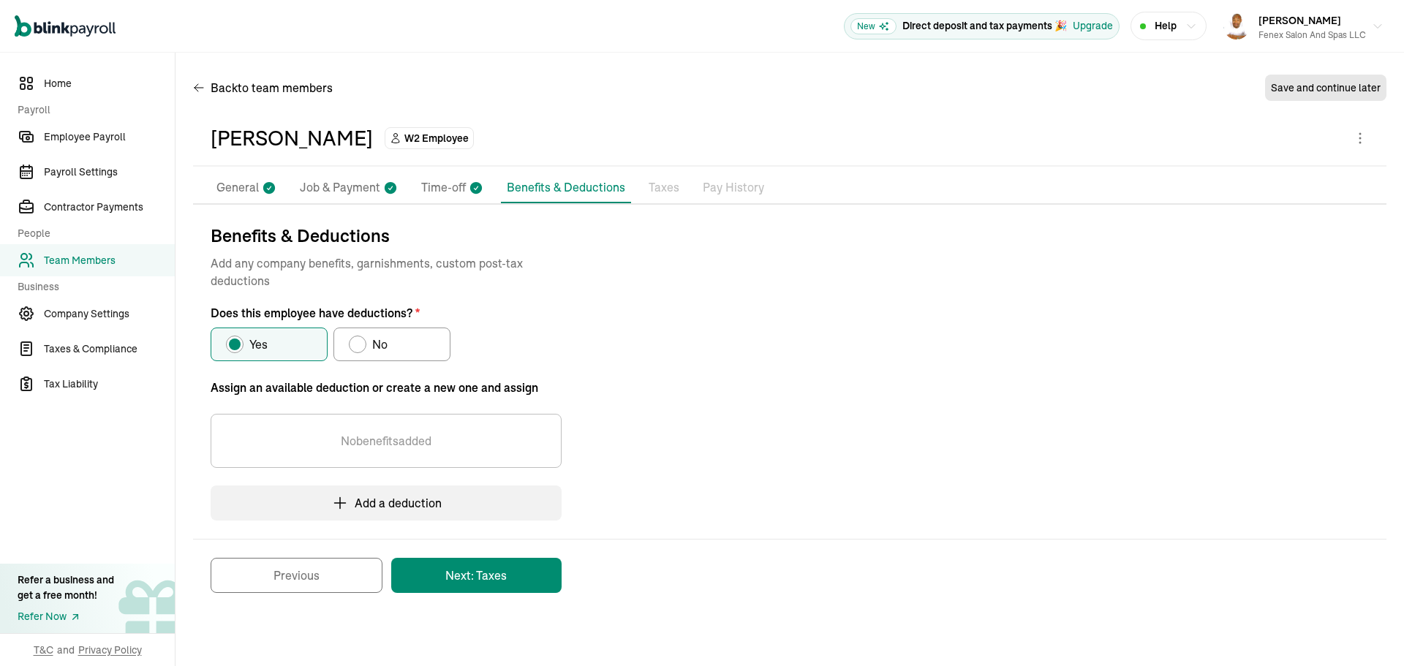
scroll to position [0, 0]
click at [398, 348] on label "No" at bounding box center [391, 345] width 117 height 34
click at [360, 347] on input "No" at bounding box center [354, 341] width 12 height 12
radio input "true"
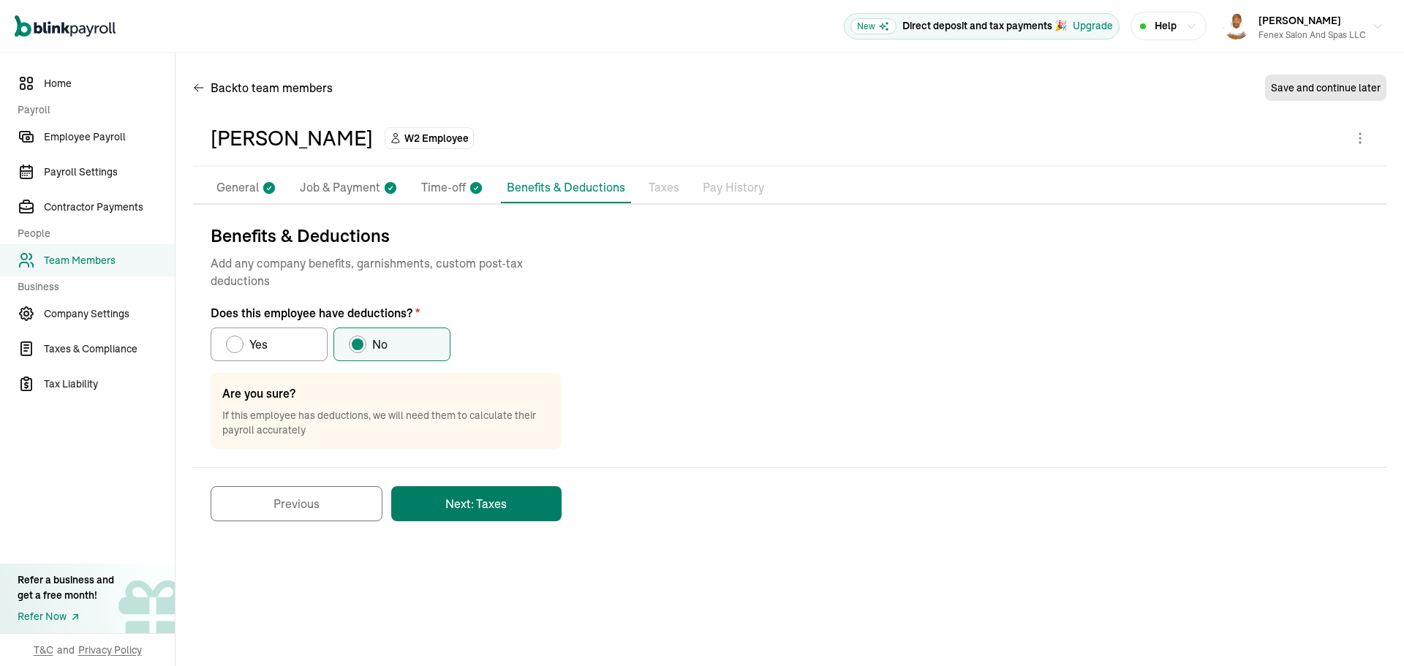
click at [458, 510] on button "Next: Taxes" at bounding box center [476, 503] width 170 height 35
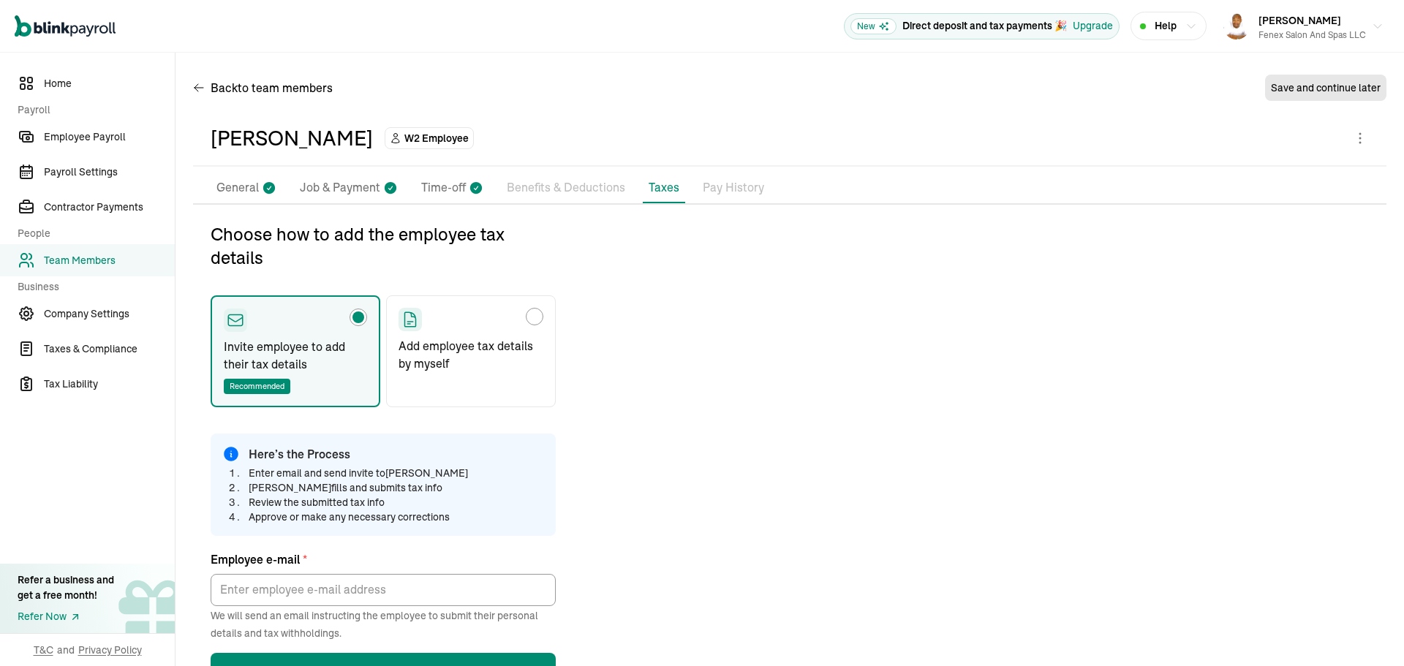
type input "tsgnc33@duck.com"
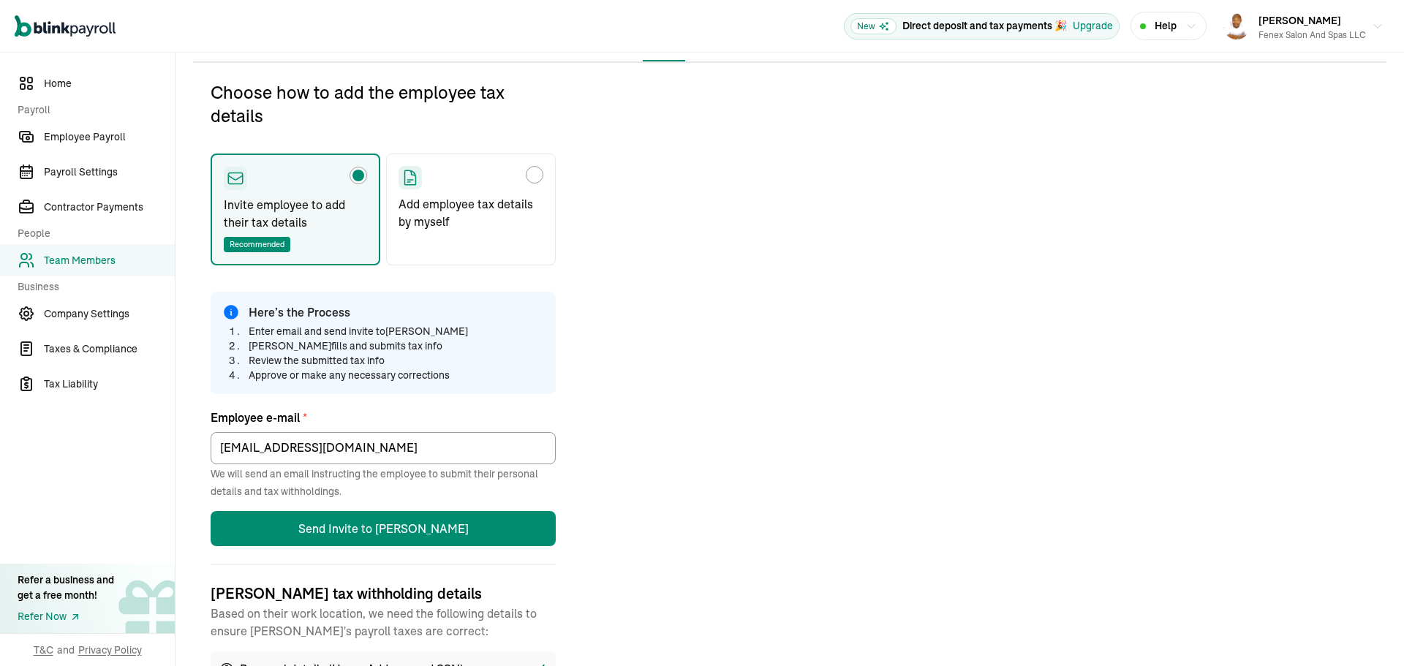
scroll to position [173, 0]
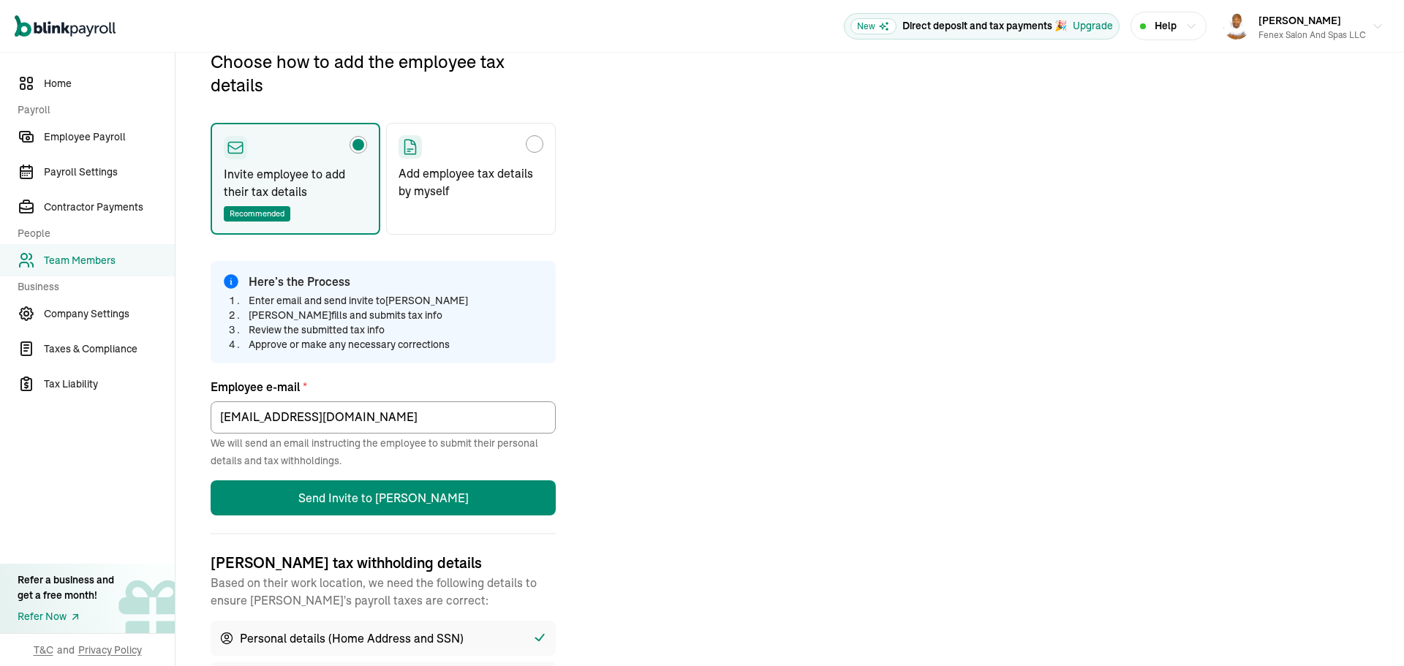
drag, startPoint x: 482, startPoint y: 168, endPoint x: 501, endPoint y: 197, distance: 34.3
click at [483, 168] on p "Add employee tax details by myself" at bounding box center [470, 181] width 145 height 35
click at [409, 146] on input "Add employee tax details by myself" at bounding box center [404, 141] width 12 height 12
radio input "true"
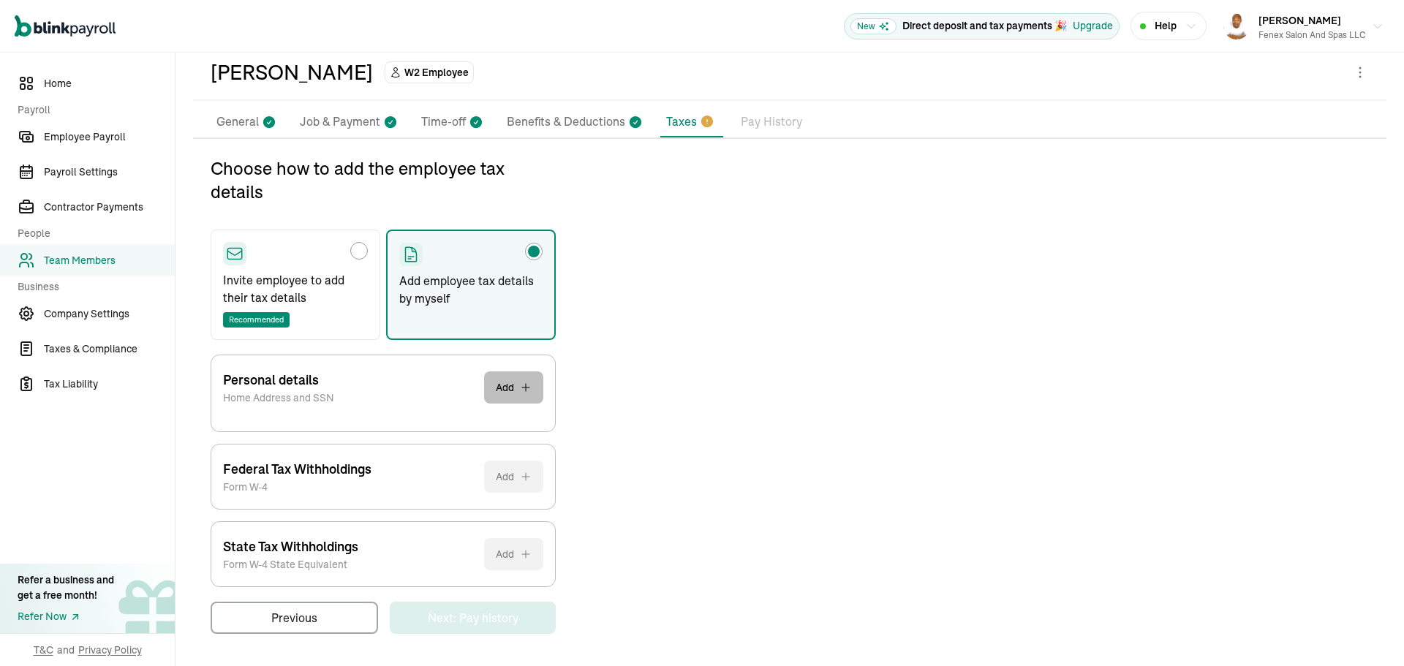
click at [507, 392] on button "Add" at bounding box center [513, 387] width 59 height 32
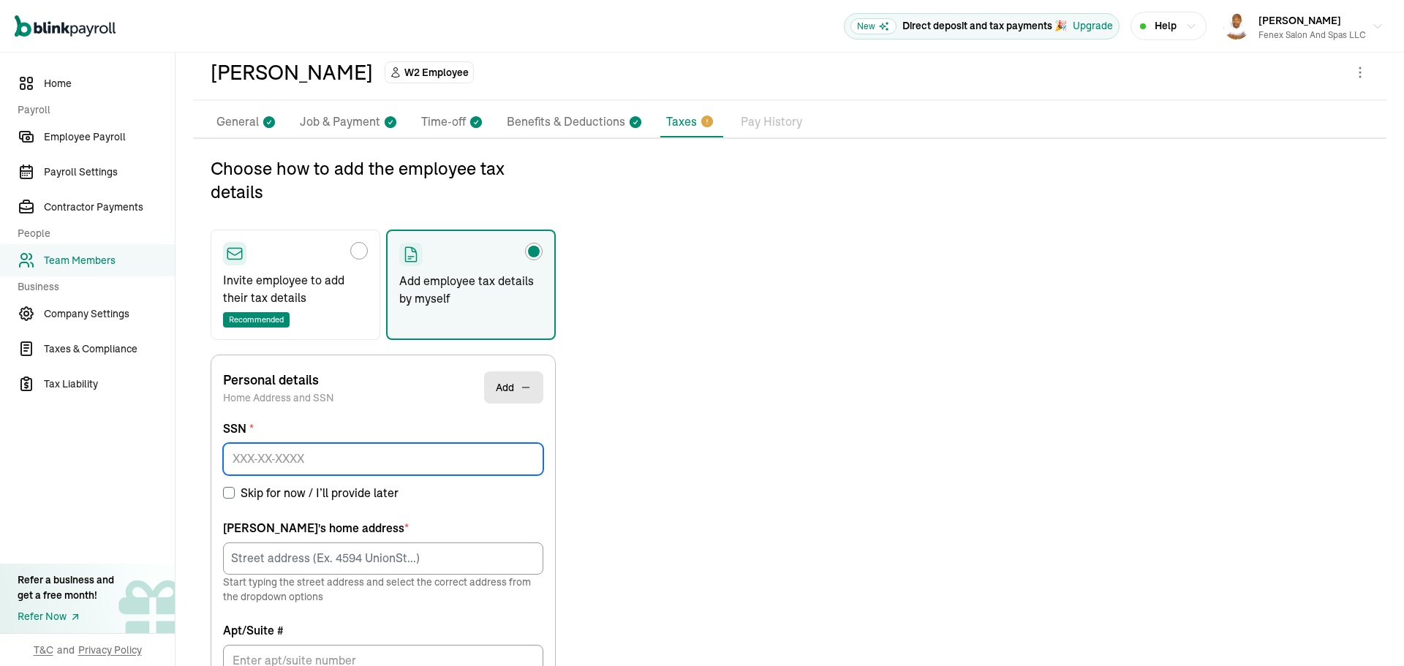
click at [396, 467] on input at bounding box center [383, 459] width 320 height 32
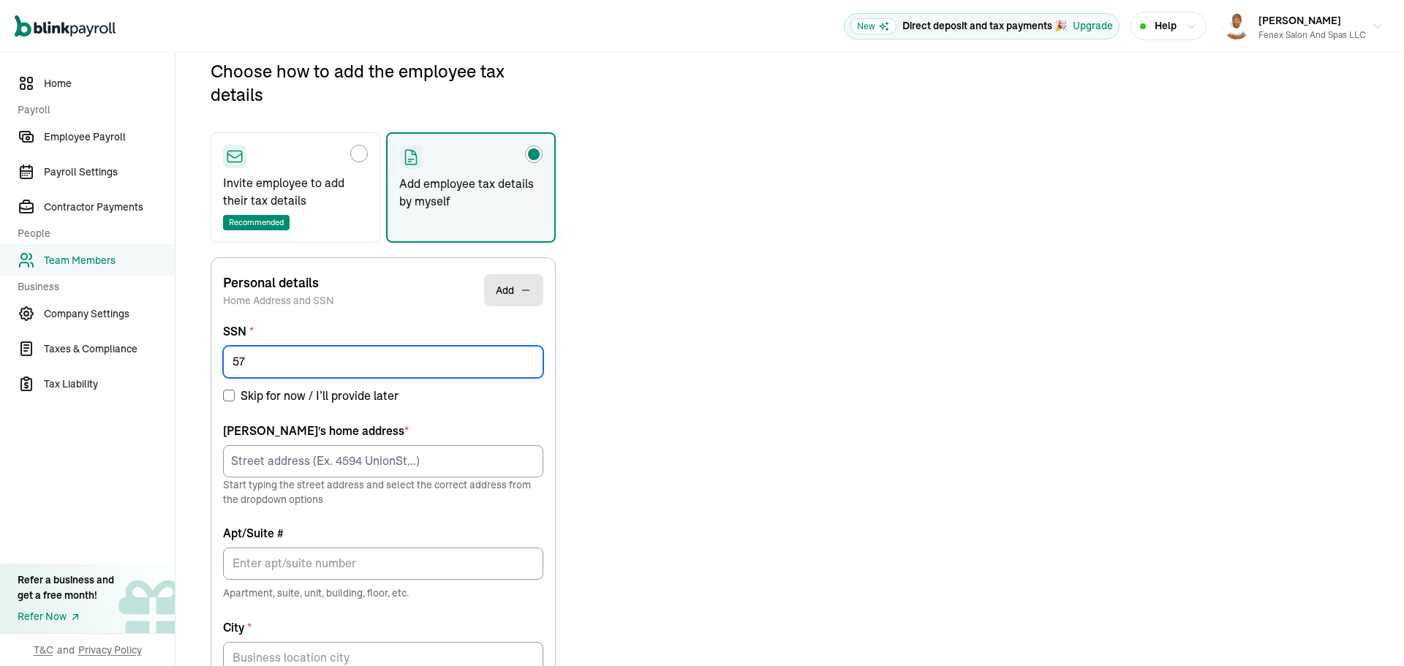
scroll to position [170, 0]
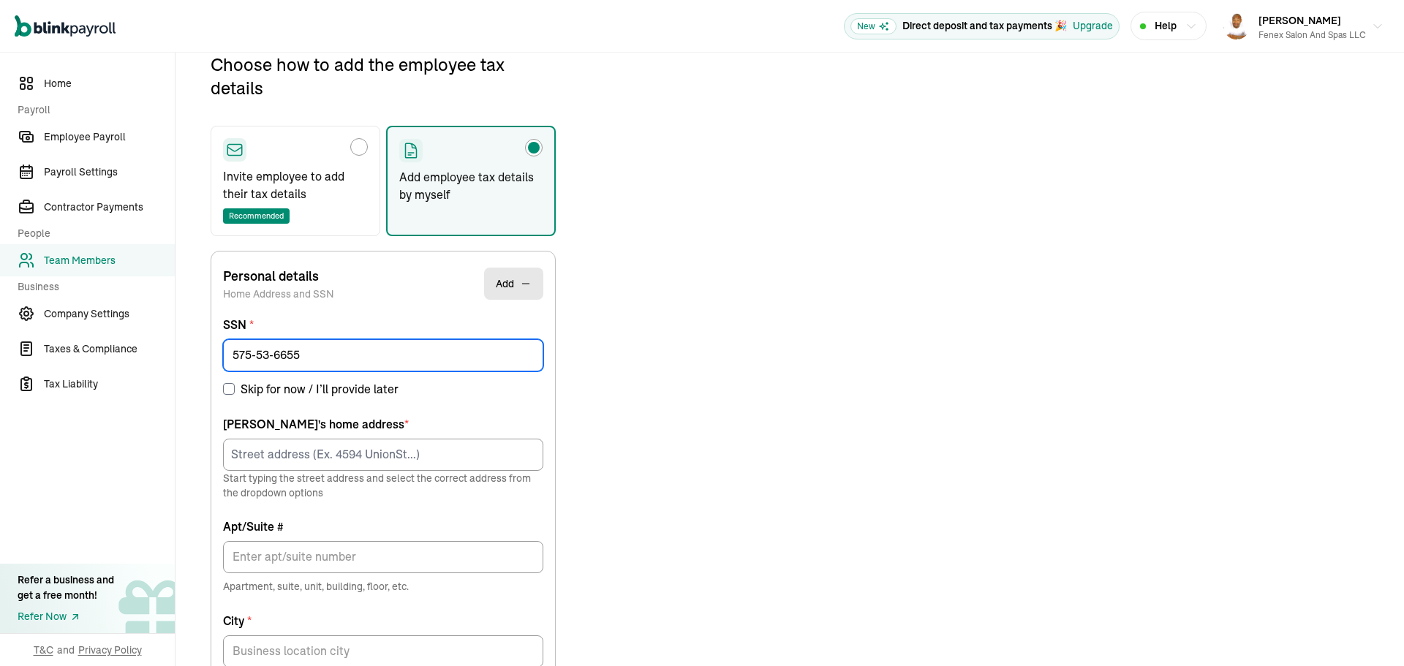
type input "575-53-6655"
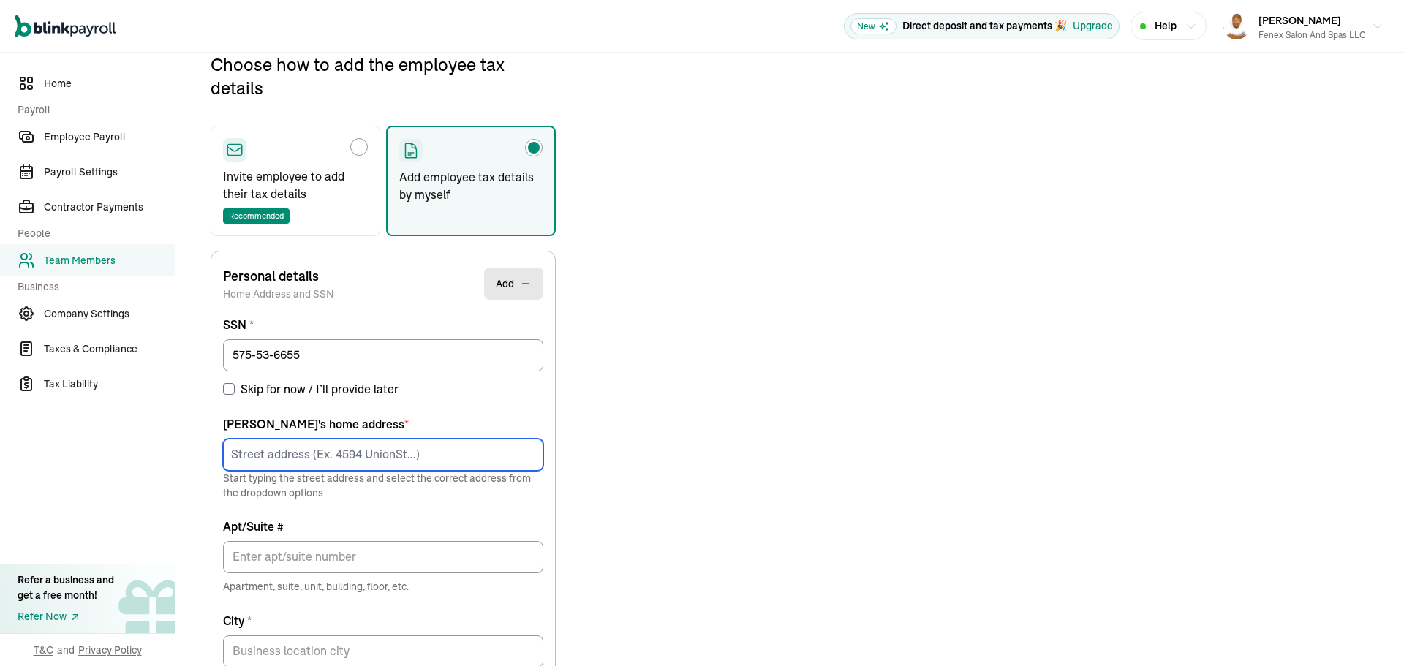
click at [360, 458] on input at bounding box center [383, 455] width 320 height 32
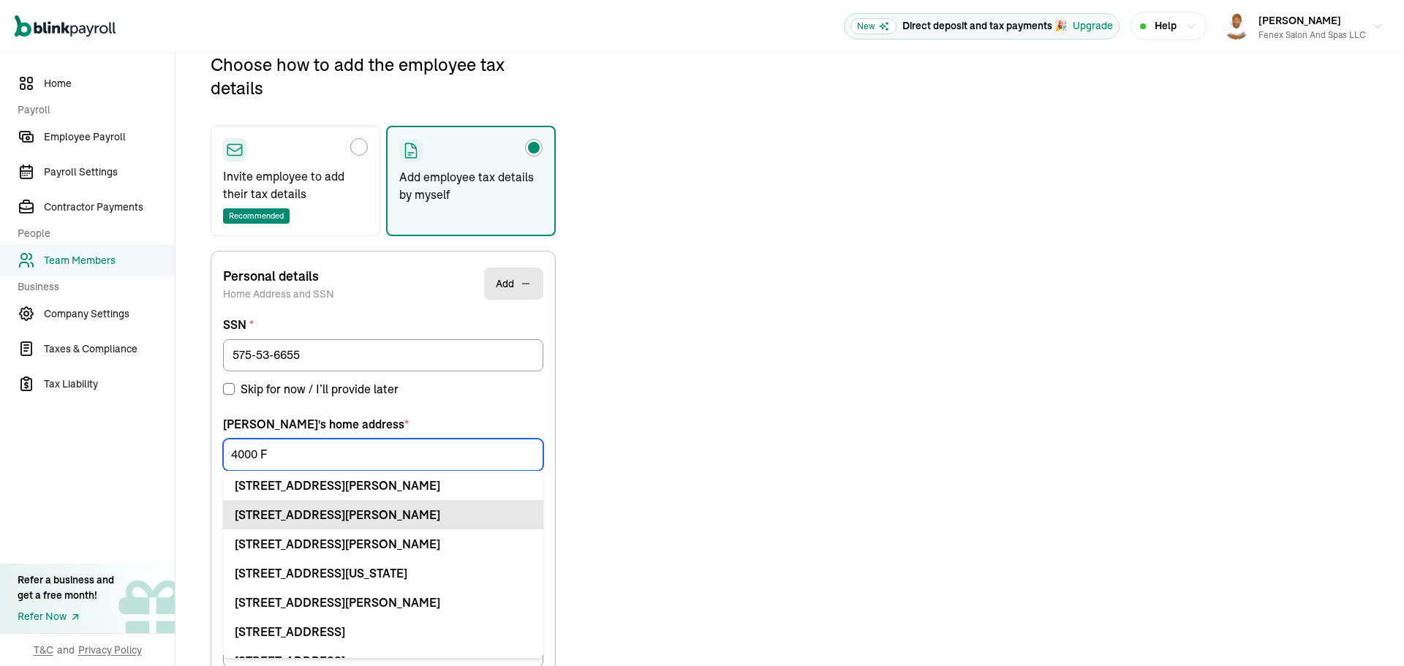
scroll to position [173, 0]
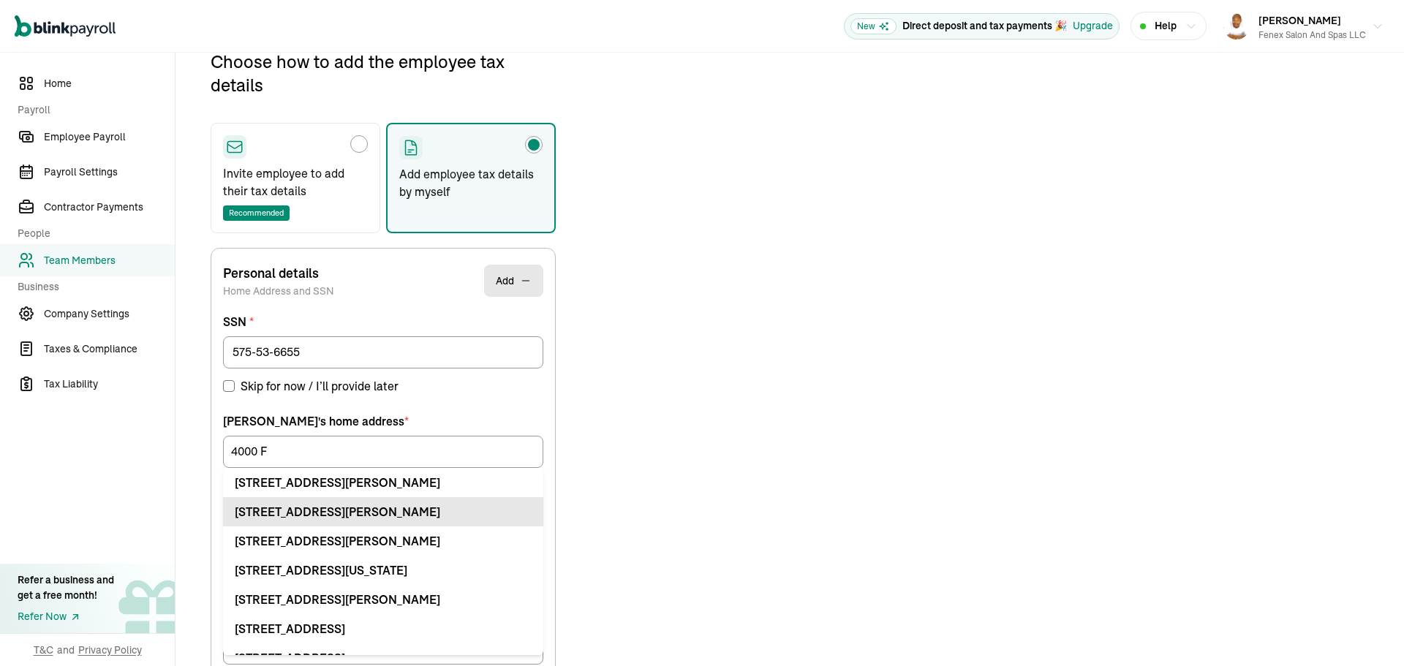
click at [329, 508] on div "4000 Flynn St Spc Bellingham, WA 98229" at bounding box center [383, 512] width 297 height 18
type input "4000 Flynn St"
type input "Spc"
type input "Bellingham"
type input "WA"
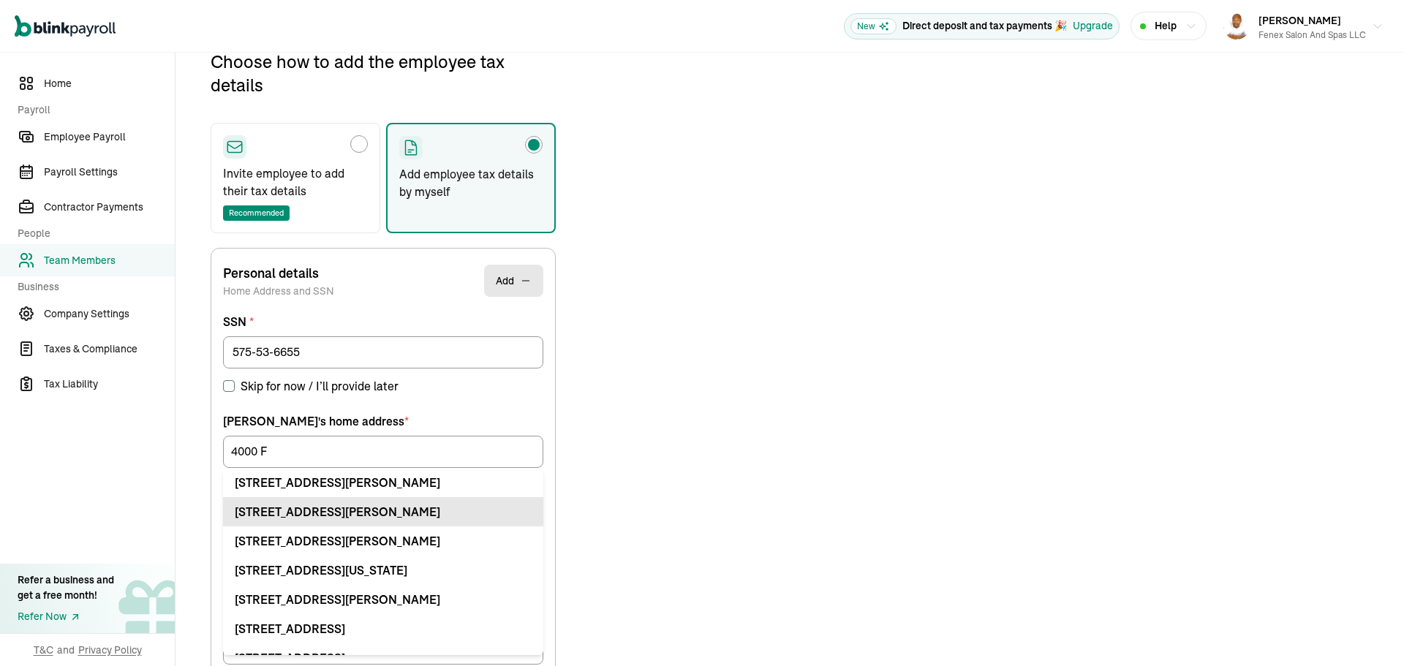
type input "98229"
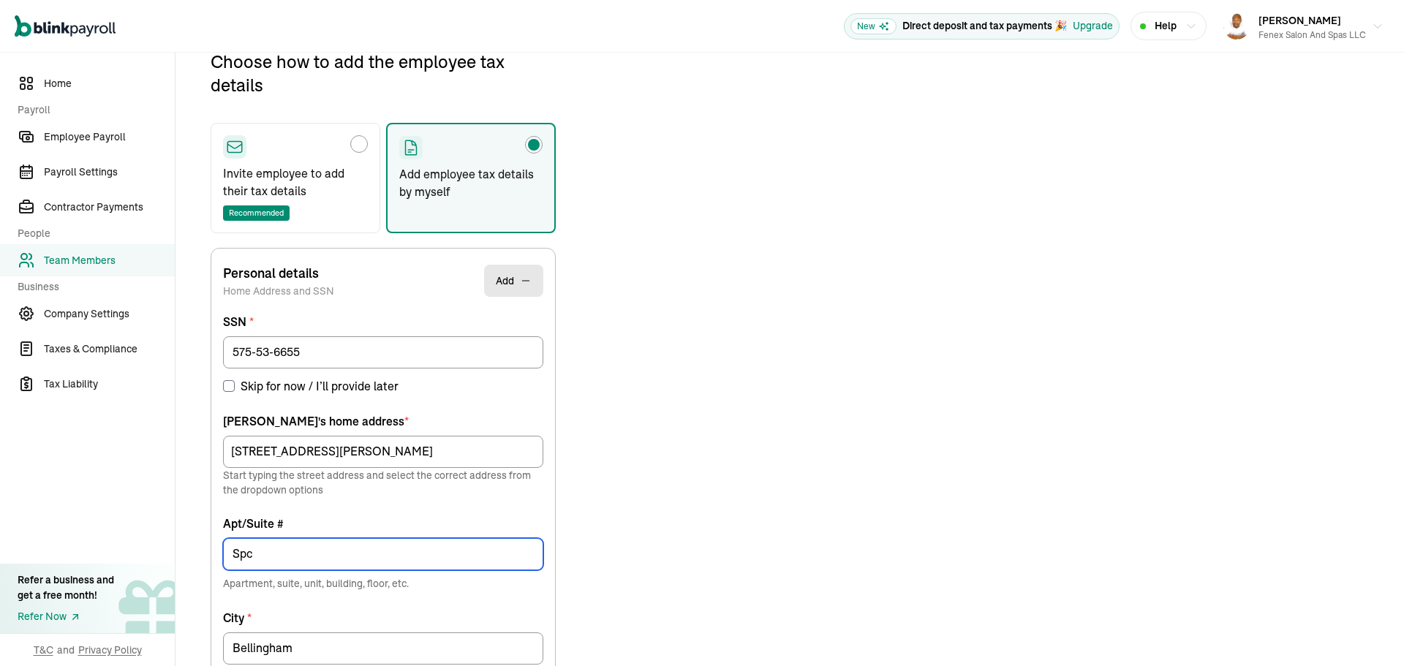
click at [333, 553] on input "Spc" at bounding box center [383, 554] width 320 height 32
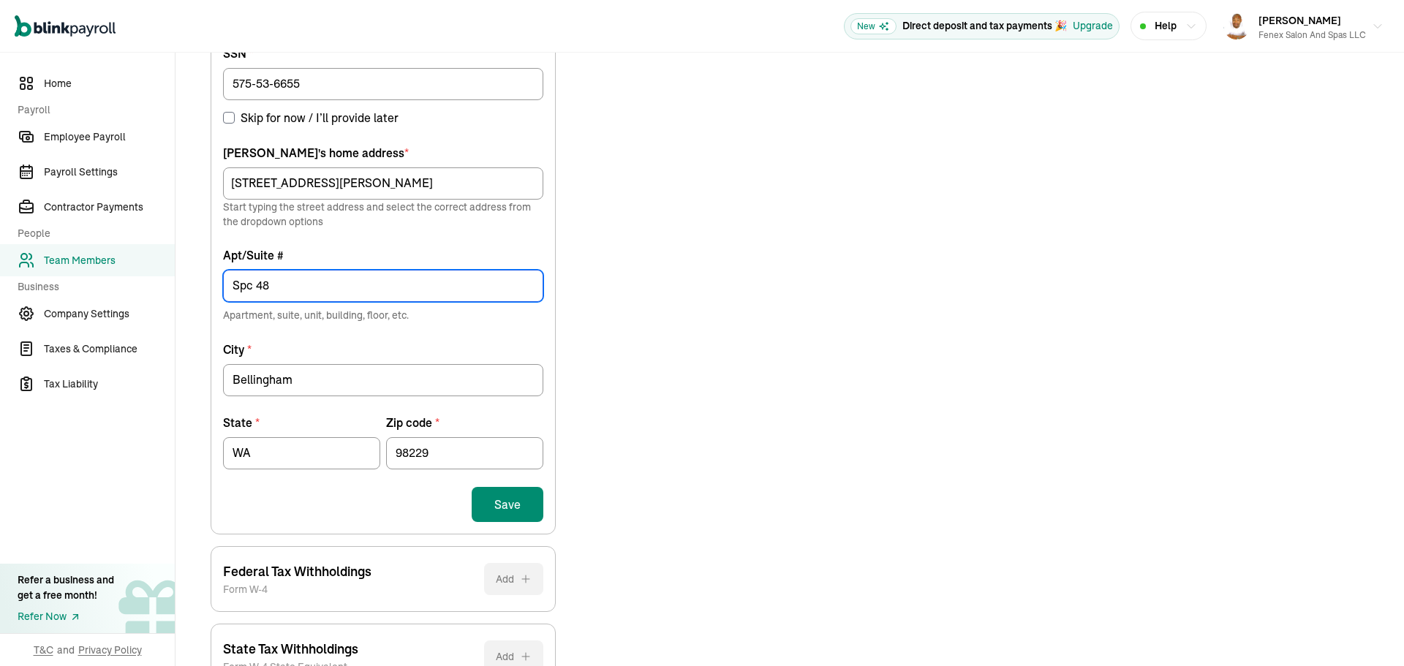
scroll to position [465, 0]
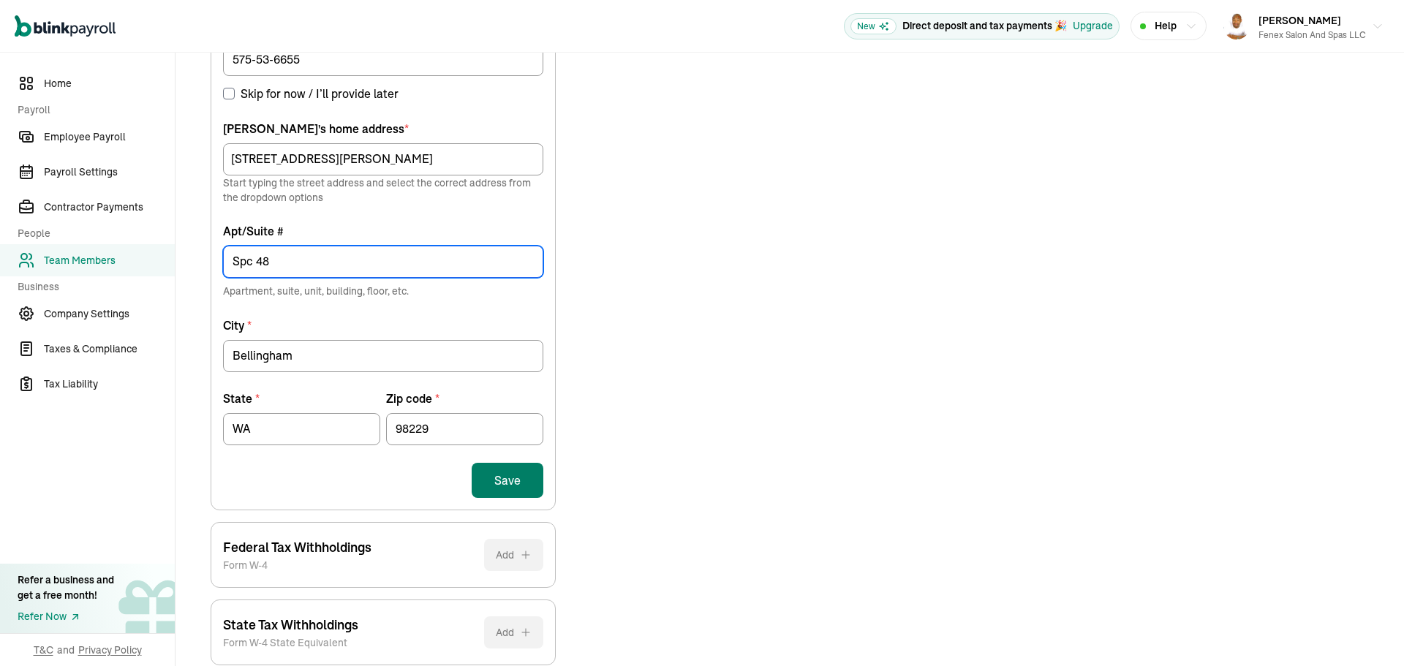
type input "Spc 48"
click at [534, 492] on button "Save" at bounding box center [508, 480] width 72 height 35
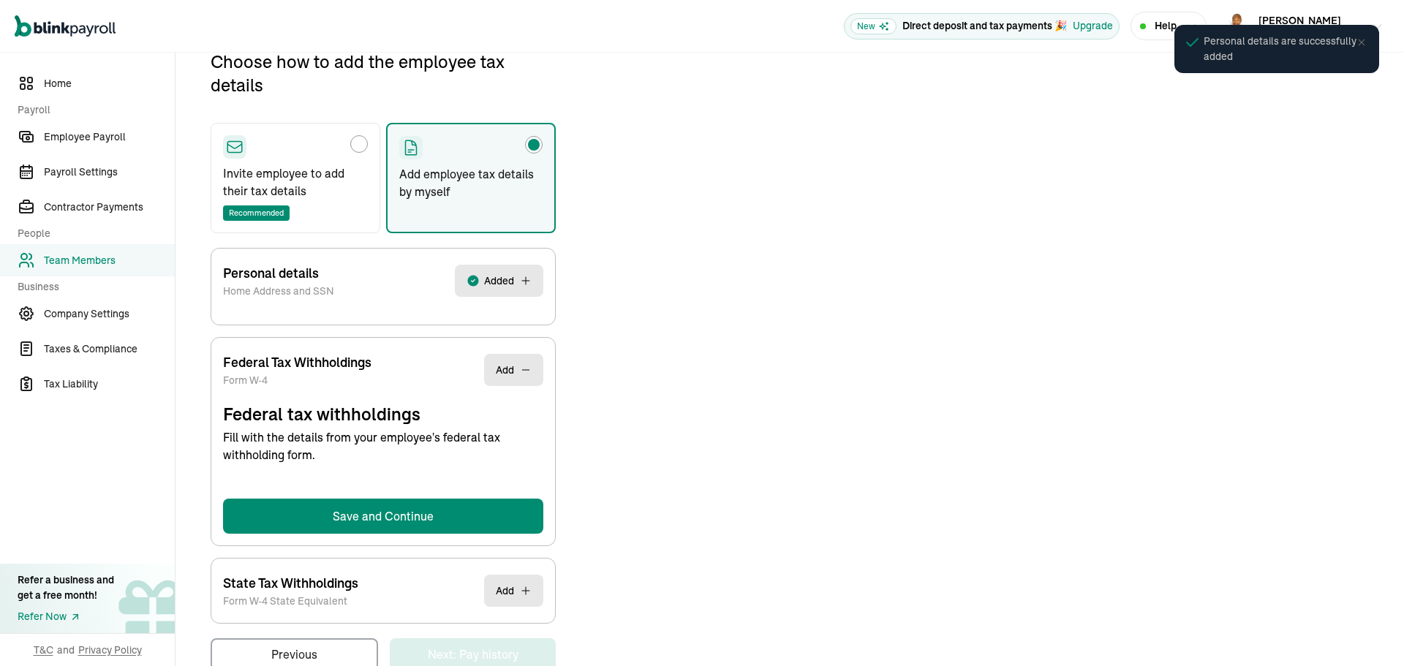
select select "S"
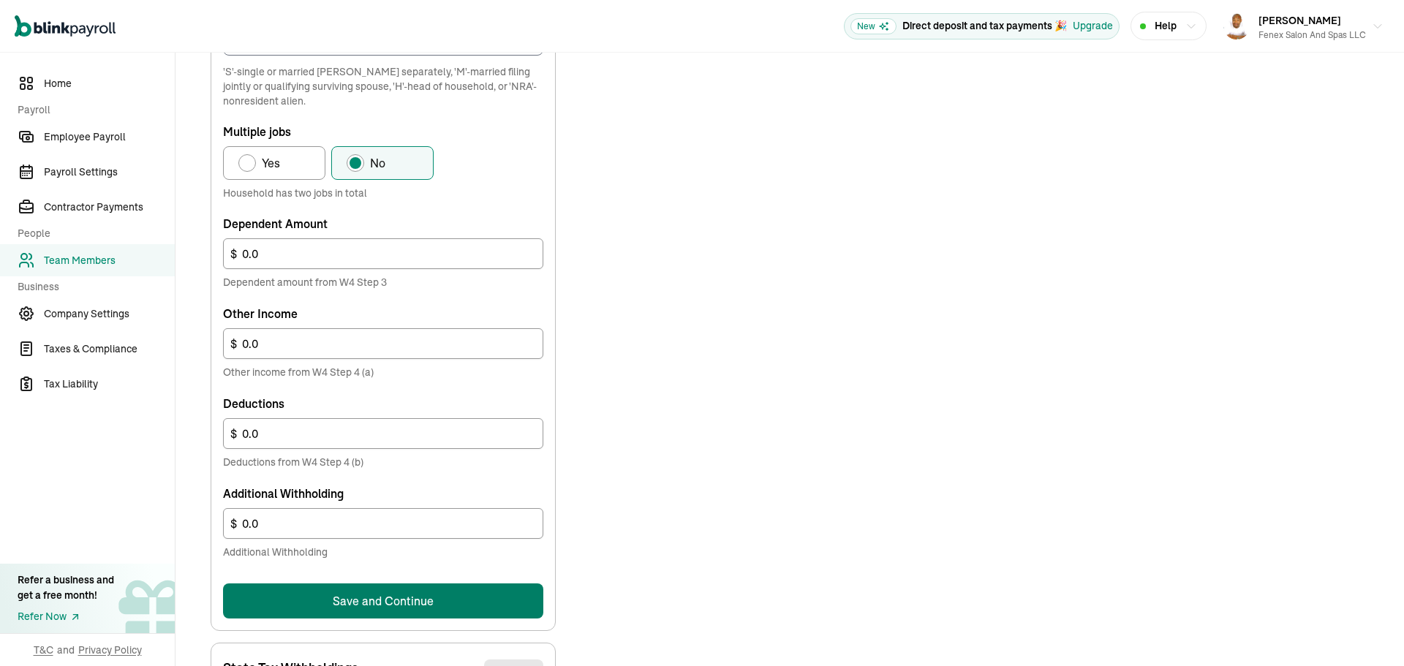
scroll to position [769, 0]
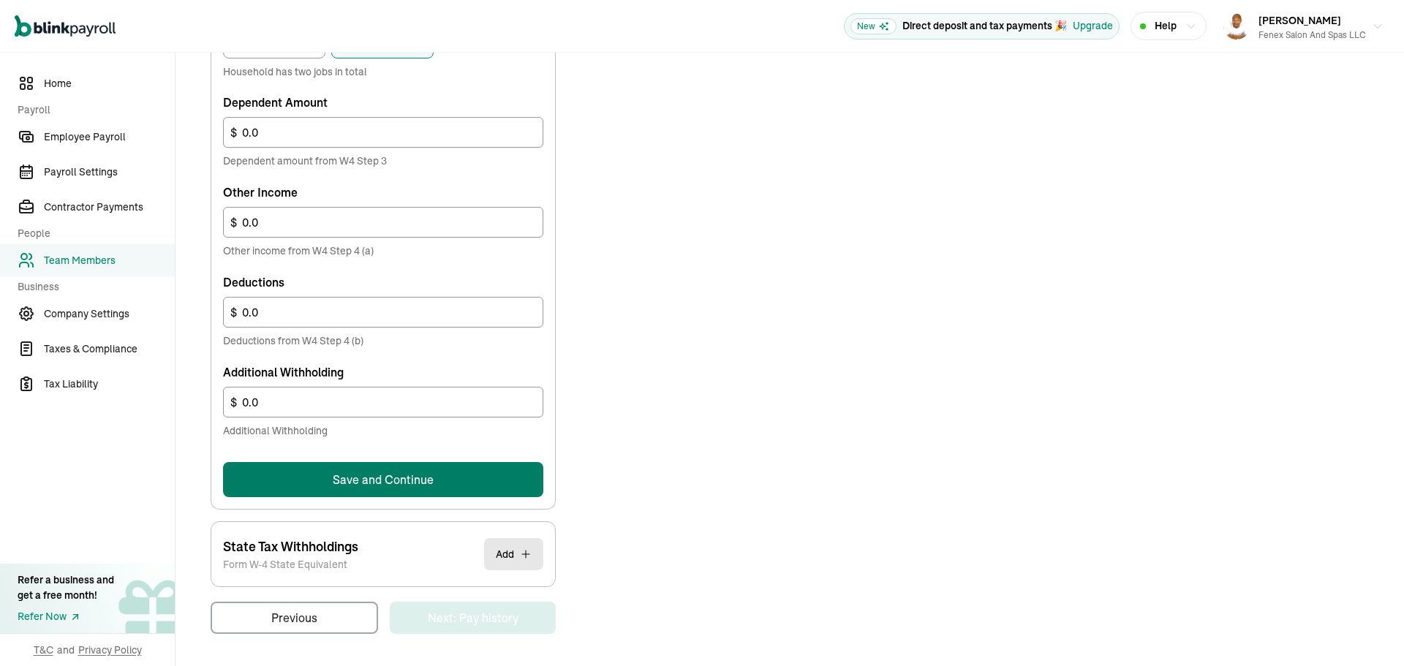
click at [424, 474] on button "Save and Continue" at bounding box center [383, 479] width 320 height 35
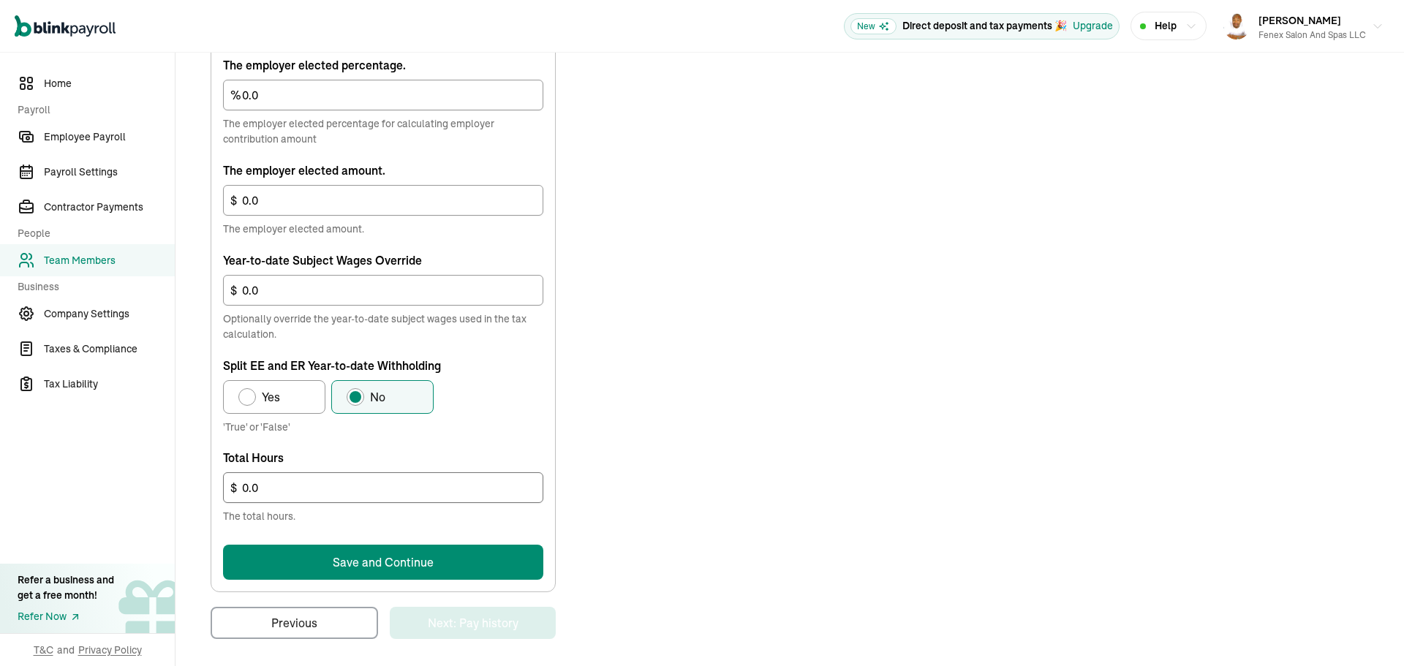
scroll to position [768, 0]
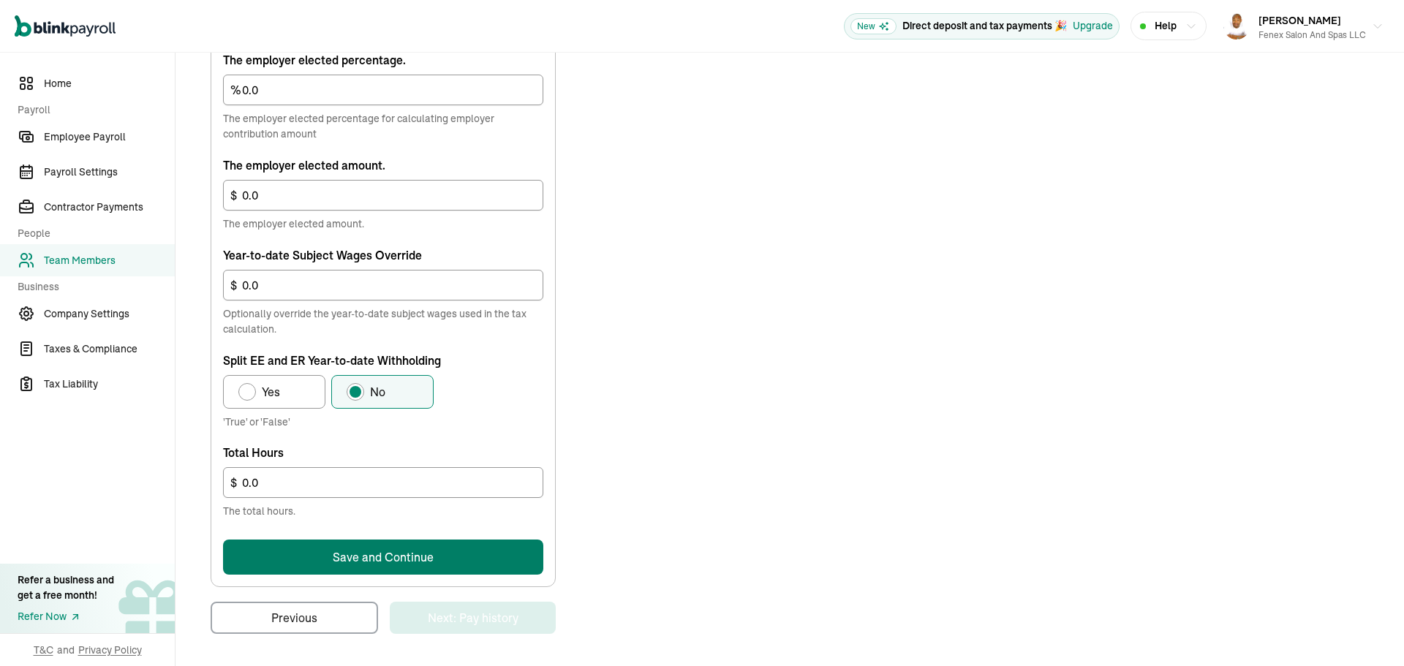
click at [416, 564] on button "Save and Continue" at bounding box center [383, 557] width 320 height 35
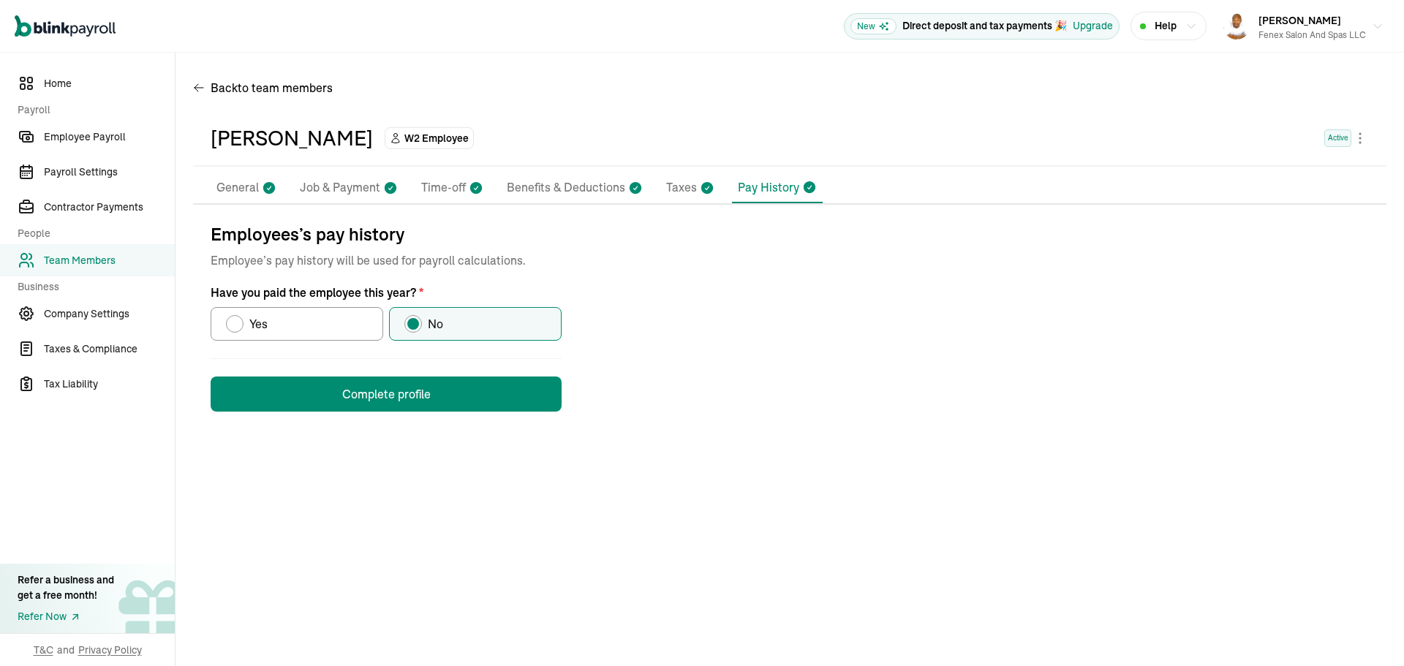
scroll to position [0, 0]
click at [428, 409] on button "Complete profile" at bounding box center [386, 394] width 351 height 35
